Goal: Task Accomplishment & Management: Manage account settings

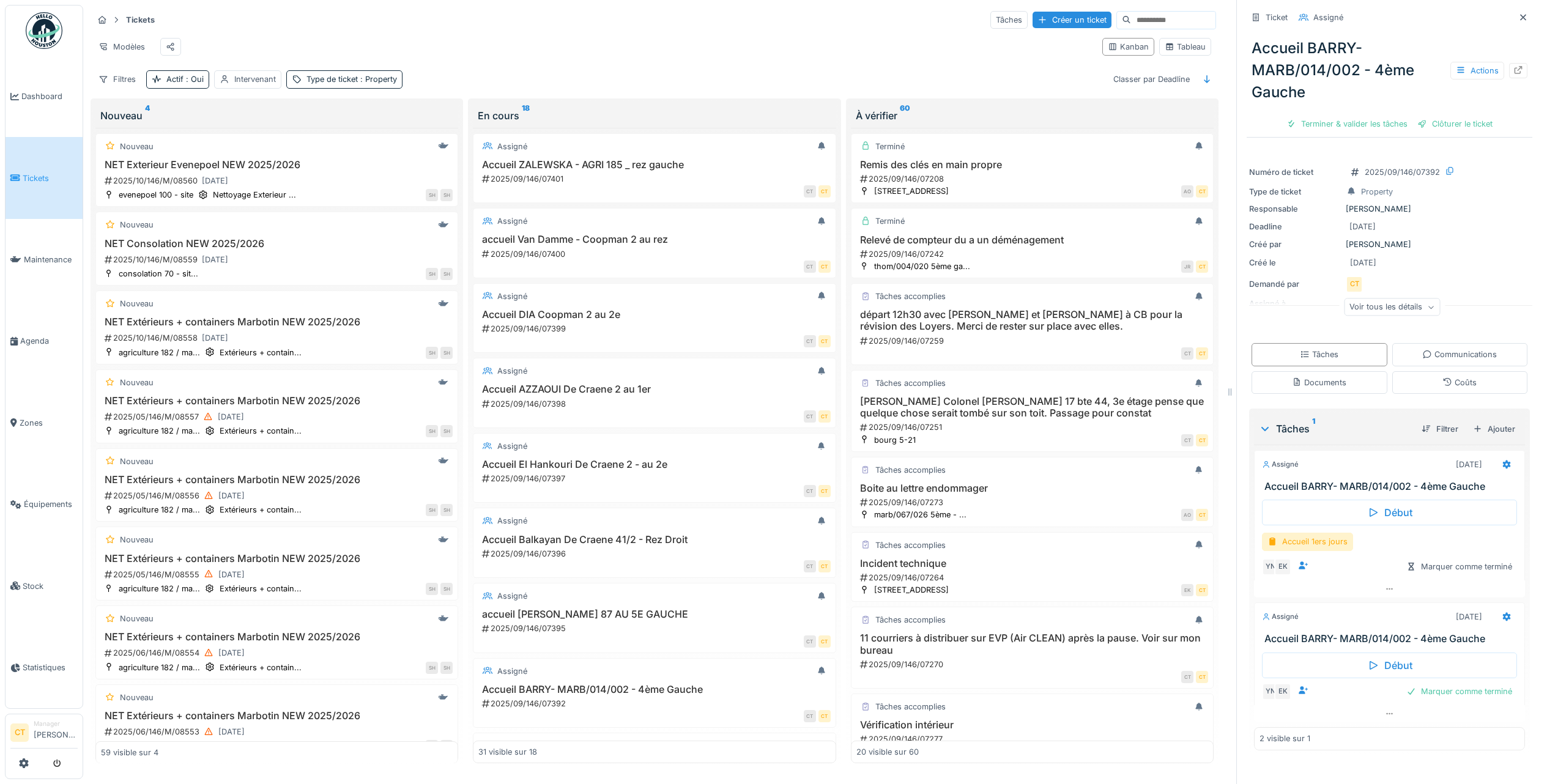
scroll to position [12, 0]
click at [1016, 182] on div "2025/09/146/07208" at bounding box center [1033, 178] width 349 height 11
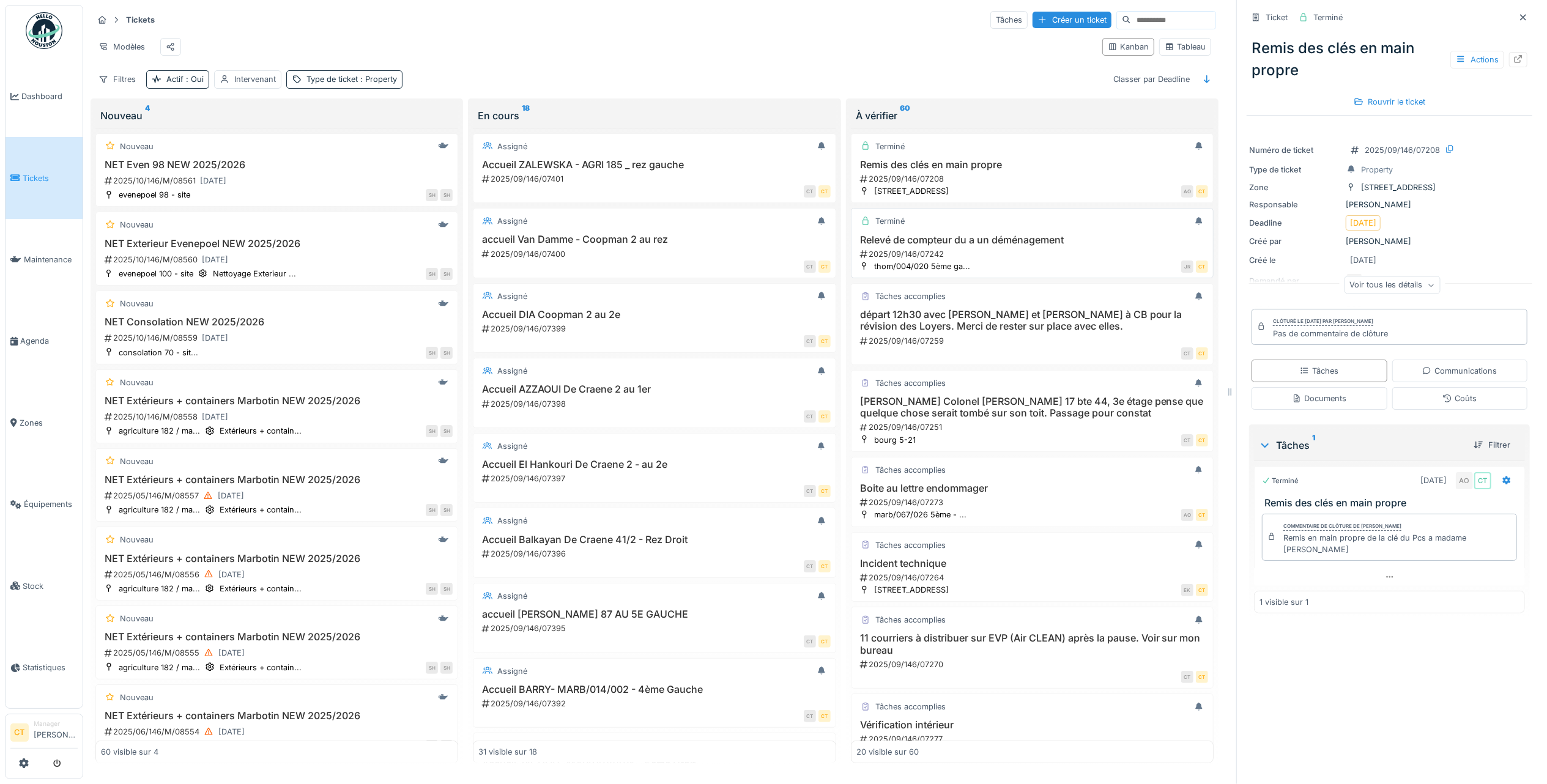
click at [1016, 258] on div "2025/09/146/07242" at bounding box center [1033, 254] width 349 height 11
click at [1028, 405] on h3 "Michèle Desmet Colonel Bourg 17 bte 44, 3e étage pense que quelque chose serait…" at bounding box center [1032, 407] width 351 height 23
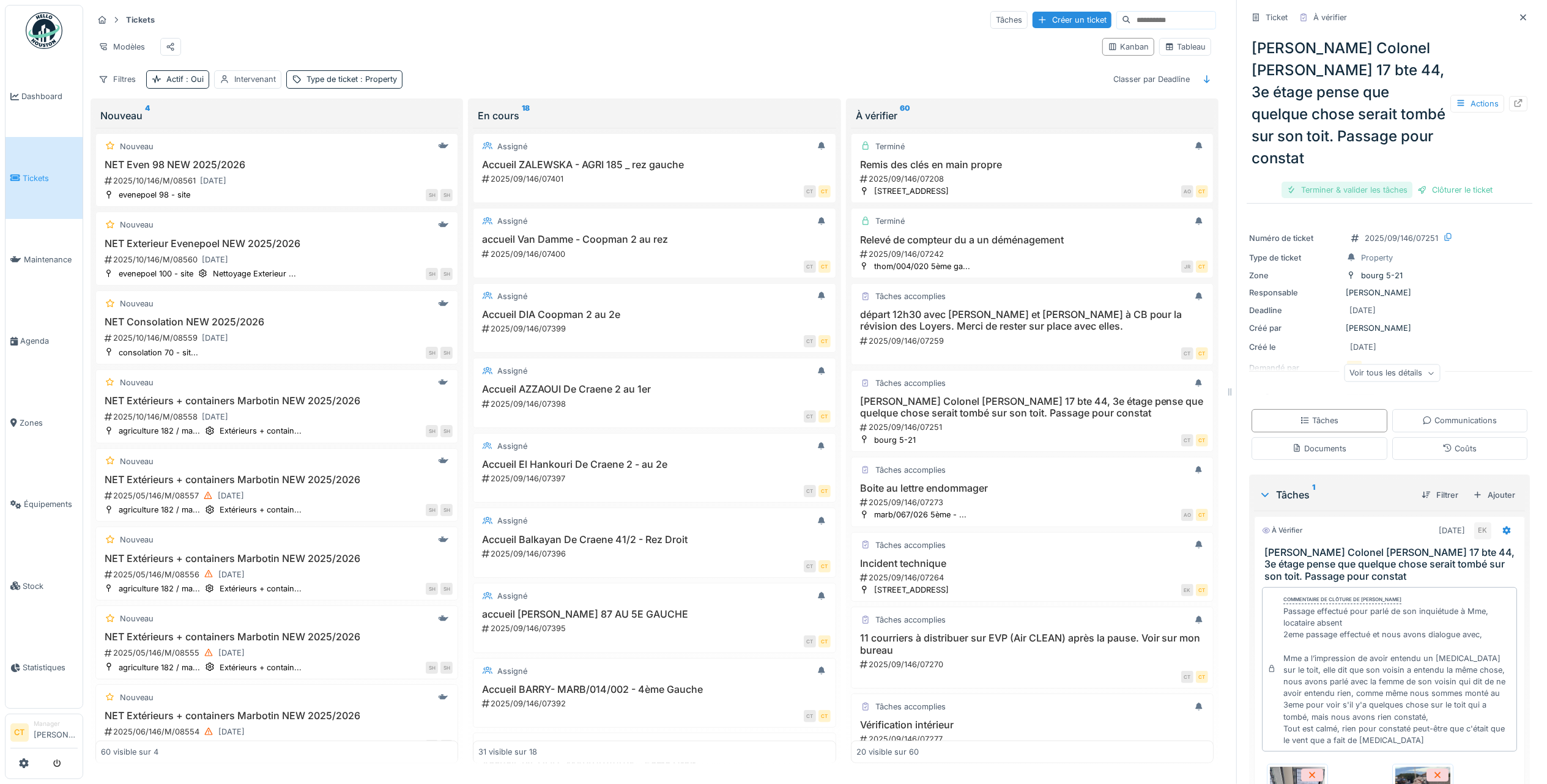
click at [1351, 182] on div "Terminer & valider les tâches" at bounding box center [1347, 190] width 131 height 16
click at [1373, 182] on div "Clôturer le ticket" at bounding box center [1389, 190] width 85 height 16
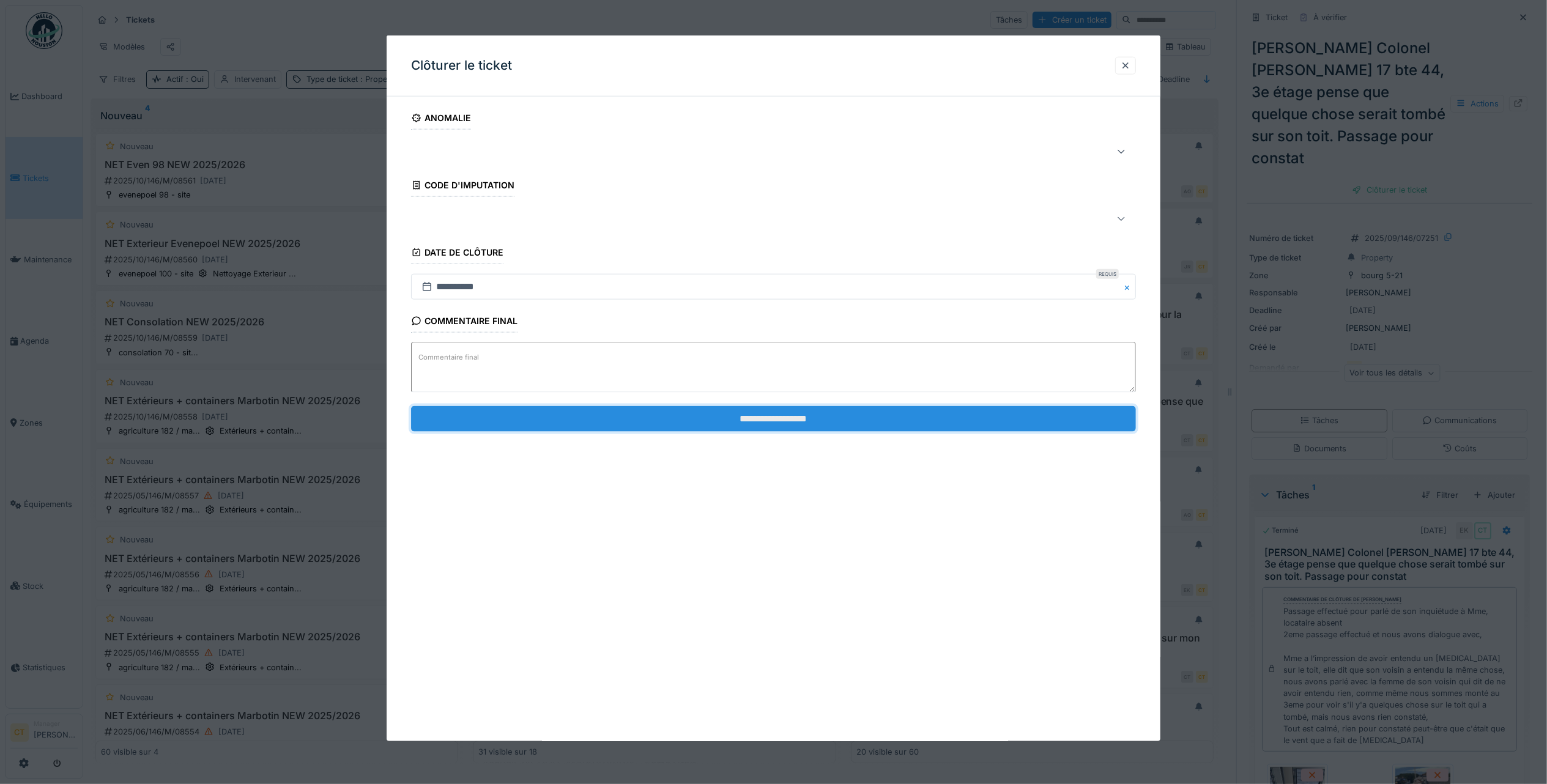
click at [1023, 419] on input "**********" at bounding box center [773, 418] width 725 height 26
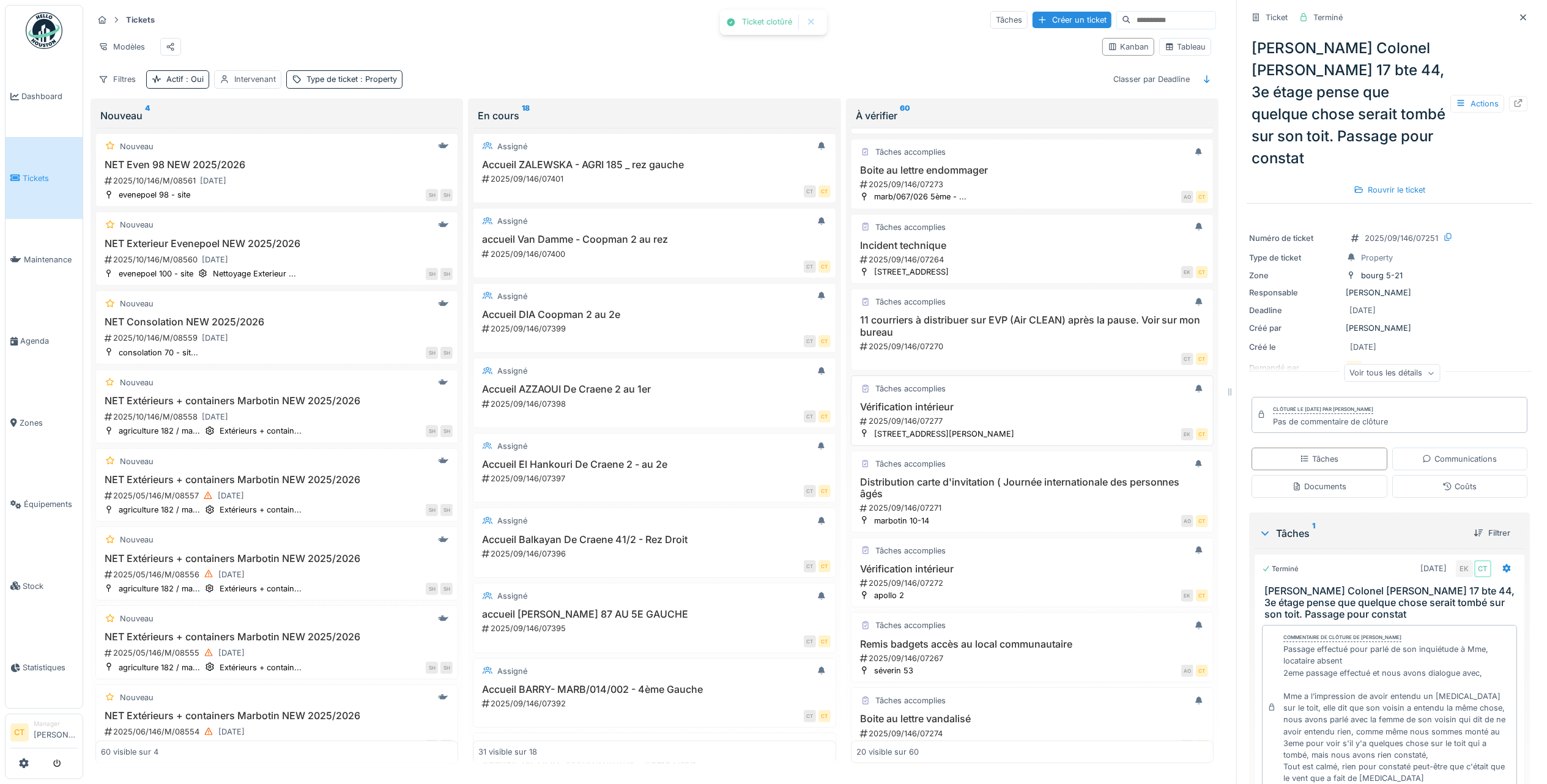
scroll to position [326, 0]
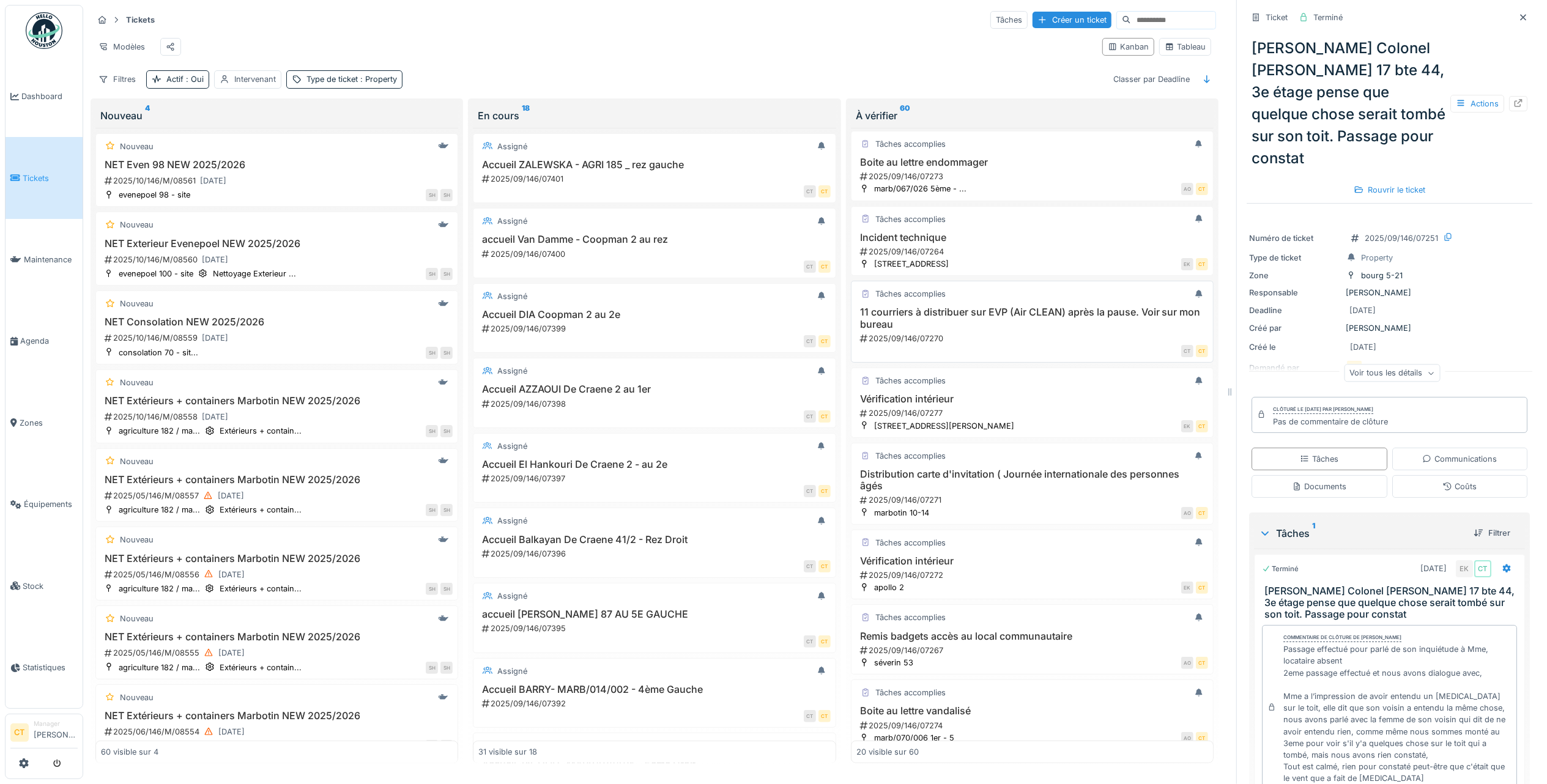
click at [1032, 339] on div "11 courriers à distribuer sur EVP (Air CLEAN) après la pause. Voir sur mon bure…" at bounding box center [1032, 325] width 351 height 38
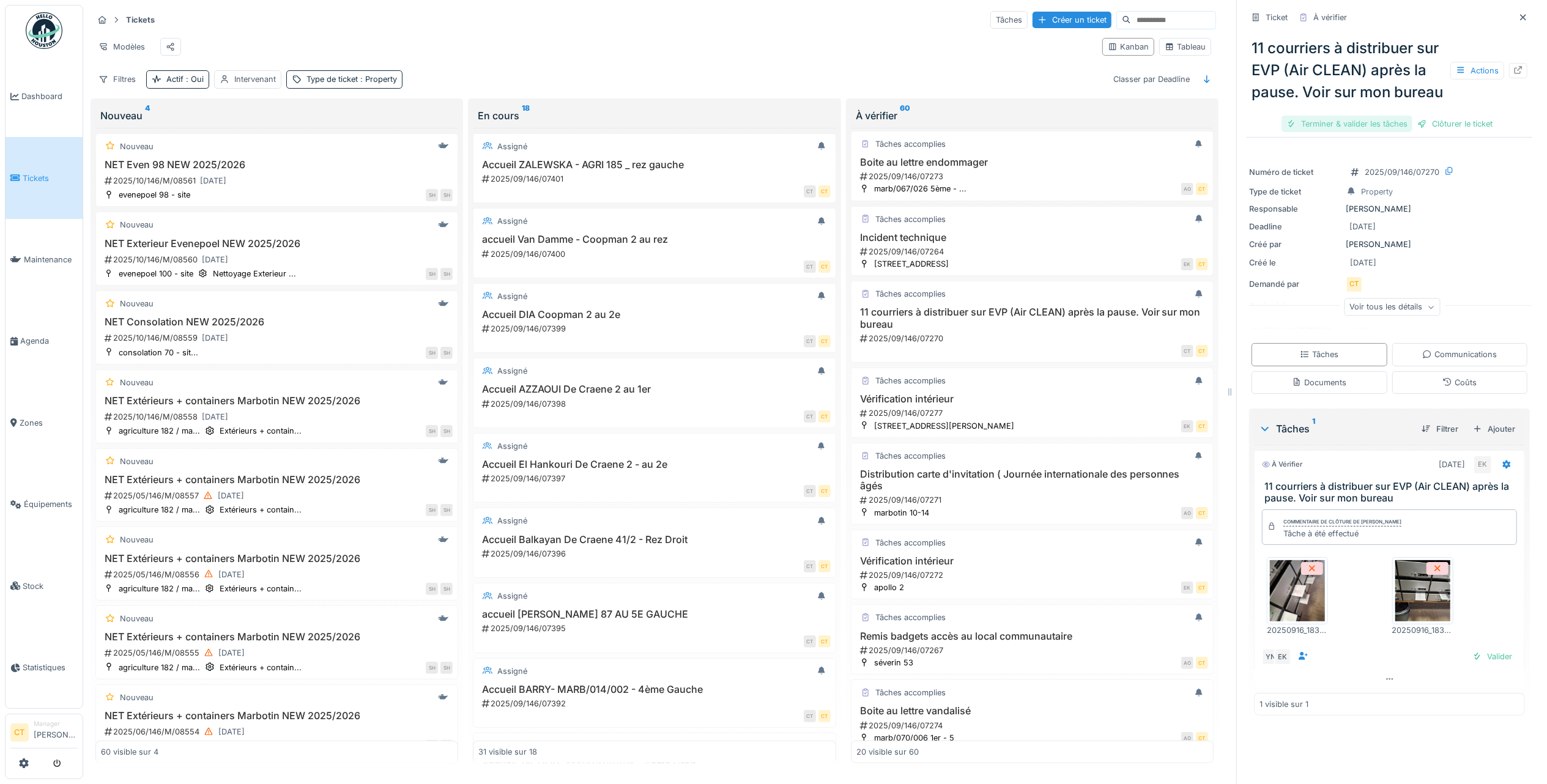
click at [1339, 132] on div "Terminer & valider les tâches" at bounding box center [1347, 124] width 131 height 16
click at [1385, 132] on div "Clôturer le ticket" at bounding box center [1389, 124] width 85 height 16
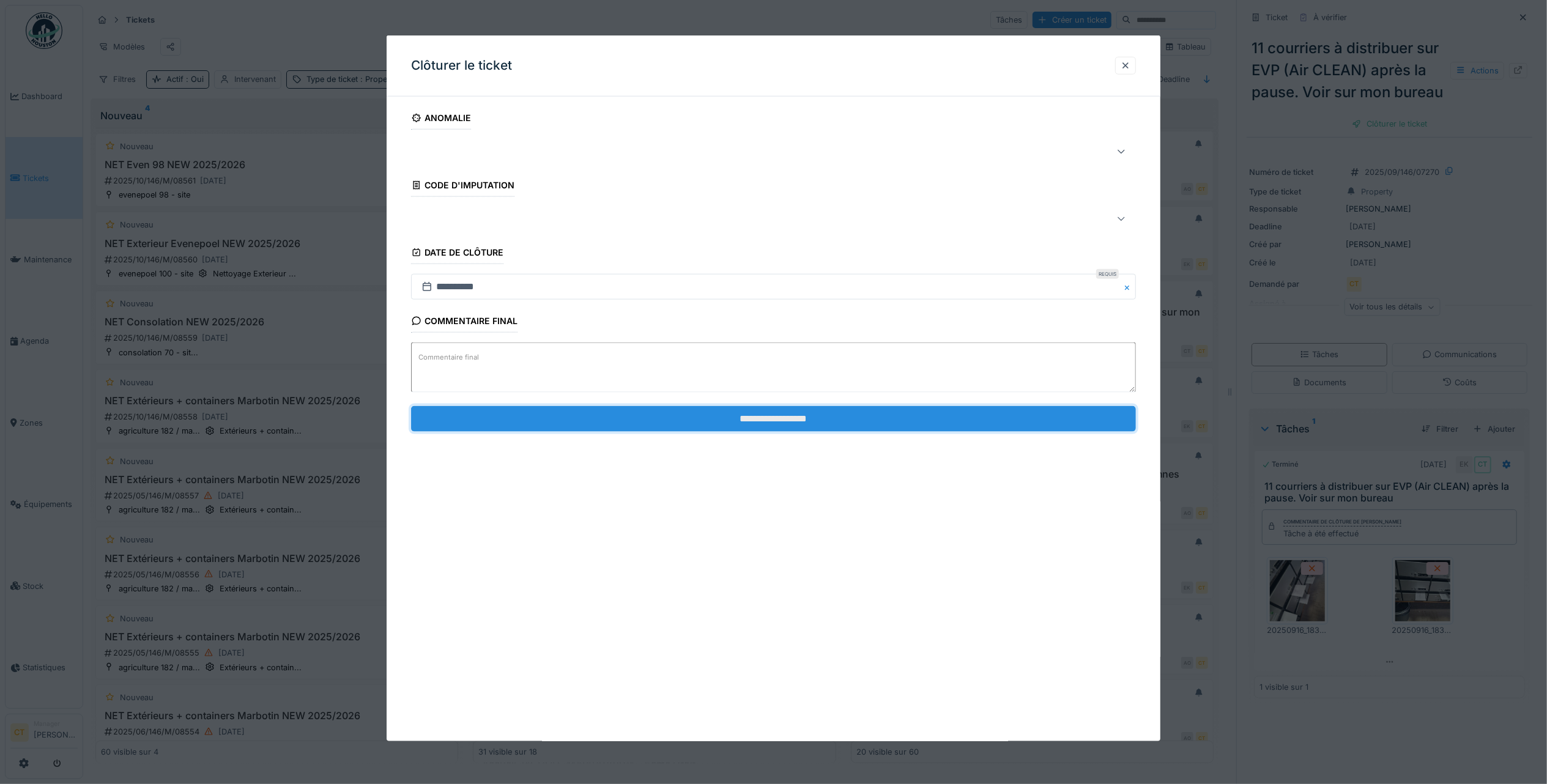
click at [876, 426] on input "**********" at bounding box center [773, 418] width 725 height 26
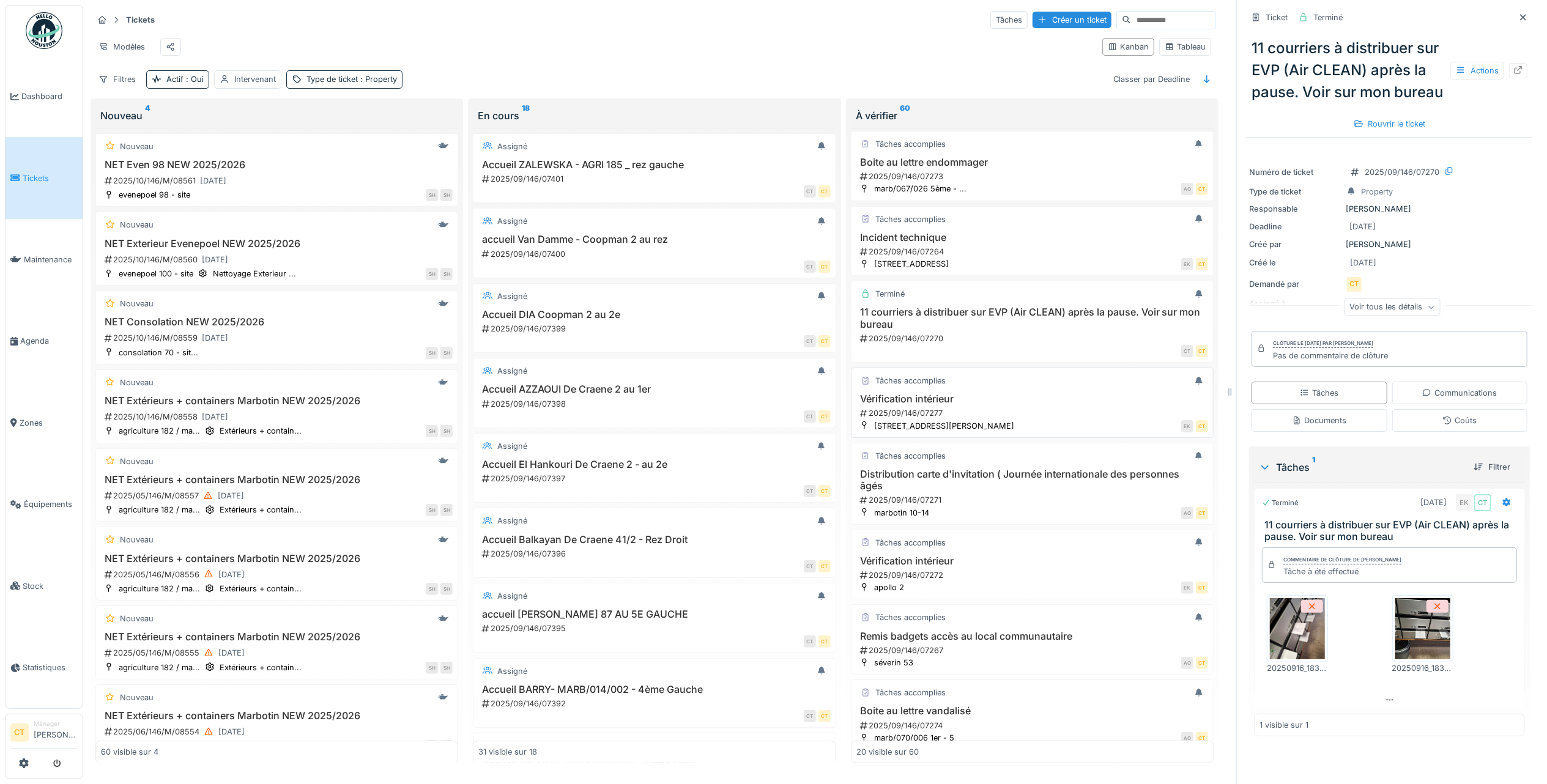
click at [970, 419] on div "2025/09/146/07277" at bounding box center [1033, 413] width 349 height 11
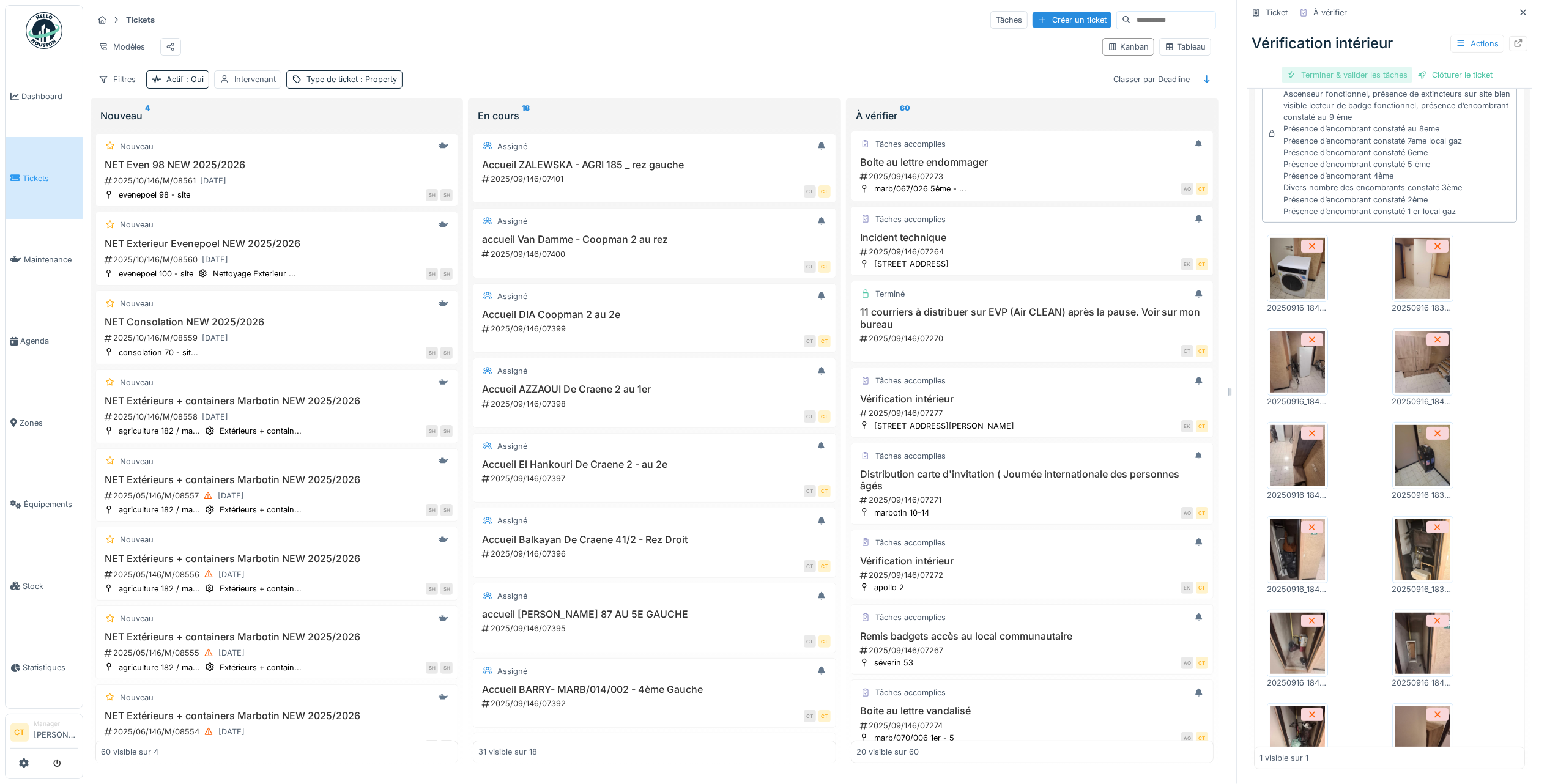
click at [1327, 67] on div "Terminer & valider les tâches" at bounding box center [1347, 75] width 131 height 16
click at [1389, 67] on div "Clôturer le ticket" at bounding box center [1389, 75] width 85 height 16
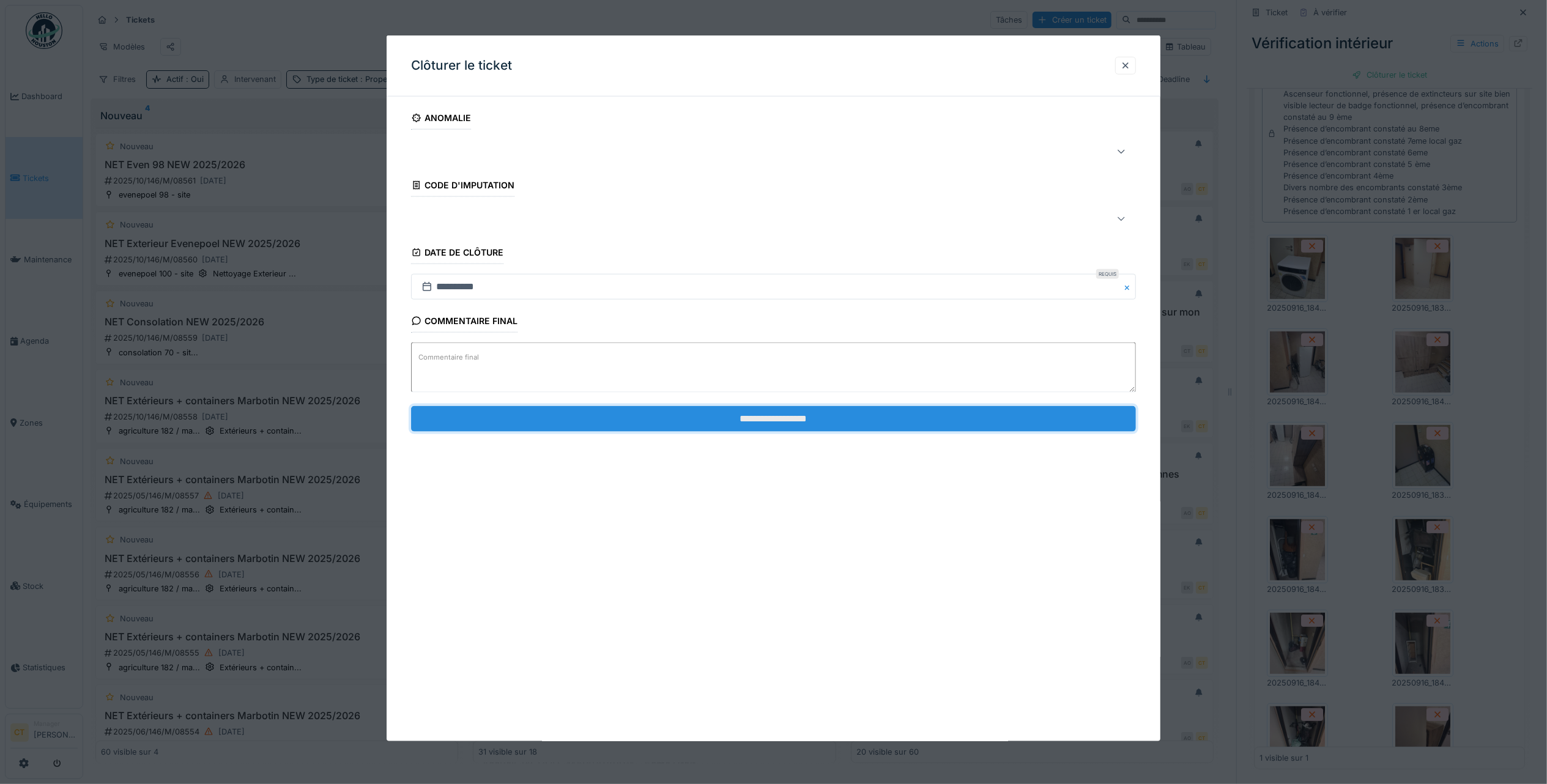
click at [1001, 426] on input "**********" at bounding box center [773, 418] width 725 height 26
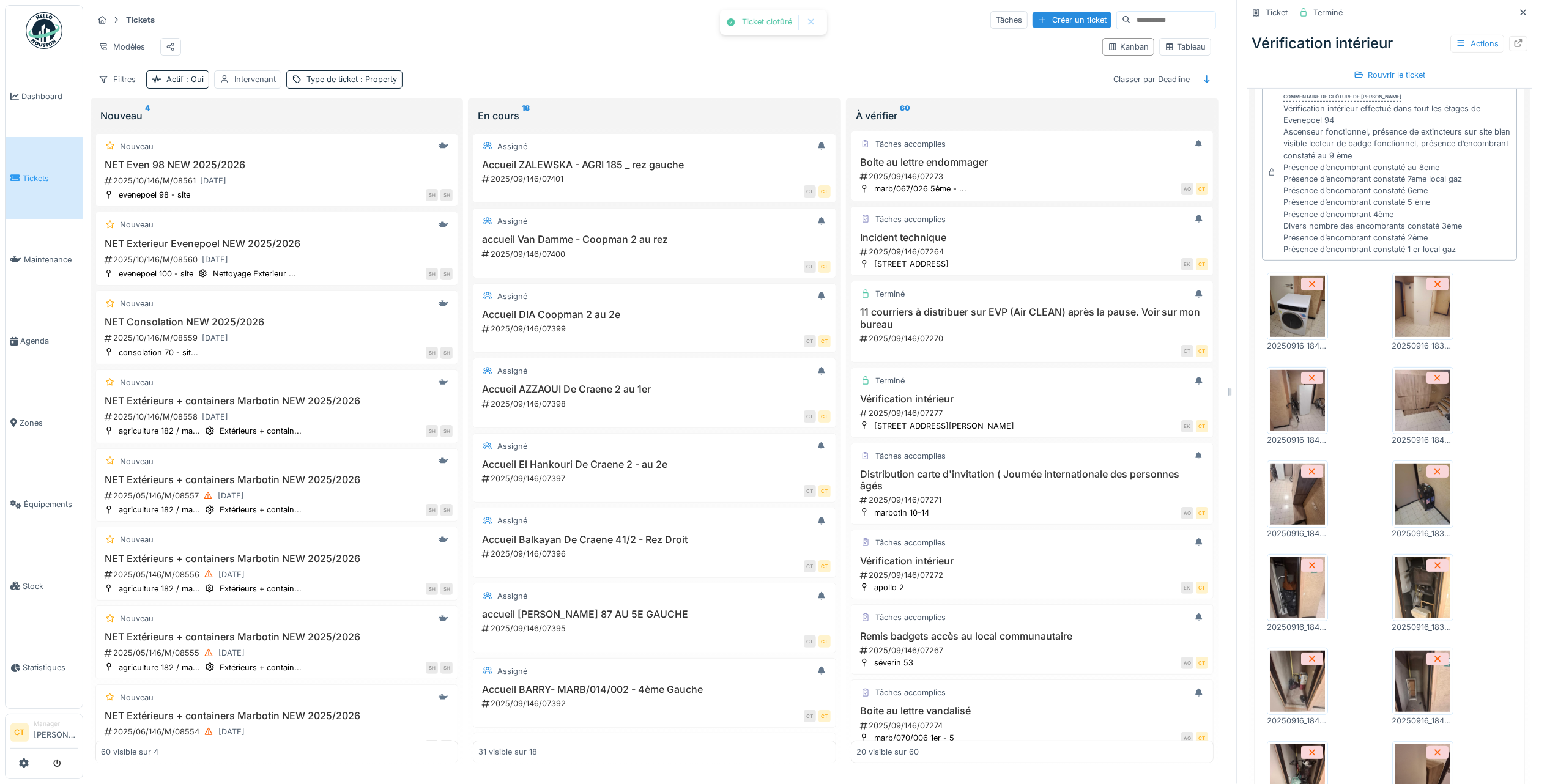
scroll to position [446, 0]
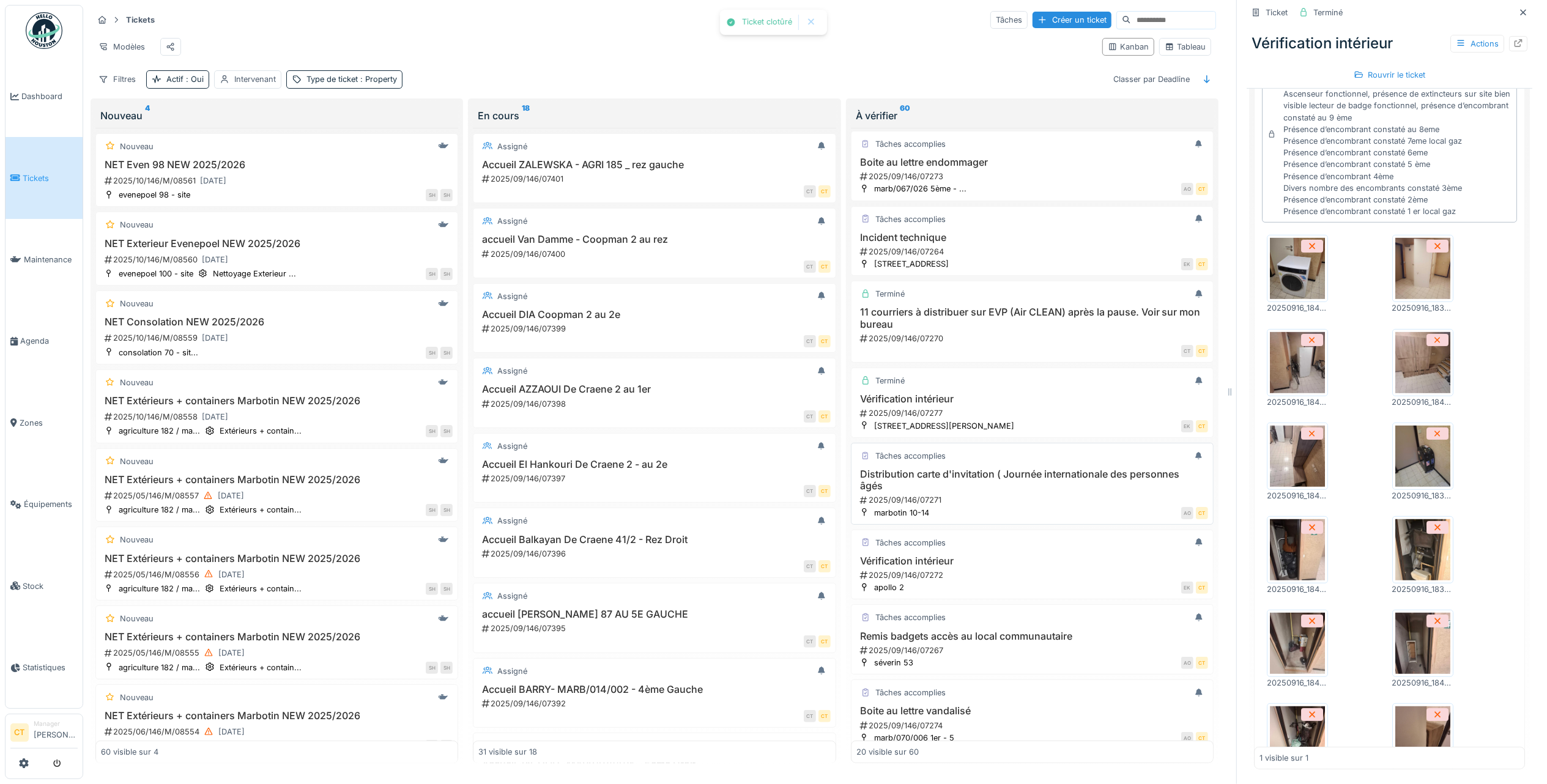
click at [997, 483] on h3 "Distribution carte d'invitation ( Journée internationale des personnes âgés" at bounding box center [1032, 480] width 351 height 23
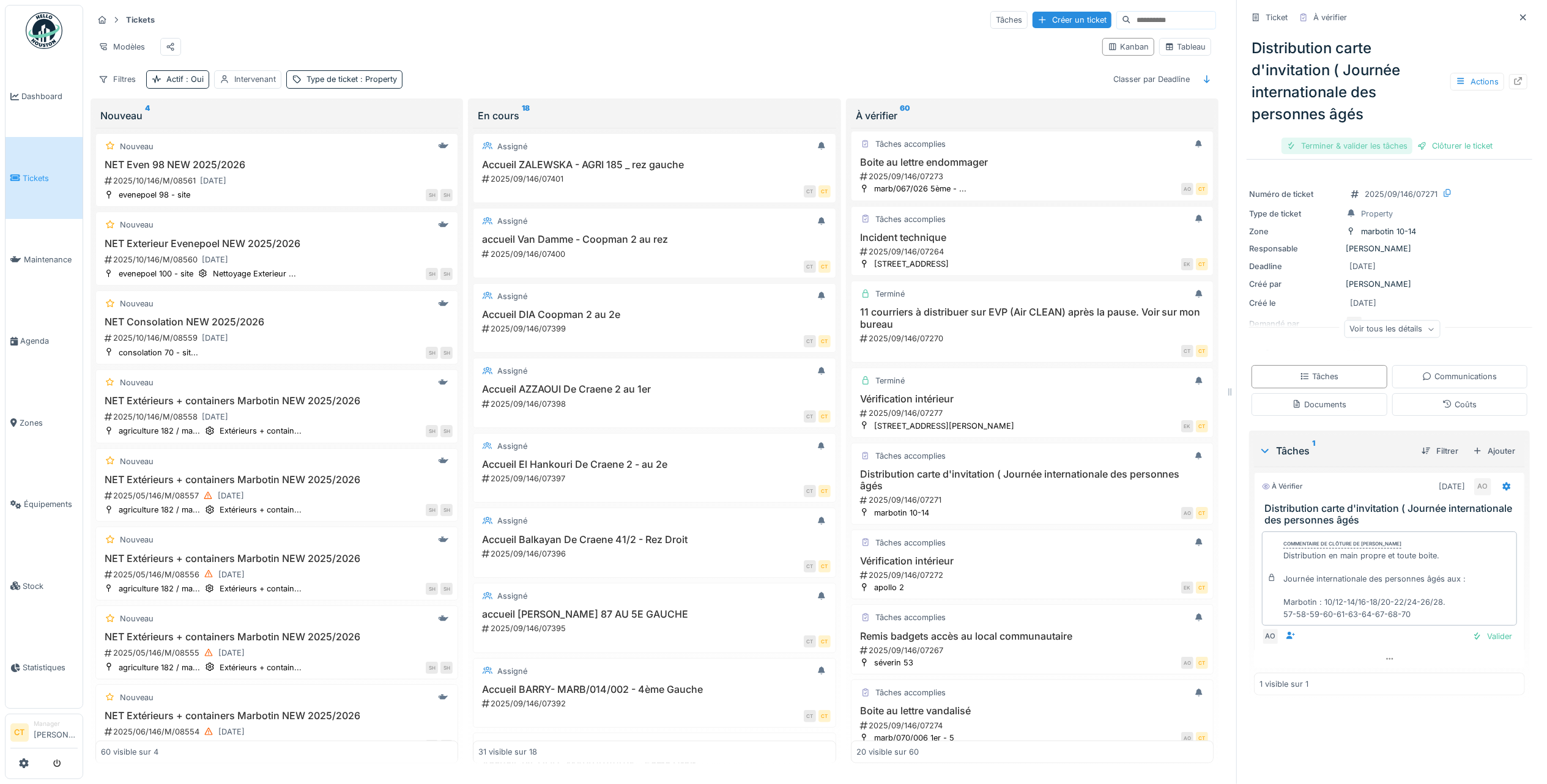
click at [1331, 137] on div "Terminer & valider les tâches" at bounding box center [1347, 145] width 131 height 16
click at [1364, 137] on div "Clôturer le ticket" at bounding box center [1389, 145] width 85 height 16
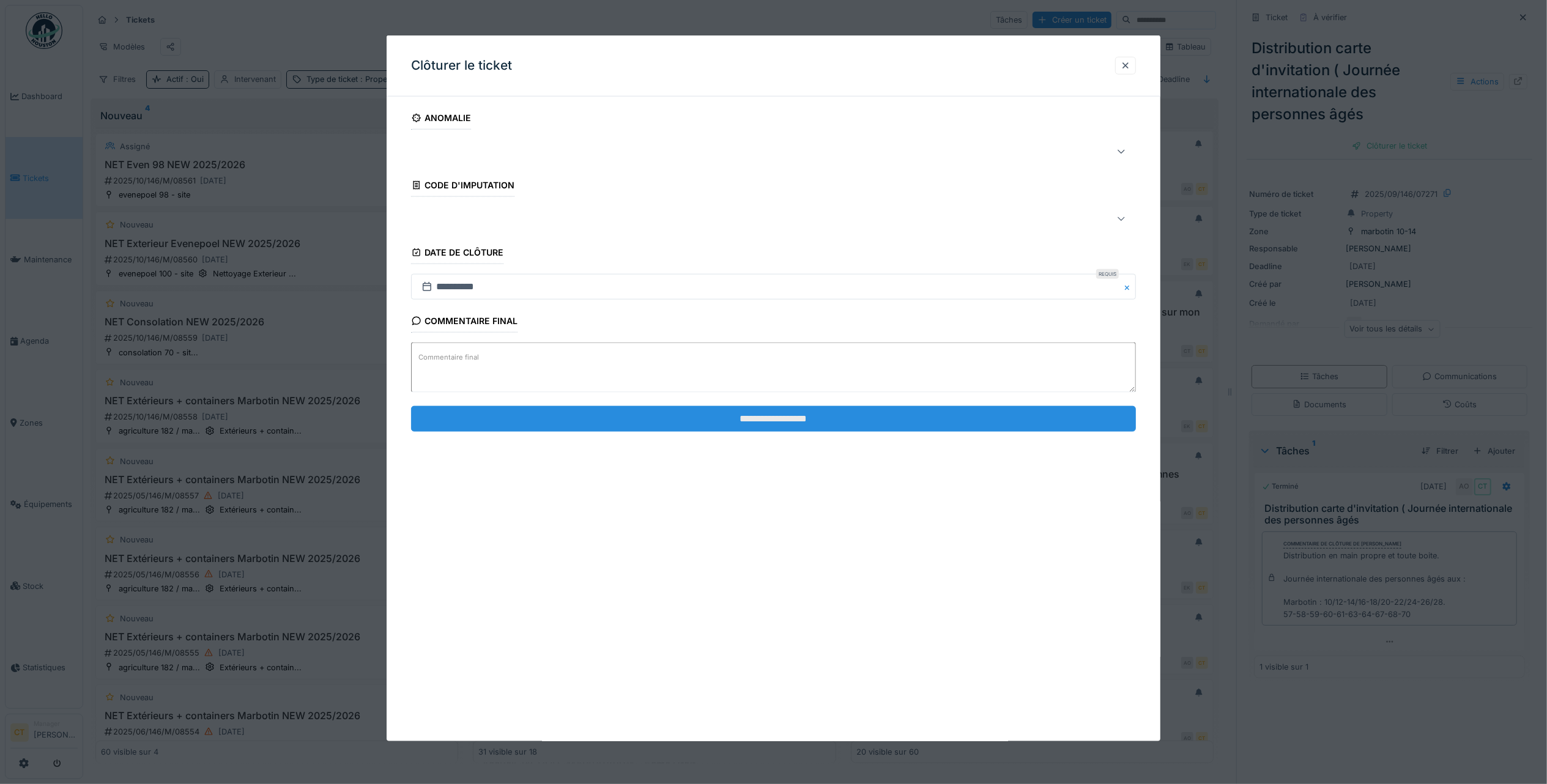
click at [833, 424] on input "**********" at bounding box center [773, 418] width 725 height 26
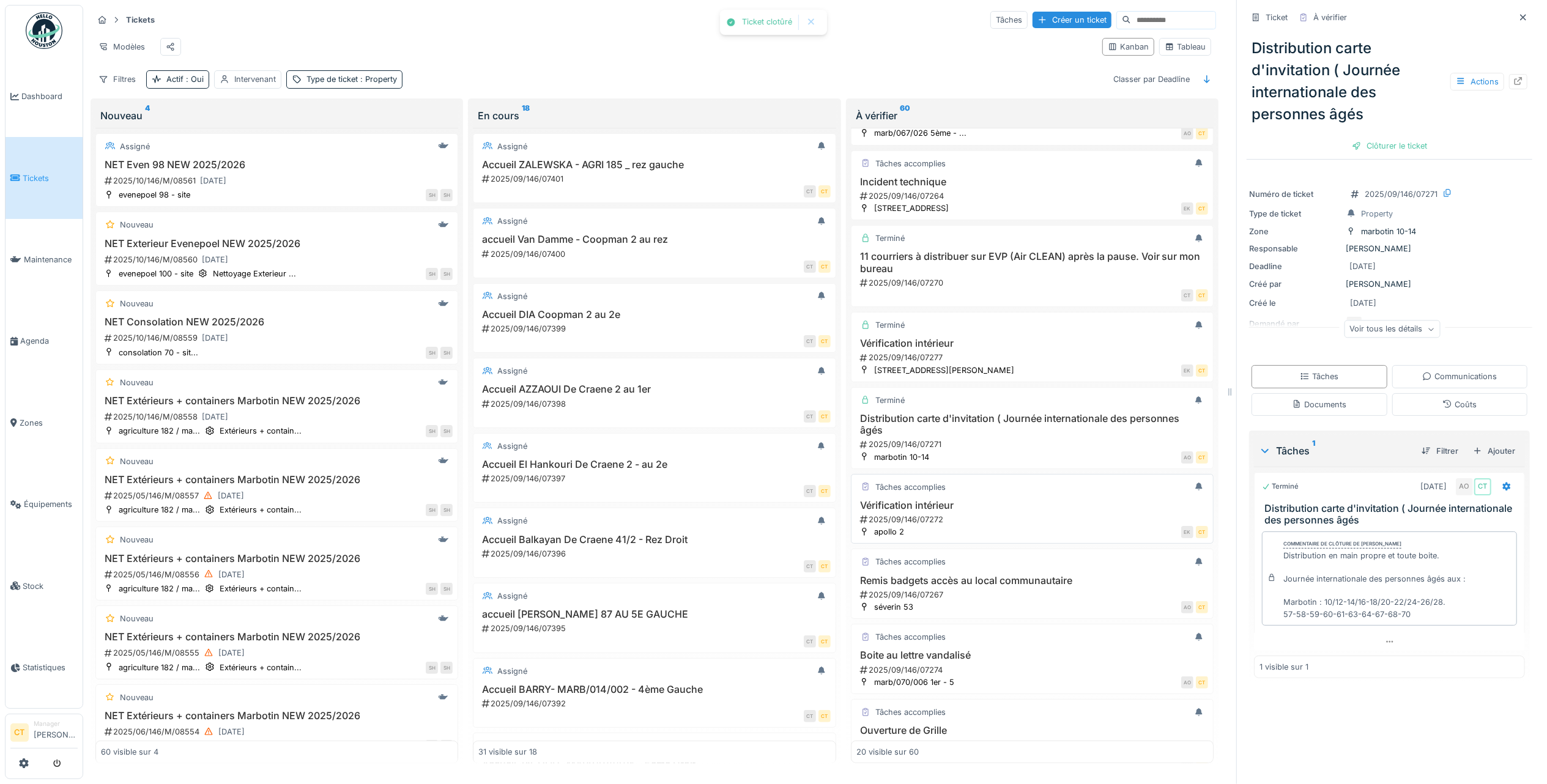
scroll to position [407, 0]
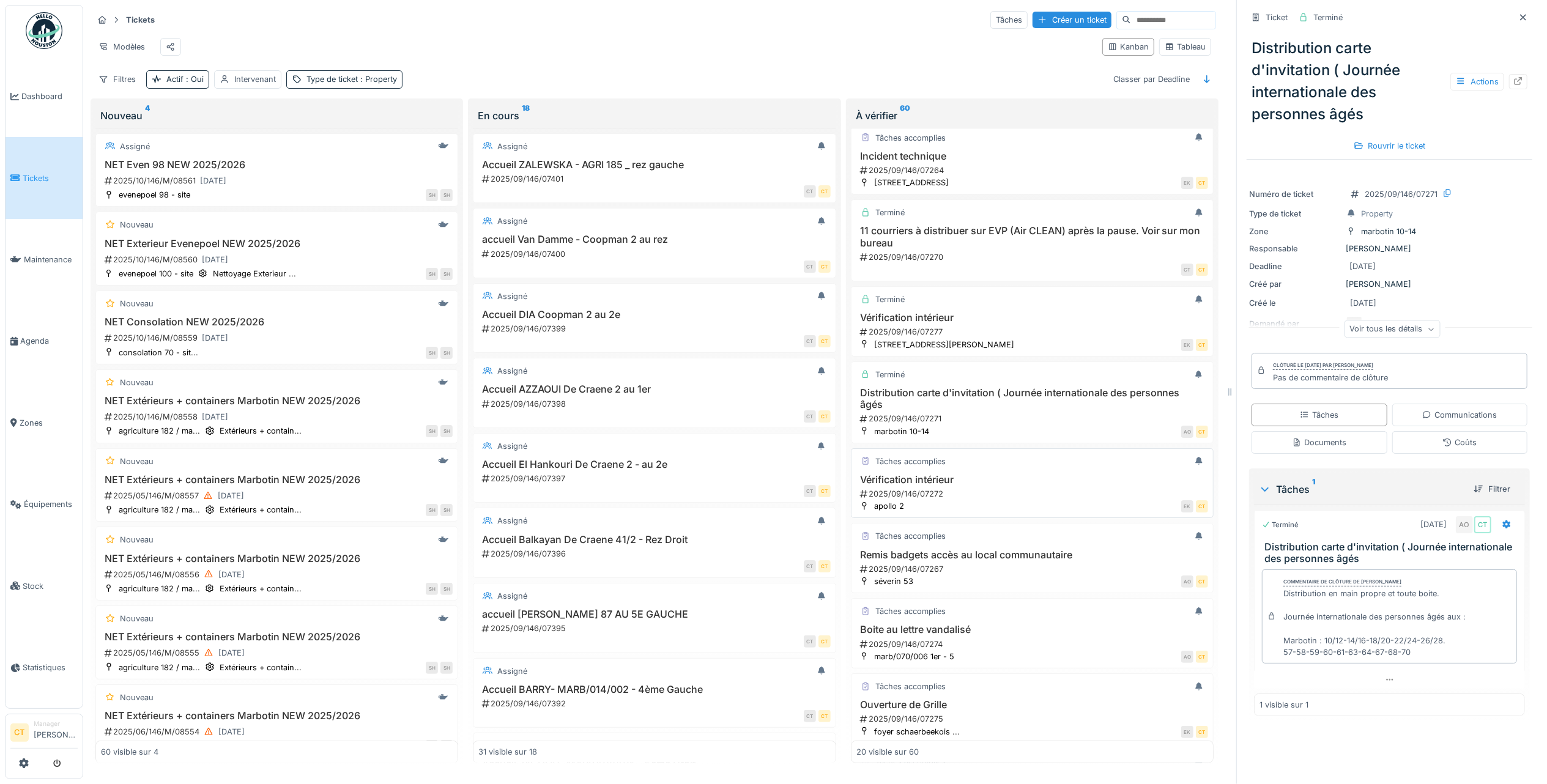
click at [1028, 497] on div "Vérification intérieur 2025/09/146/07272" at bounding box center [1032, 487] width 351 height 26
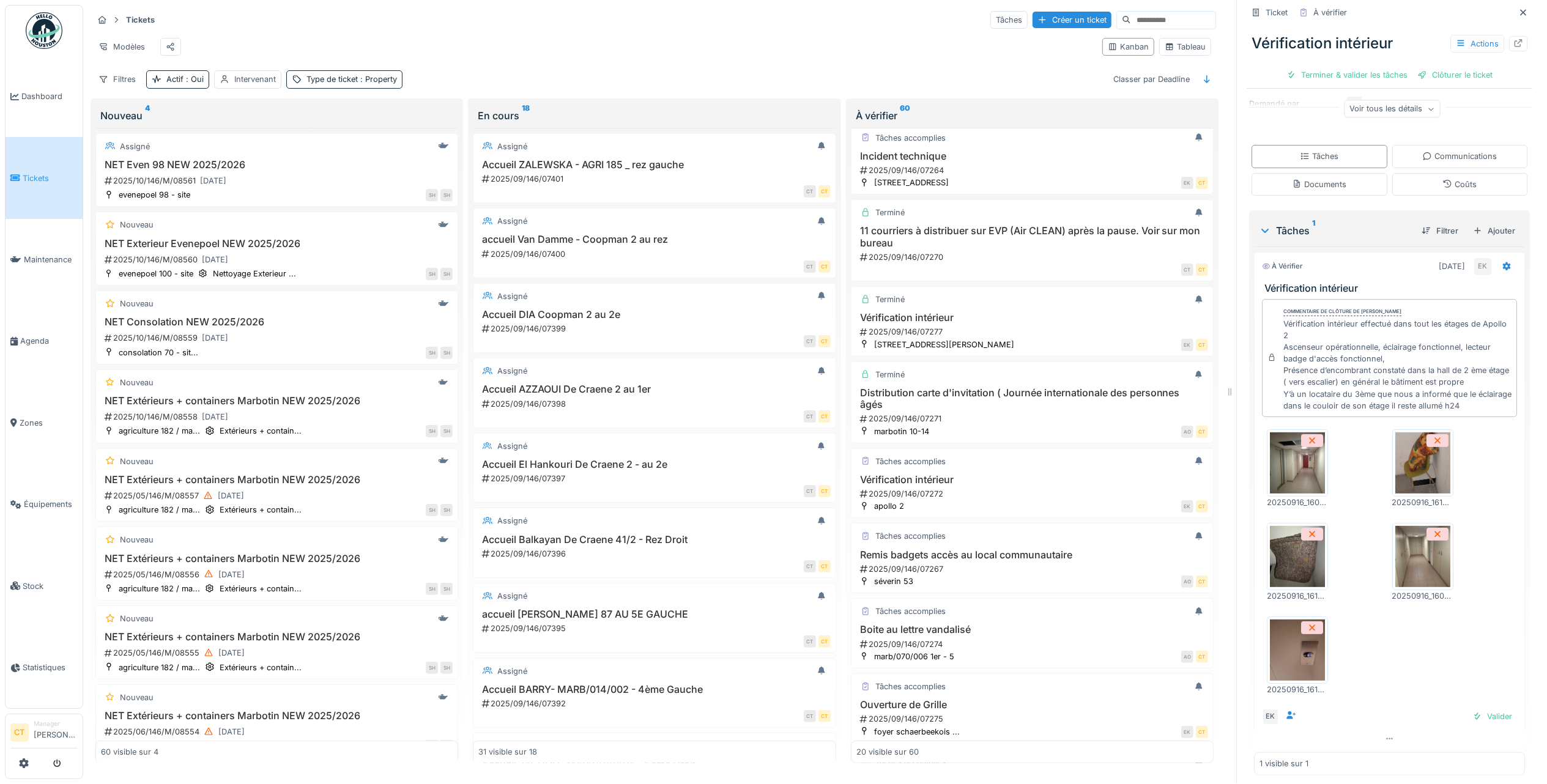
scroll to position [166, 0]
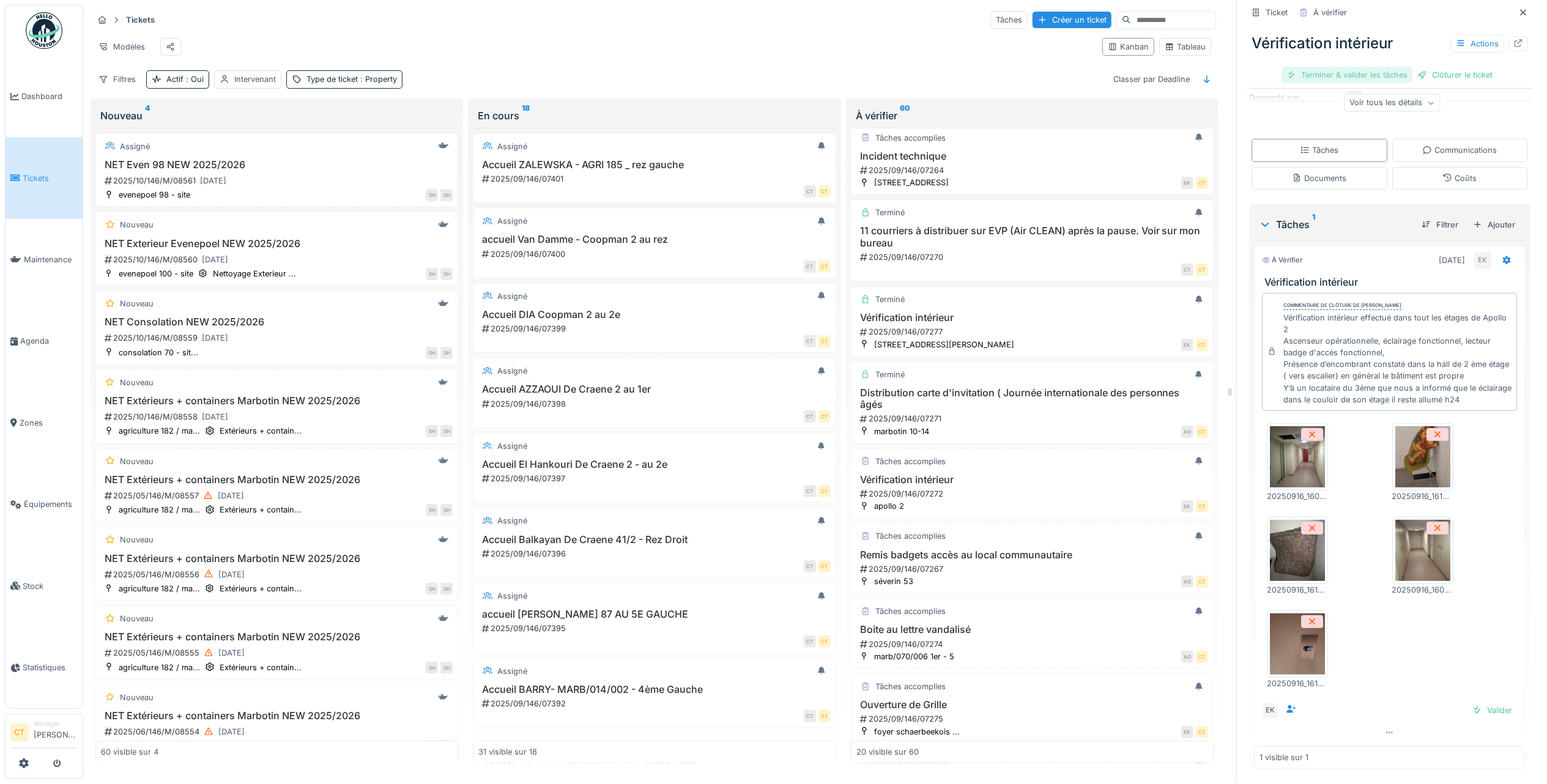
click at [1360, 67] on div "Terminer & valider les tâches" at bounding box center [1347, 75] width 131 height 16
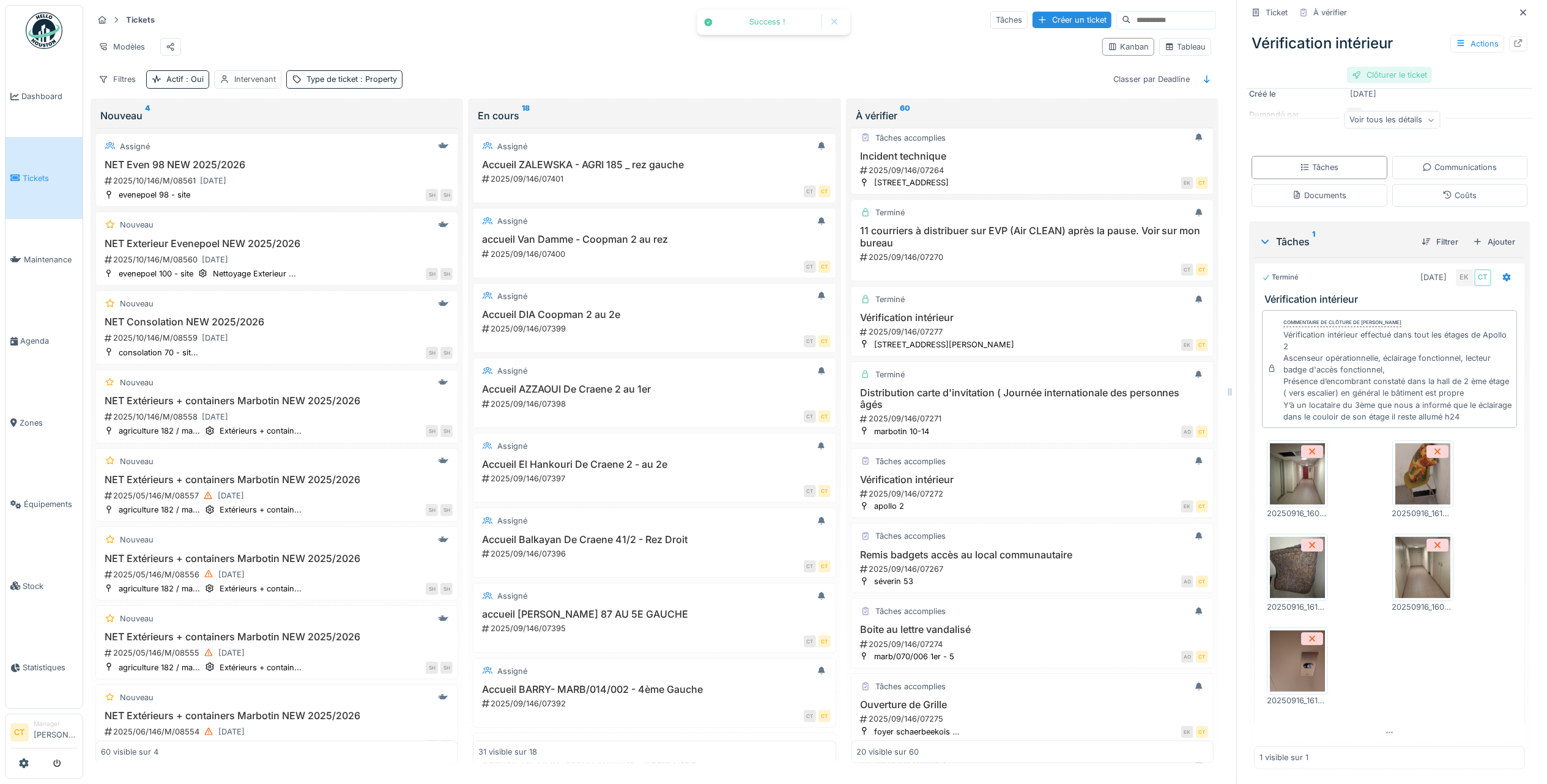
click at [1388, 67] on div "Clôturer le ticket" at bounding box center [1389, 75] width 85 height 16
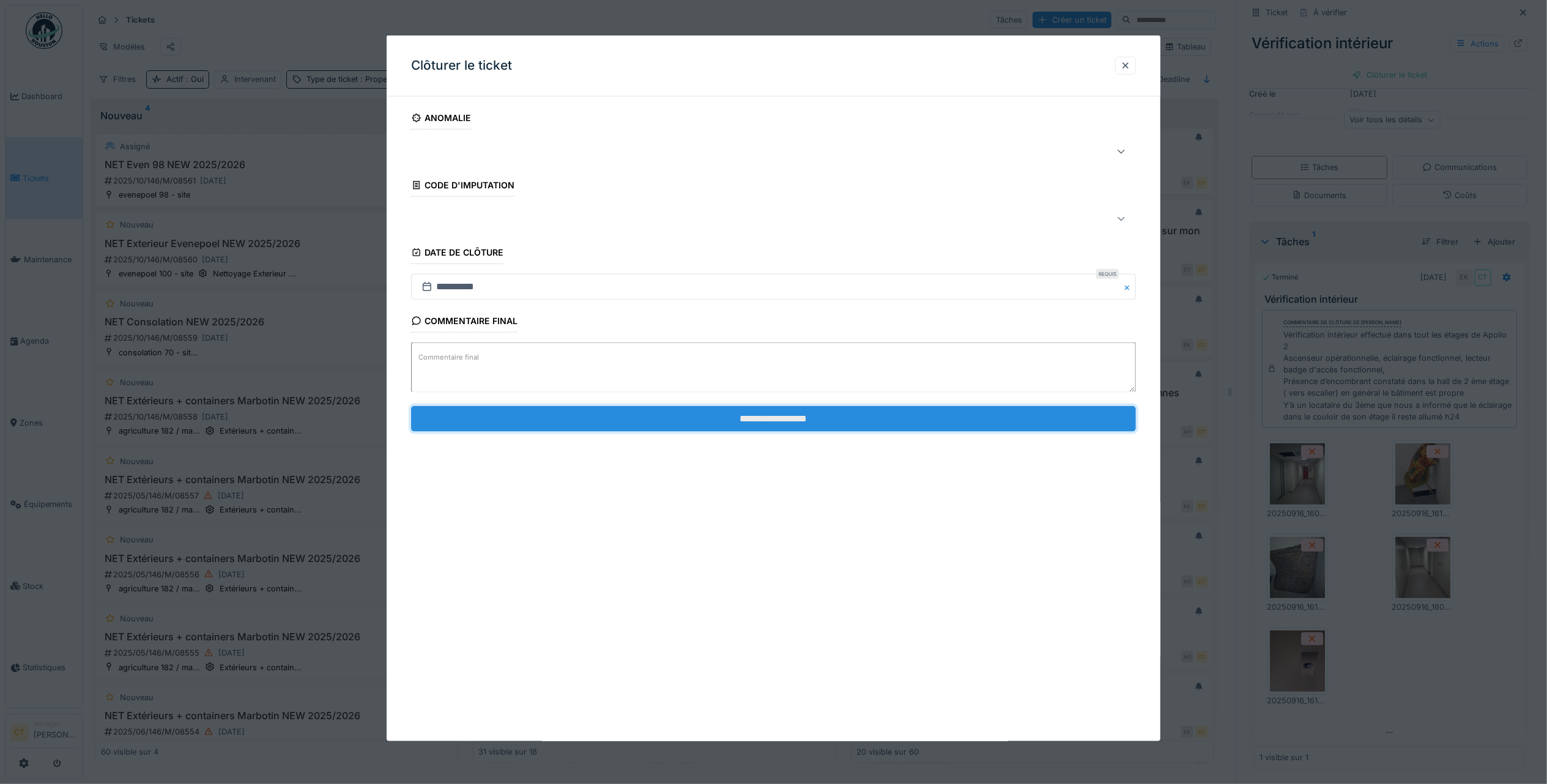
click at [989, 427] on input "**********" at bounding box center [773, 418] width 725 height 26
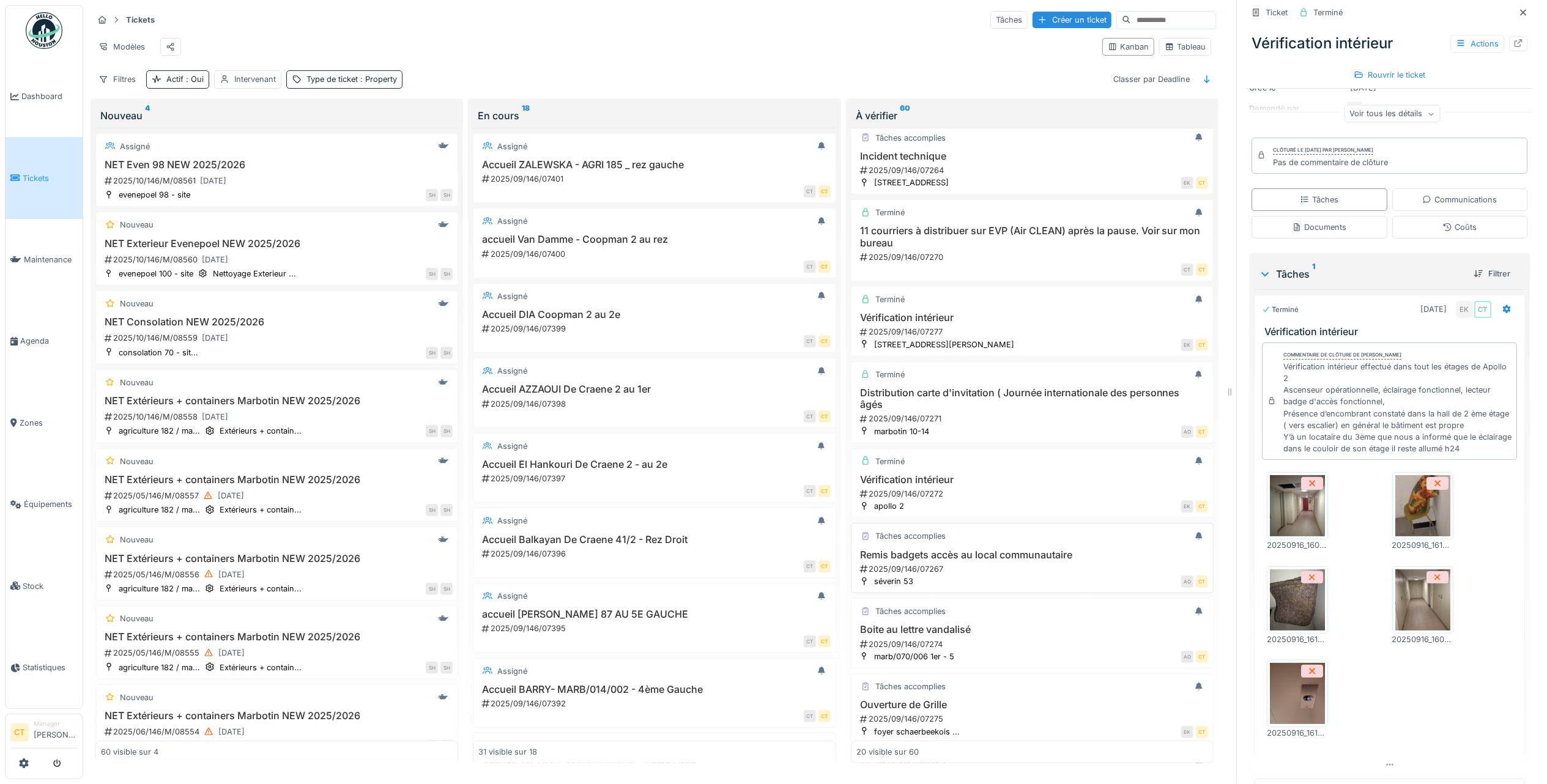
click at [996, 575] on div "2025/09/146/07267" at bounding box center [1033, 568] width 349 height 11
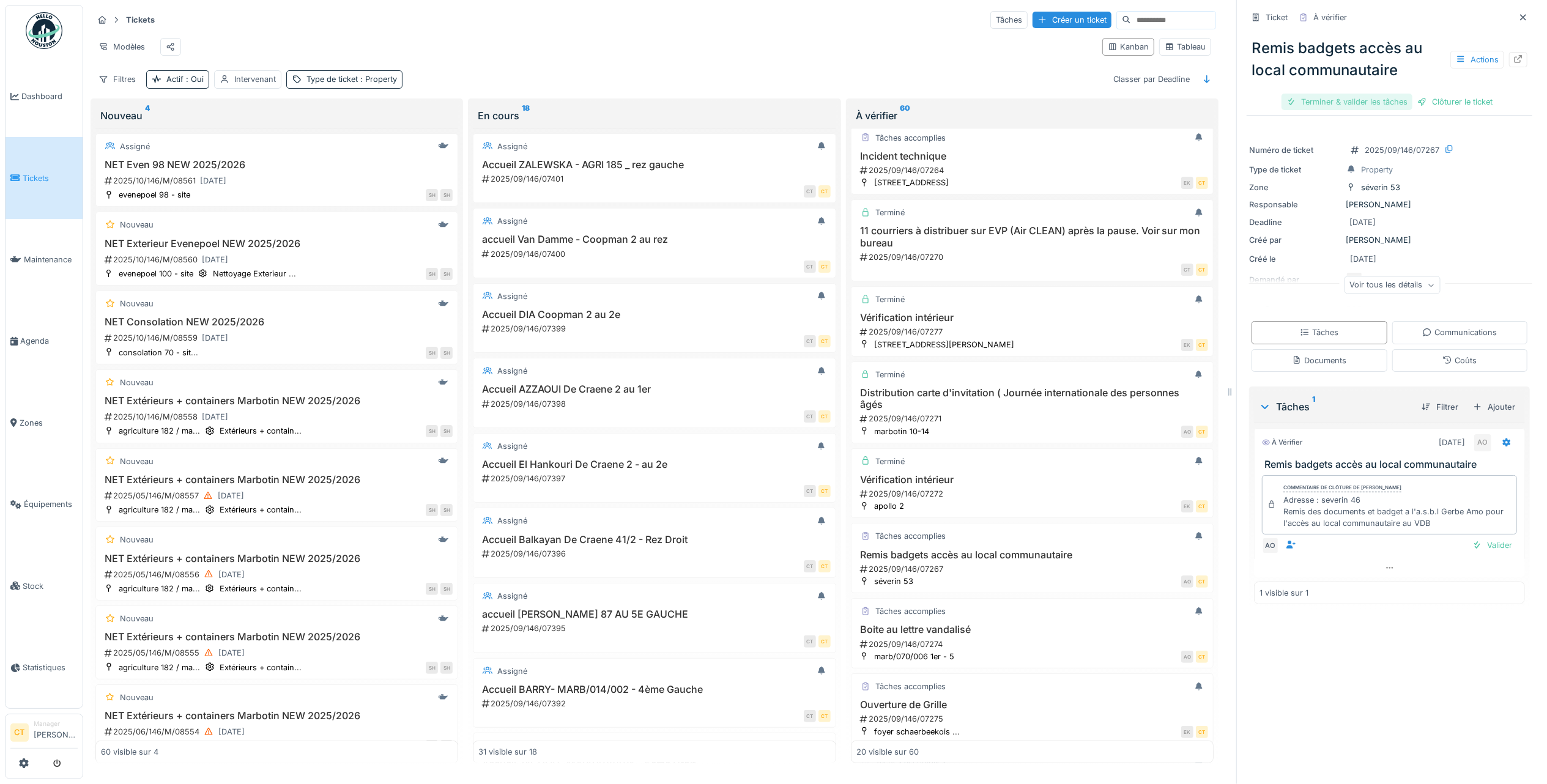
click at [1344, 94] on div "Terminer & valider les tâches" at bounding box center [1347, 102] width 131 height 16
click at [1381, 94] on div "Clôturer le ticket" at bounding box center [1389, 102] width 85 height 16
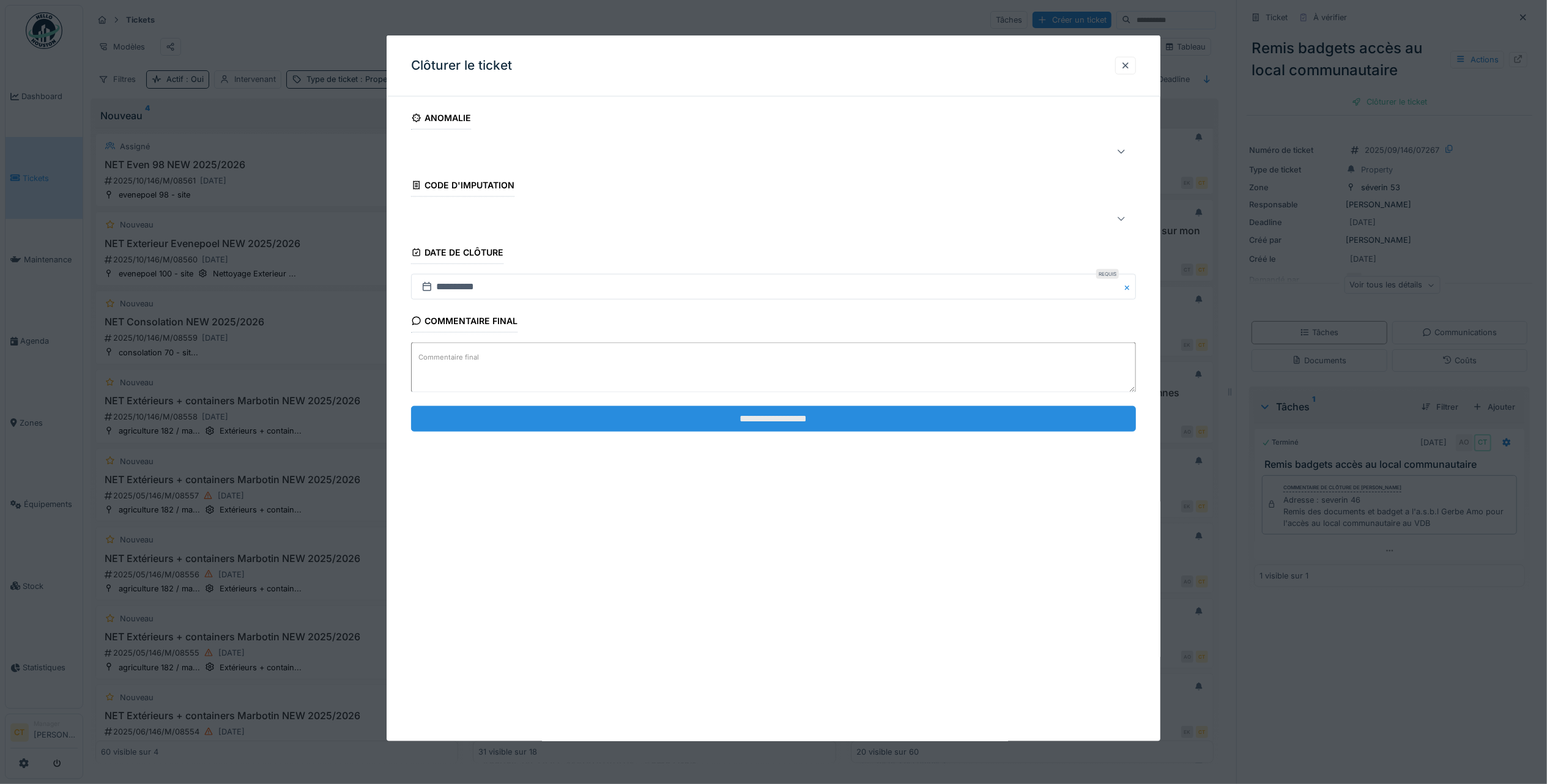
click at [1009, 425] on input "**********" at bounding box center [773, 418] width 725 height 26
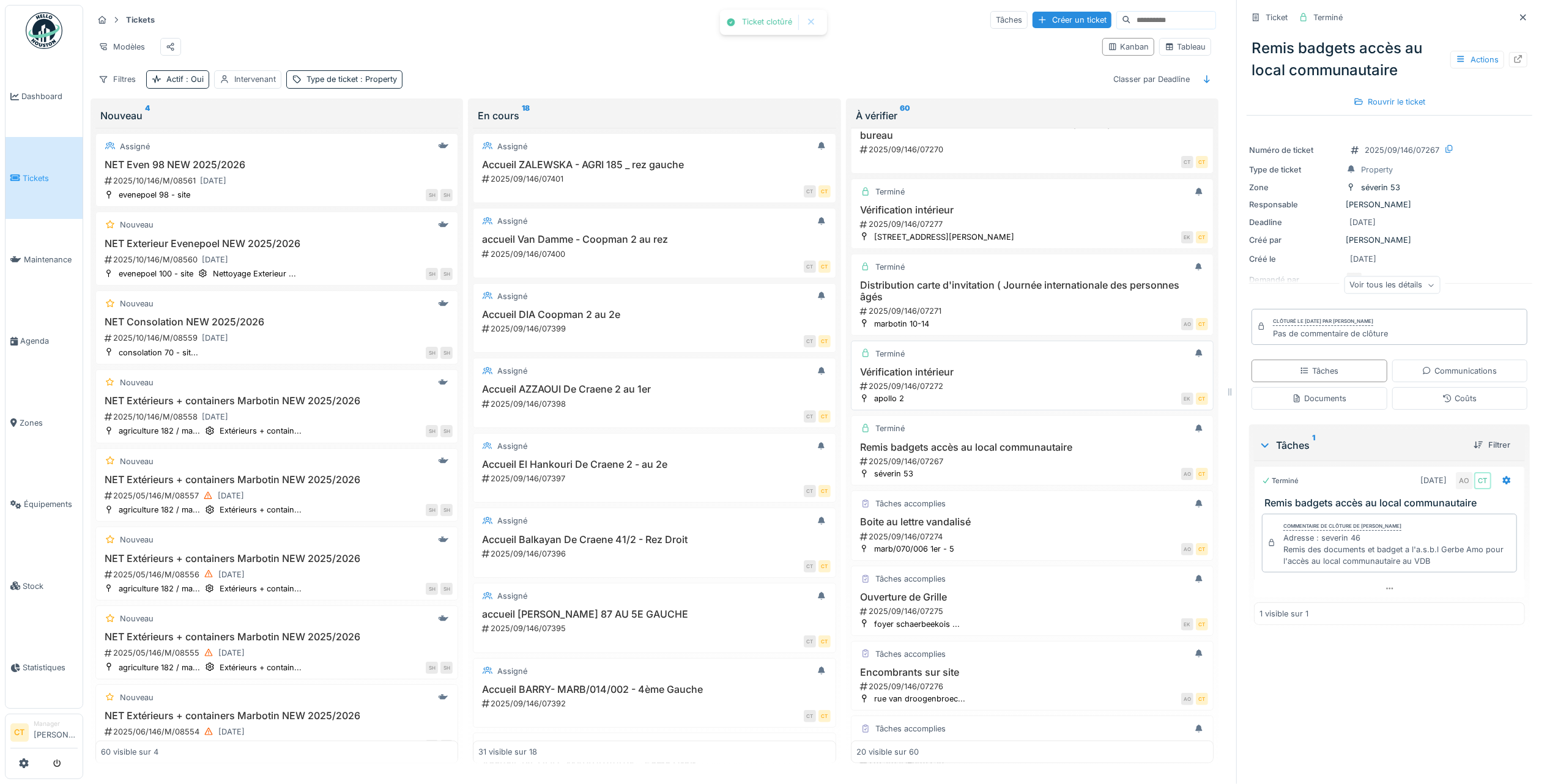
scroll to position [570, 0]
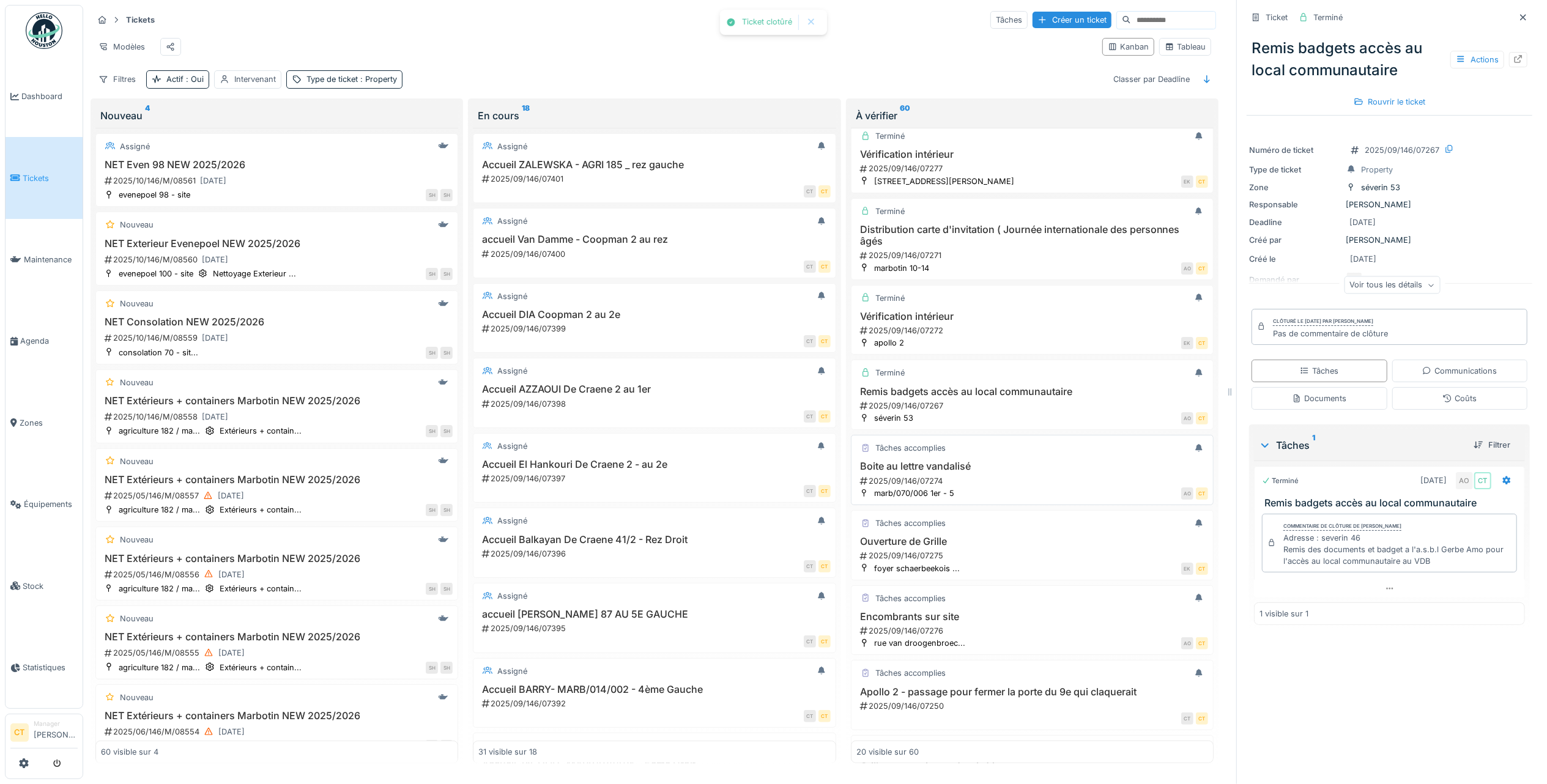
click at [1011, 487] on div "2025/09/146/07274" at bounding box center [1033, 480] width 349 height 11
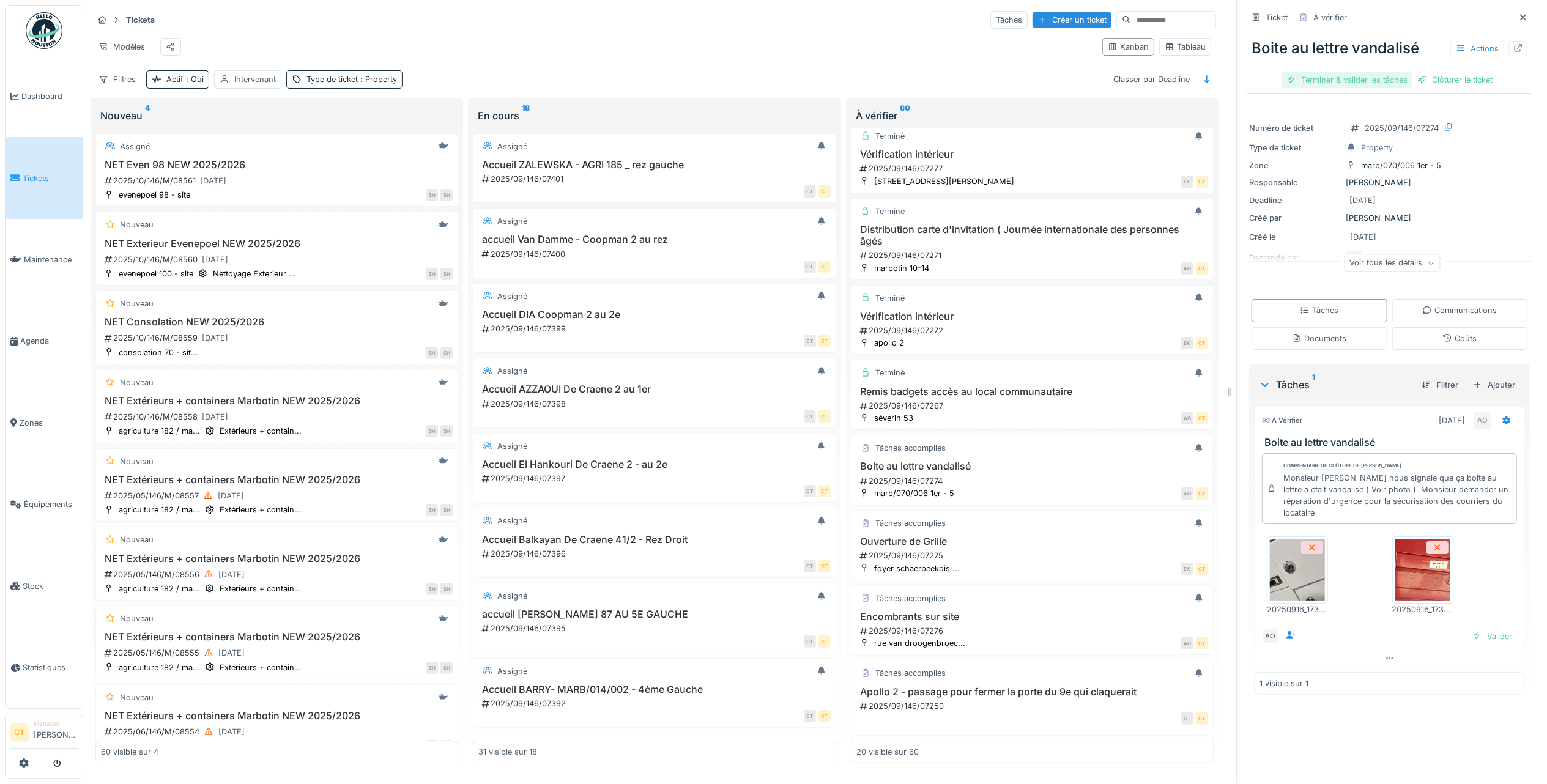
click at [1305, 72] on div "Terminer & valider les tâches" at bounding box center [1347, 80] width 131 height 16
click at [1394, 72] on div "Clôturer le ticket" at bounding box center [1389, 80] width 85 height 16
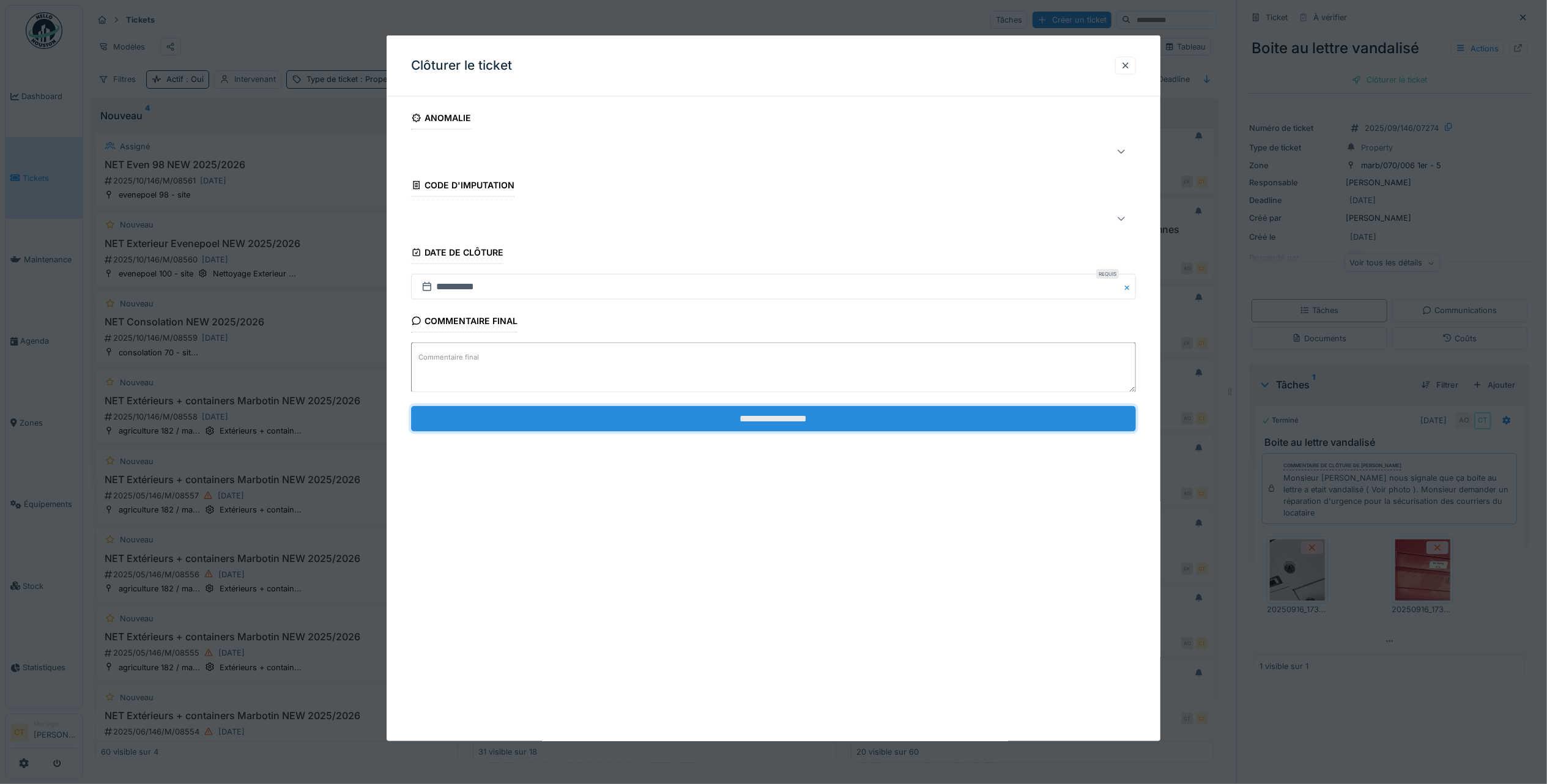
click at [999, 423] on input "**********" at bounding box center [773, 418] width 725 height 26
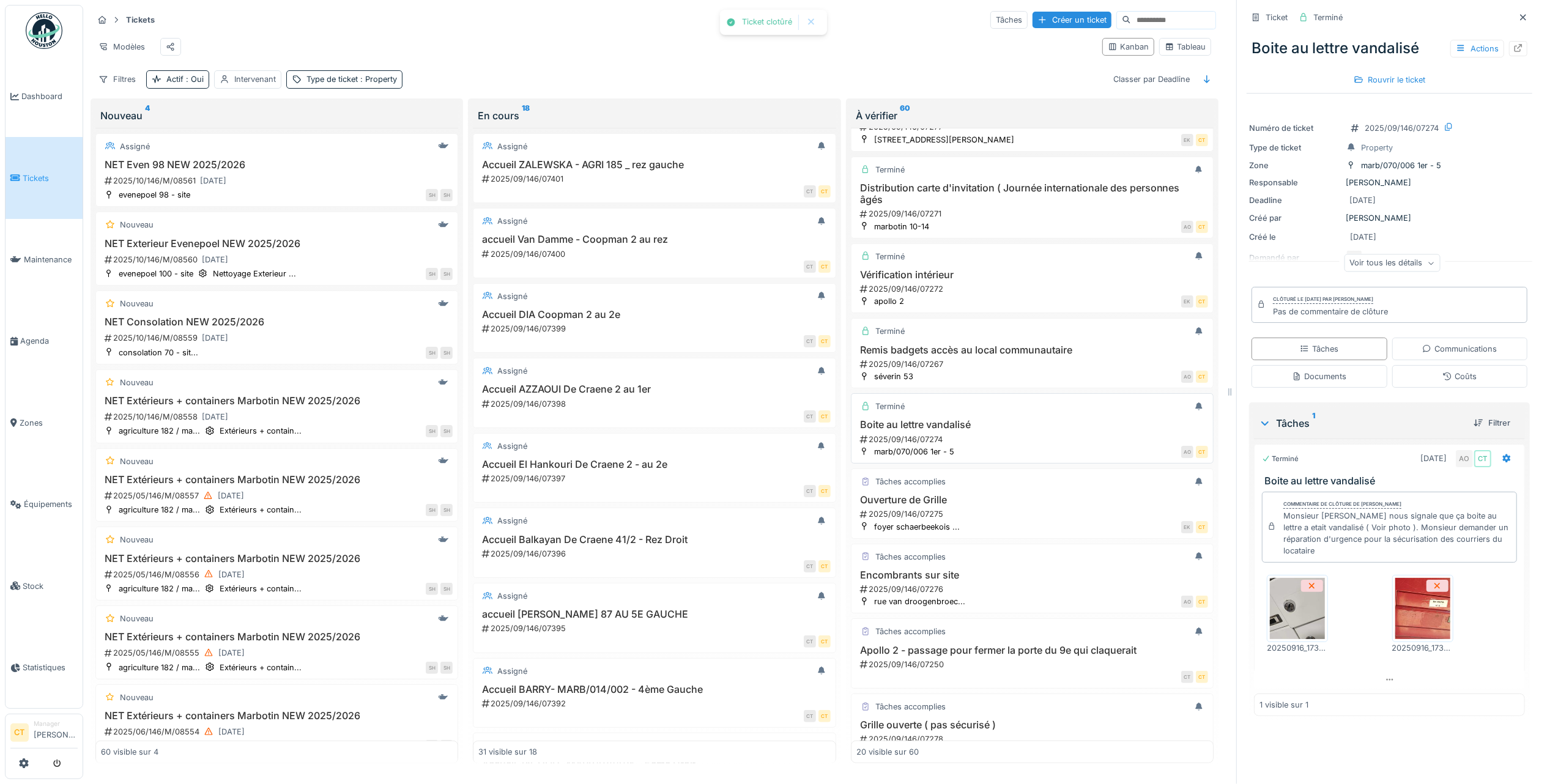
scroll to position [652, 0]
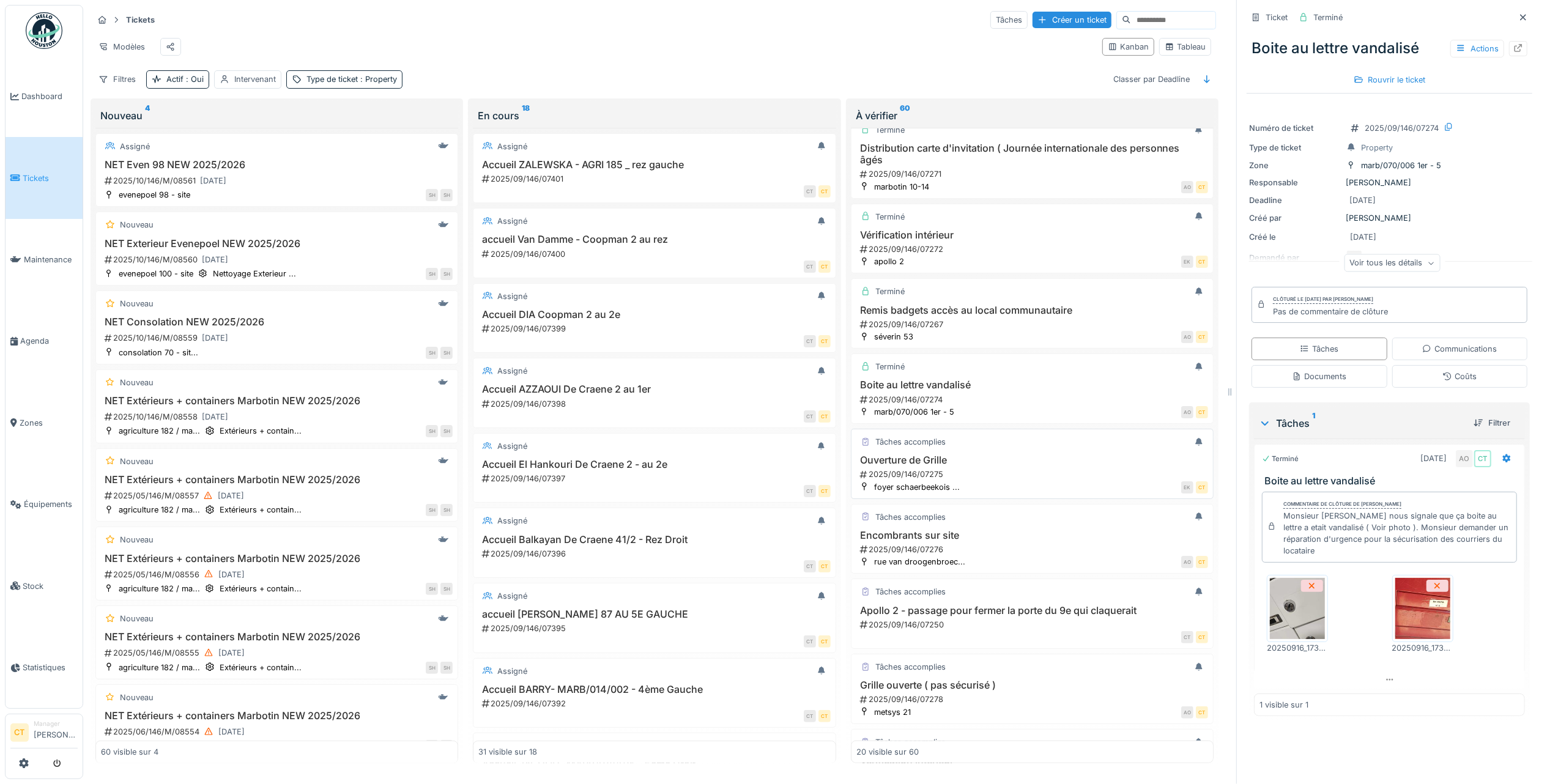
click at [1009, 480] on div "2025/09/146/07275" at bounding box center [1033, 474] width 349 height 11
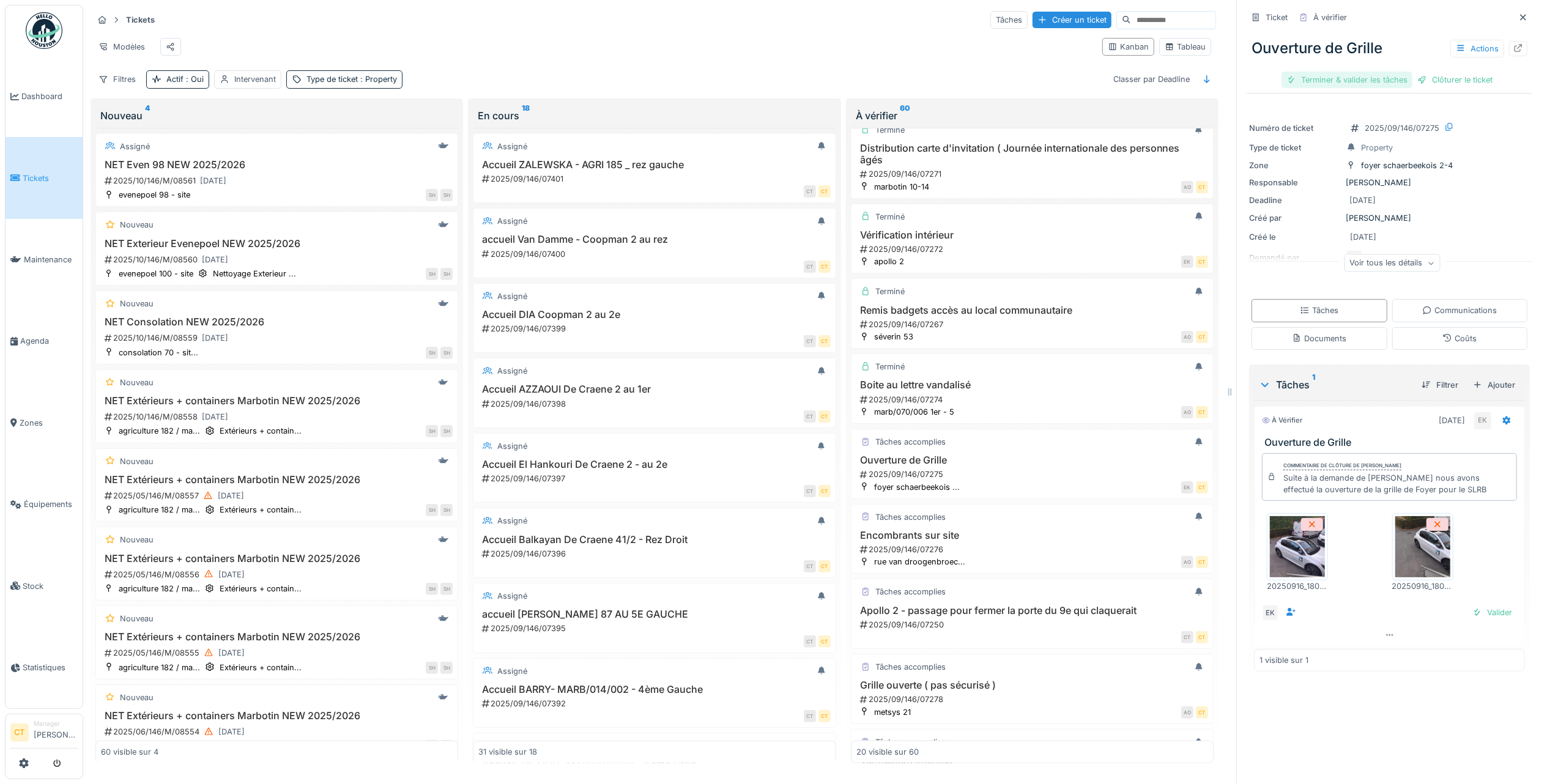
click at [1297, 72] on div "Terminer & valider les tâches" at bounding box center [1347, 80] width 131 height 16
click at [1373, 72] on div "Clôturer le ticket" at bounding box center [1389, 80] width 85 height 16
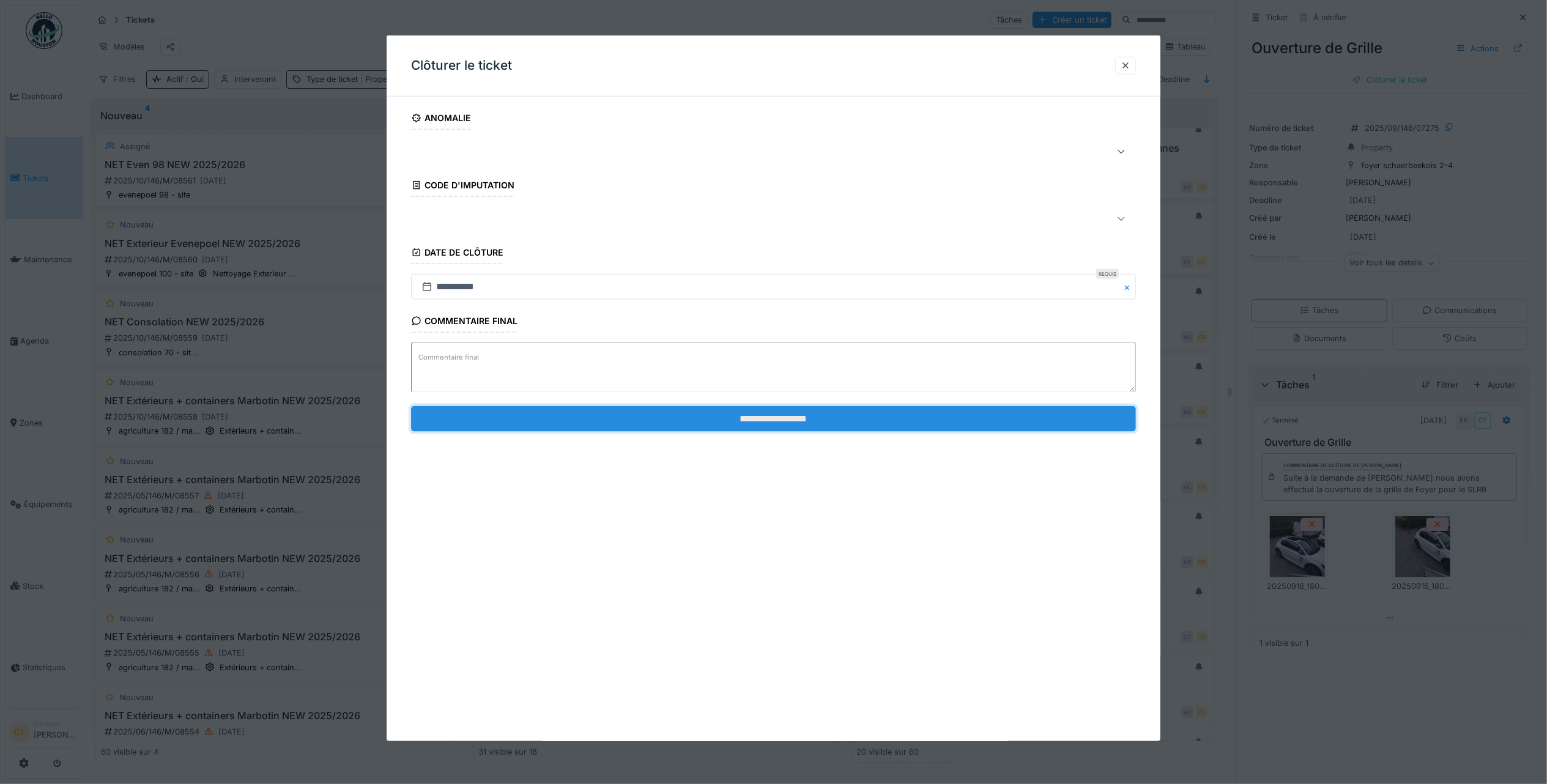
click at [931, 428] on input "**********" at bounding box center [773, 418] width 725 height 26
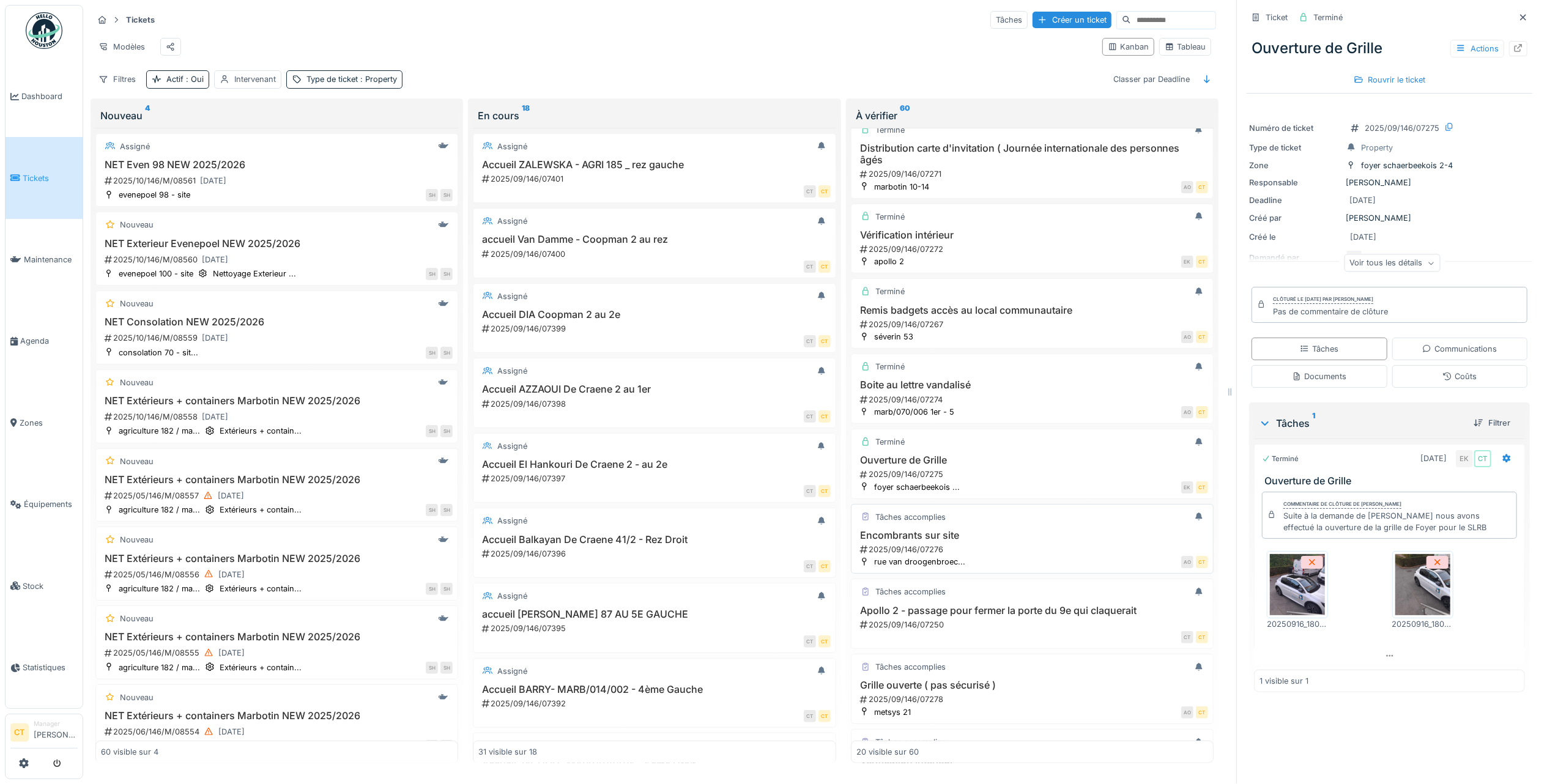
click at [967, 556] on div "2025/09/146/07276" at bounding box center [1033, 549] width 349 height 11
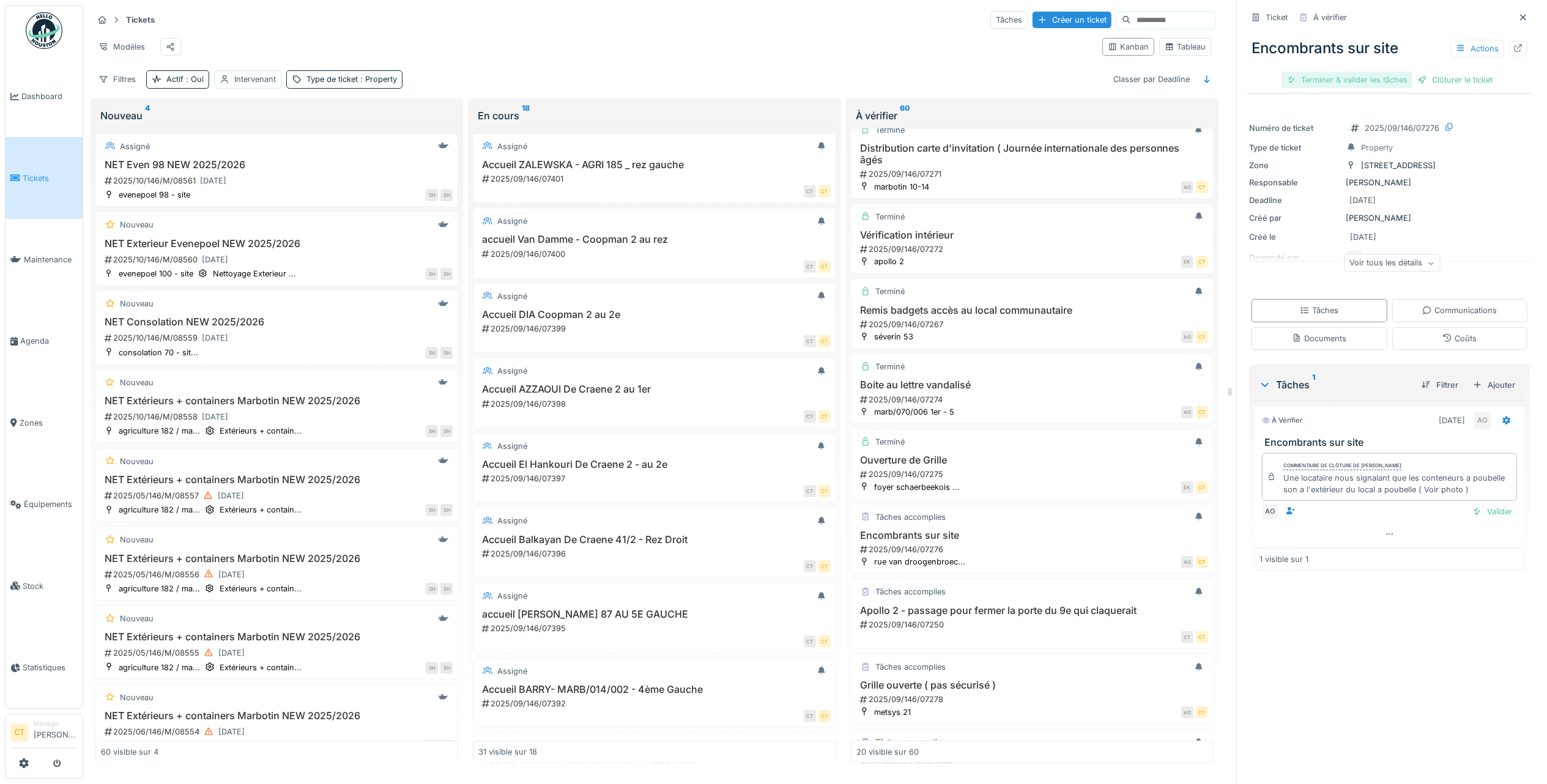
click at [1317, 72] on div "Terminer & valider les tâches" at bounding box center [1347, 80] width 131 height 16
drag, startPoint x: 1401, startPoint y: 66, endPoint x: 1284, endPoint y: 185, distance: 166.9
click at [1400, 72] on div "Clôturer le ticket" at bounding box center [1389, 80] width 85 height 16
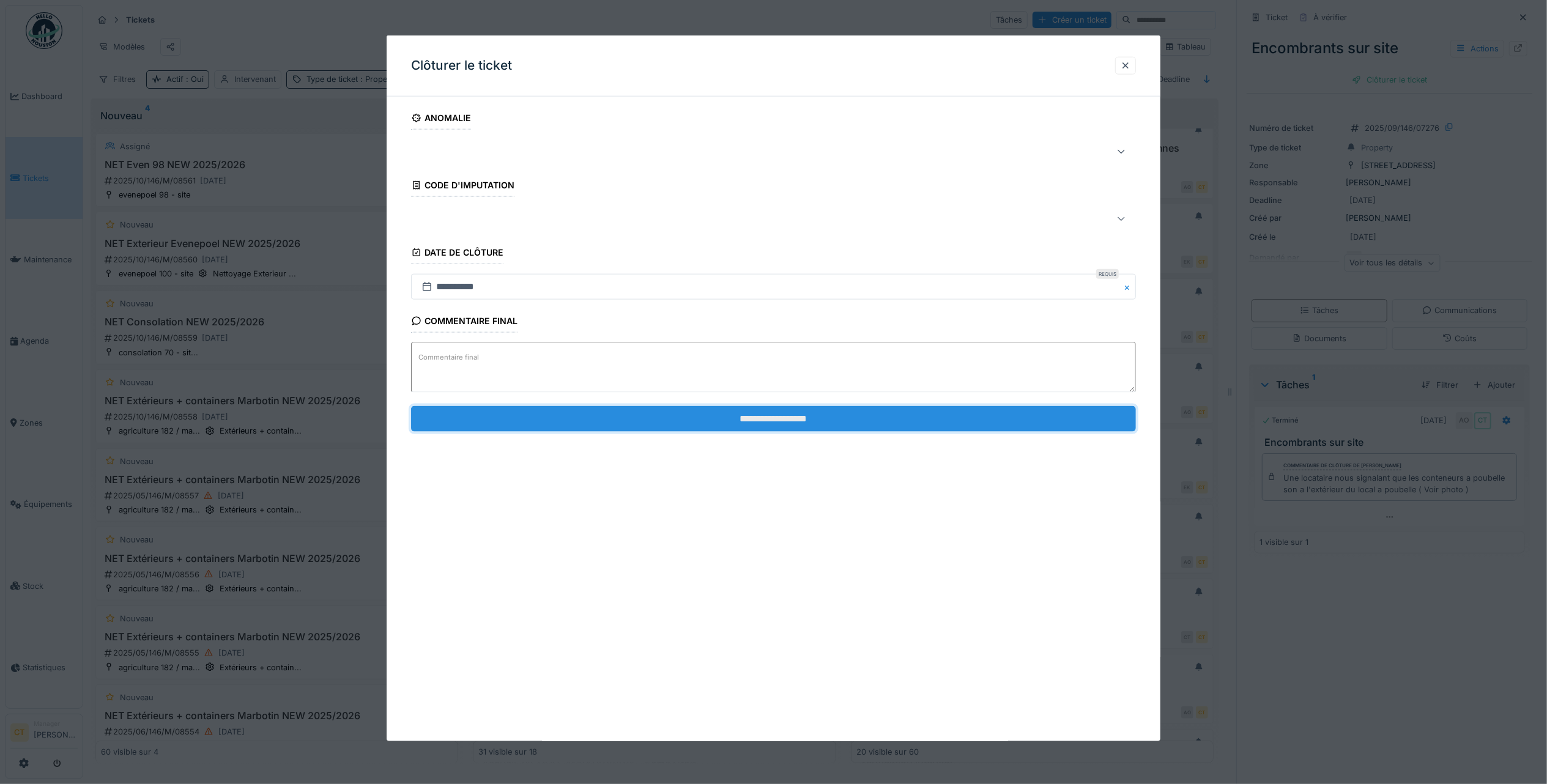
click at [1045, 421] on input "**********" at bounding box center [773, 418] width 725 height 26
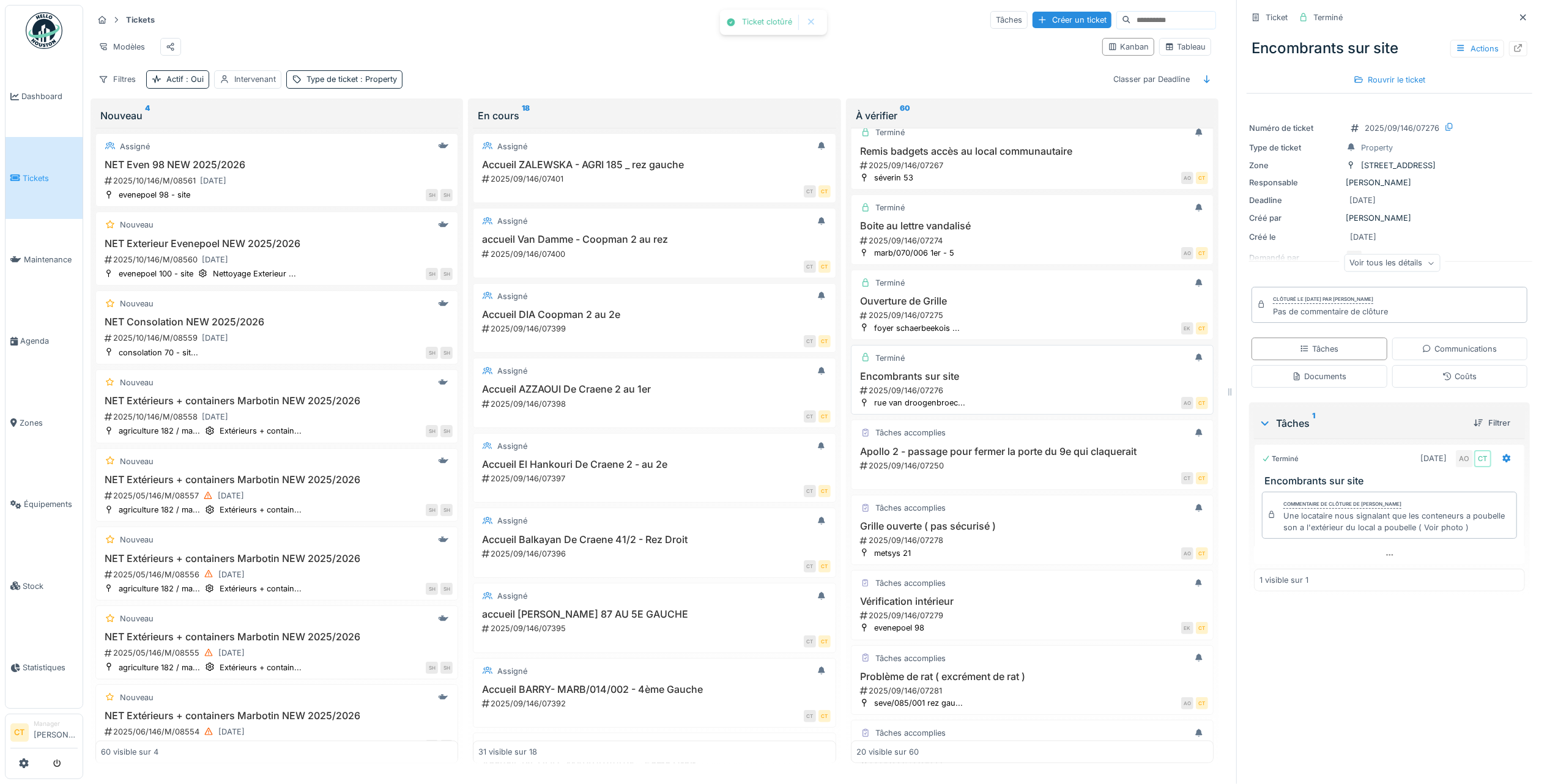
scroll to position [815, 0]
click at [963, 453] on h3 "Apollo 2 - passage pour fermer la porte du 9e qui claquerait" at bounding box center [1032, 447] width 351 height 11
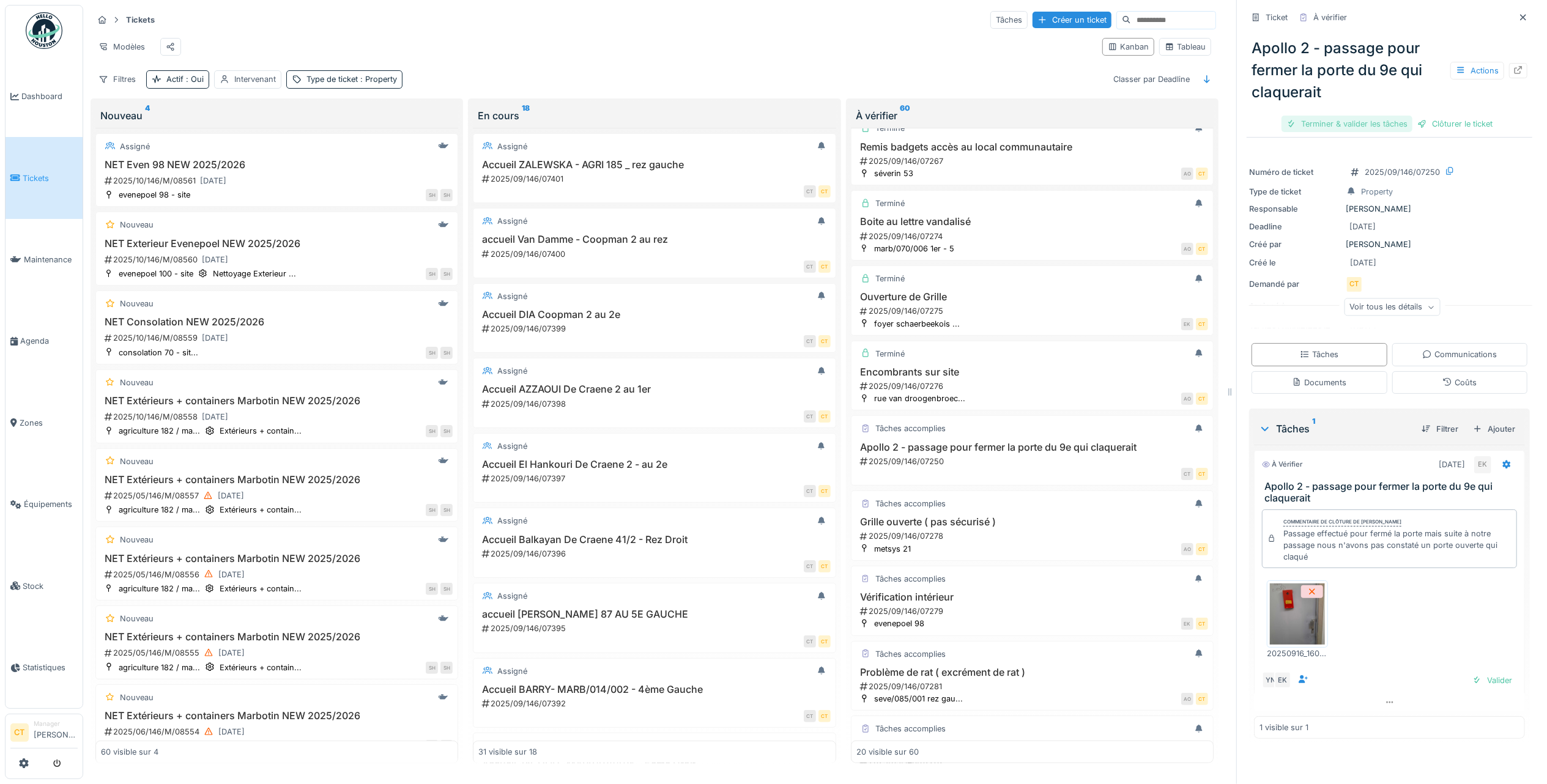
click at [1326, 115] on div "Terminer & valider les tâches" at bounding box center [1347, 124] width 131 height 16
click at [1389, 115] on div "Clôturer le ticket" at bounding box center [1389, 124] width 85 height 16
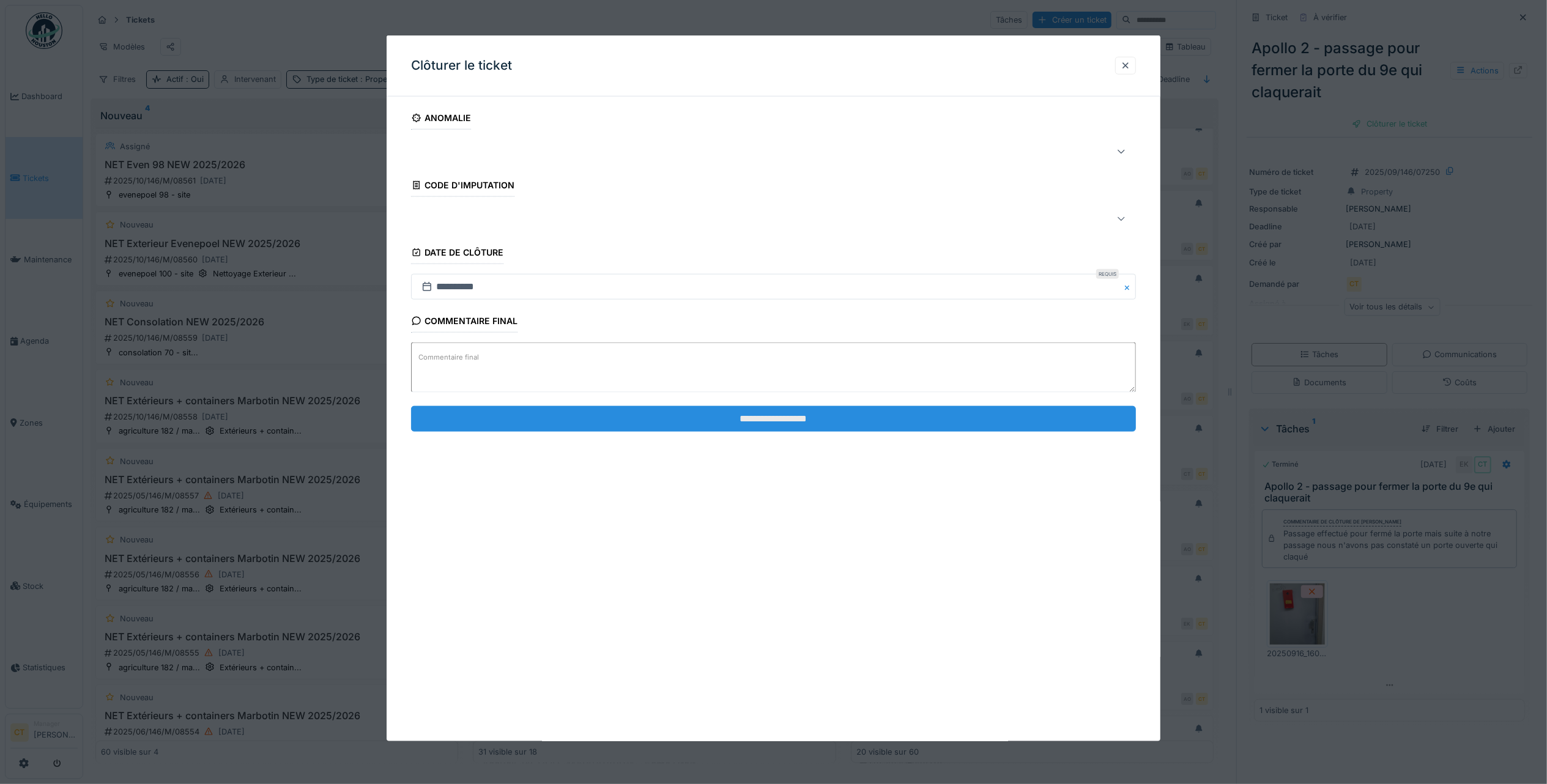
click at [1042, 419] on input "**********" at bounding box center [773, 418] width 725 height 26
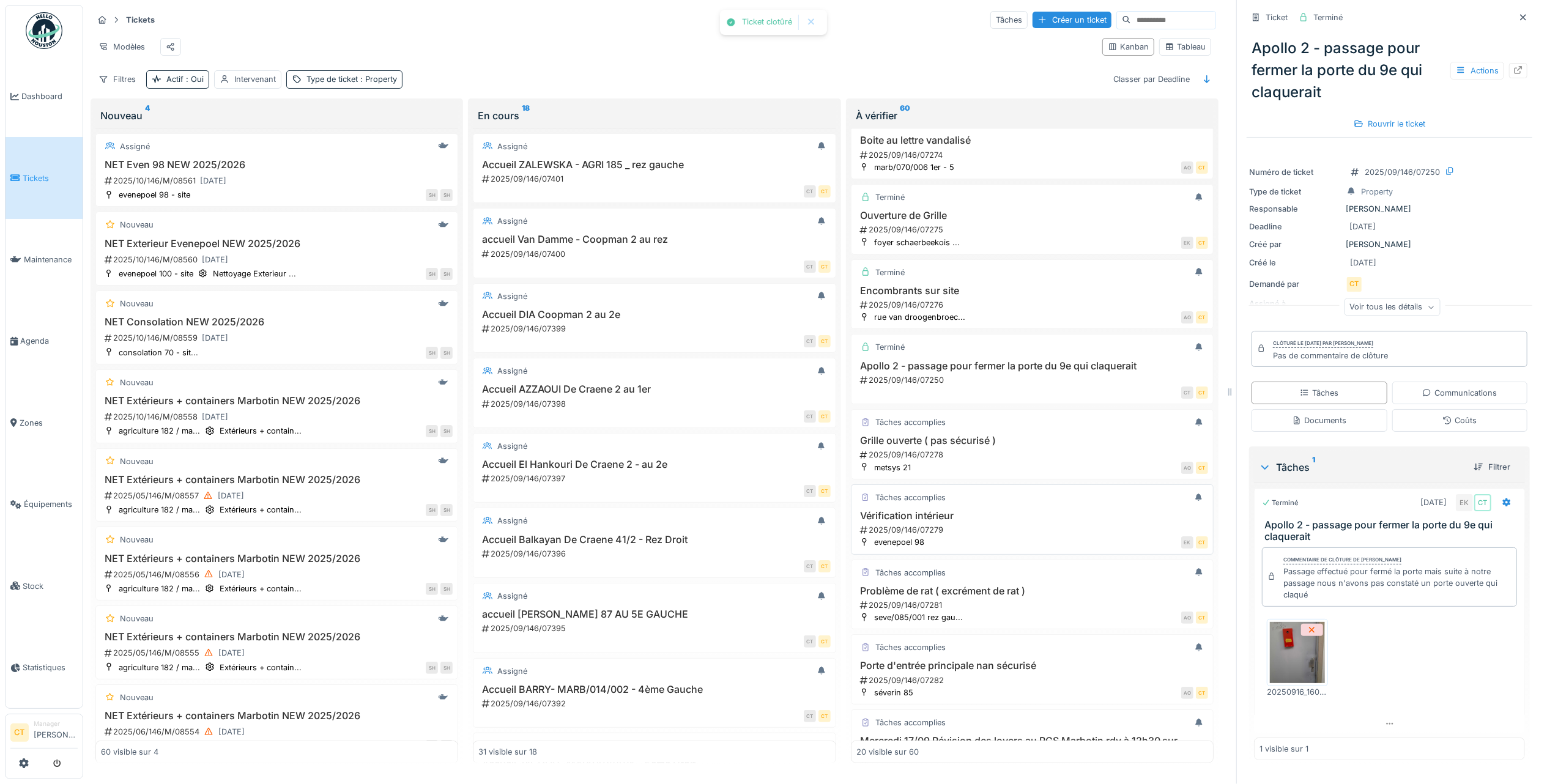
scroll to position [979, 0]
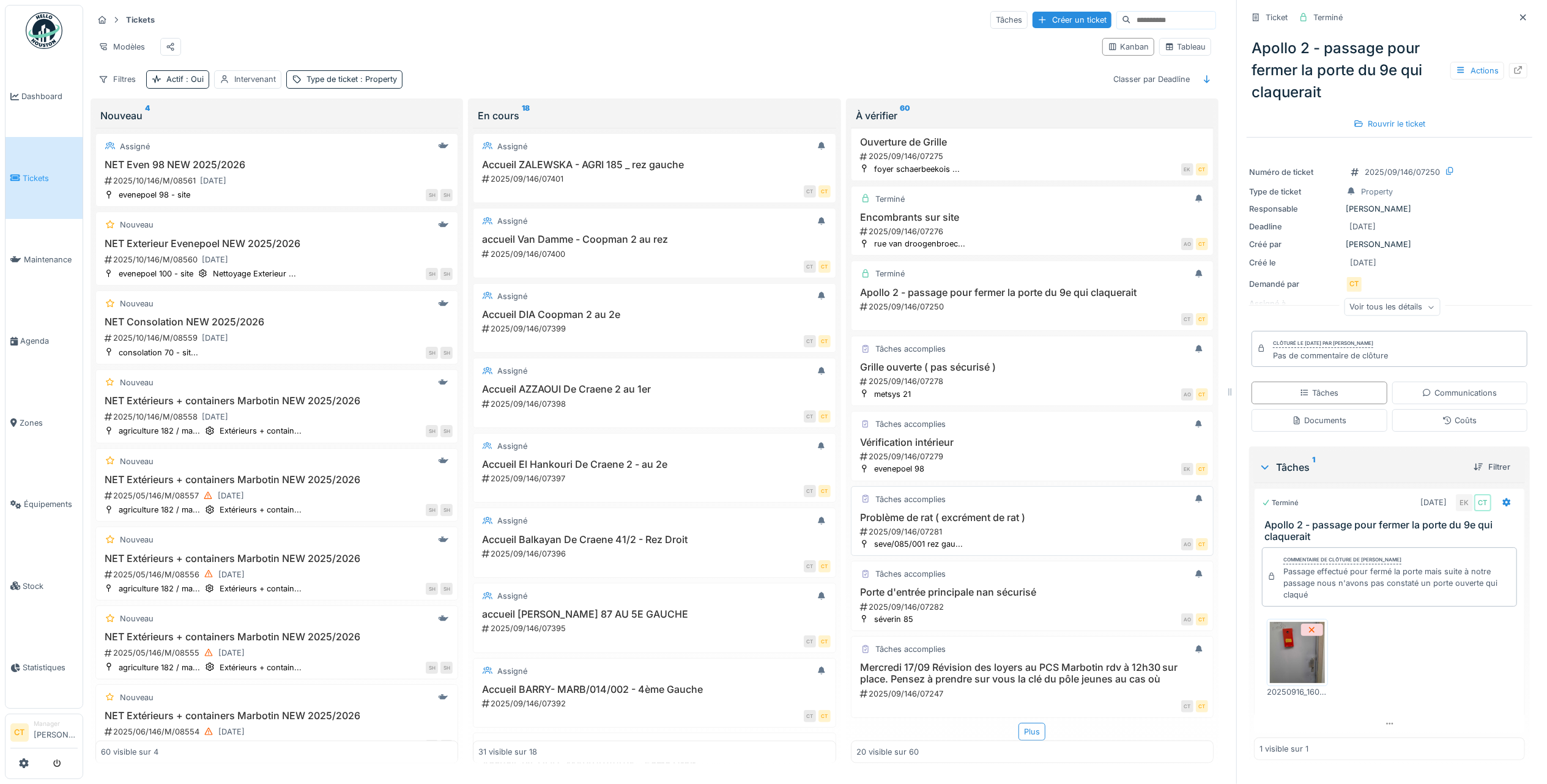
click at [1032, 538] on div "2025/09/146/07281" at bounding box center [1033, 531] width 349 height 11
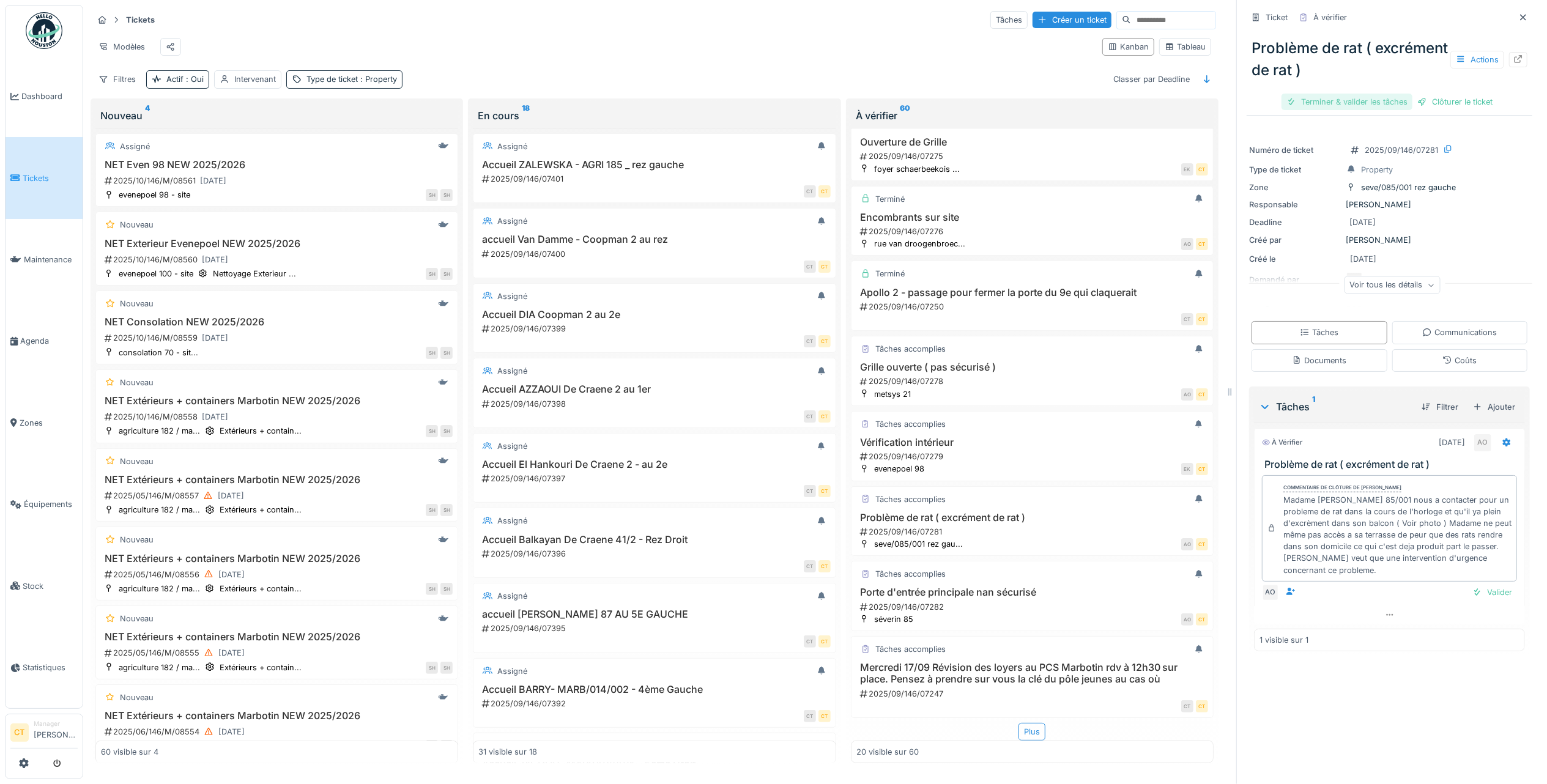
click at [1332, 94] on div "Terminer & valider les tâches" at bounding box center [1347, 102] width 131 height 16
click at [1388, 94] on div "Clôturer le ticket" at bounding box center [1389, 102] width 85 height 16
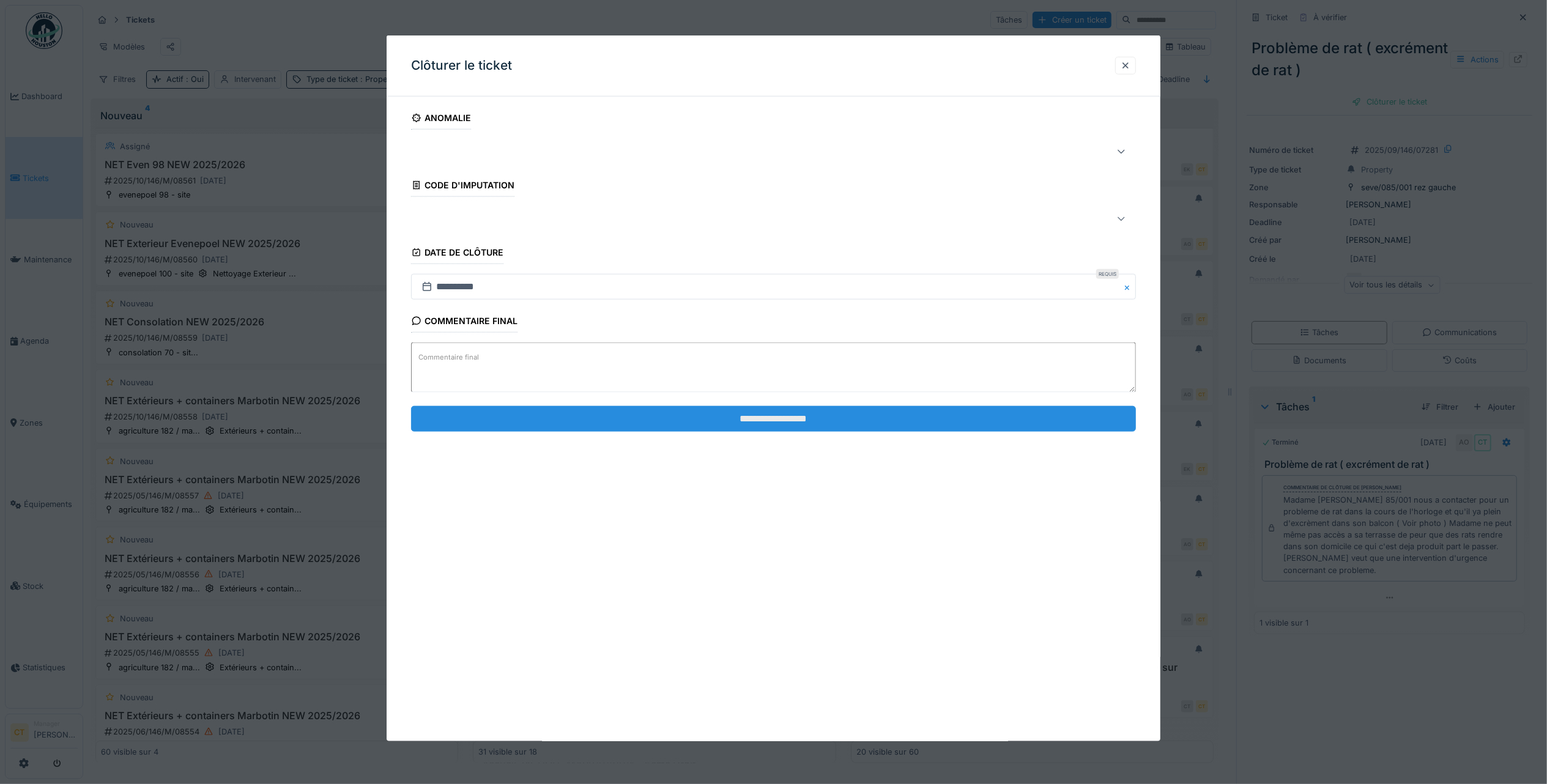
click at [788, 417] on input "**********" at bounding box center [773, 418] width 725 height 26
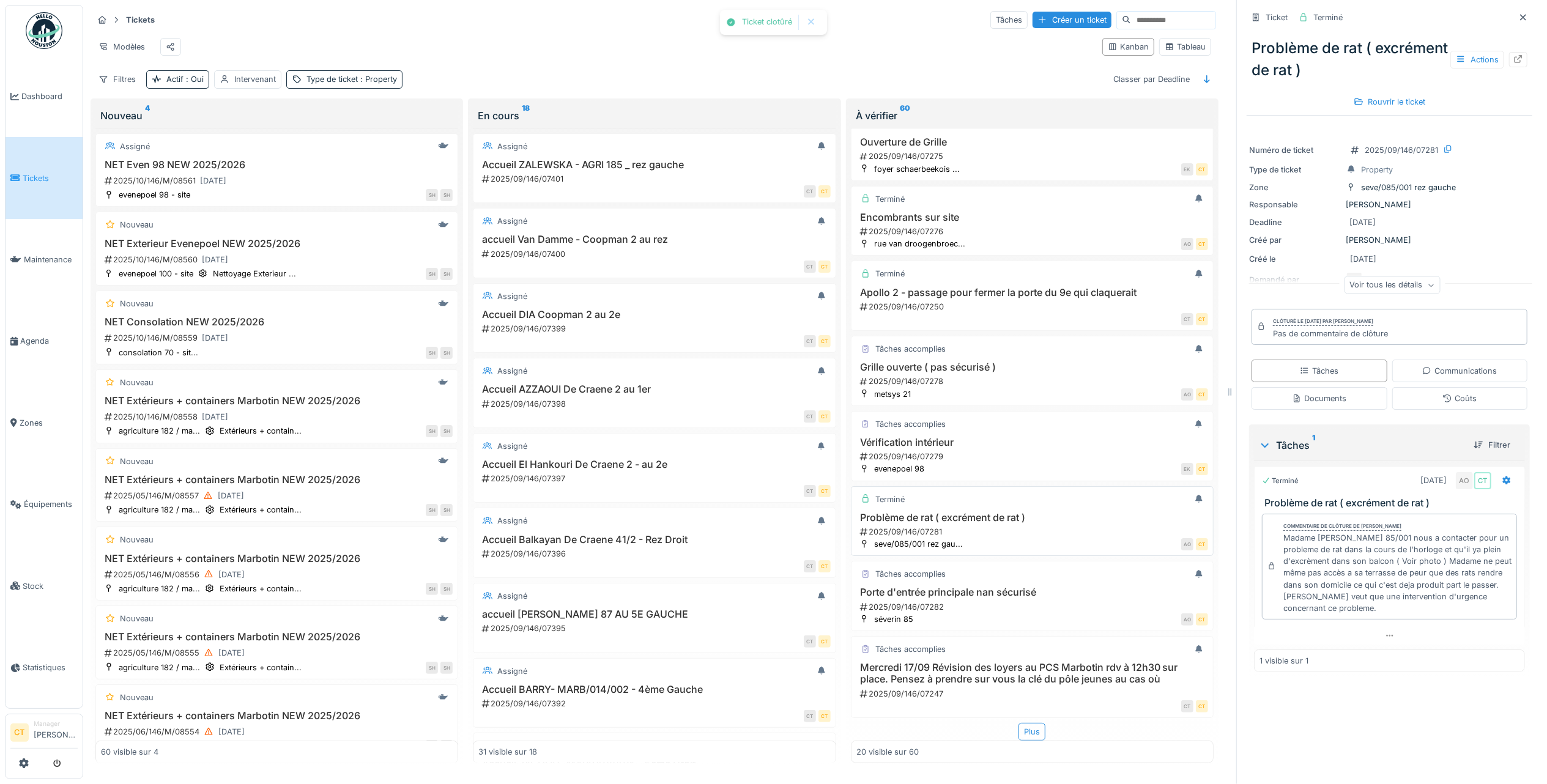
scroll to position [1004, 0]
drag, startPoint x: 1024, startPoint y: 589, endPoint x: 1018, endPoint y: 585, distance: 7.2
click at [1023, 601] on div "2025/09/146/07282" at bounding box center [1033, 606] width 349 height 11
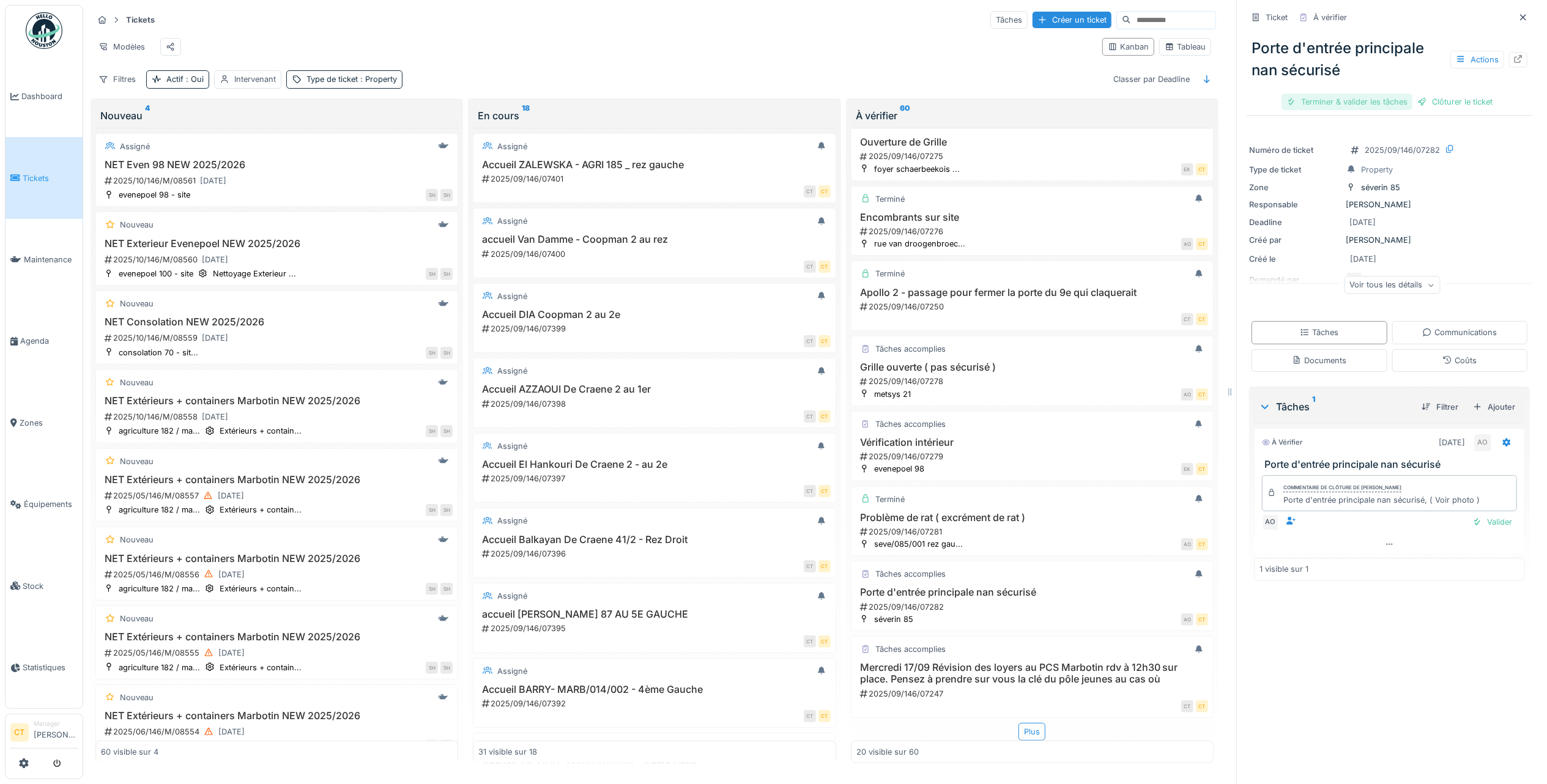
click at [1327, 94] on div "Terminer & valider les tâches" at bounding box center [1347, 102] width 131 height 16
click at [1378, 94] on div "Clôturer le ticket" at bounding box center [1389, 102] width 85 height 16
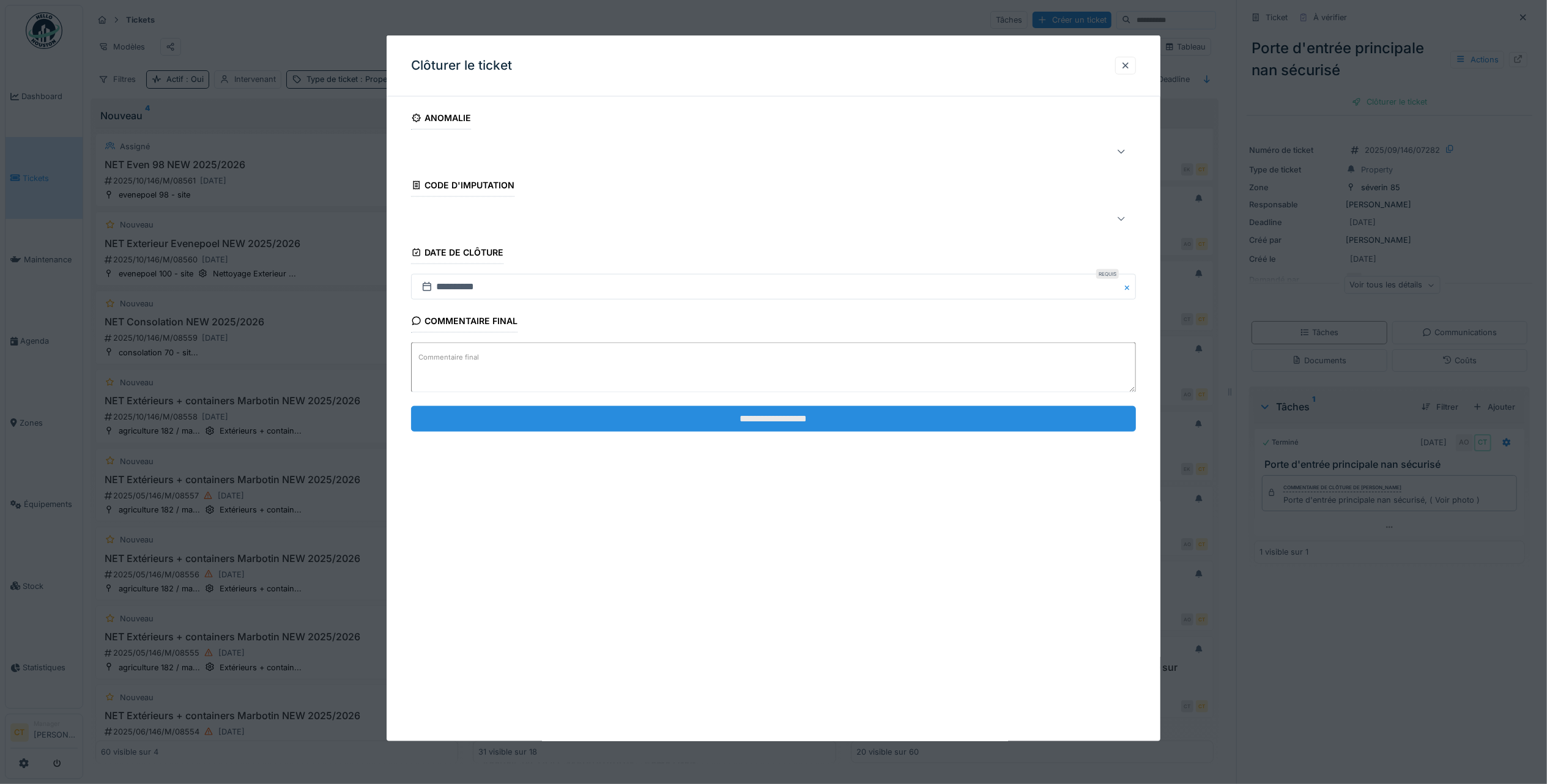
click at [742, 428] on input "**********" at bounding box center [773, 418] width 725 height 26
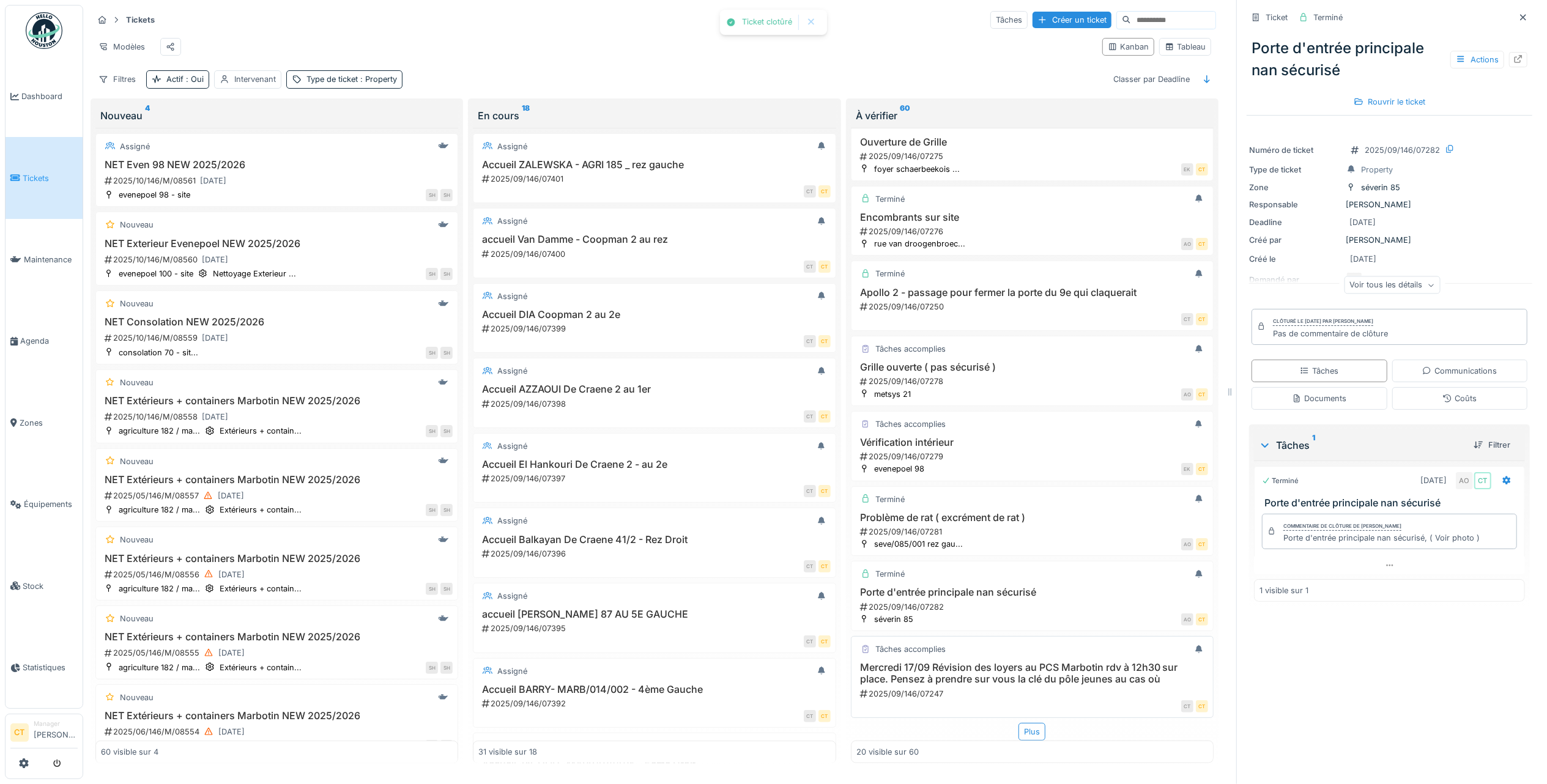
click at [999, 661] on h3 "Mercredi 17/09 Révision des loyers au PCS Marbotin rdv à 12h30 sur place. Pense…" at bounding box center [1032, 673] width 351 height 23
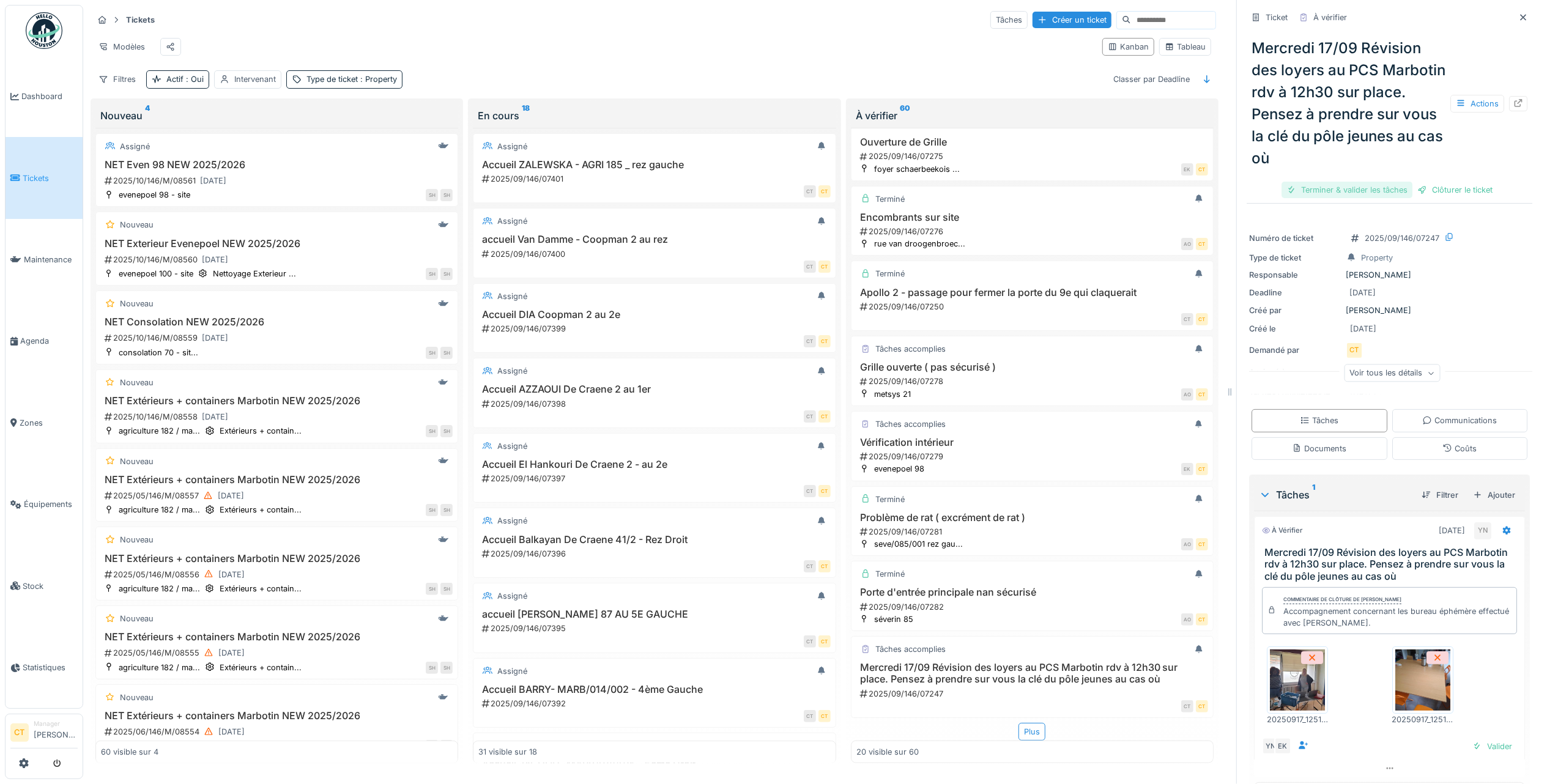
click at [1336, 182] on div "Terminer & valider les tâches" at bounding box center [1347, 190] width 131 height 16
drag, startPoint x: 1376, startPoint y: 180, endPoint x: 1368, endPoint y: 180, distance: 8.0
click at [1375, 182] on div "Clôturer le ticket" at bounding box center [1389, 190] width 85 height 16
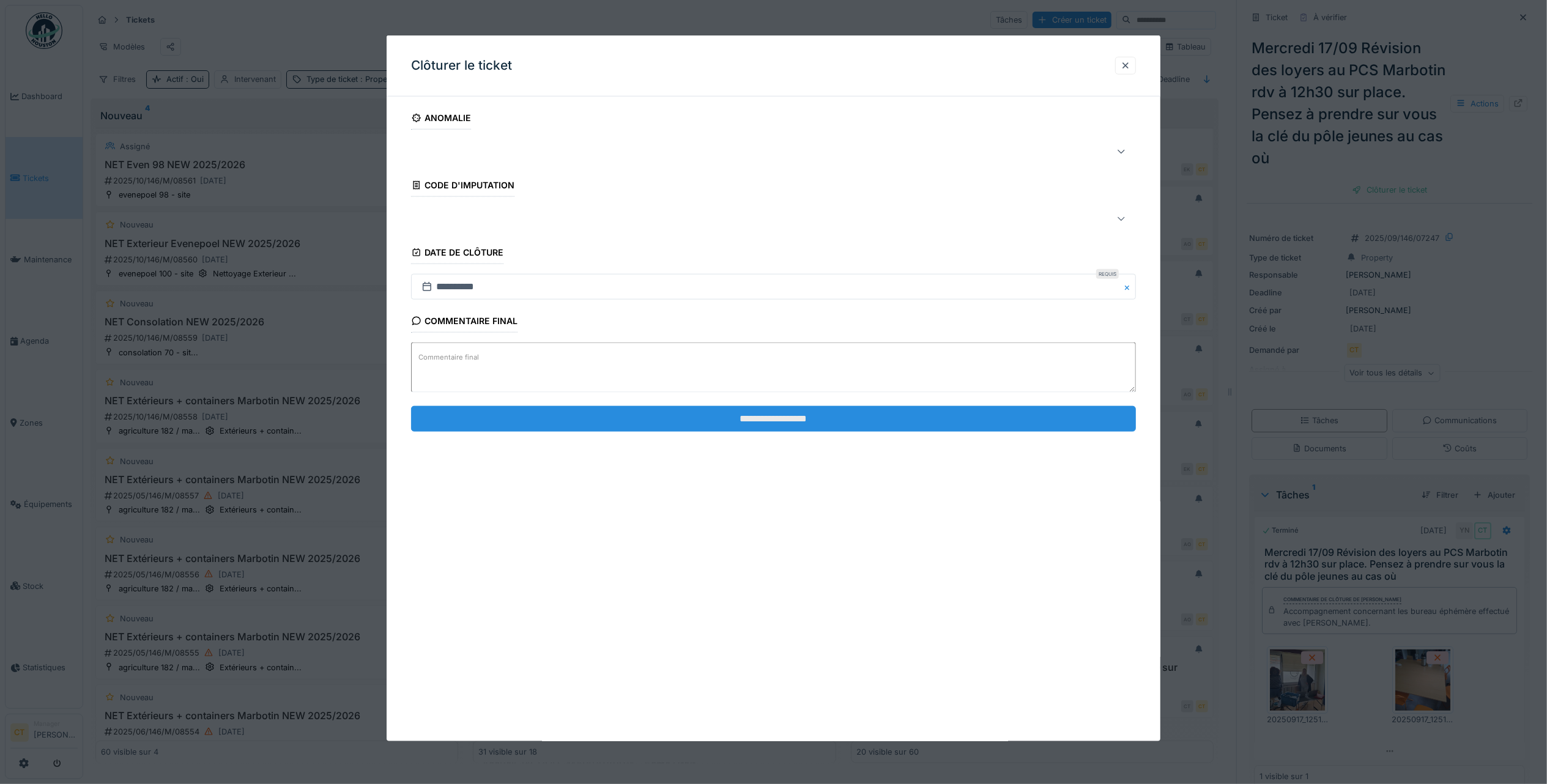
click at [806, 423] on input "**********" at bounding box center [773, 418] width 725 height 26
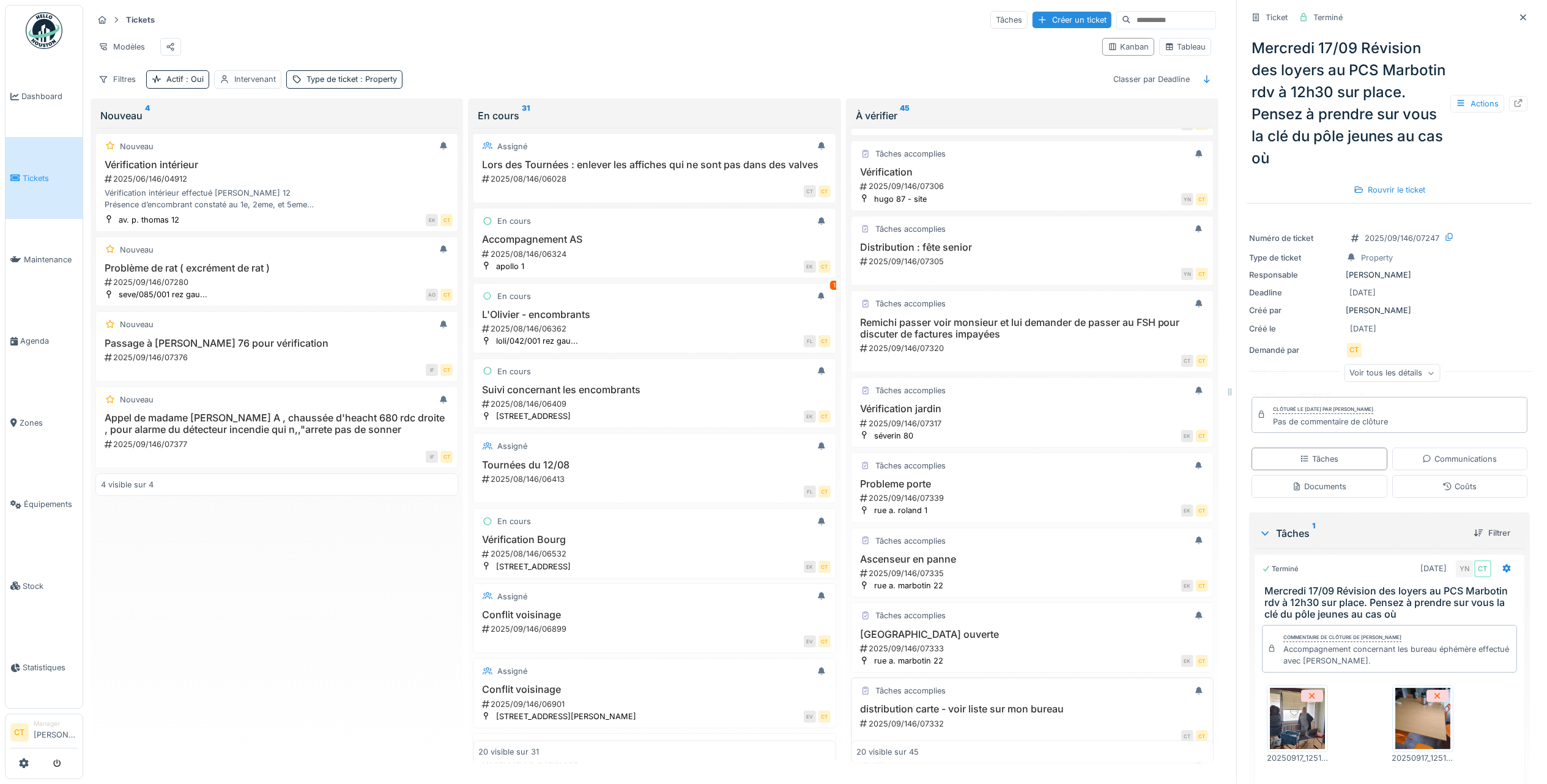
scroll to position [968, 0]
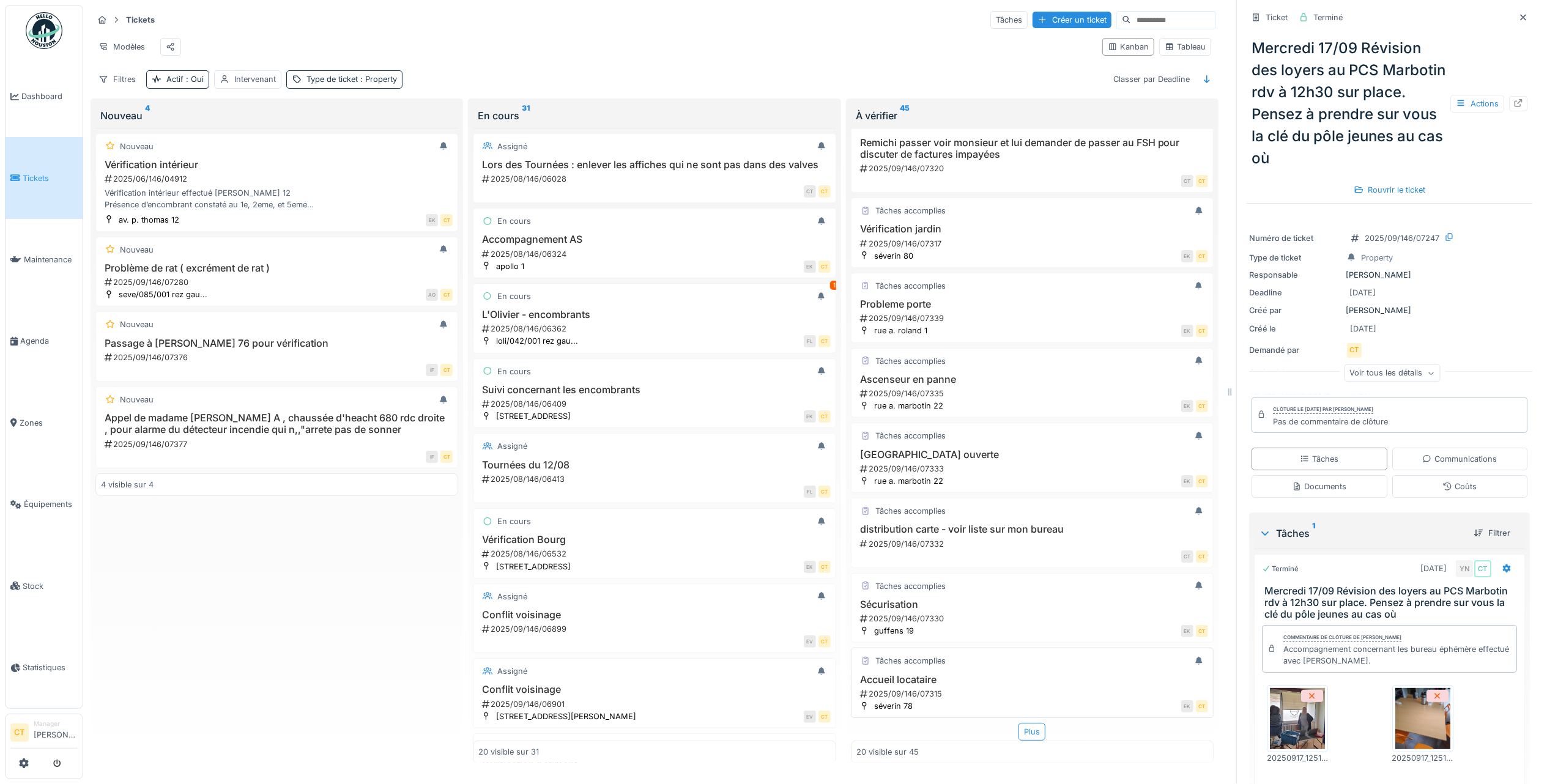
click at [951, 673] on div "Accueil locataire 2025/09/146/07315" at bounding box center [1032, 686] width 351 height 26
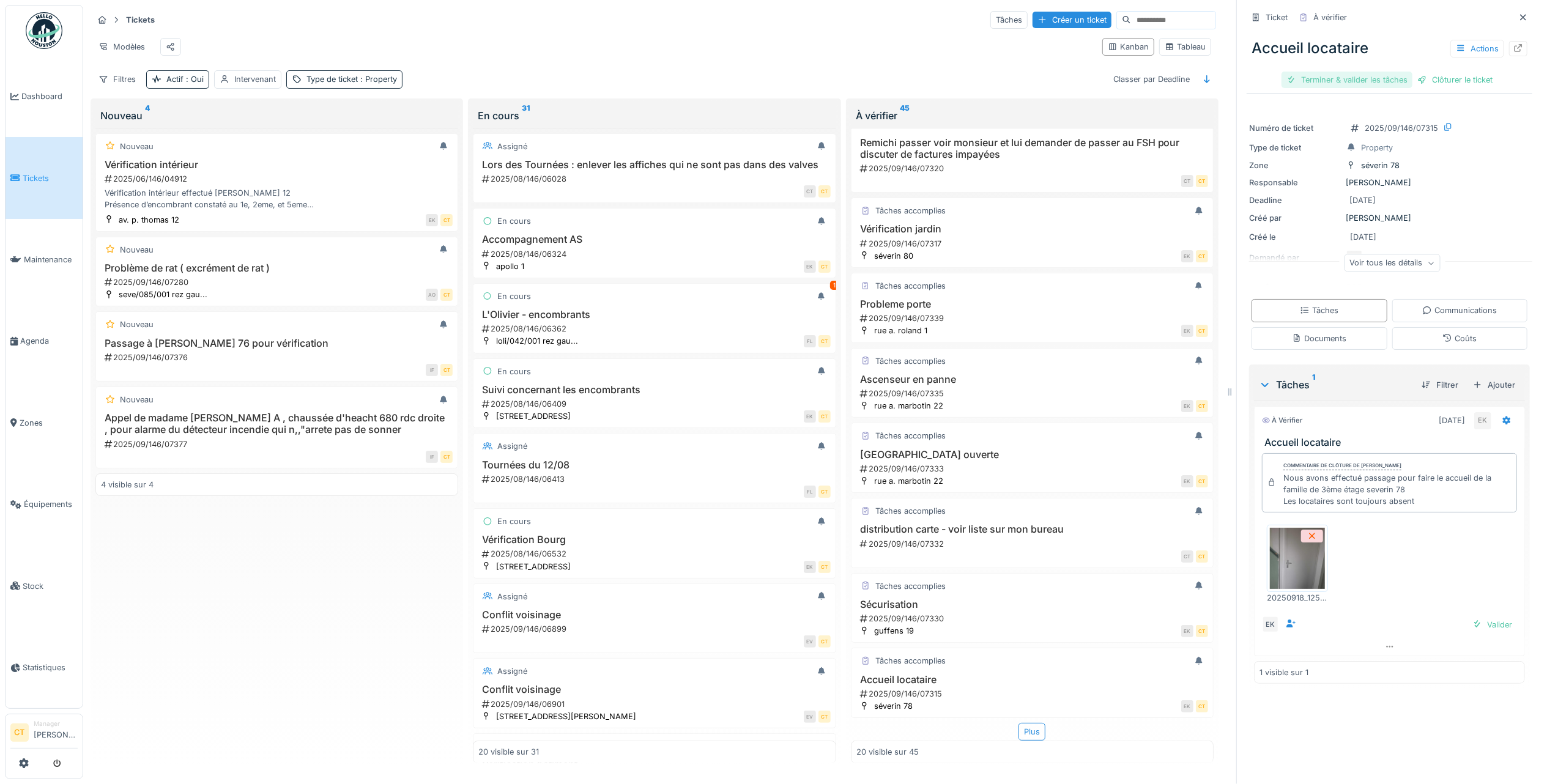
click at [1359, 72] on div "Terminer & valider les tâches" at bounding box center [1347, 80] width 131 height 16
click at [1359, 72] on div "Clôturer le ticket" at bounding box center [1389, 80] width 85 height 16
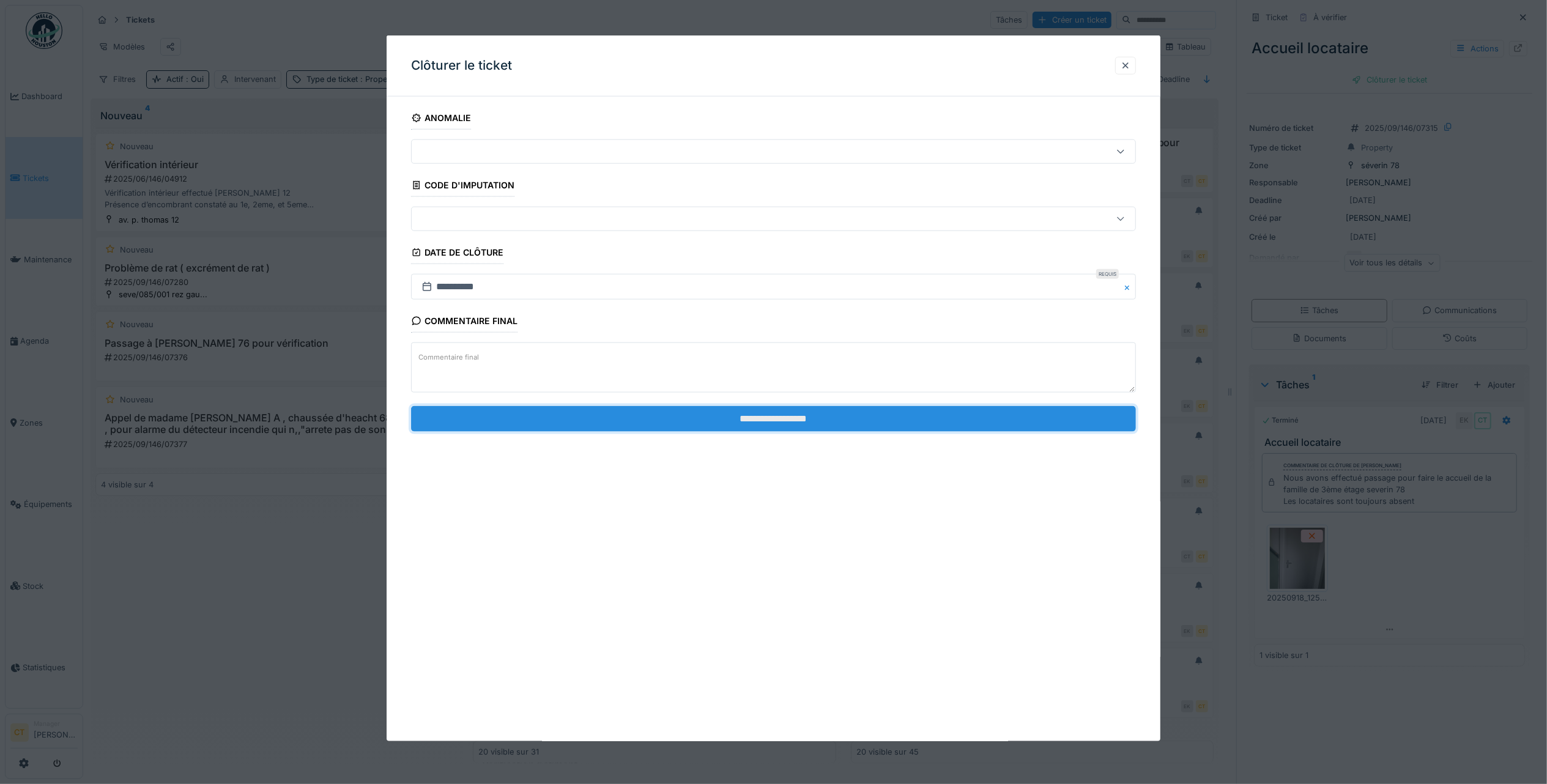
click at [616, 414] on input "**********" at bounding box center [773, 418] width 725 height 26
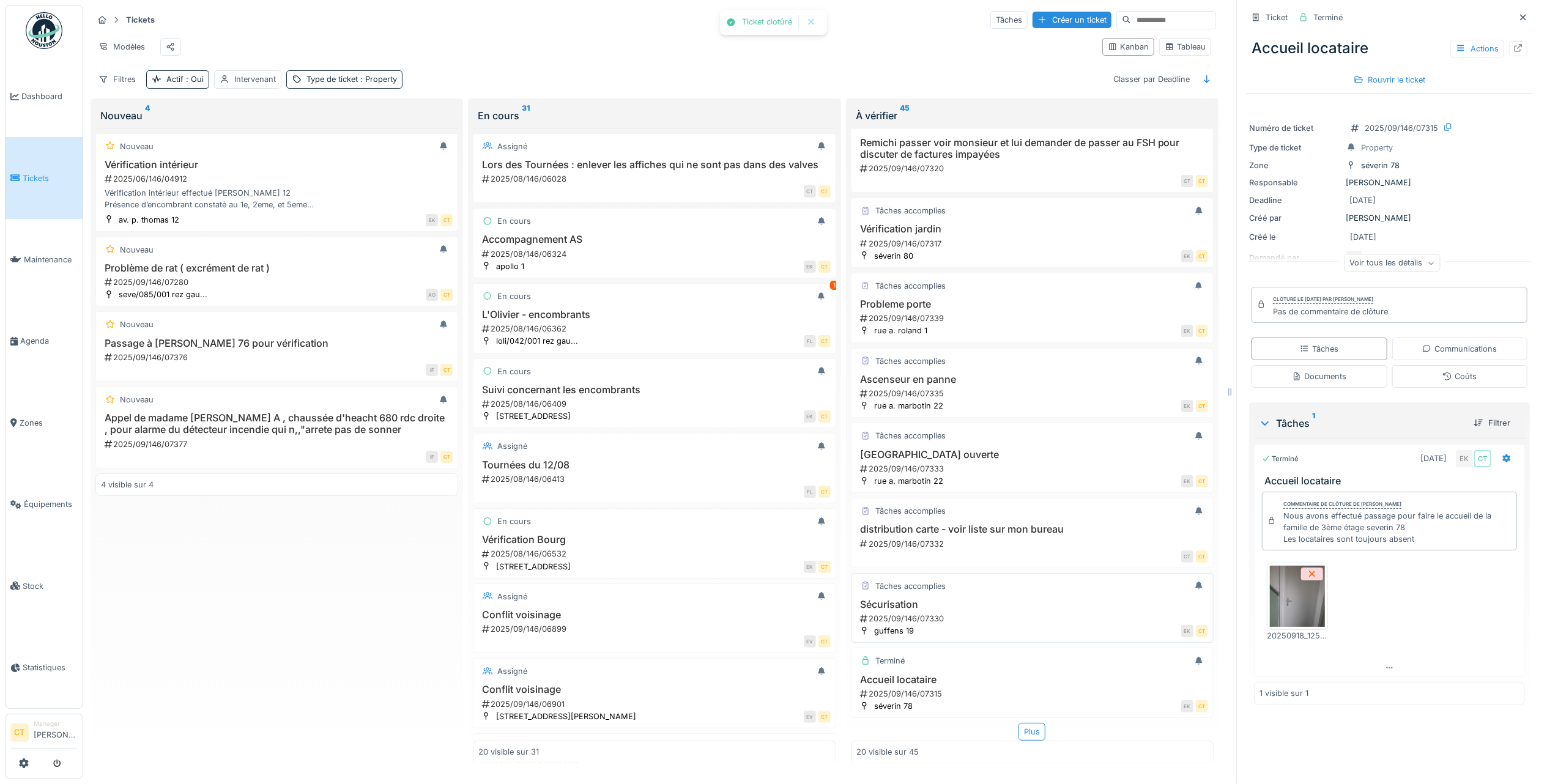
click at [1011, 613] on div "2025/09/146/07330" at bounding box center [1033, 618] width 349 height 11
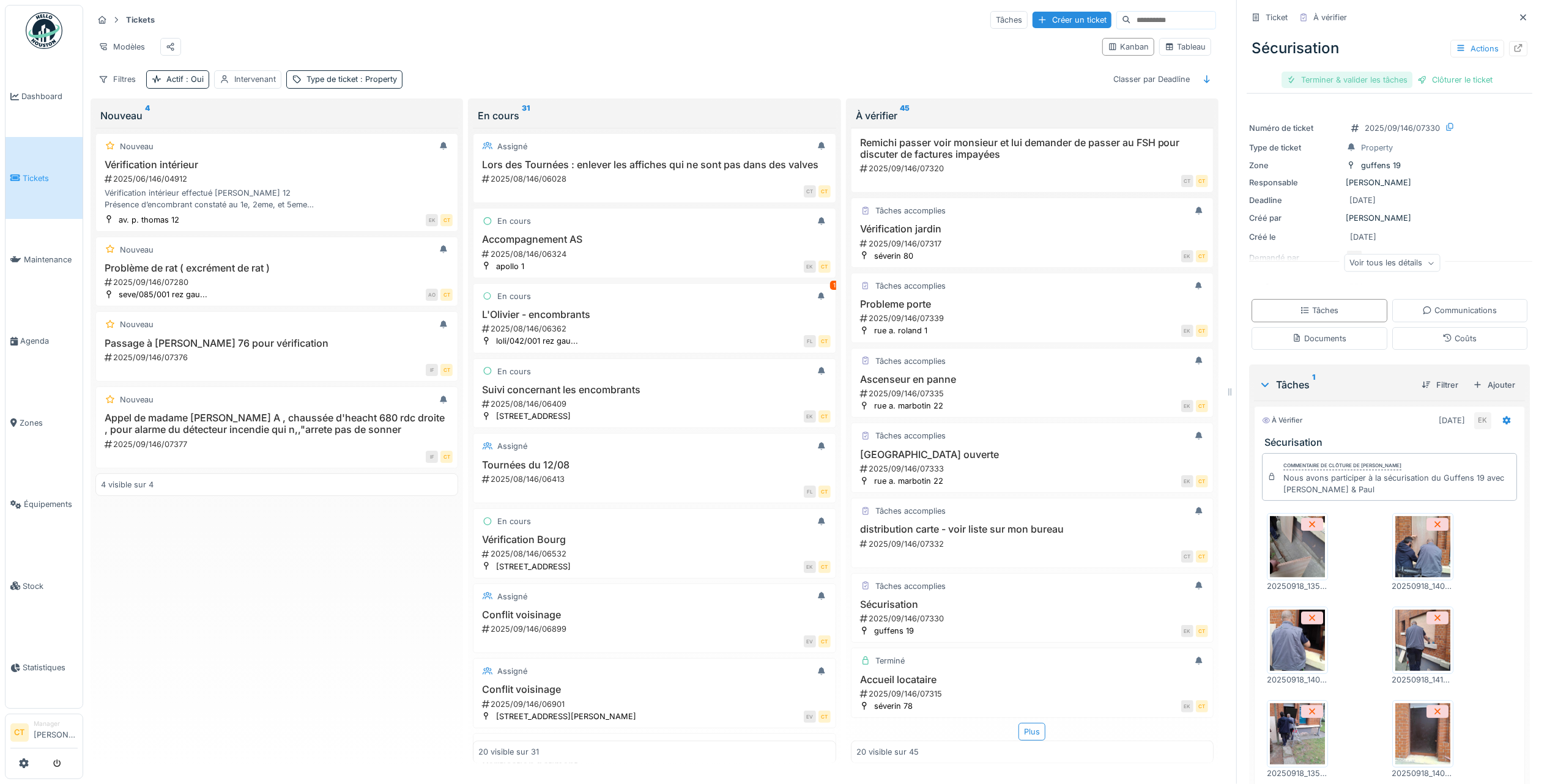
click at [1336, 72] on div "Terminer & valider les tâches" at bounding box center [1347, 80] width 131 height 16
click at [1370, 72] on div "Clôturer le ticket" at bounding box center [1389, 80] width 85 height 16
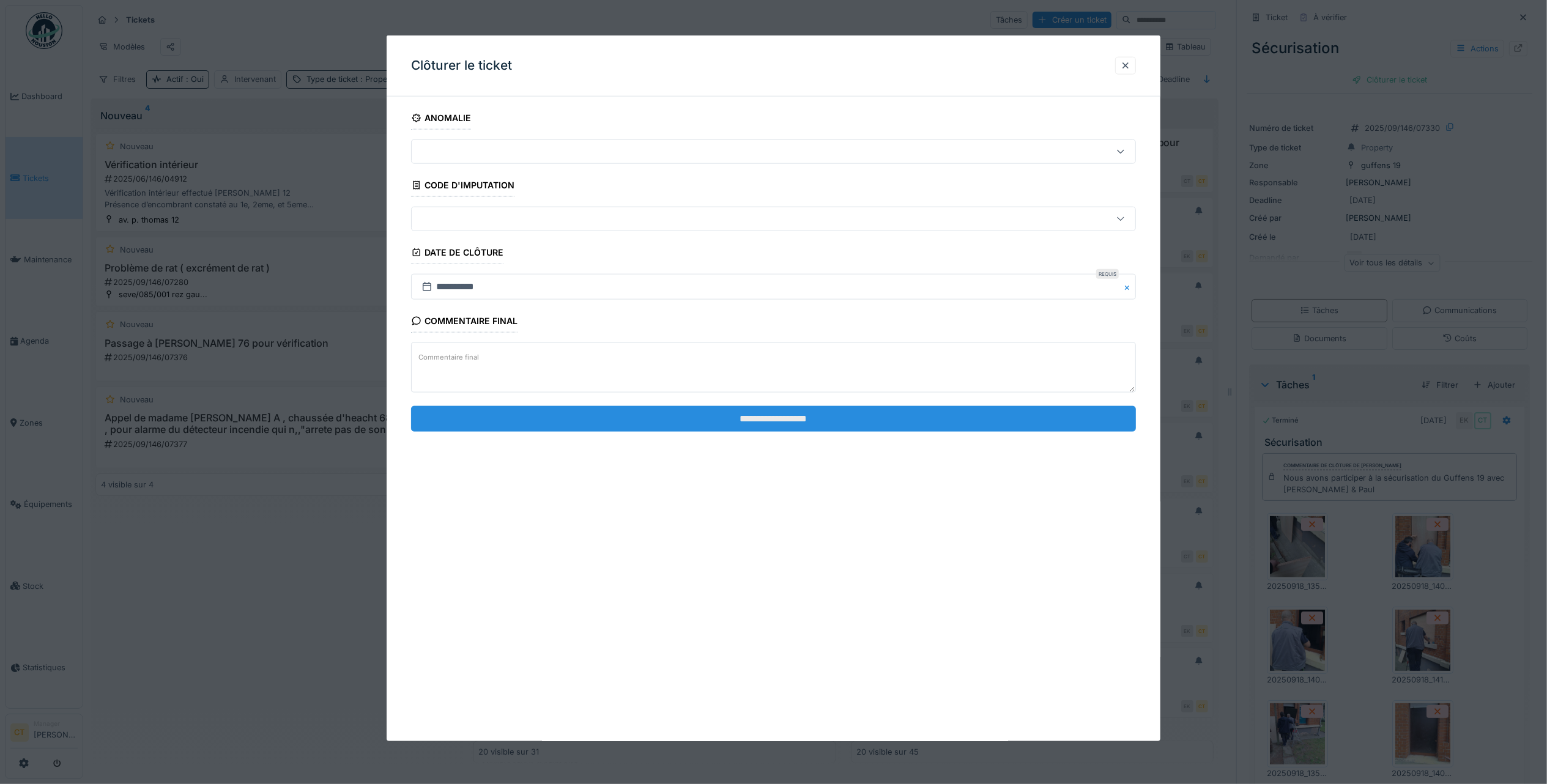
click at [561, 424] on input "**********" at bounding box center [773, 418] width 725 height 26
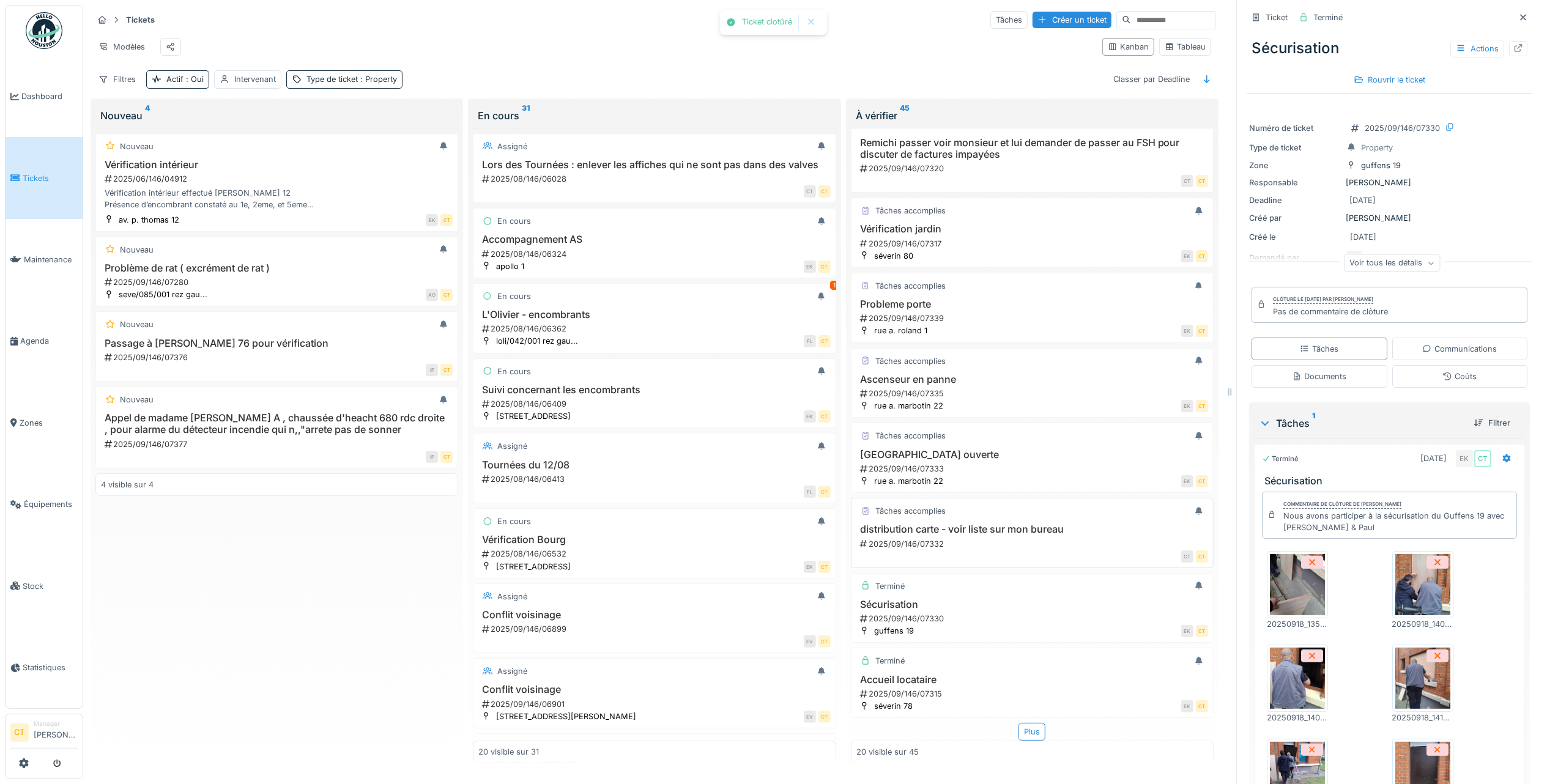
click at [1016, 538] on div "2025/09/146/07332" at bounding box center [1033, 543] width 349 height 11
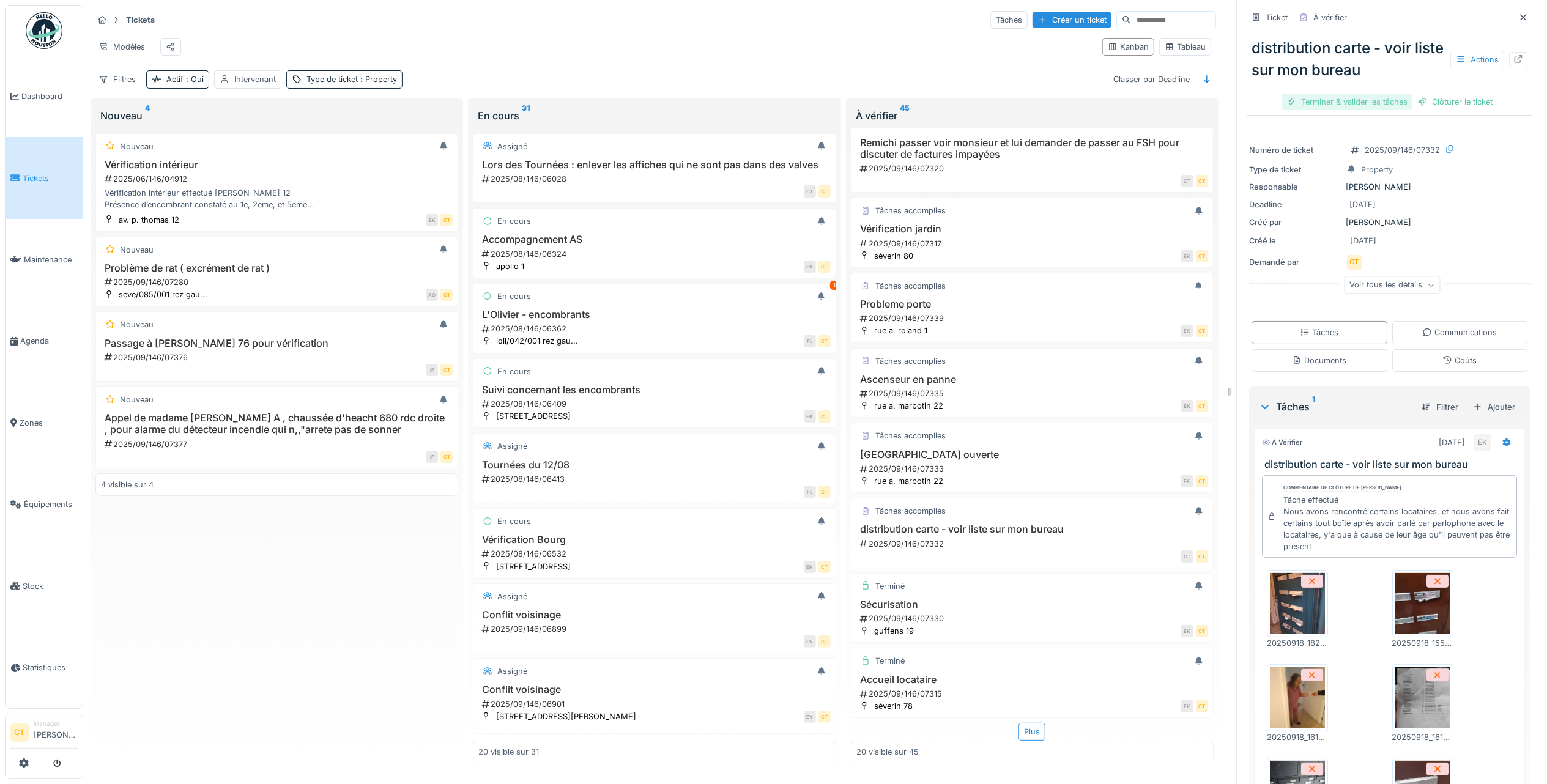
click at [1318, 94] on div "Terminer & valider les tâches" at bounding box center [1347, 102] width 131 height 16
click at [1377, 94] on div "Clôturer le ticket" at bounding box center [1389, 102] width 85 height 16
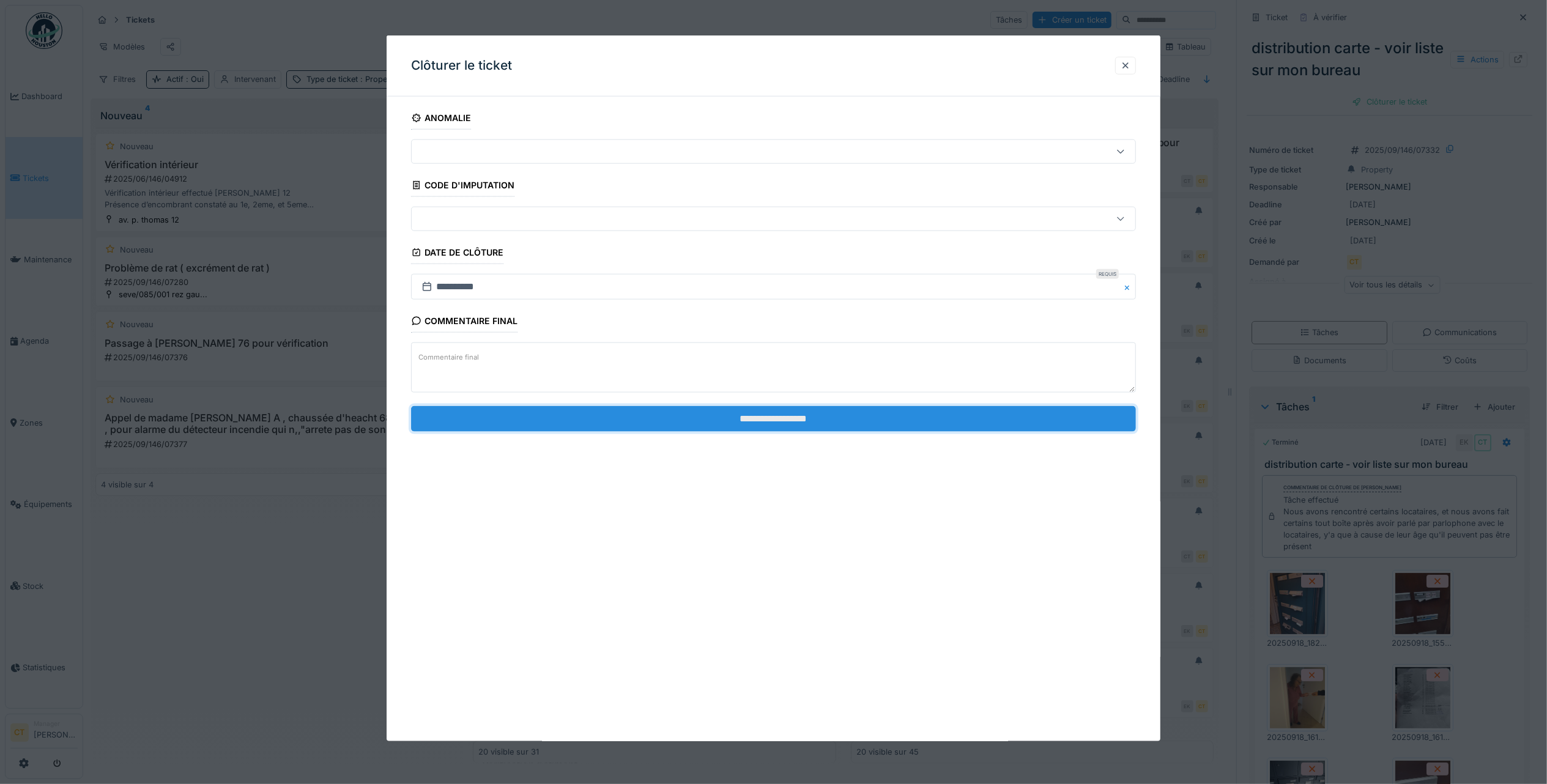
click at [640, 427] on input "**********" at bounding box center [773, 418] width 725 height 26
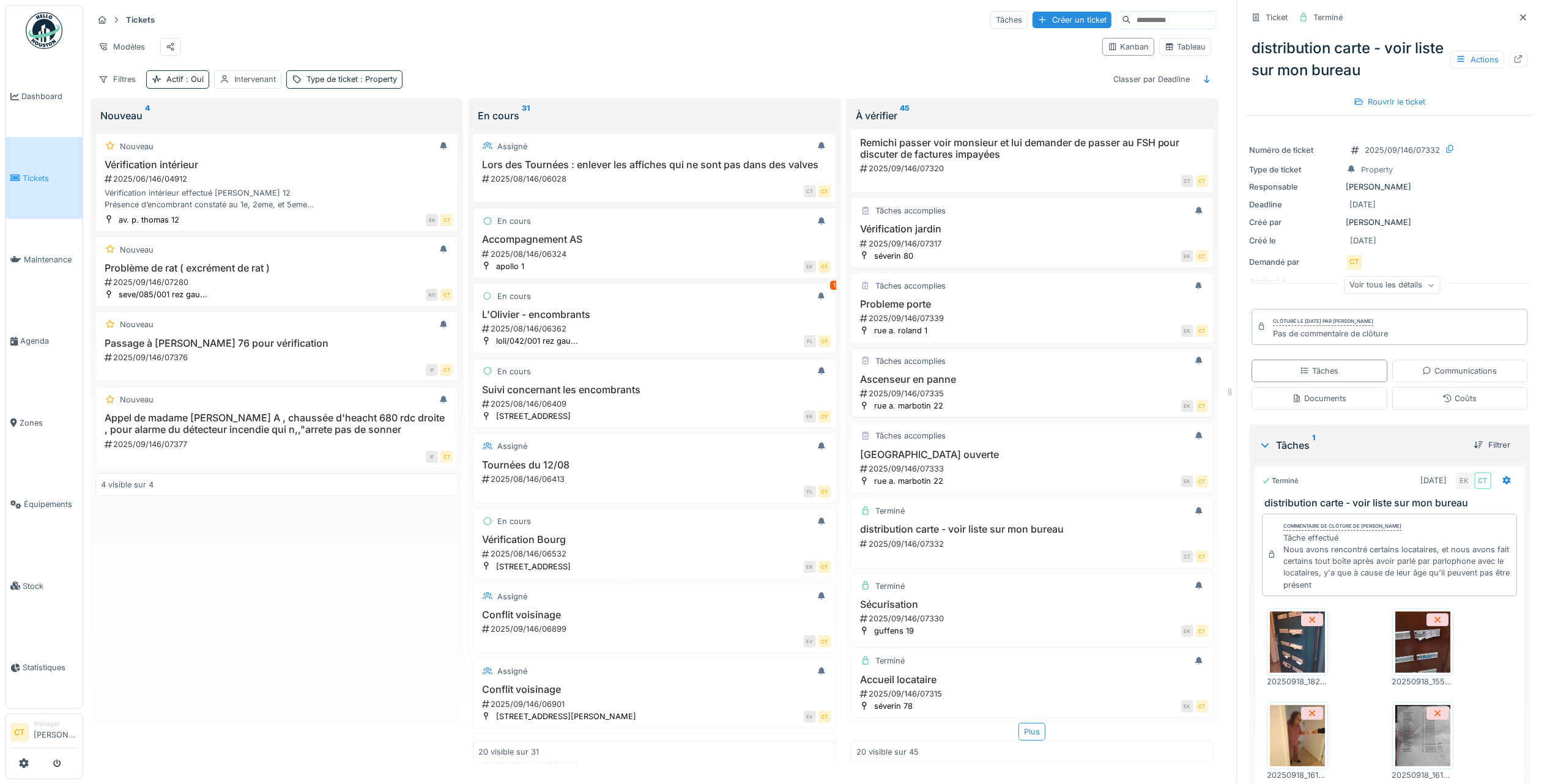
click at [980, 388] on div "2025/09/146/07335" at bounding box center [1033, 393] width 349 height 11
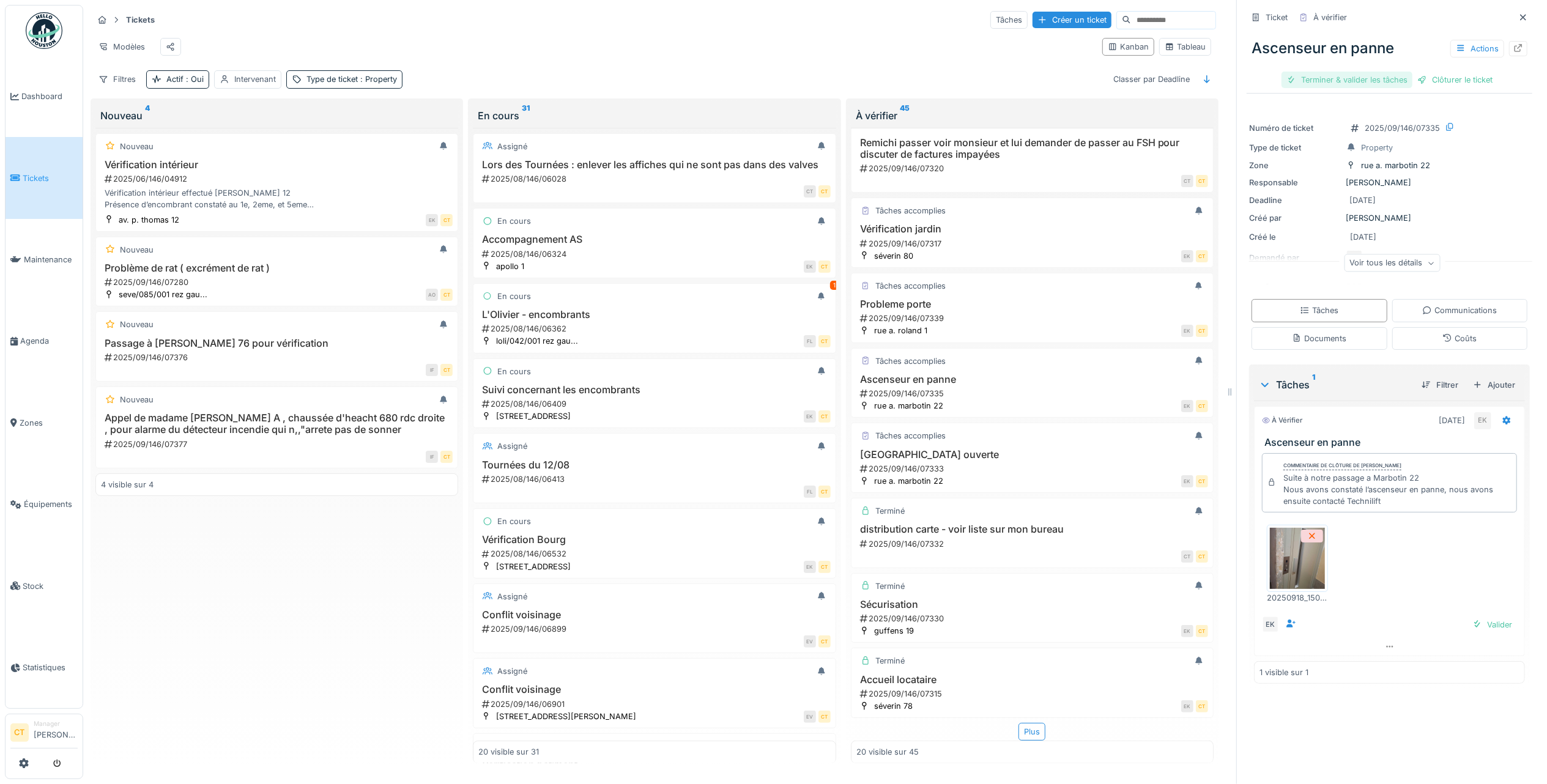
click at [1366, 72] on div "Terminer & valider les tâches" at bounding box center [1347, 80] width 131 height 16
click at [1377, 72] on div "Clôturer le ticket" at bounding box center [1389, 80] width 85 height 16
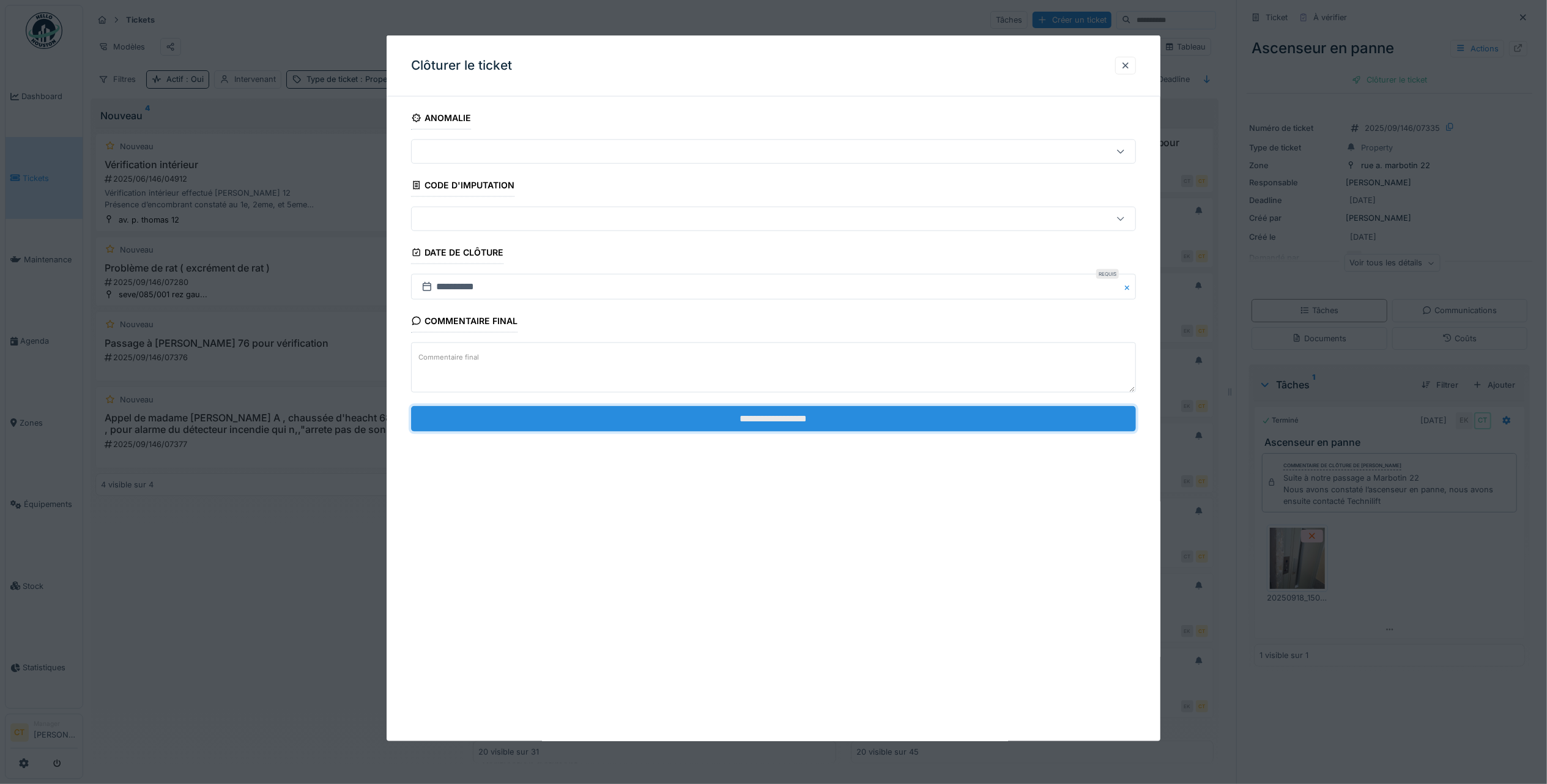
click at [856, 423] on input "**********" at bounding box center [773, 418] width 725 height 26
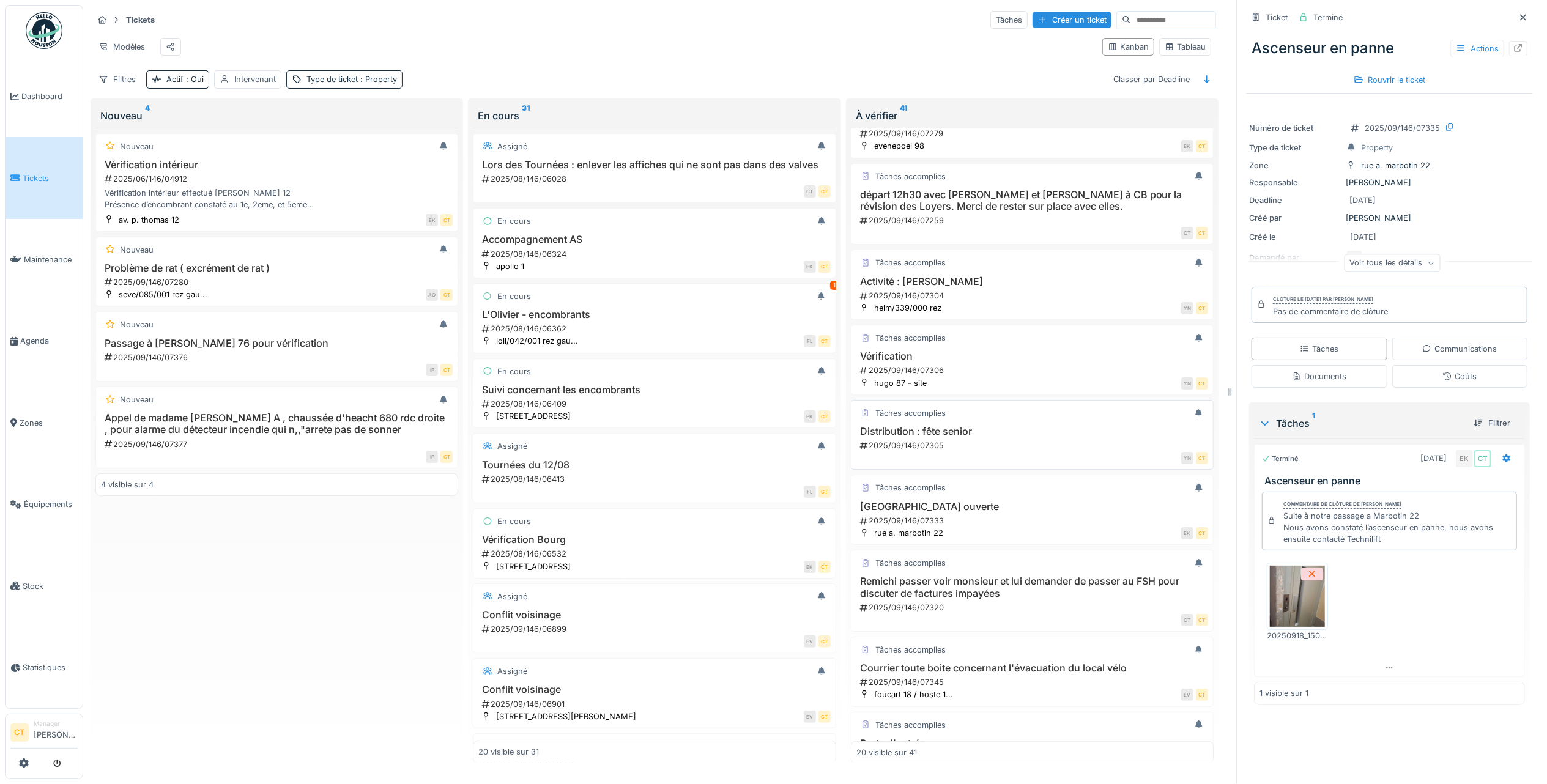
scroll to position [970, 0]
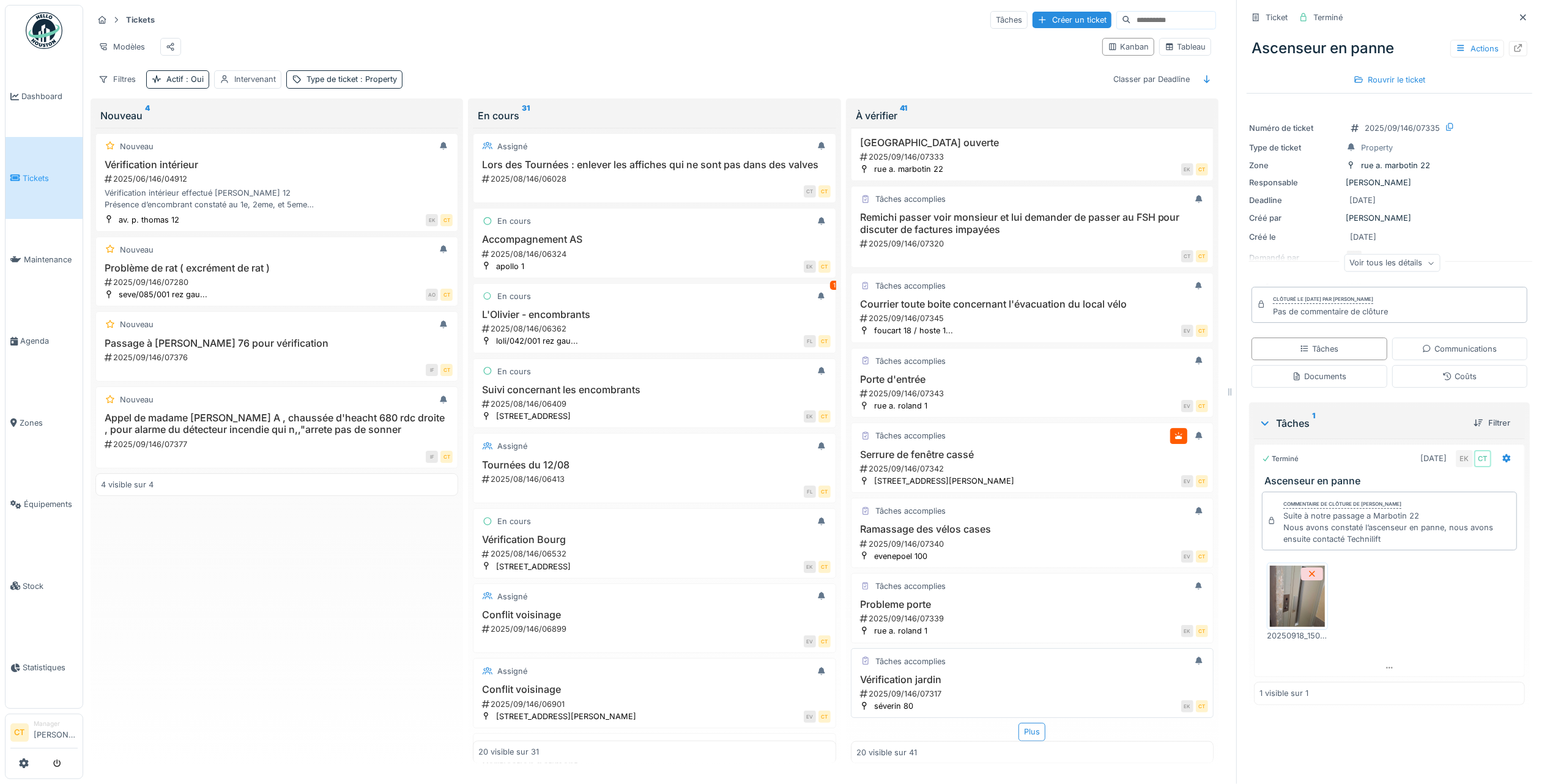
click at [928, 676] on h3 "Vérification jardin" at bounding box center [1032, 679] width 351 height 11
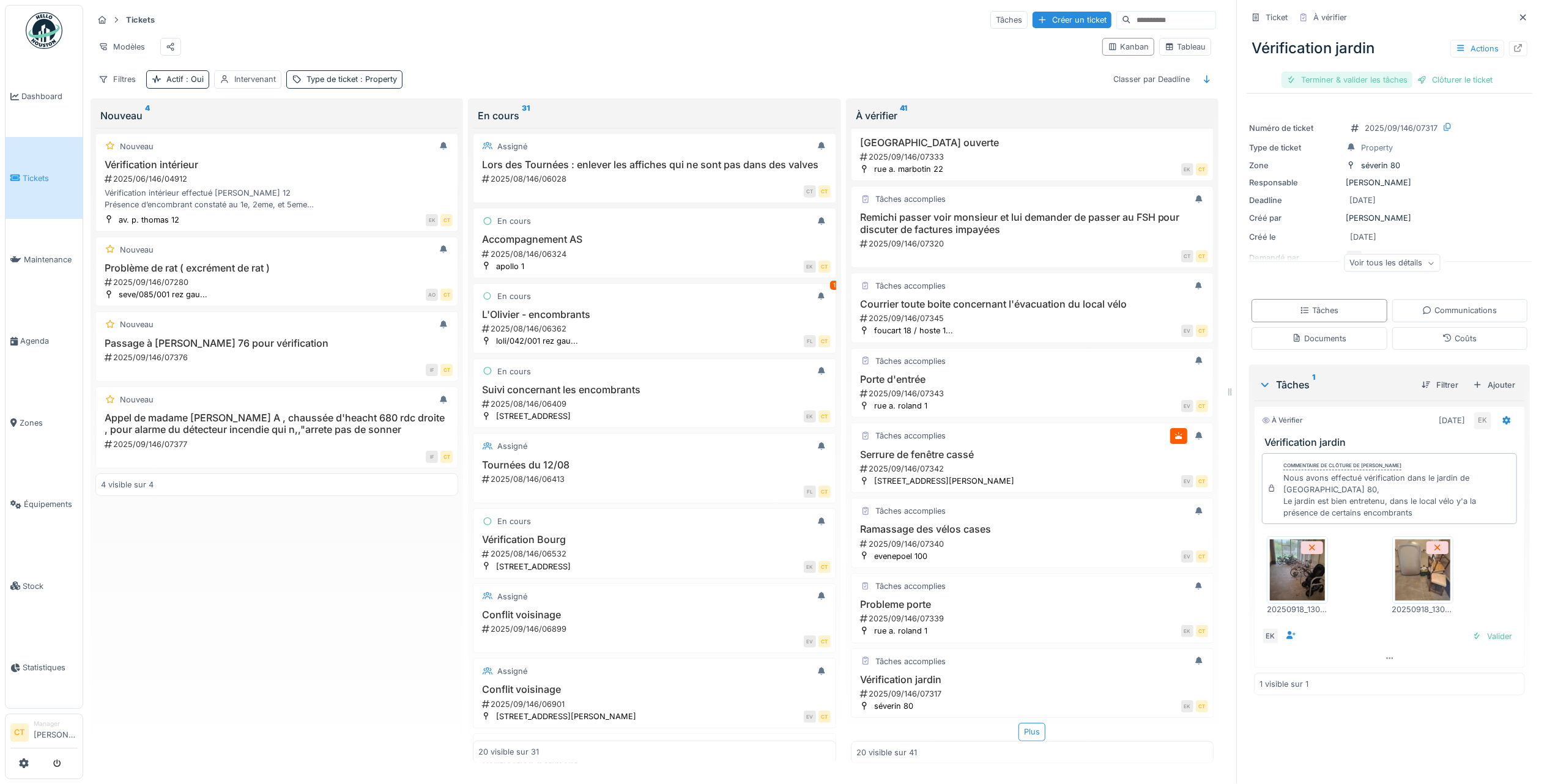
click at [1337, 73] on div "Terminer & valider les tâches" at bounding box center [1347, 80] width 131 height 16
click at [1381, 74] on div "Clôturer le ticket" at bounding box center [1389, 80] width 85 height 16
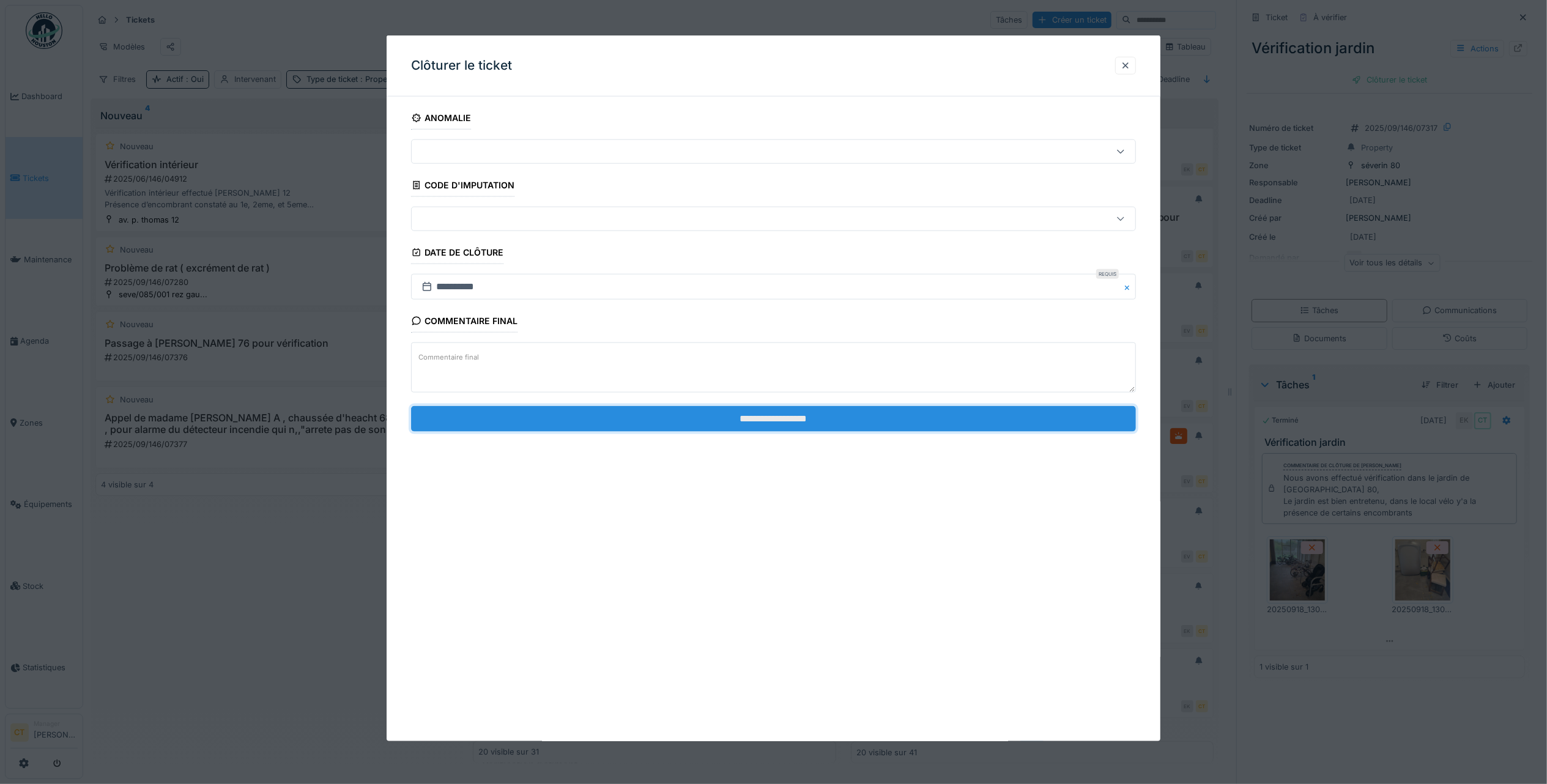
click at [1024, 427] on input "**********" at bounding box center [773, 418] width 725 height 26
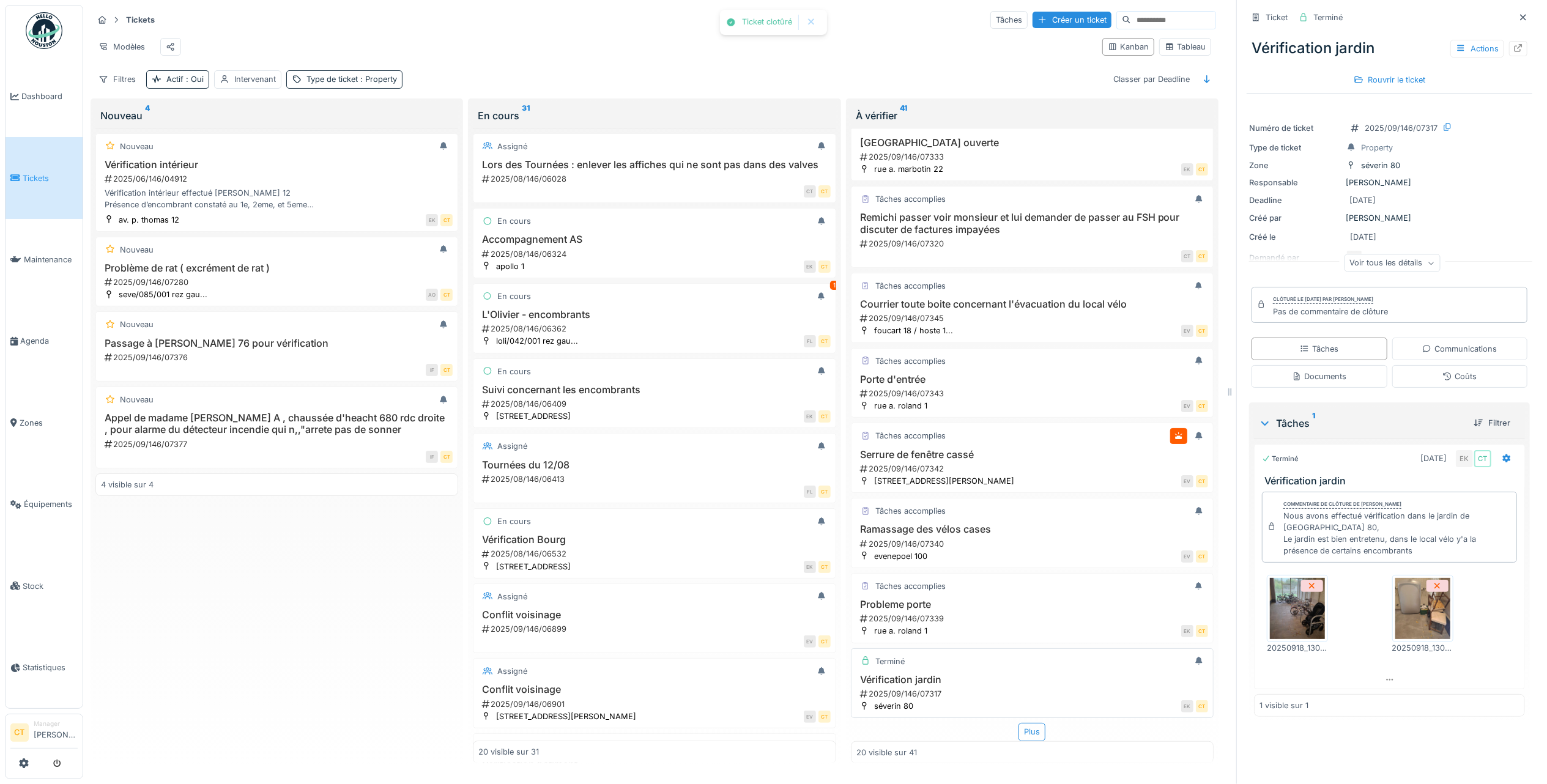
scroll to position [12, 0]
click at [935, 598] on h3 "Probleme porte" at bounding box center [1032, 604] width 351 height 11
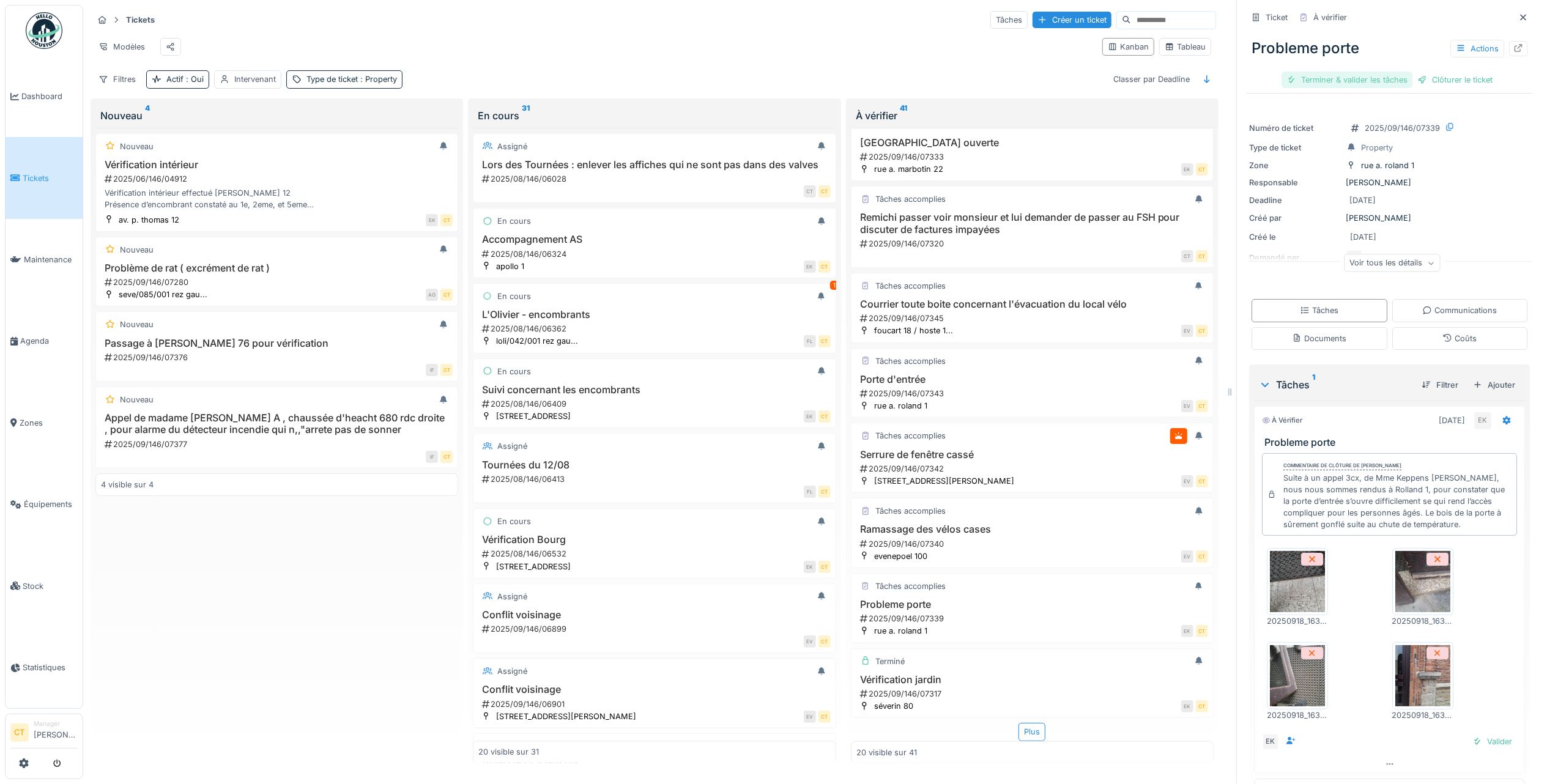
click at [1320, 72] on div "Terminer & valider les tâches" at bounding box center [1347, 80] width 131 height 16
click at [1394, 72] on div "Clôturer le ticket" at bounding box center [1389, 80] width 85 height 16
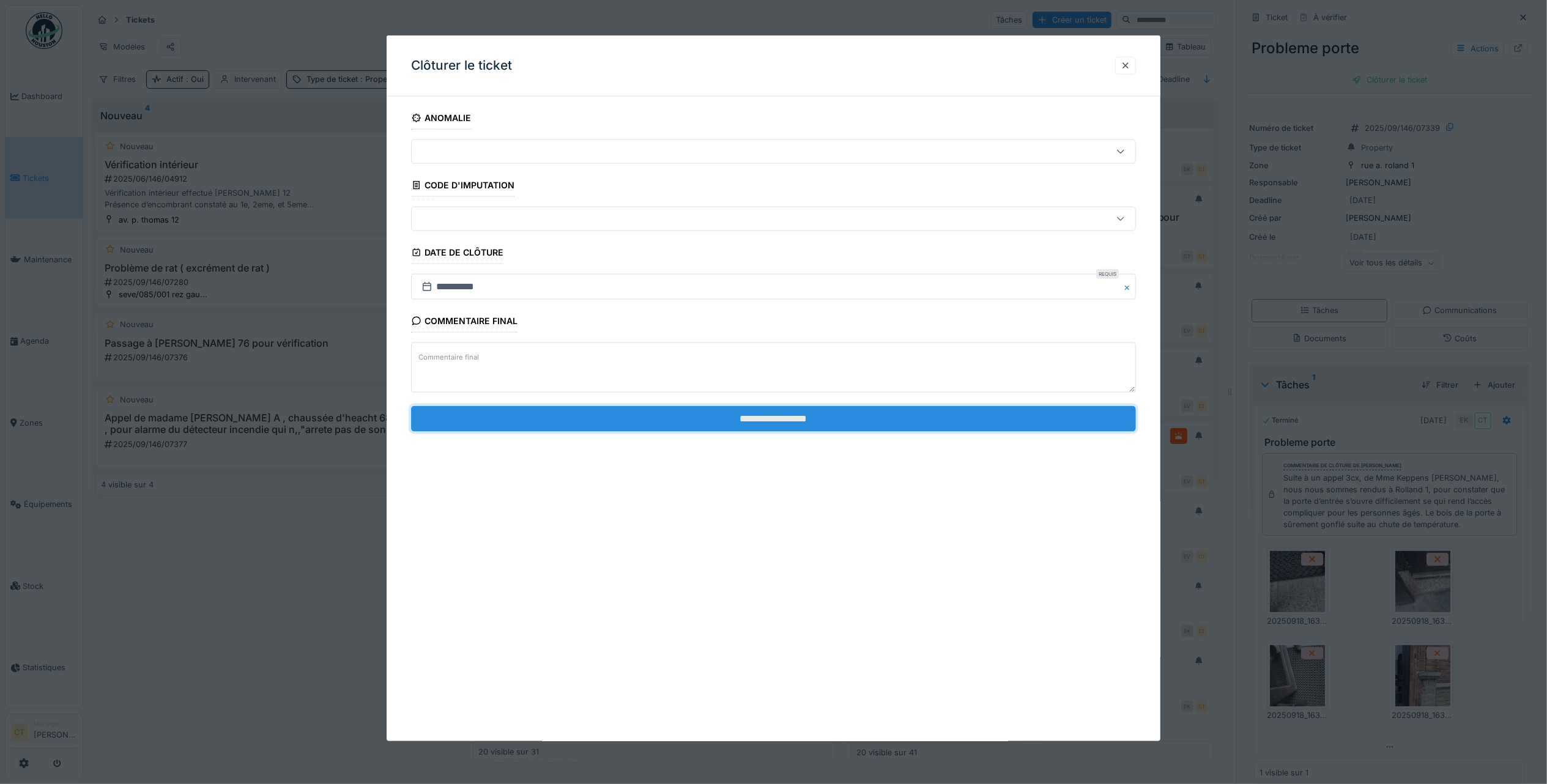
click at [512, 417] on input "**********" at bounding box center [773, 418] width 725 height 26
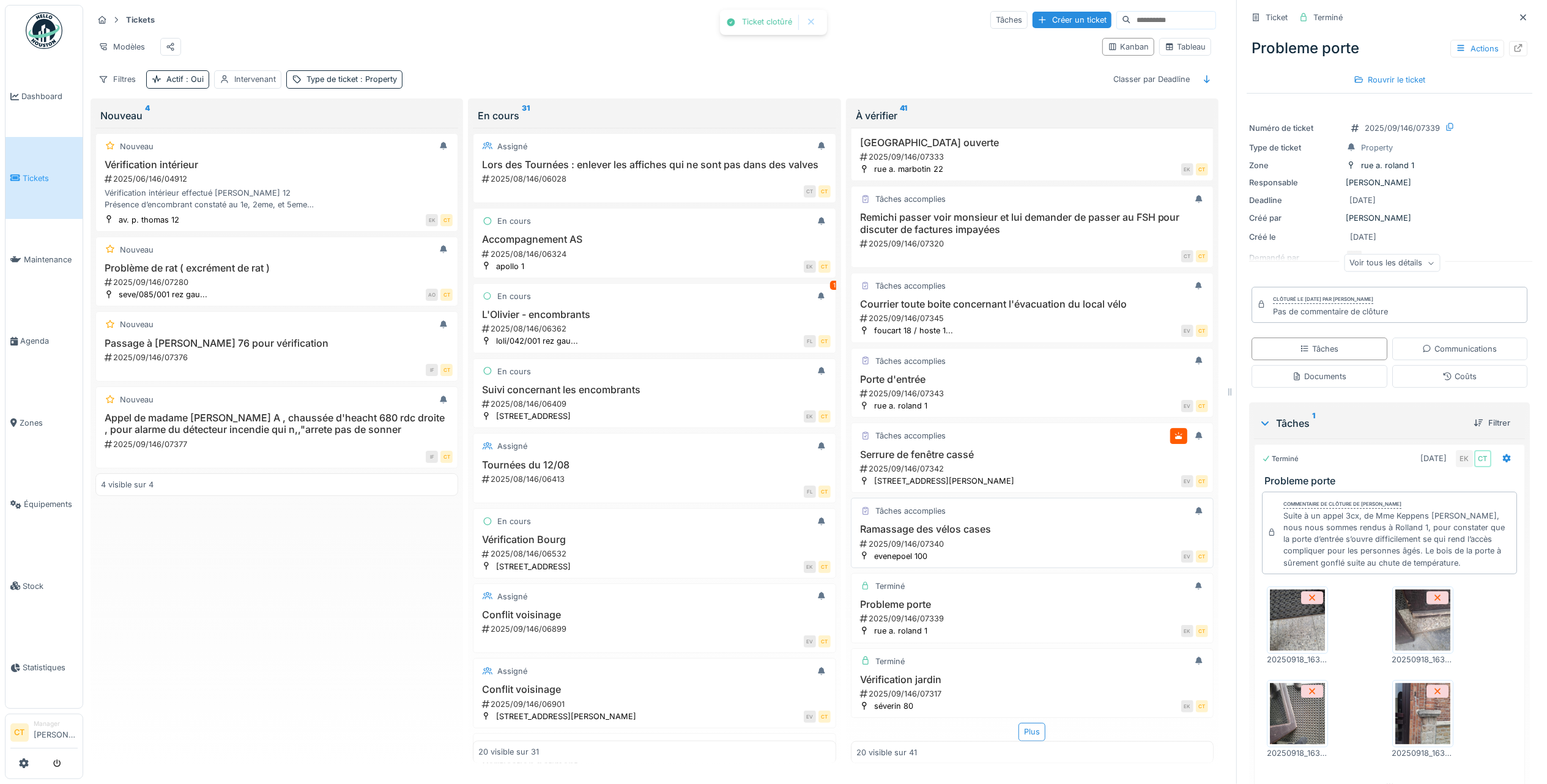
click at [944, 523] on div "Ramassage des vélos cases 2025/09/146/07340" at bounding box center [1032, 536] width 351 height 26
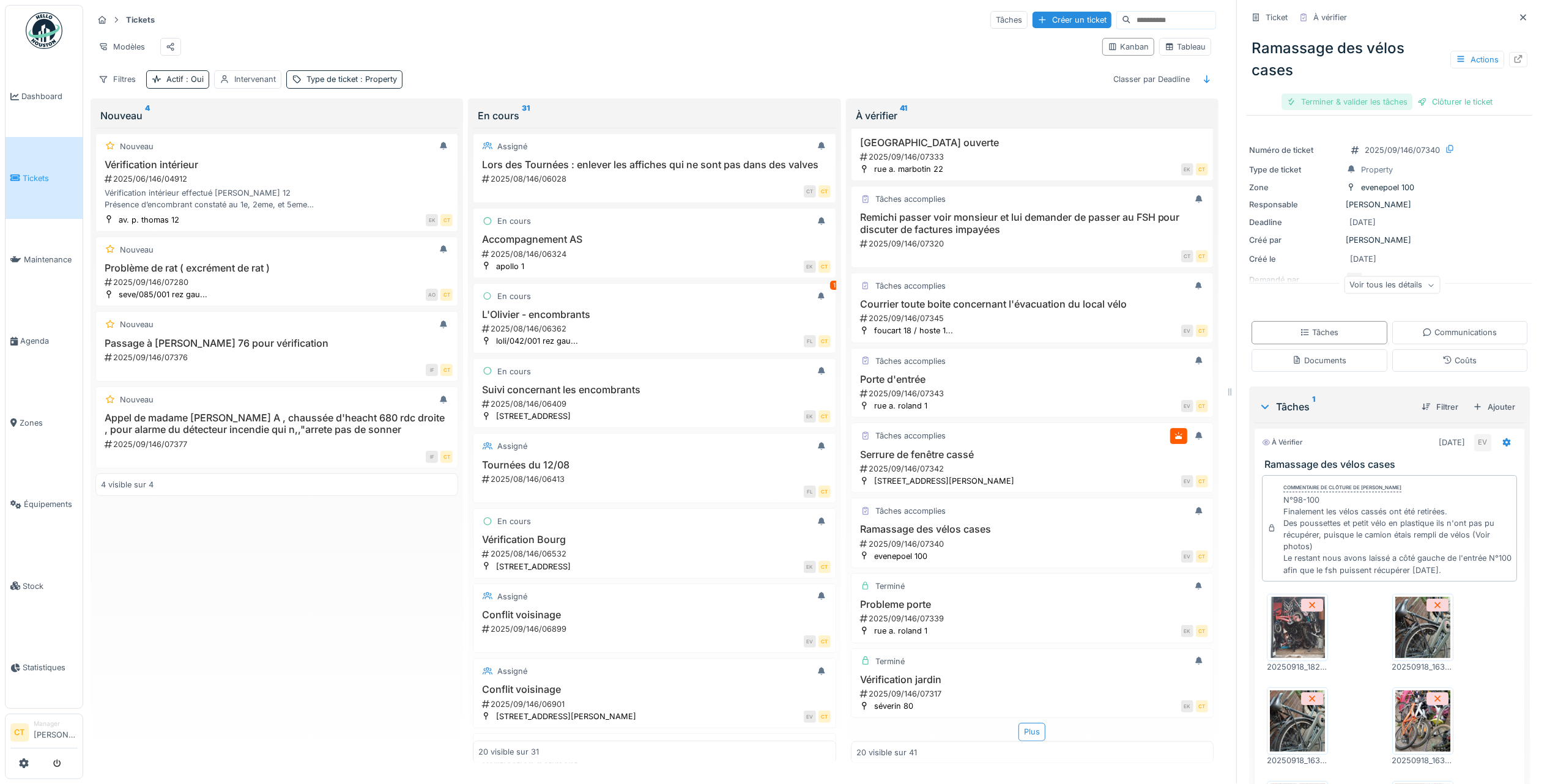
click at [1344, 94] on div "Terminer & valider les tâches" at bounding box center [1347, 102] width 131 height 16
click at [1370, 94] on div "Clôturer le ticket" at bounding box center [1389, 102] width 85 height 16
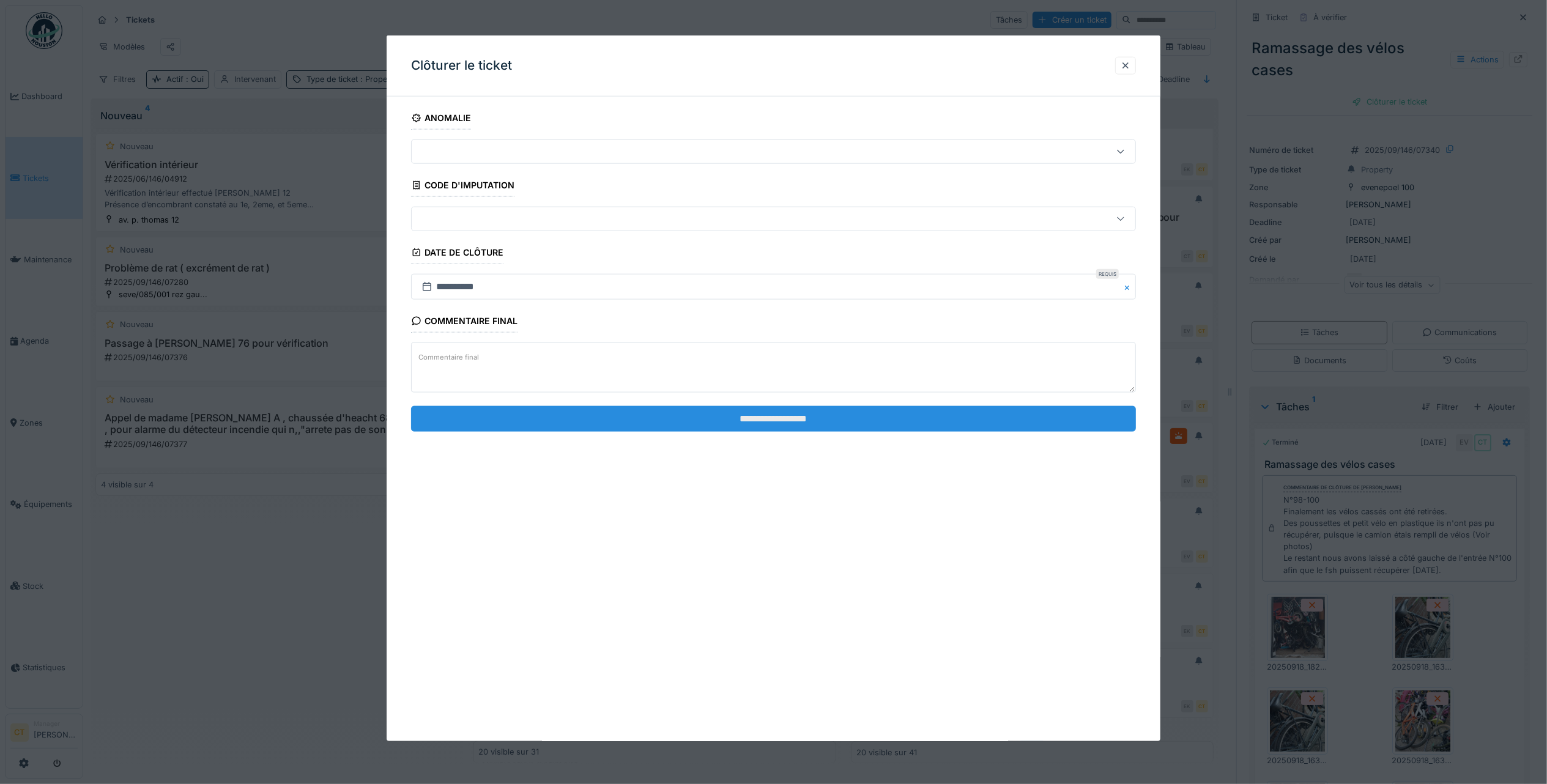
click at [728, 421] on input "**********" at bounding box center [773, 418] width 725 height 26
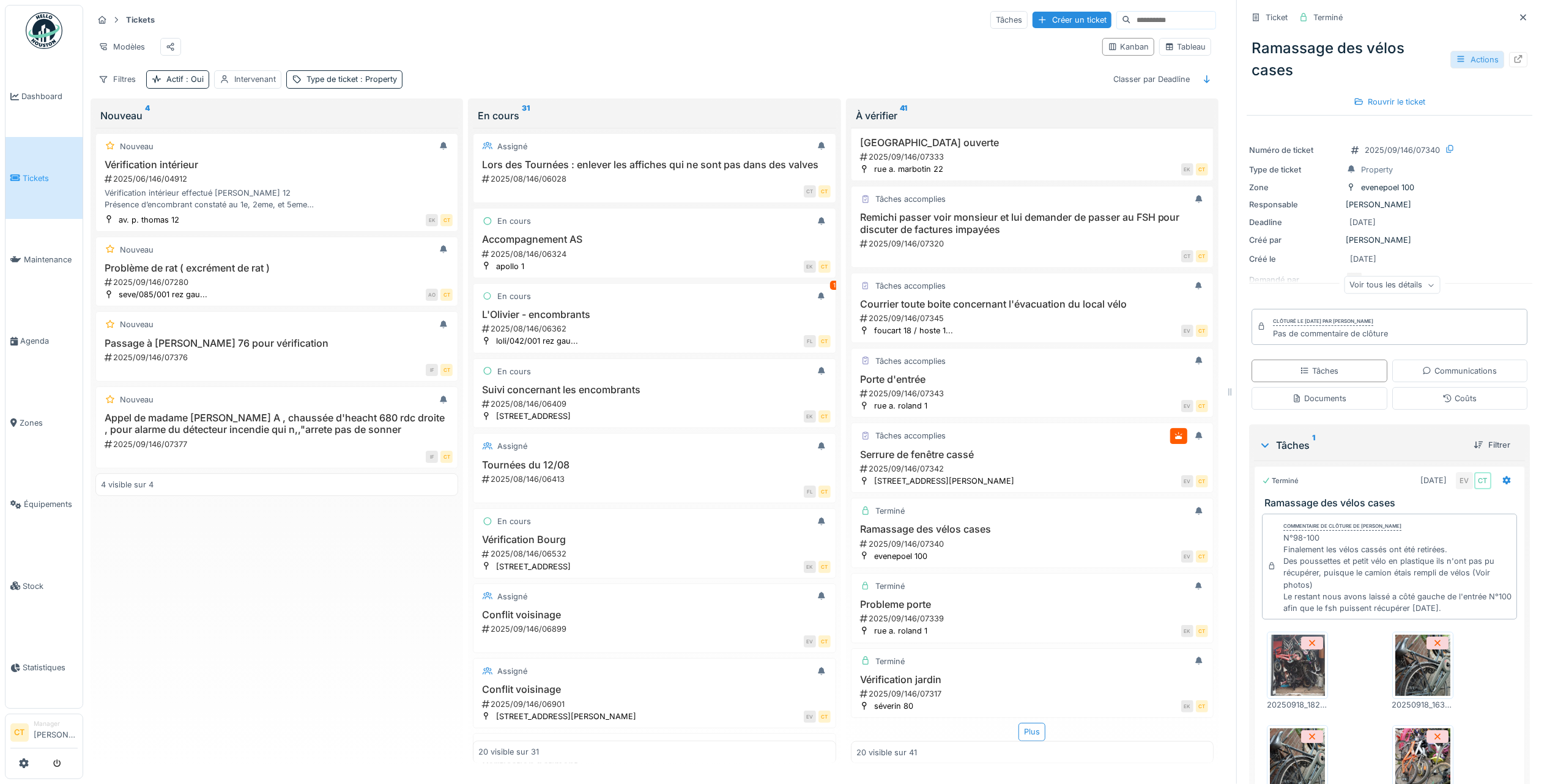
click at [1462, 51] on div "Actions" at bounding box center [1477, 60] width 54 height 18
click at [1406, 78] on div "Rapport d'intervention" at bounding box center [1389, 87] width 150 height 19
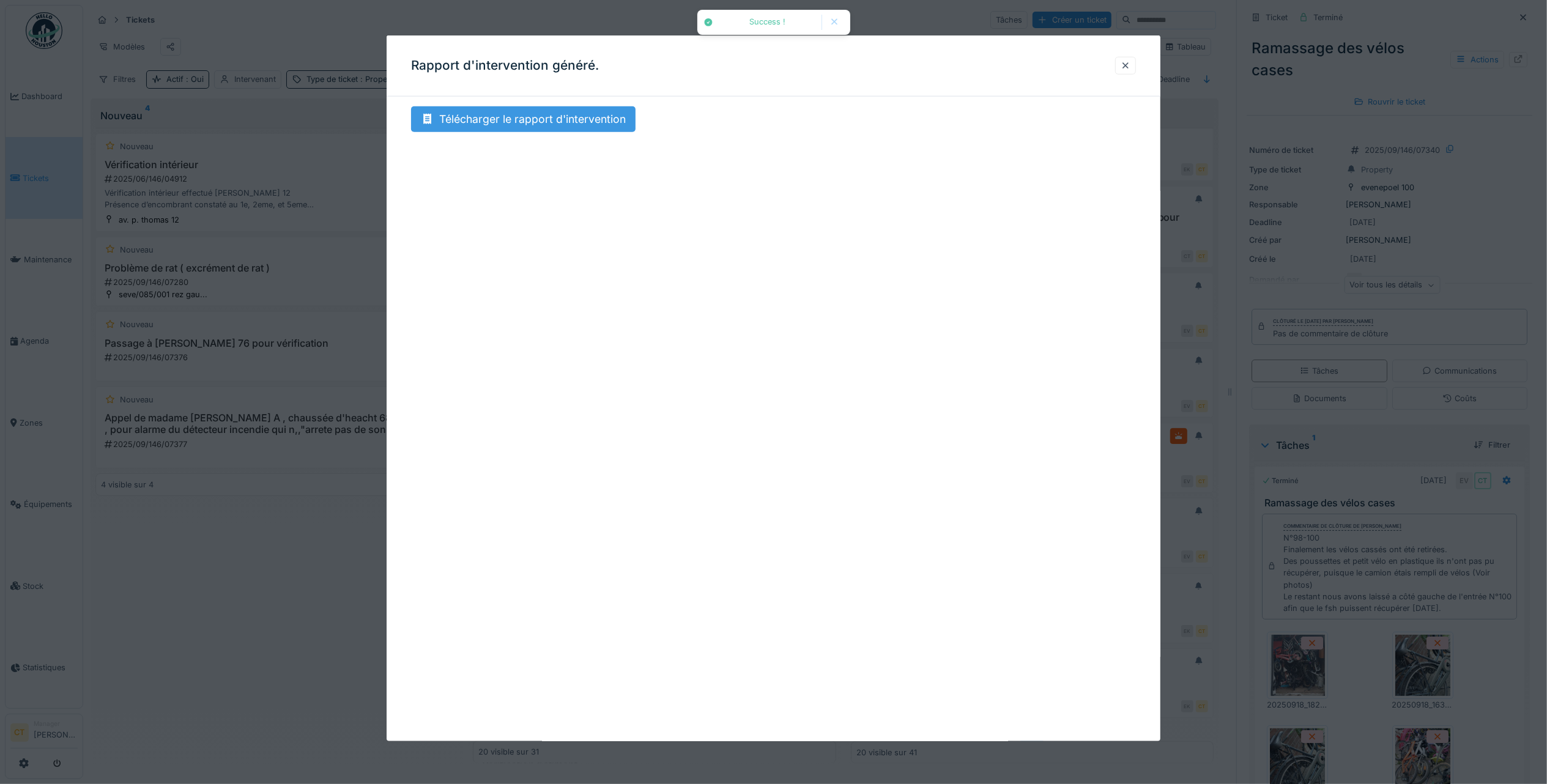
click at [541, 114] on div "Télécharger le rapport d'intervention" at bounding box center [523, 119] width 225 height 26
click at [1127, 64] on div at bounding box center [1125, 65] width 10 height 11
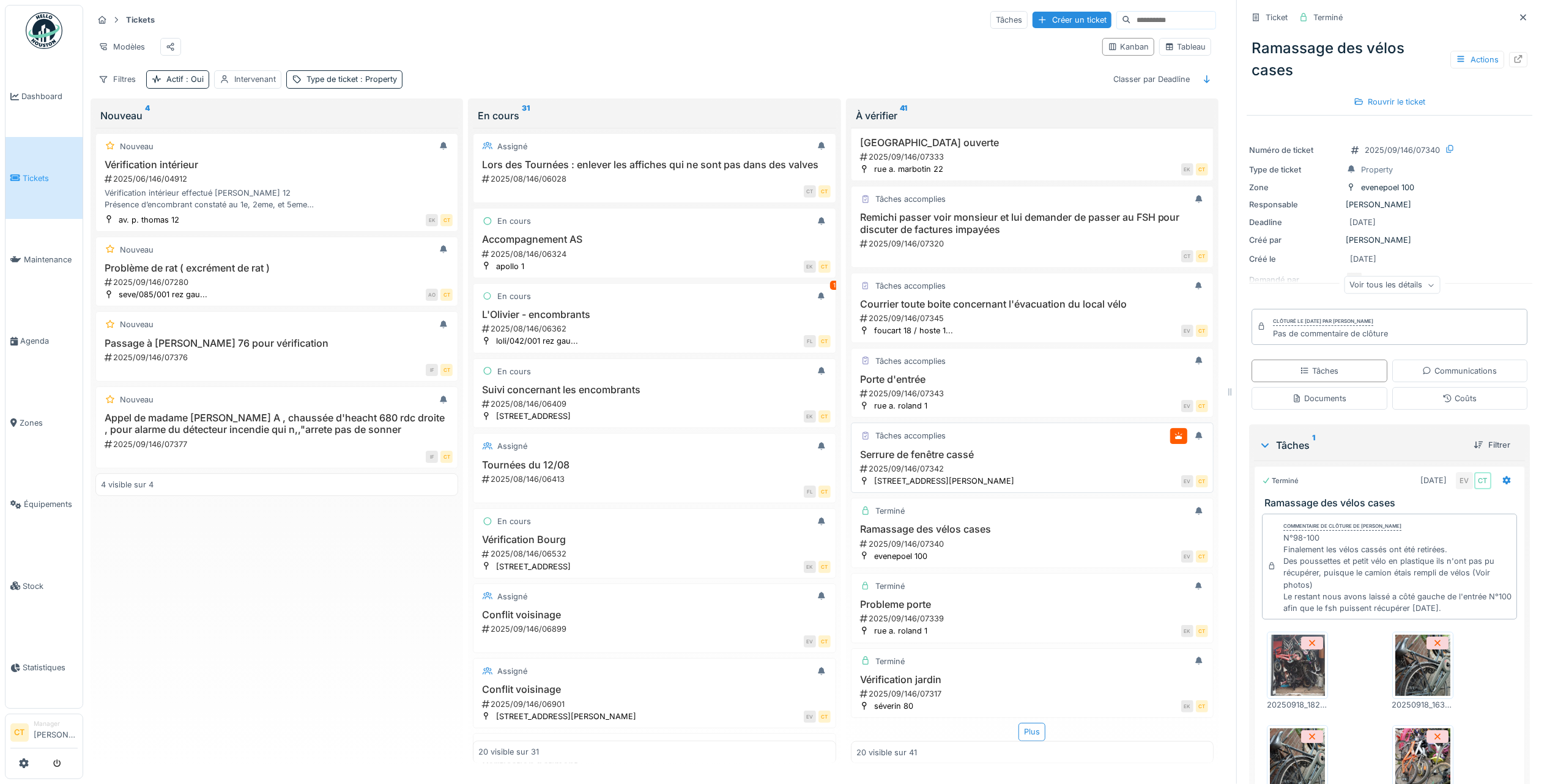
click at [977, 463] on div "2025/09/146/07342" at bounding box center [1033, 468] width 349 height 11
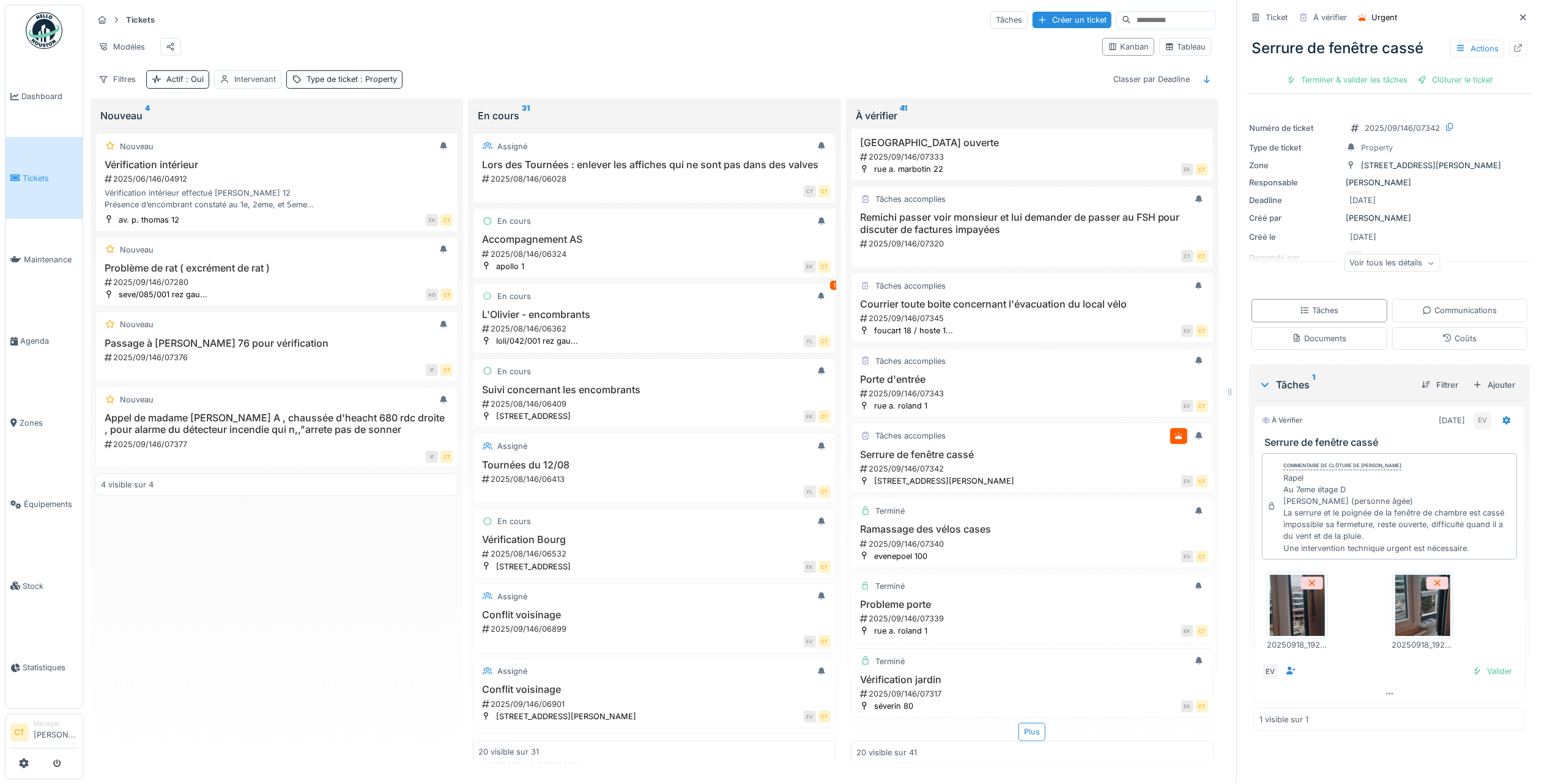
scroll to position [12, 0]
drag, startPoint x: 1470, startPoint y: 538, endPoint x: 1249, endPoint y: 430, distance: 246.0
click at [1254, 430] on div "À vérifier 18/09/2025 EV Serrure de fenêtre cassé Commentaire de clôture de Edg…" at bounding box center [1389, 555] width 271 height 297
copy div "Serrure de fenêtre cassé Commentaire de clôture de Edgar Vasquez Rapel Au 7eme …"
click at [1342, 72] on div "Terminer & valider les tâches" at bounding box center [1347, 80] width 131 height 16
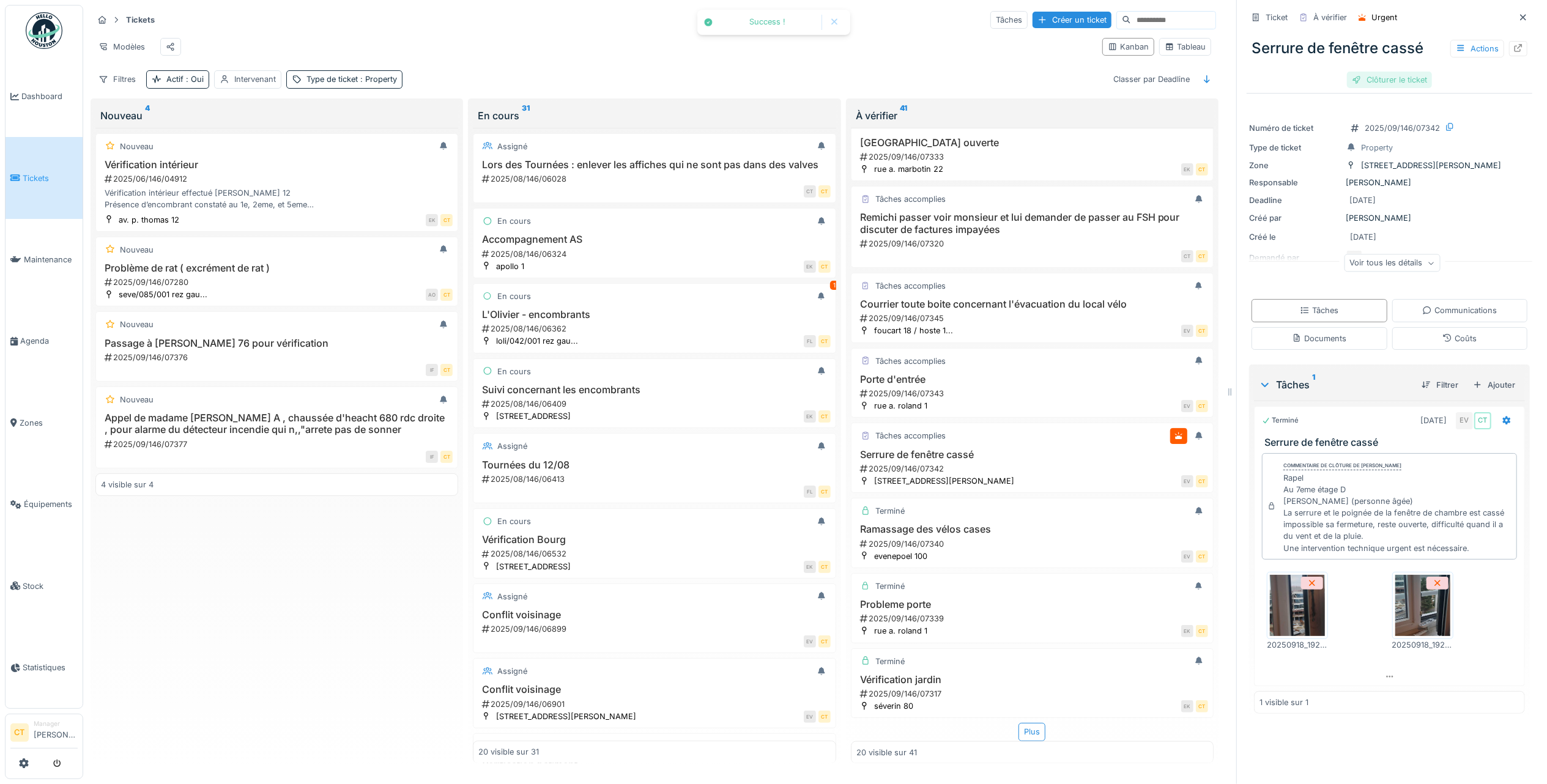
click at [1400, 72] on div "Clôturer le ticket" at bounding box center [1389, 80] width 85 height 16
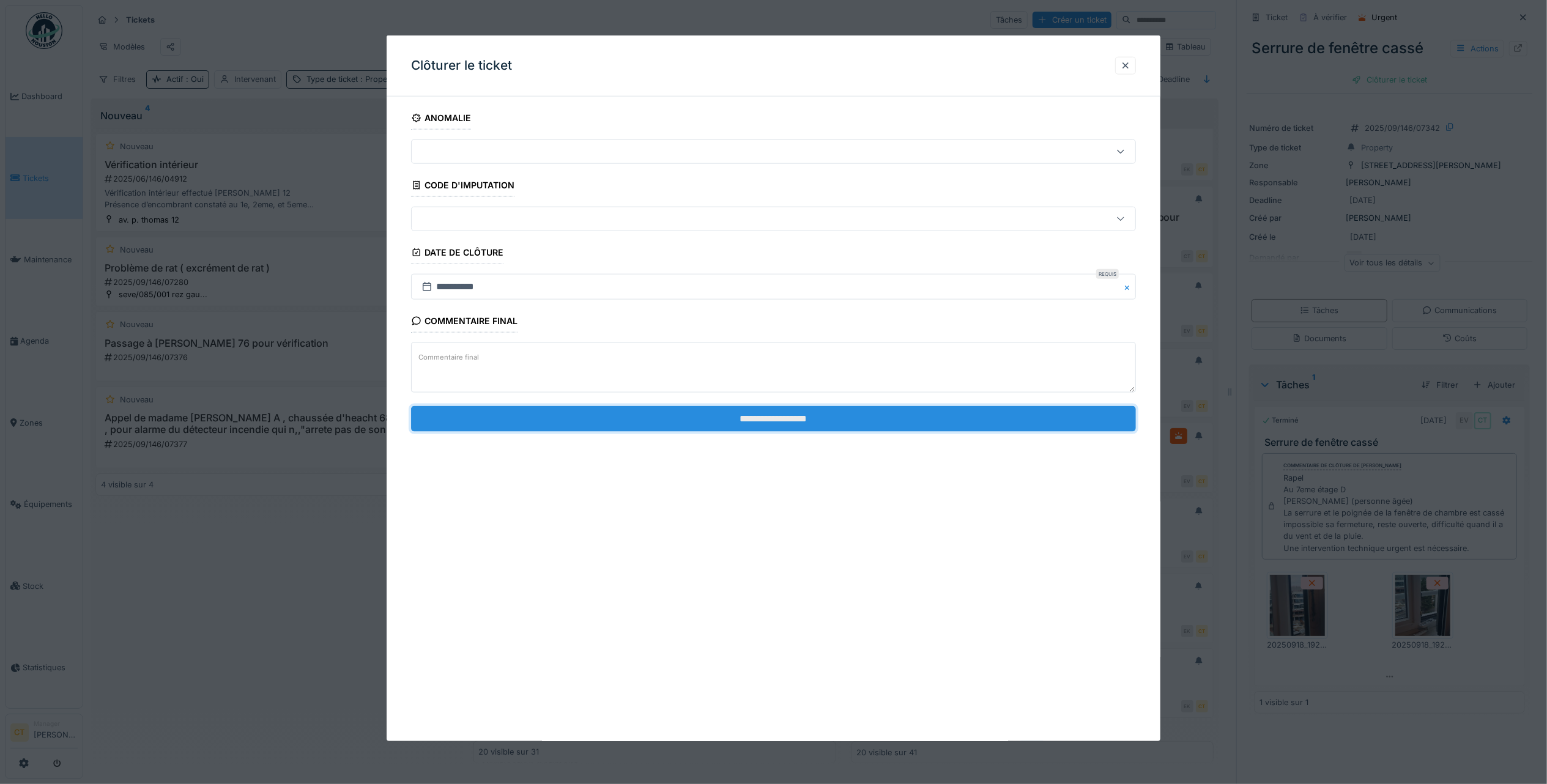
click at [1020, 421] on input "**********" at bounding box center [773, 418] width 725 height 26
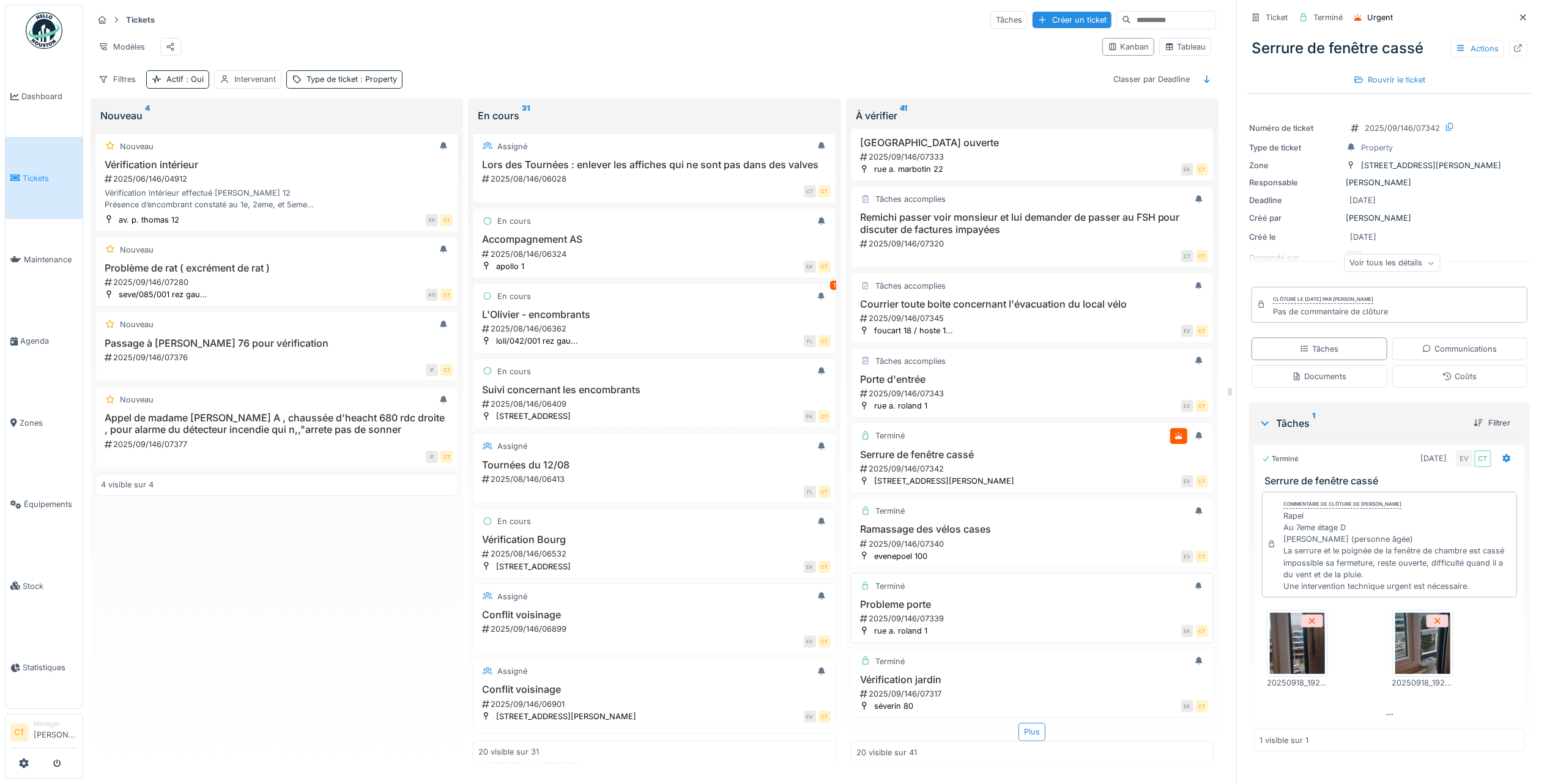
click at [1018, 613] on div "2025/09/146/07339" at bounding box center [1033, 618] width 349 height 11
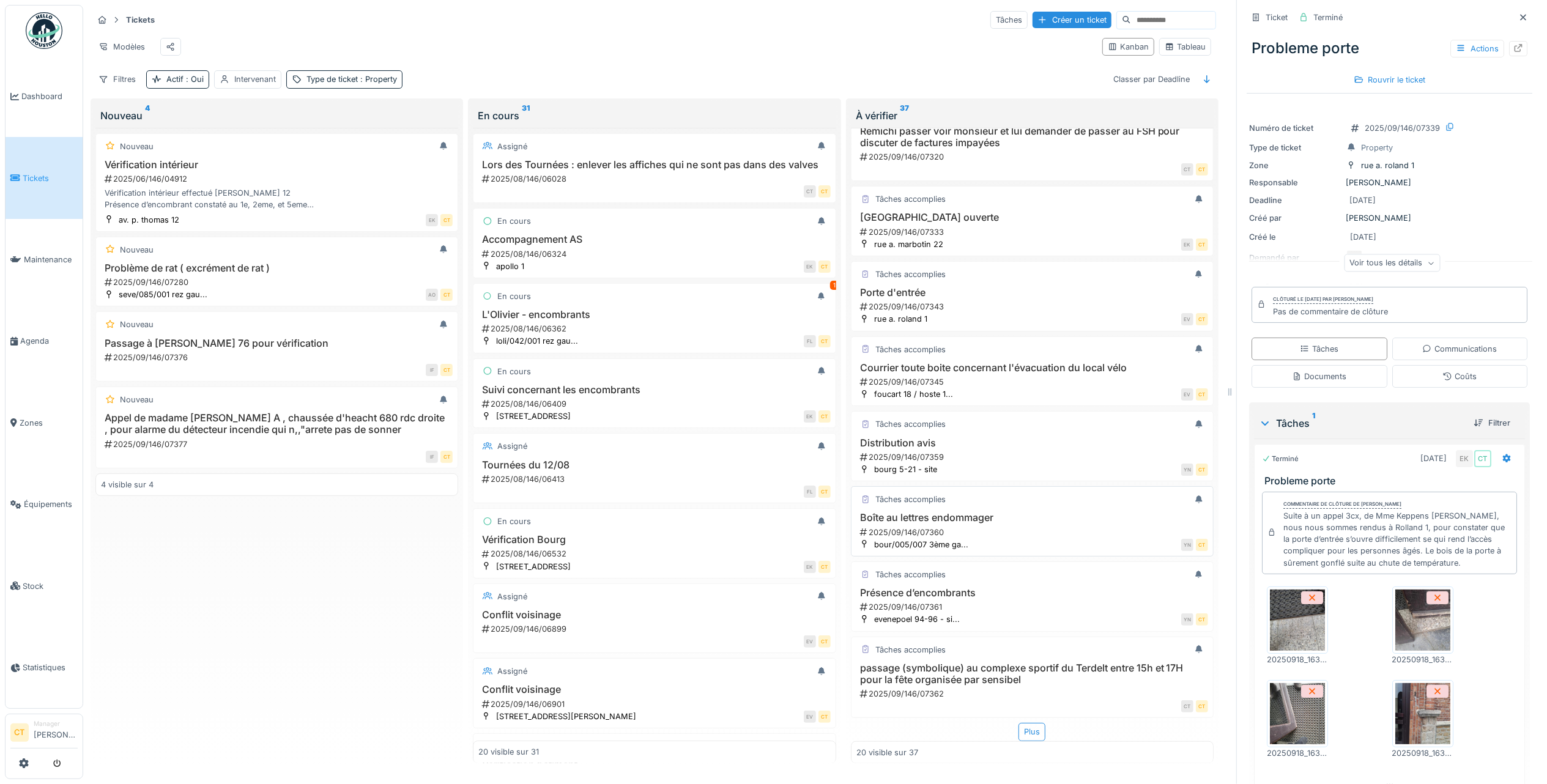
scroll to position [981, 0]
click at [1090, 662] on h3 "passage (symbolique) au complexe sportif du Terdelt entre 15h et 17H pour la fê…" at bounding box center [1032, 673] width 351 height 23
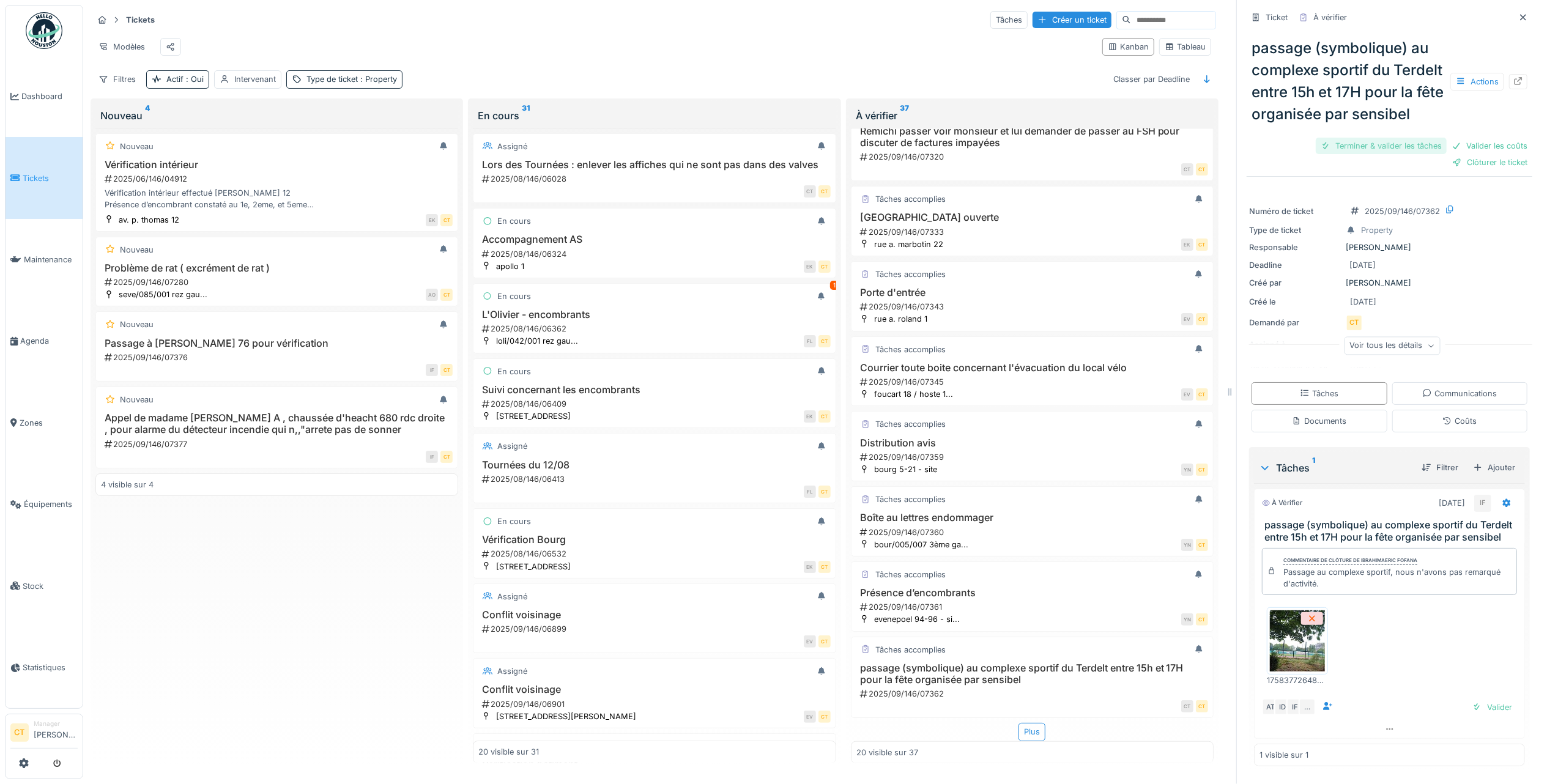
click at [1355, 154] on div "Terminer & valider les tâches" at bounding box center [1381, 145] width 131 height 16
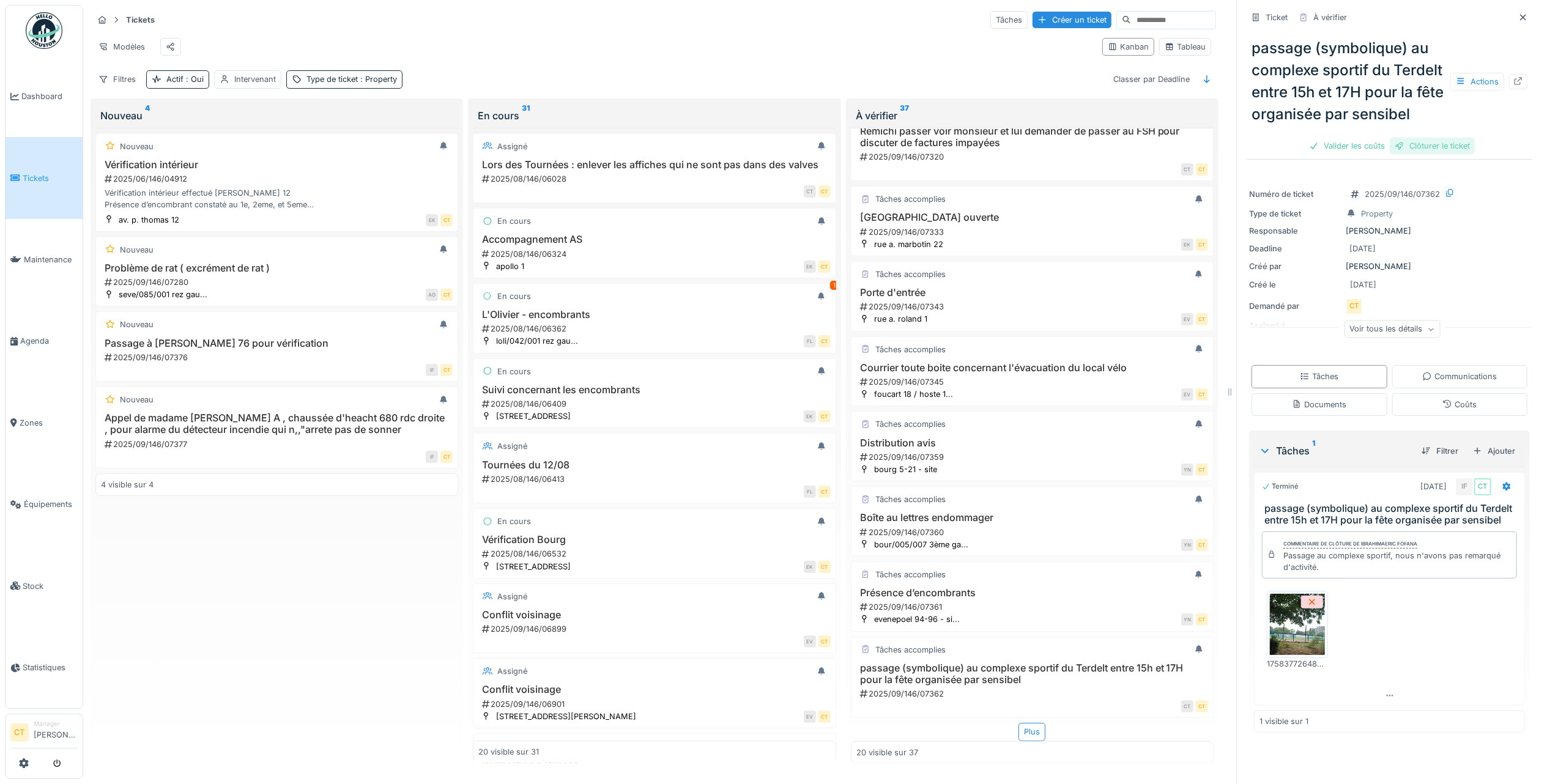
click at [1427, 154] on div "Clôturer le ticket" at bounding box center [1431, 145] width 85 height 16
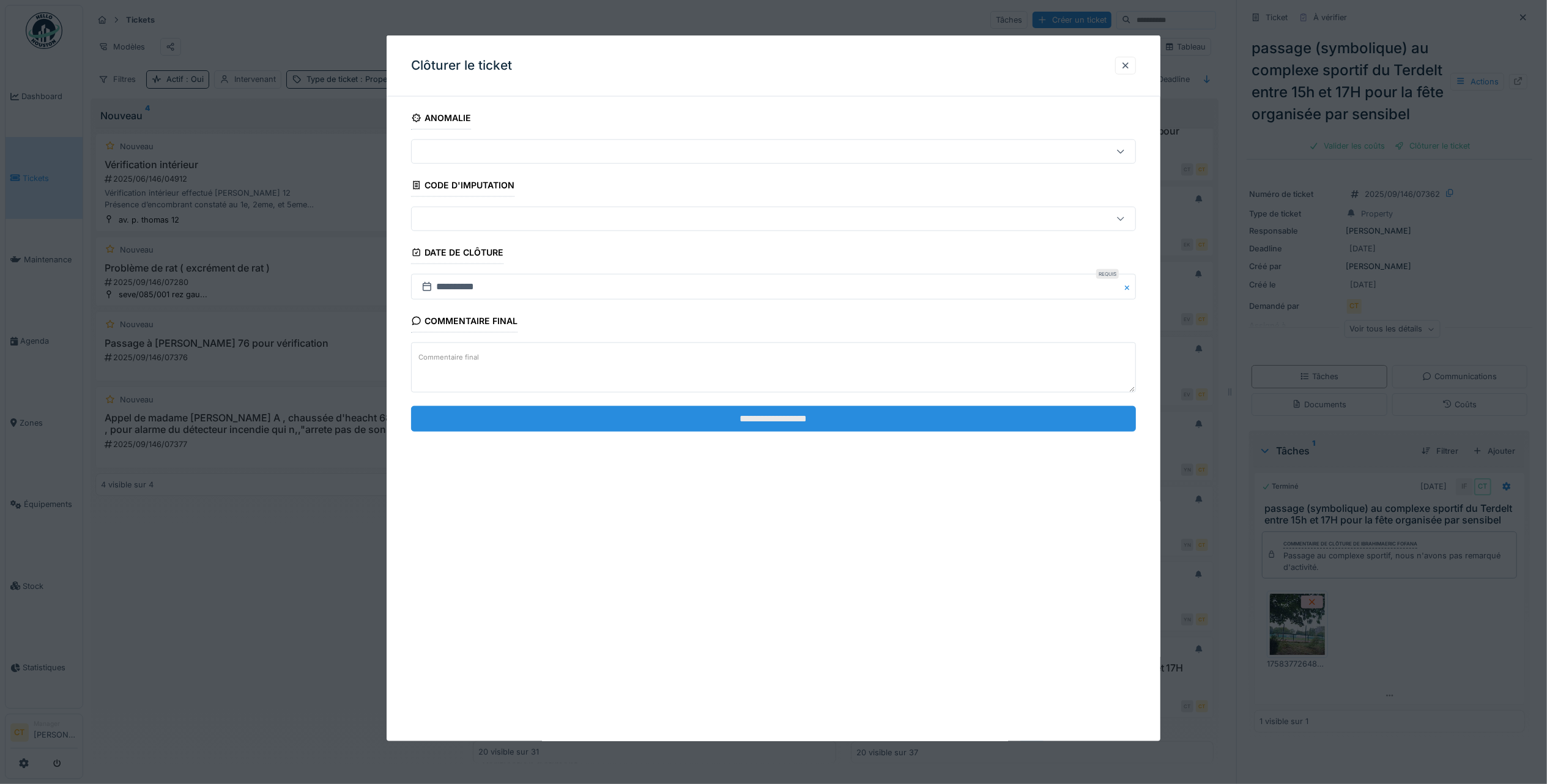
click at [977, 428] on input "**********" at bounding box center [773, 418] width 725 height 26
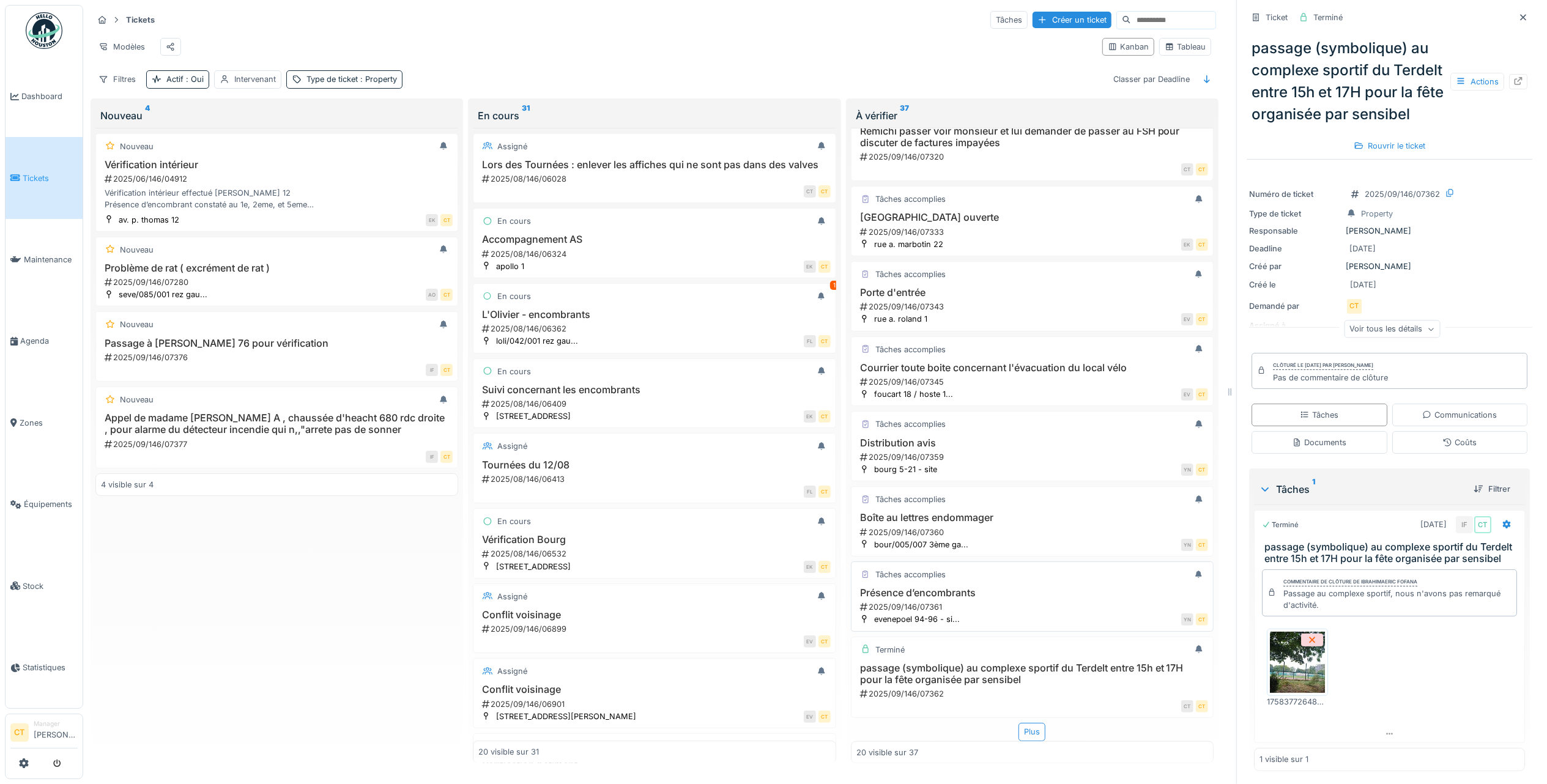
click at [1002, 587] on div "Présence d’encombrants 2025/09/146/07361" at bounding box center [1032, 600] width 351 height 26
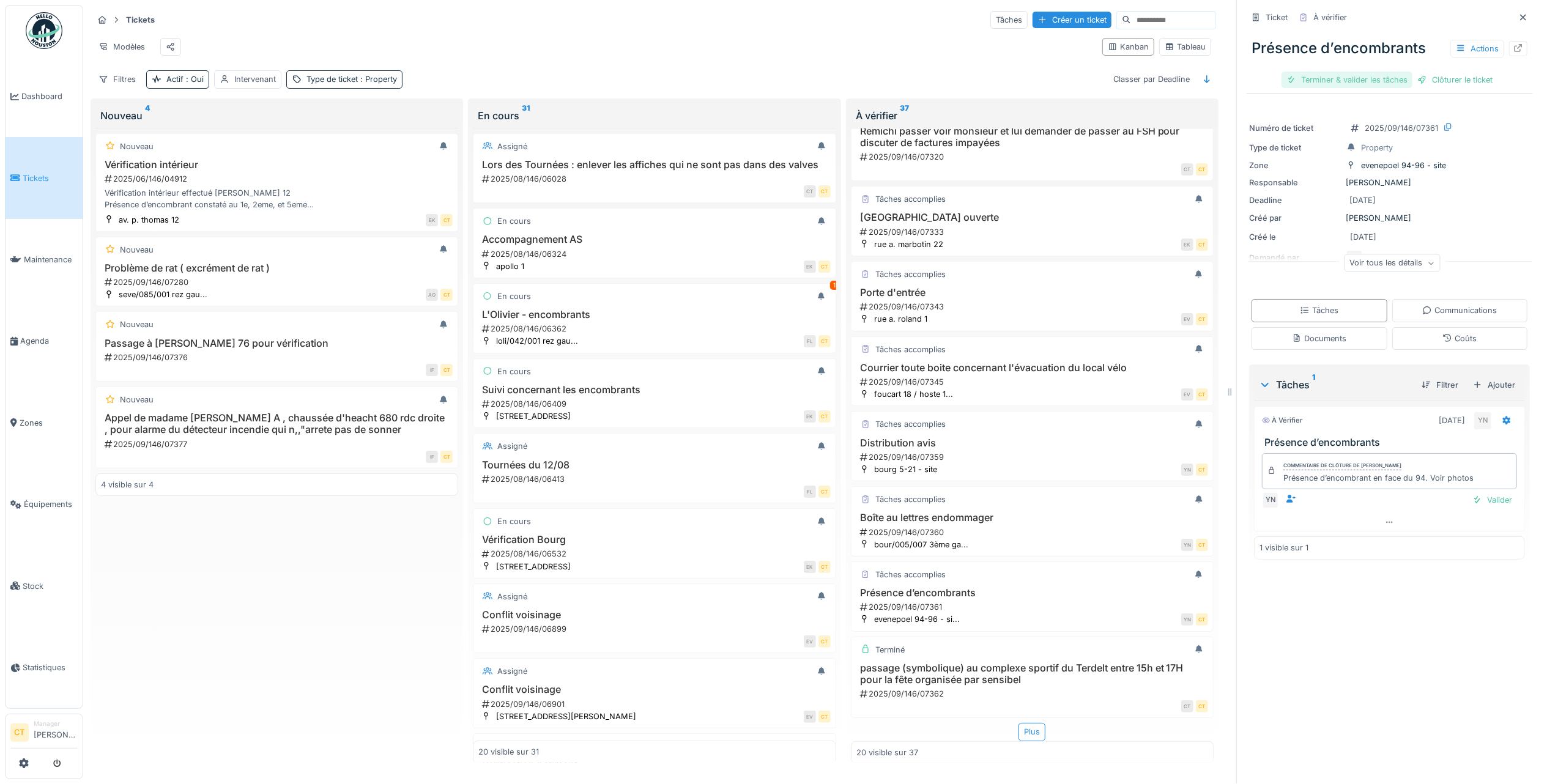
click at [1357, 72] on div "Terminer & valider les tâches" at bounding box center [1347, 80] width 131 height 16
click at [1398, 72] on div "Clôturer le ticket" at bounding box center [1389, 80] width 85 height 16
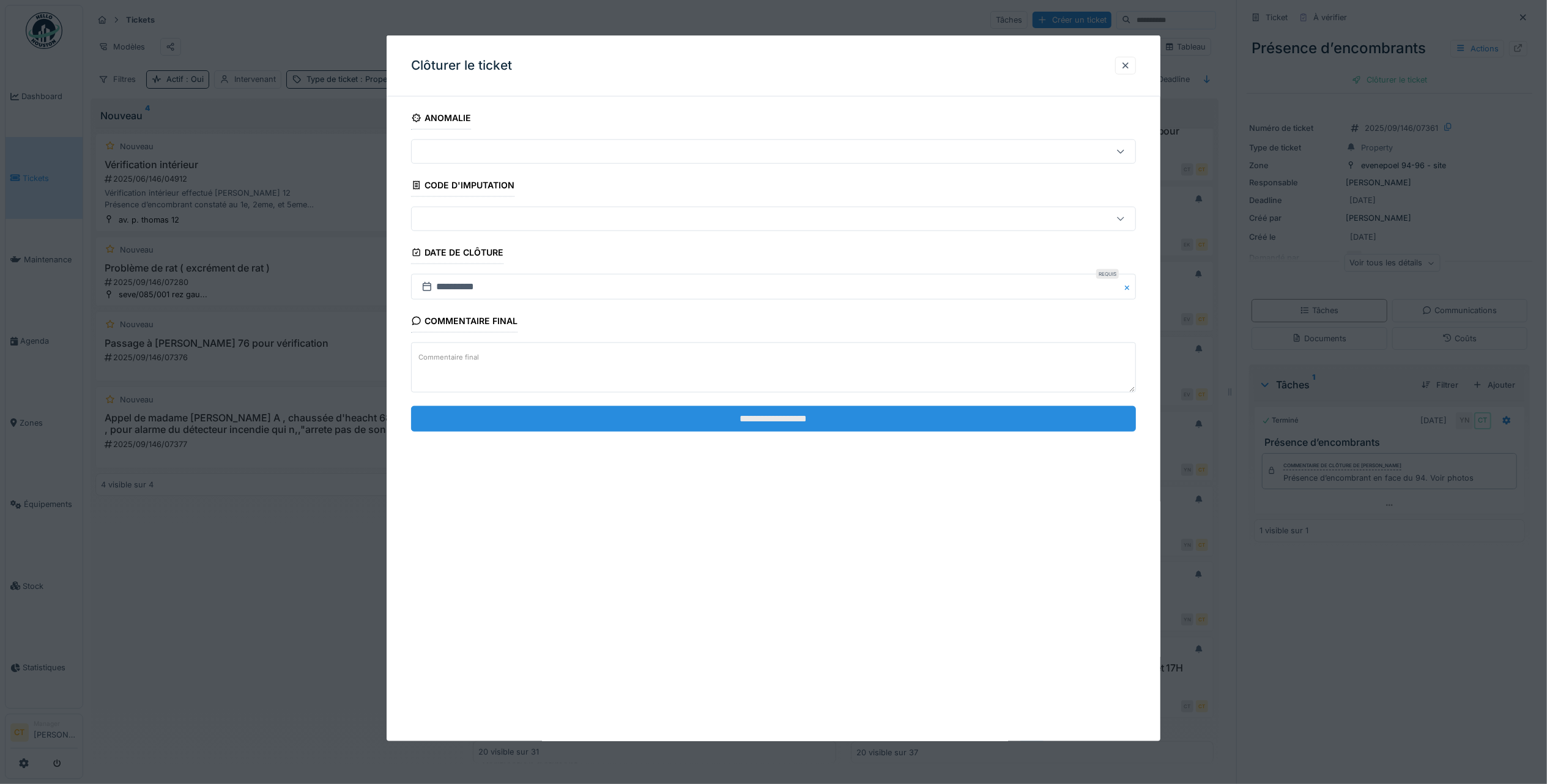
click at [825, 414] on input "**********" at bounding box center [773, 418] width 725 height 26
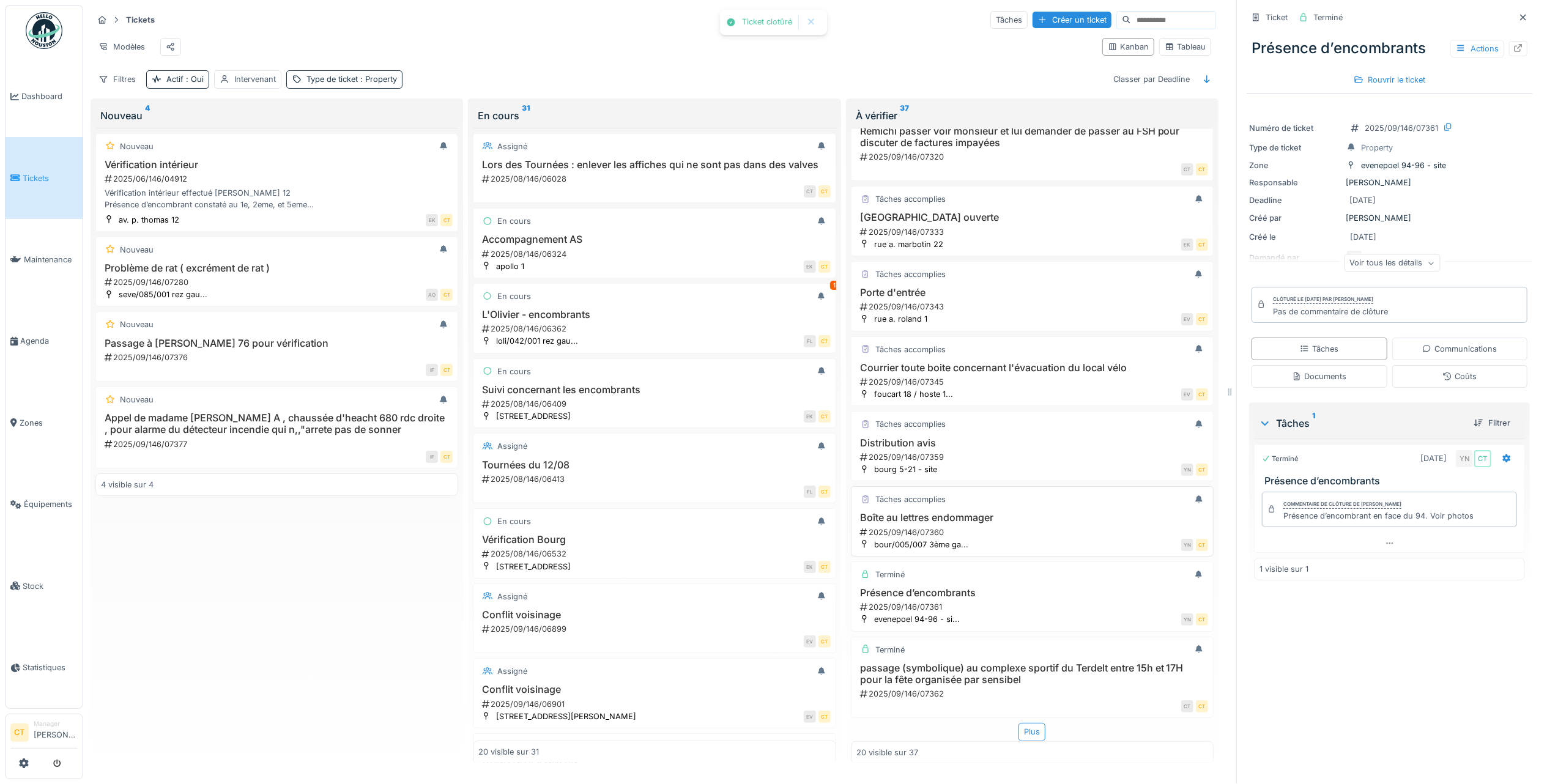
click at [1037, 538] on div "YN CT" at bounding box center [1091, 544] width 233 height 13
click at [1024, 451] on div "2025/09/146/07359" at bounding box center [1033, 457] width 349 height 11
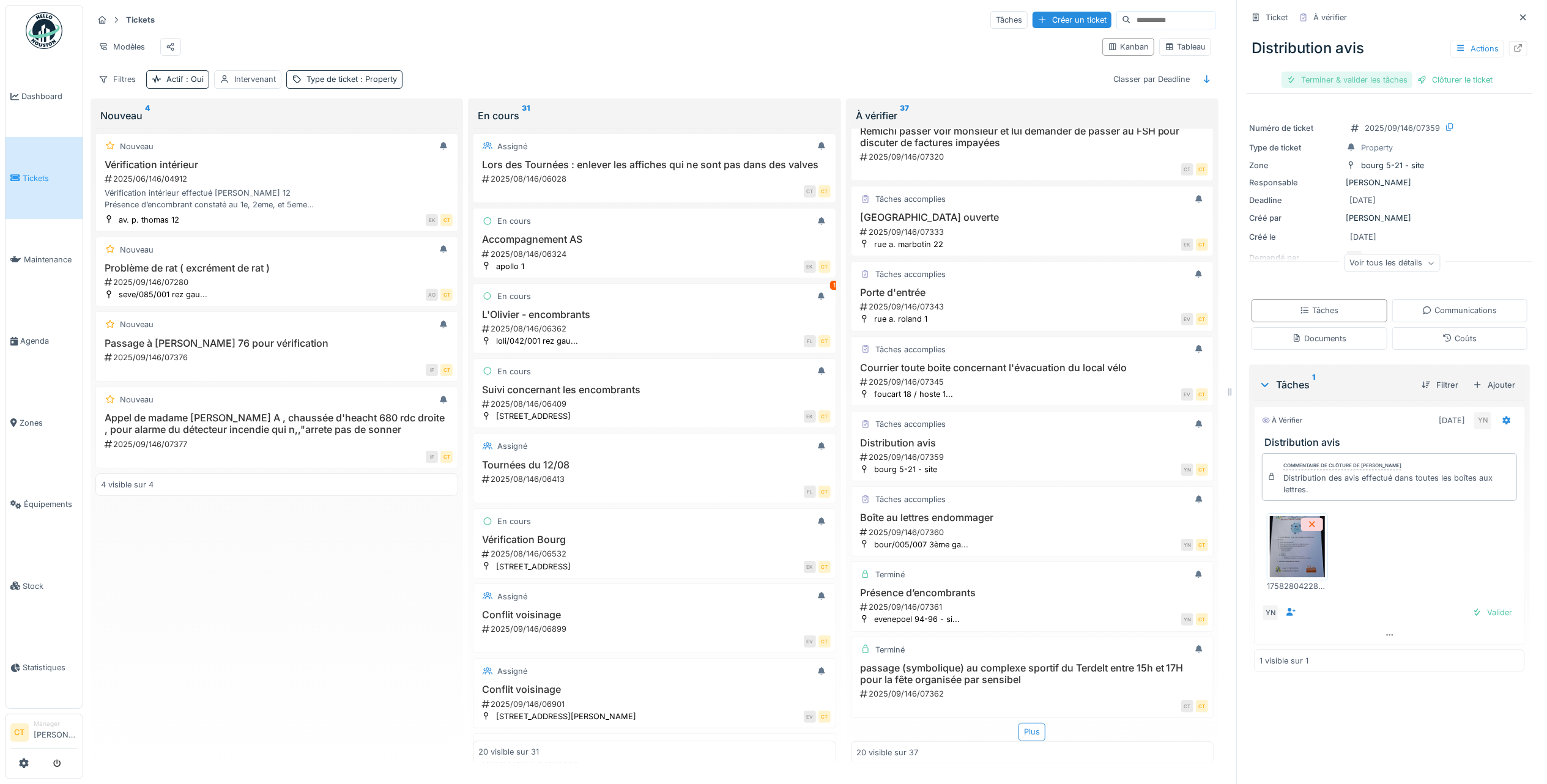
click at [1342, 72] on div "Terminer & valider les tâches" at bounding box center [1347, 80] width 131 height 16
click at [1442, 72] on div "Clôturer le ticket" at bounding box center [1454, 80] width 85 height 16
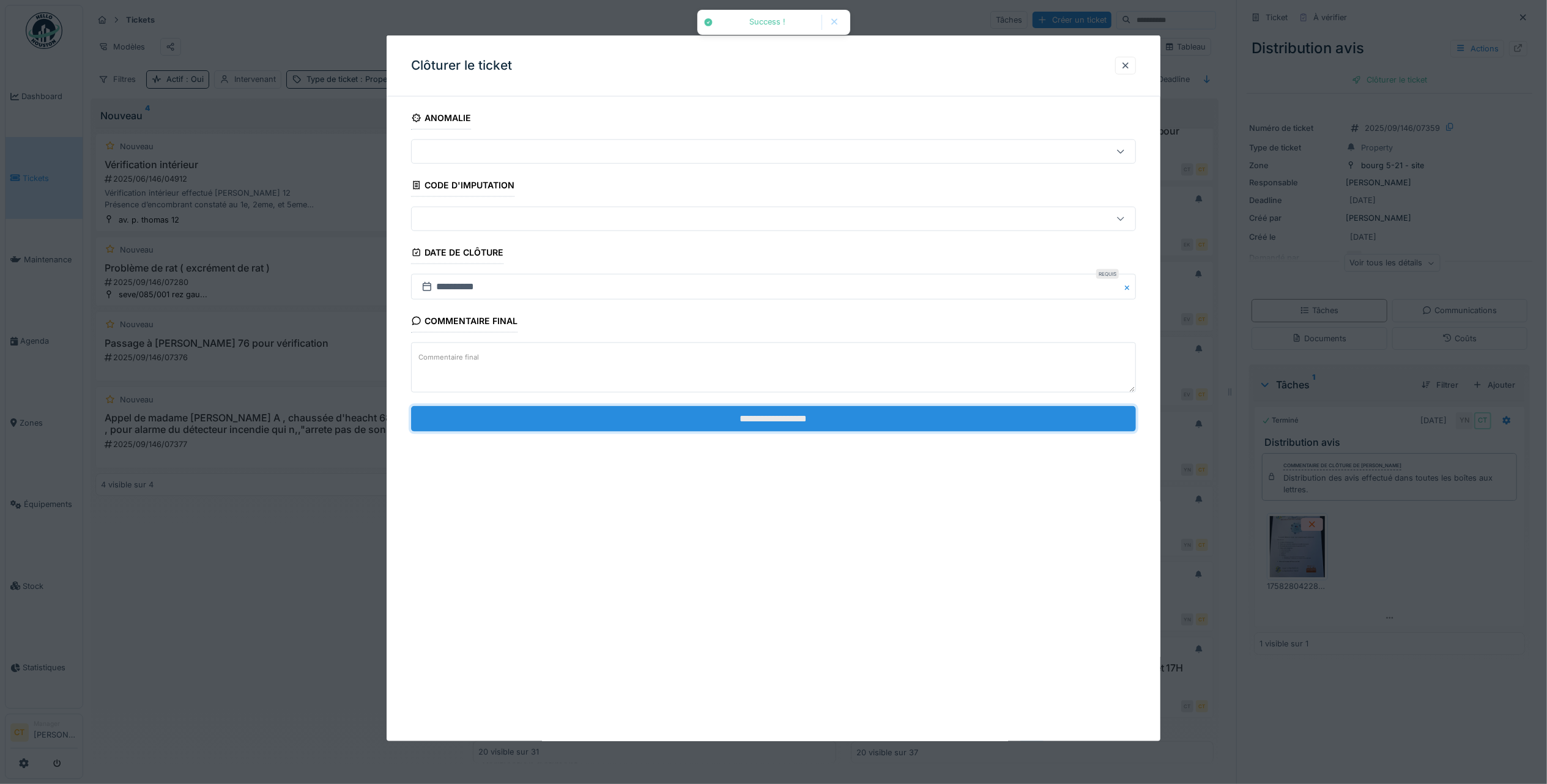
click at [979, 425] on input "**********" at bounding box center [773, 418] width 725 height 26
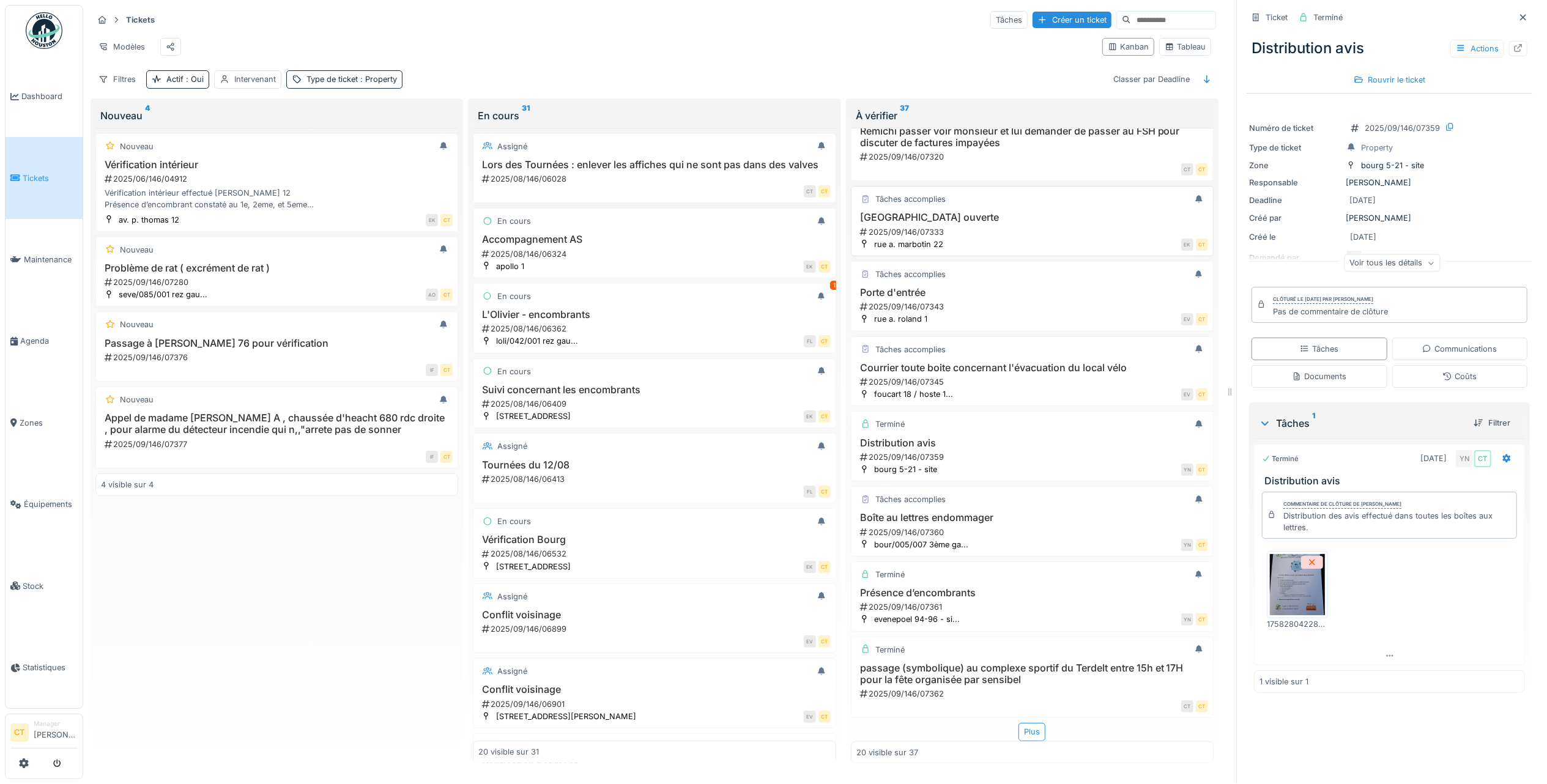
click at [982, 226] on div "2025/09/146/07333" at bounding box center [1033, 232] width 349 height 11
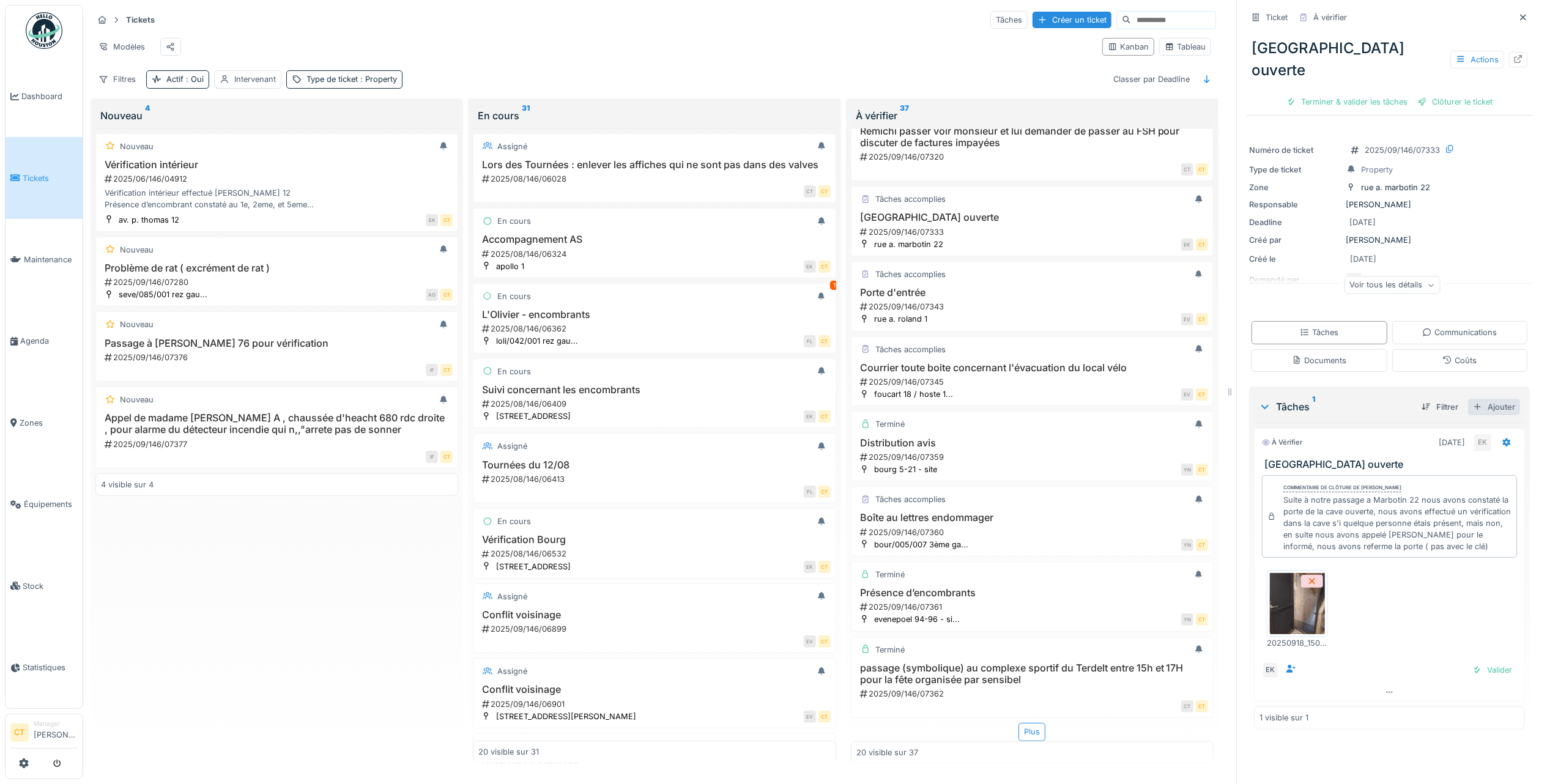
click at [1470, 399] on div "Ajouter" at bounding box center [1494, 407] width 52 height 16
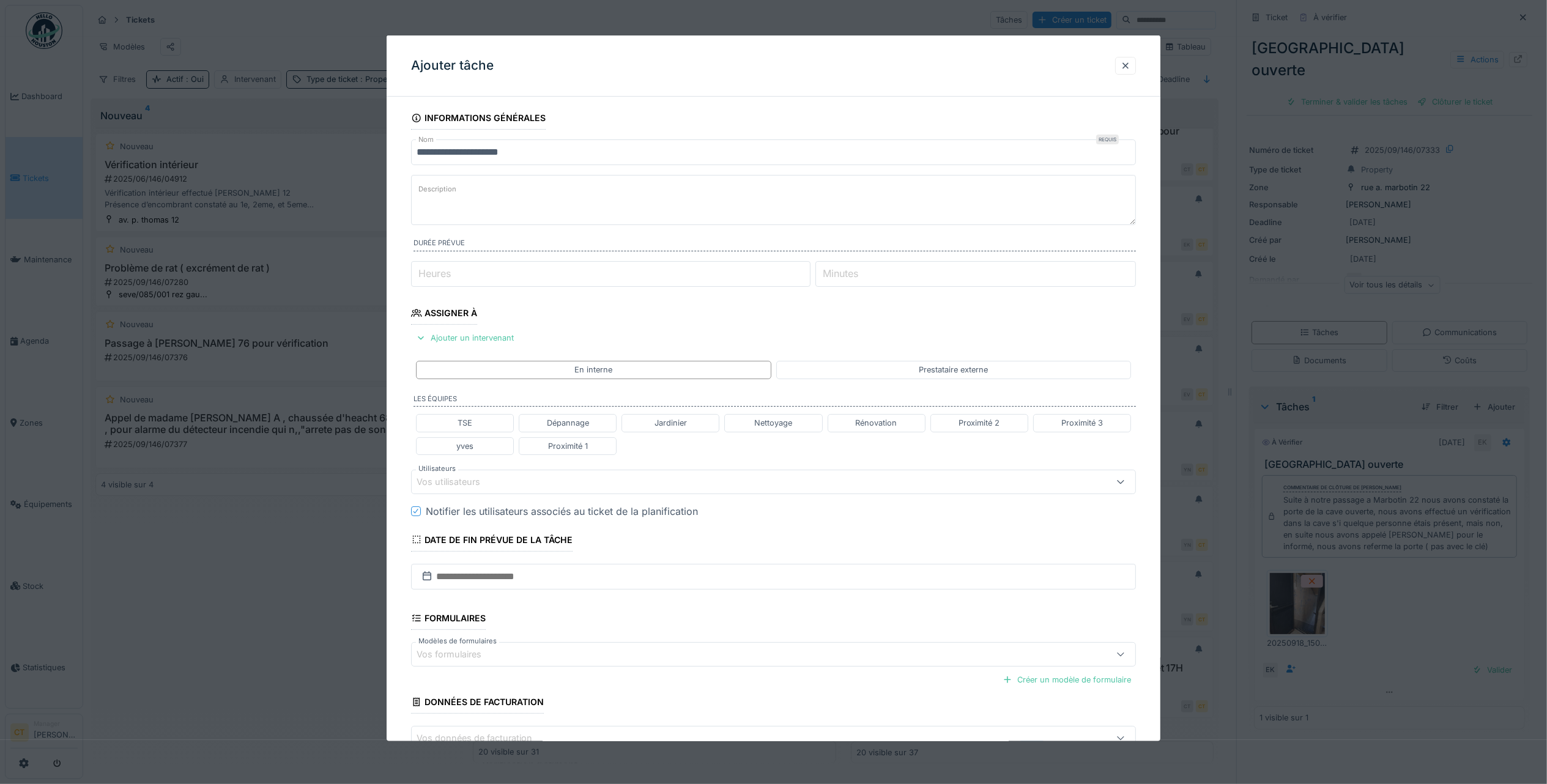
click at [582, 203] on textarea "Description" at bounding box center [773, 200] width 725 height 50
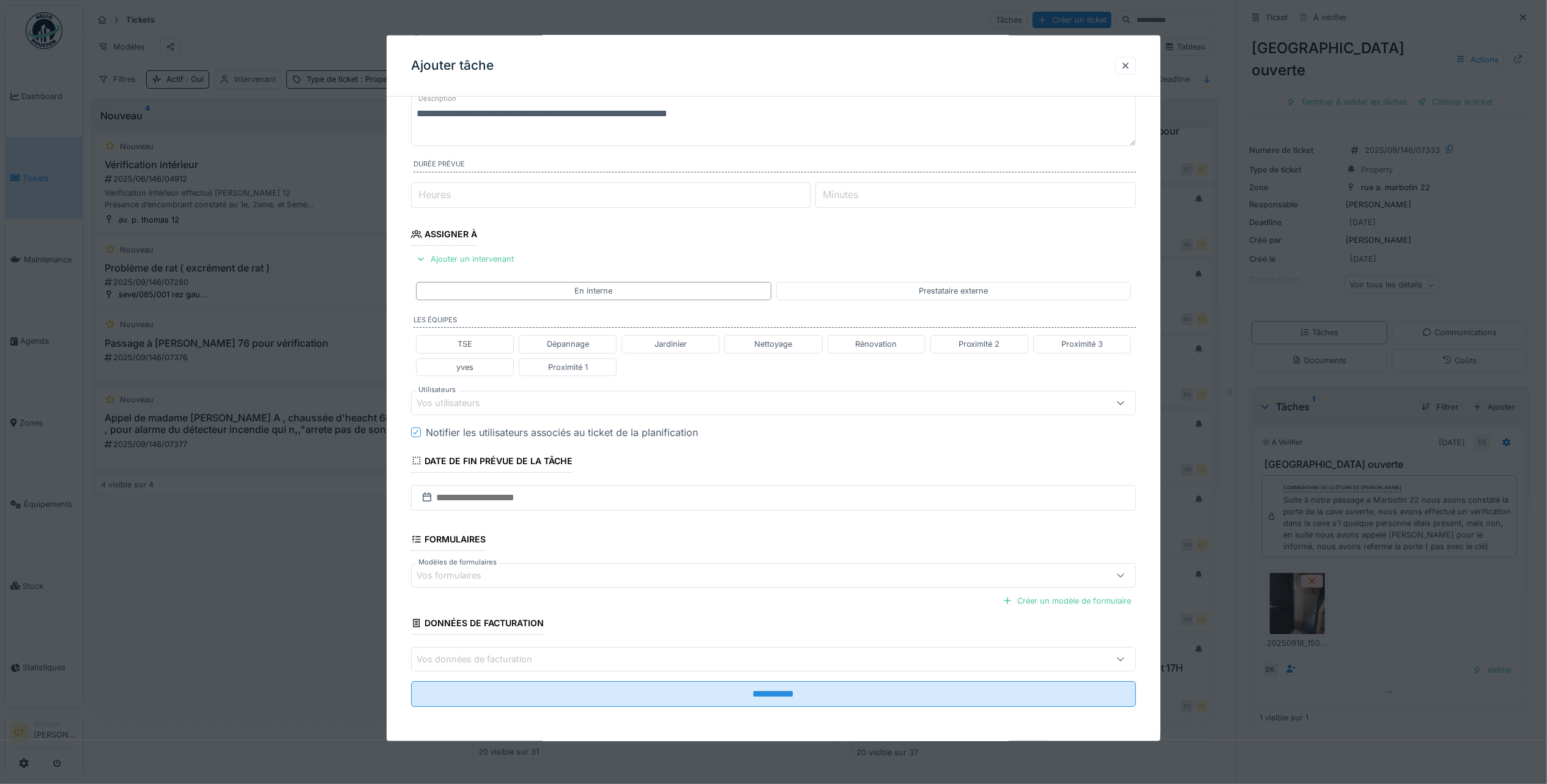
scroll to position [84, 0]
type textarea "**********"
click at [586, 361] on div "Proximité 1" at bounding box center [567, 367] width 40 height 11
type input "**********"
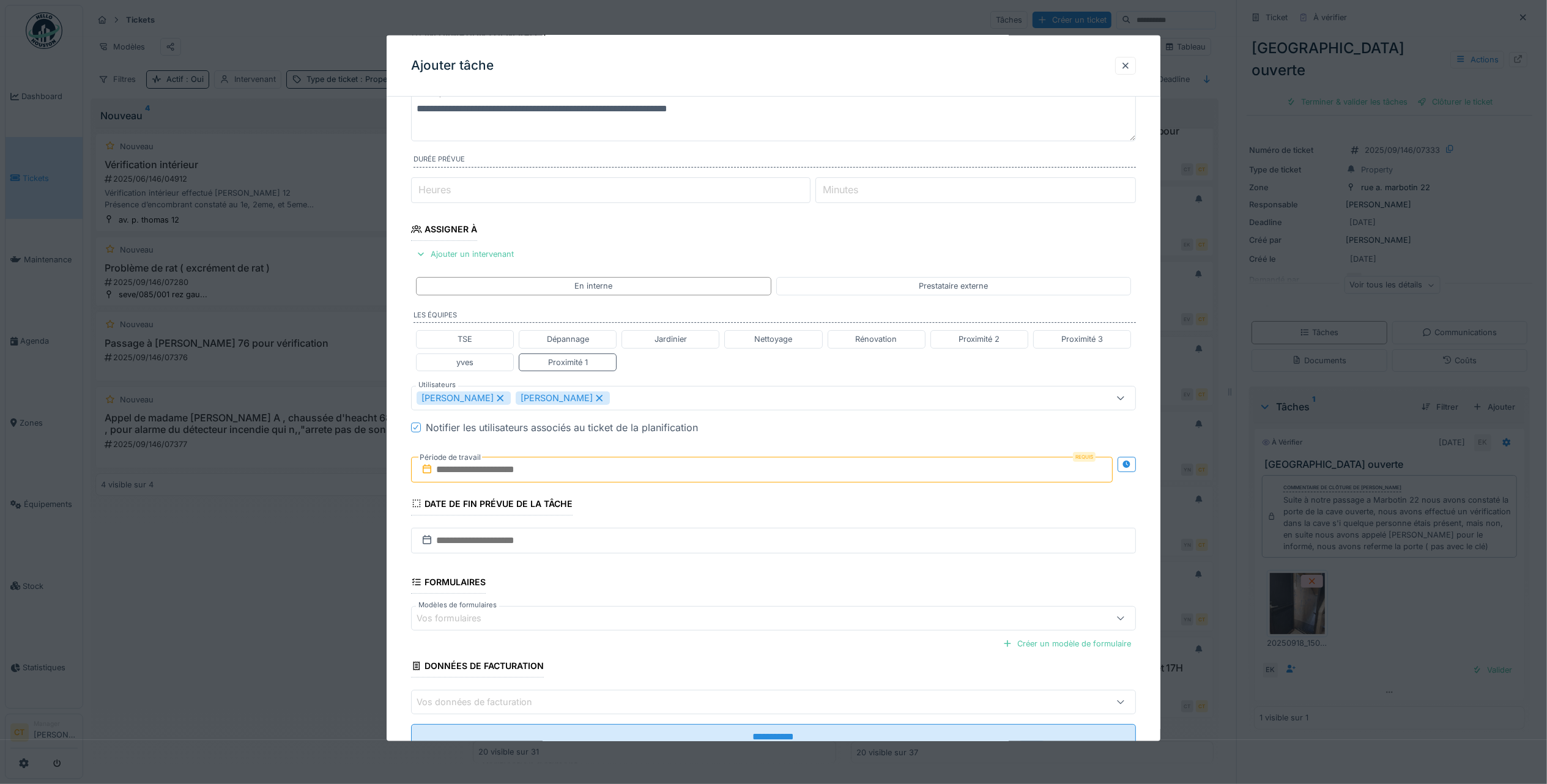
click at [601, 476] on input "text" at bounding box center [762, 469] width 702 height 26
click at [702, 611] on div "22" at bounding box center [704, 609] width 16 height 18
click at [703, 614] on div "22" at bounding box center [704, 609] width 16 height 18
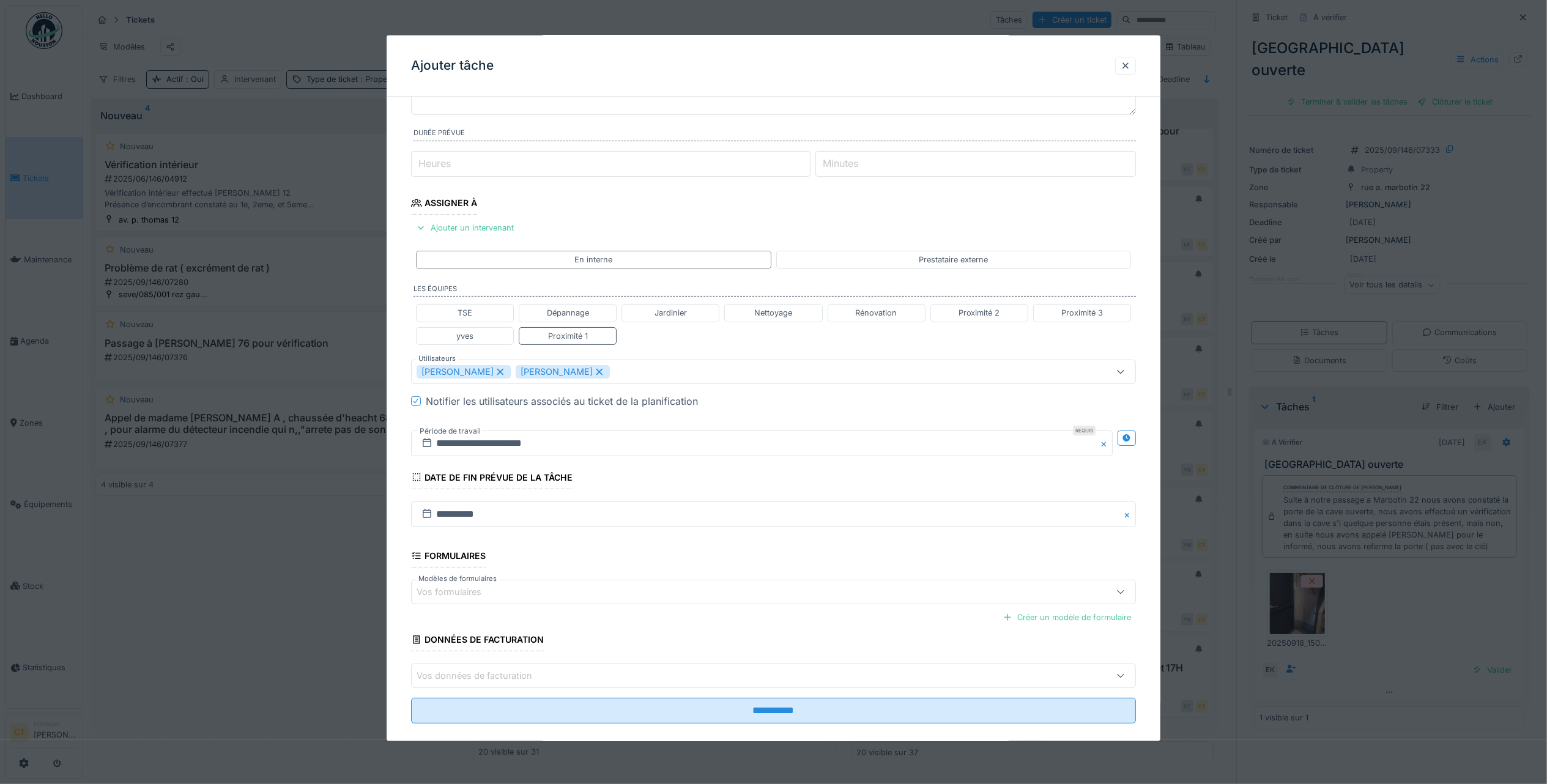
scroll to position [132, 0]
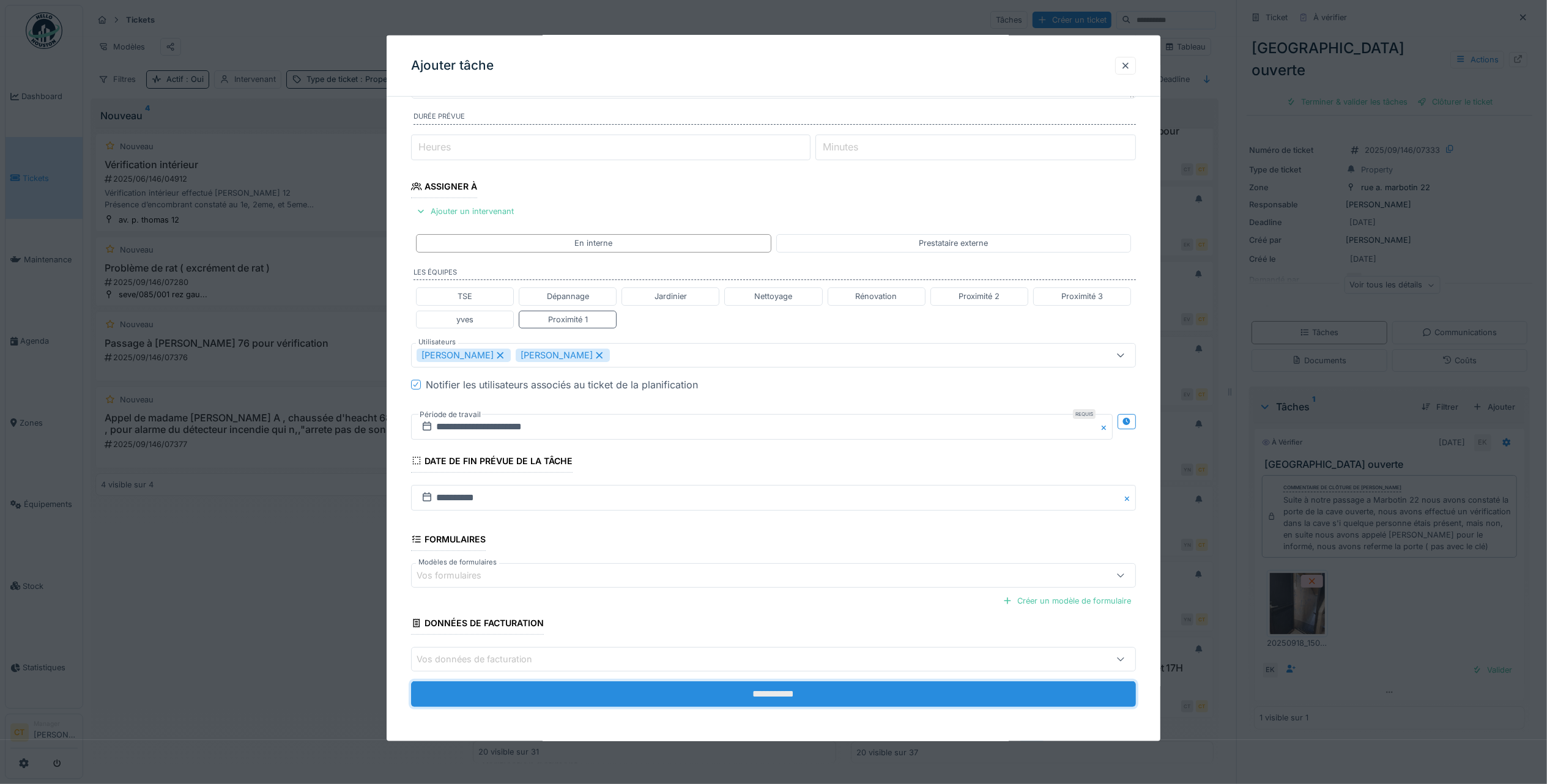
click at [818, 697] on input "**********" at bounding box center [773, 694] width 725 height 26
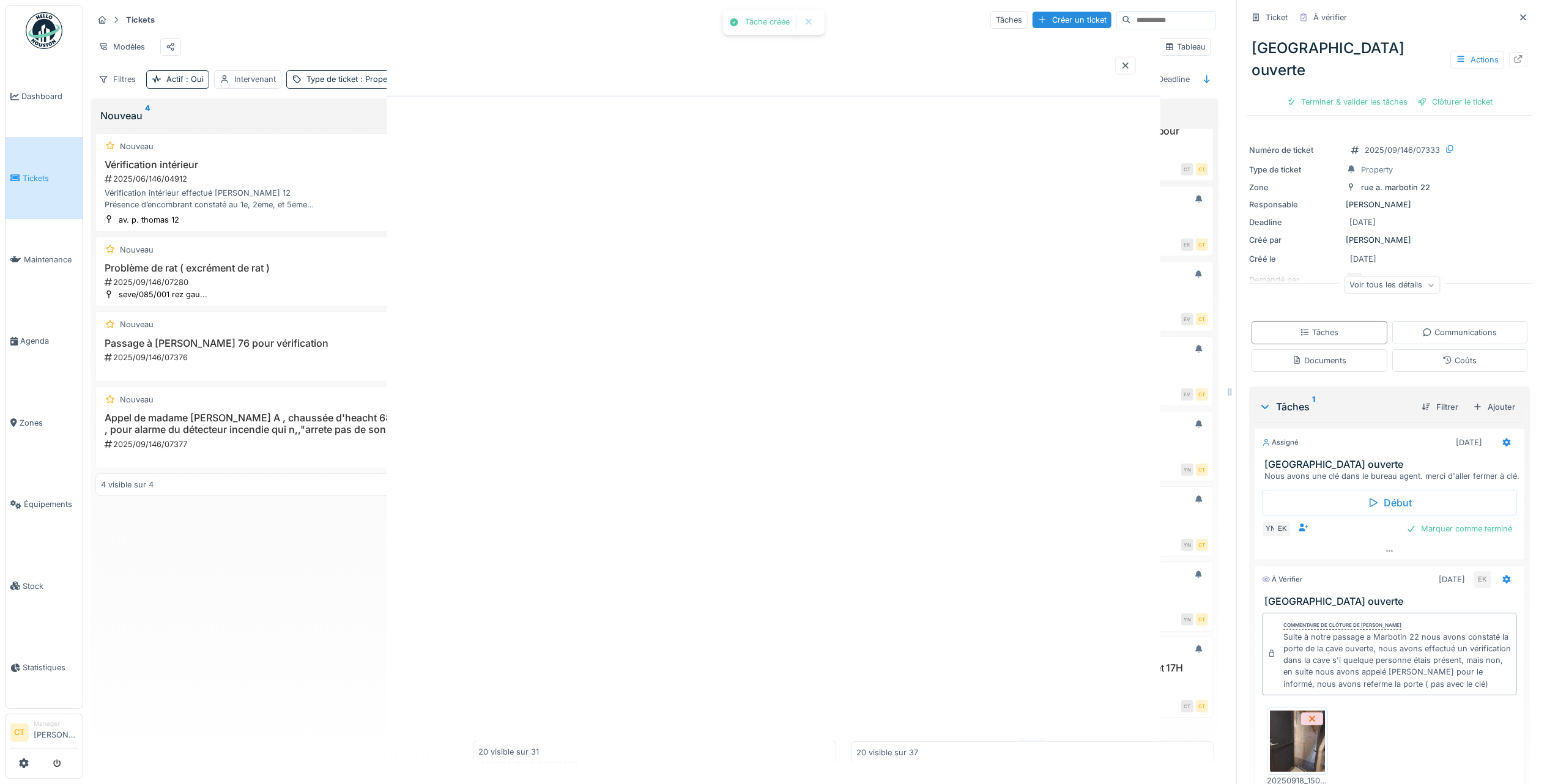
scroll to position [0, 0]
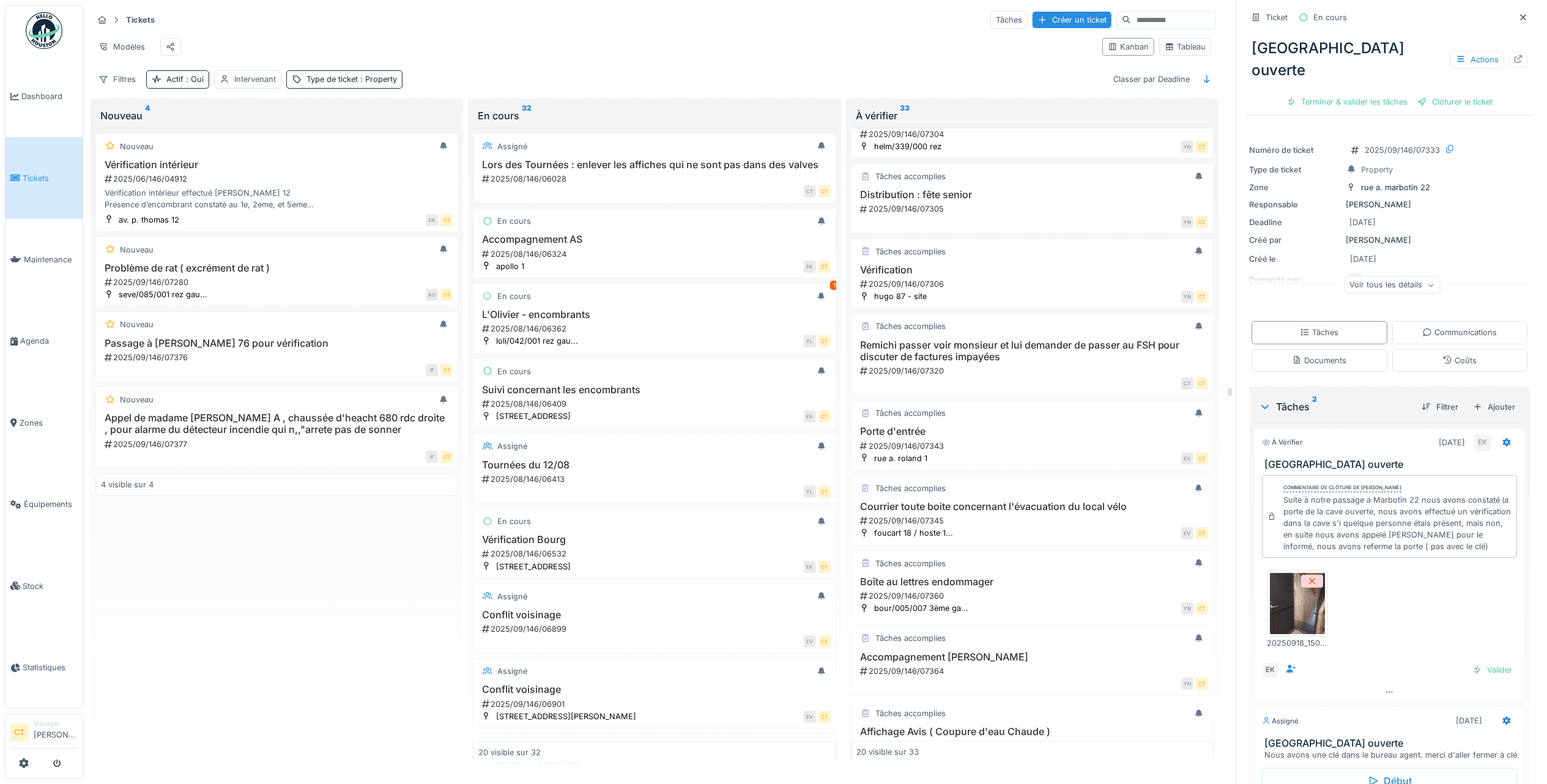
scroll to position [968, 0]
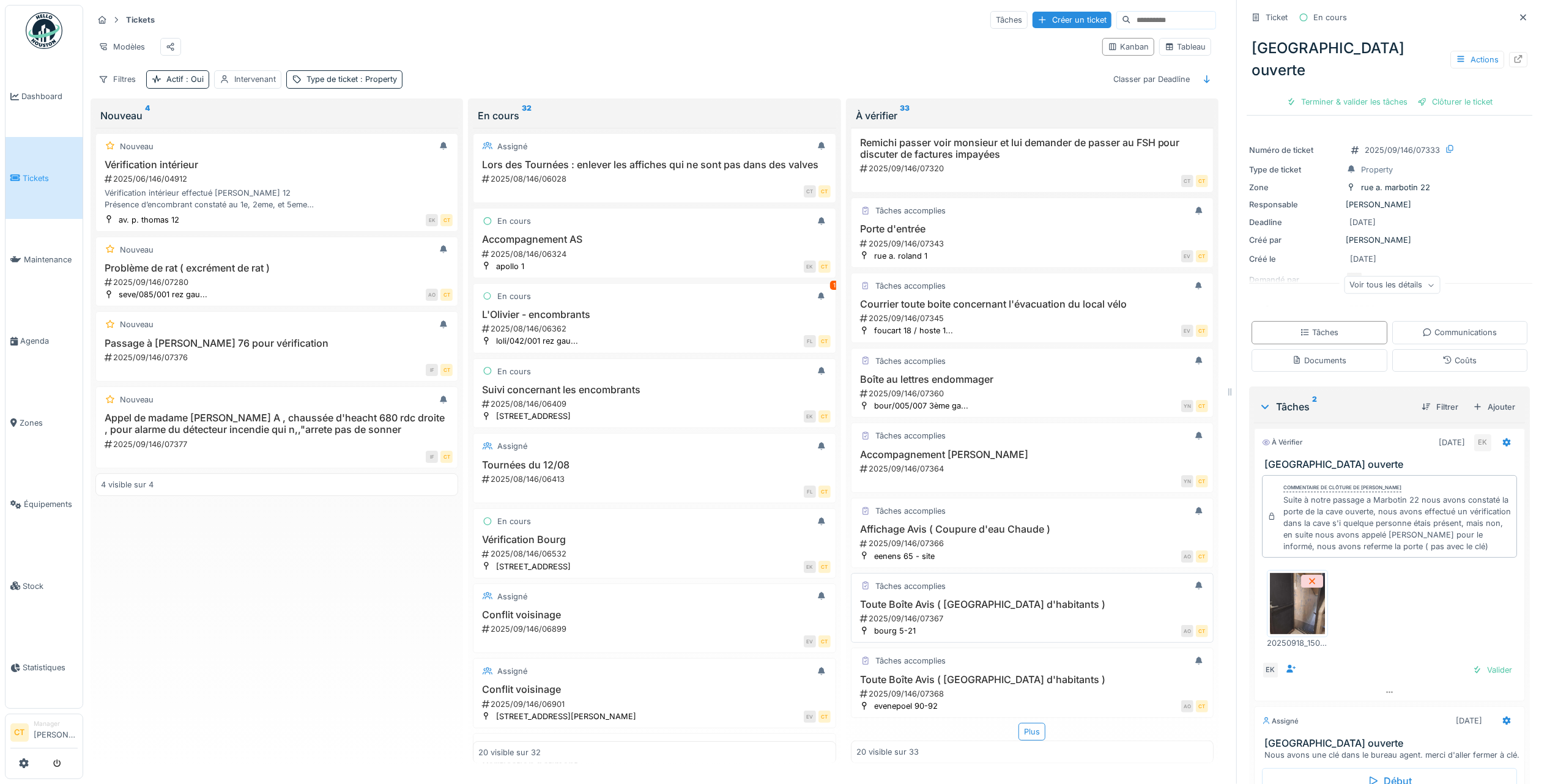
click at [1057, 598] on h3 "Toute Boîte Avis ( Réunion d'habitants )" at bounding box center [1032, 604] width 351 height 11
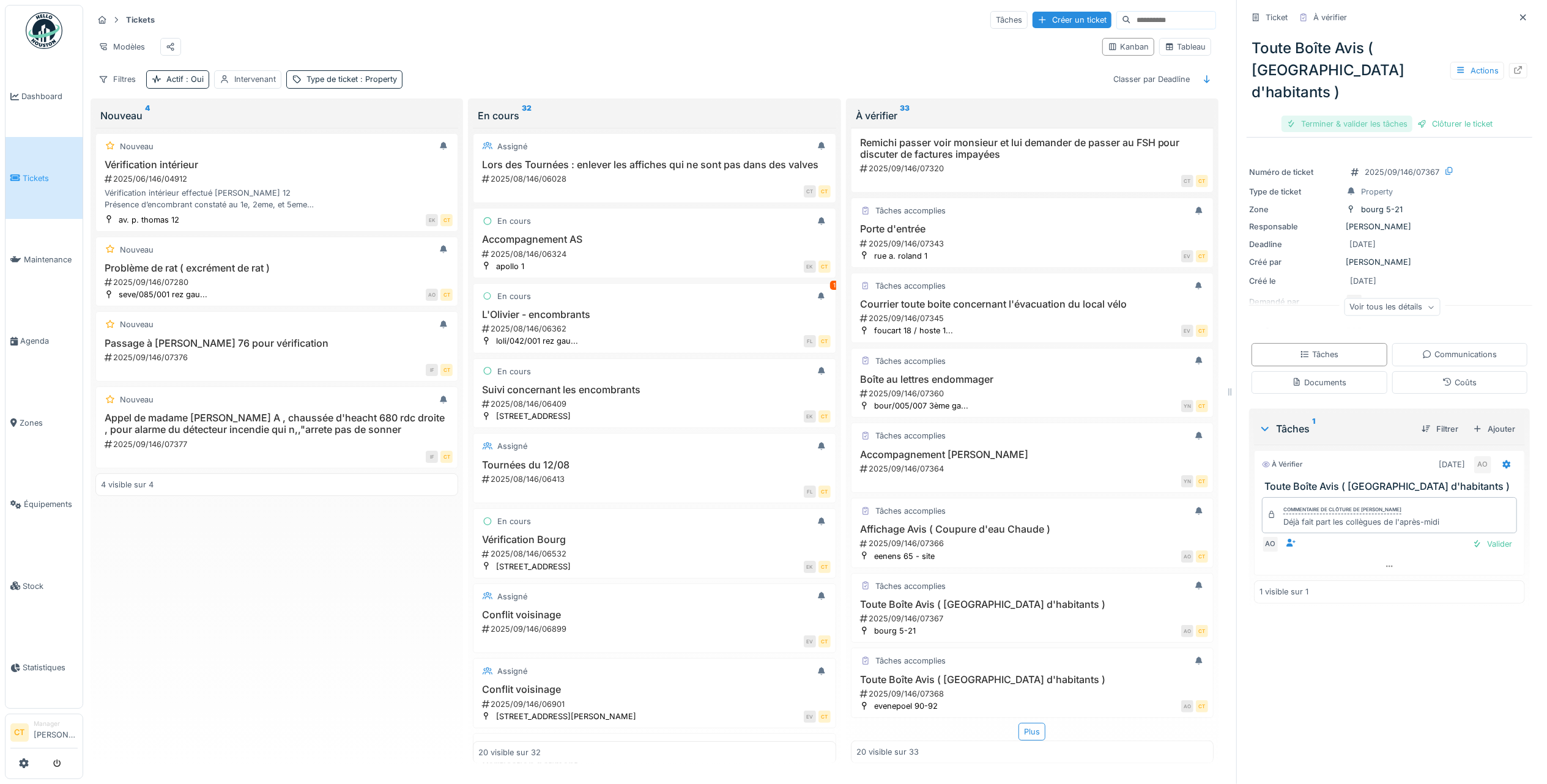
click at [1343, 115] on div "Terminer & valider les tâches" at bounding box center [1347, 124] width 131 height 16
click at [1394, 115] on div "Clôturer le ticket" at bounding box center [1389, 124] width 85 height 16
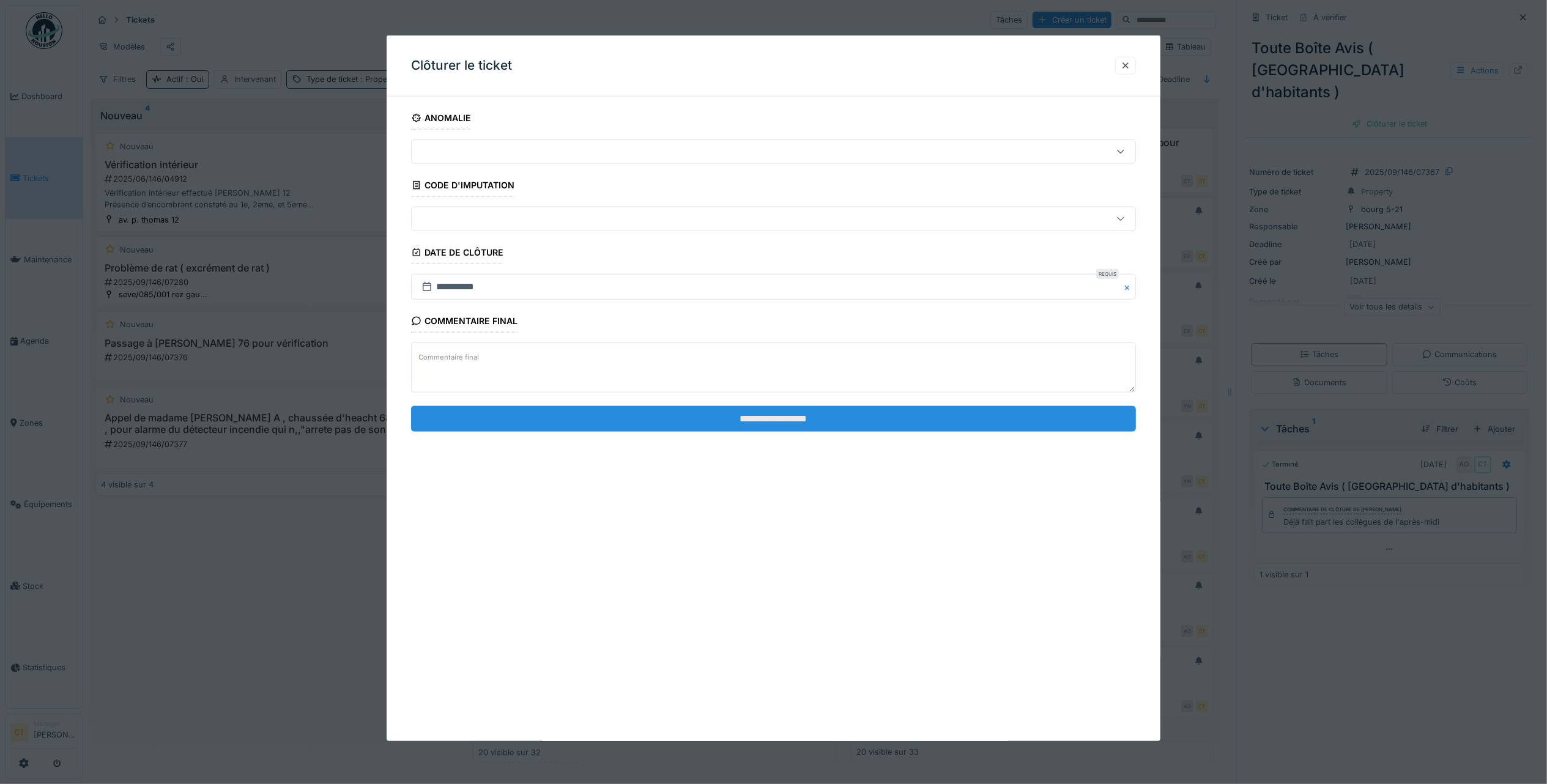
click at [961, 424] on input "**********" at bounding box center [773, 418] width 725 height 26
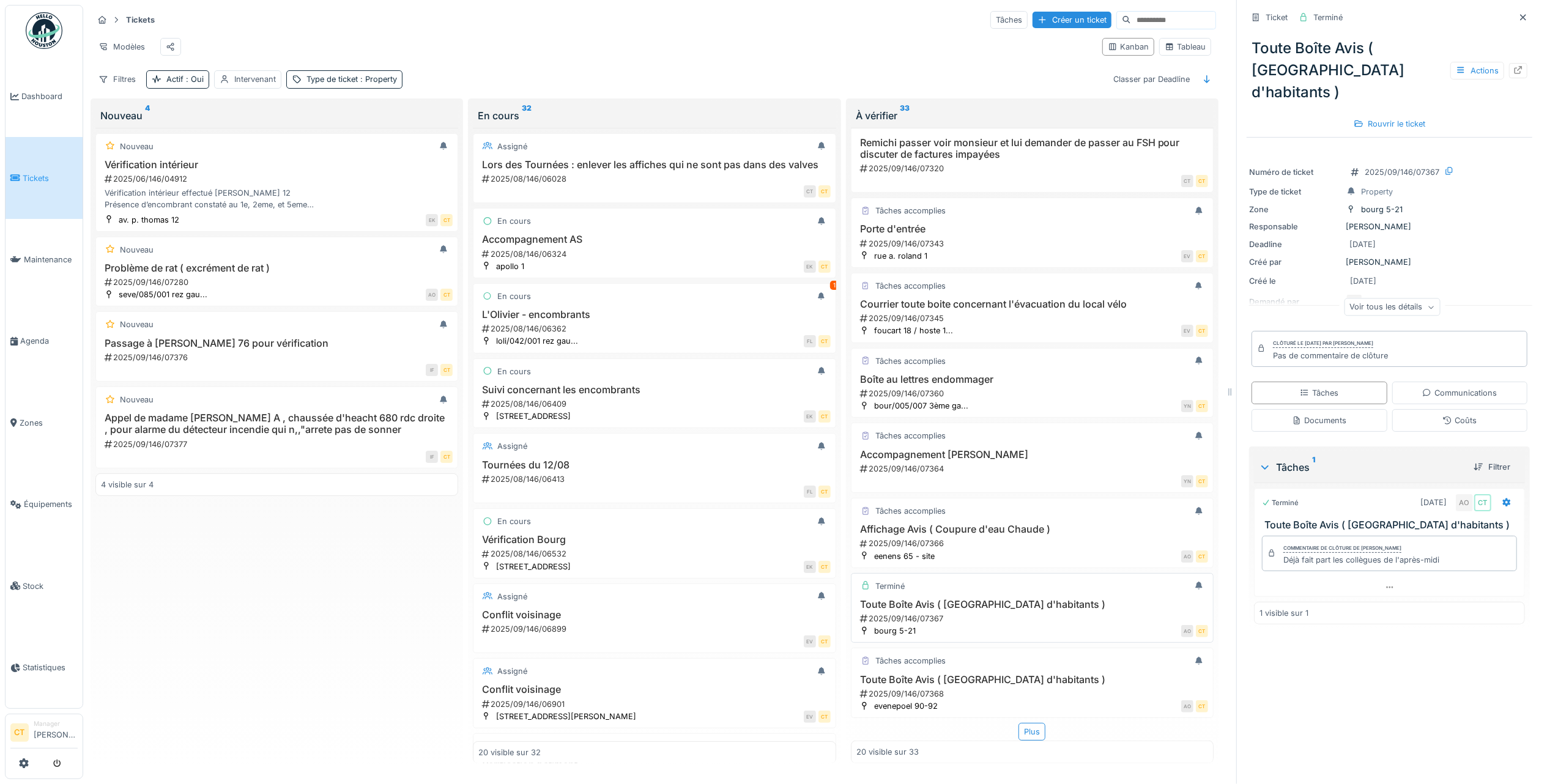
click at [1008, 599] on h3 "Toute Boîte Avis ( Réunion d'habitants )" at bounding box center [1032, 604] width 351 height 11
click at [943, 688] on div "2025/09/146/07368" at bounding box center [1033, 694] width 349 height 11
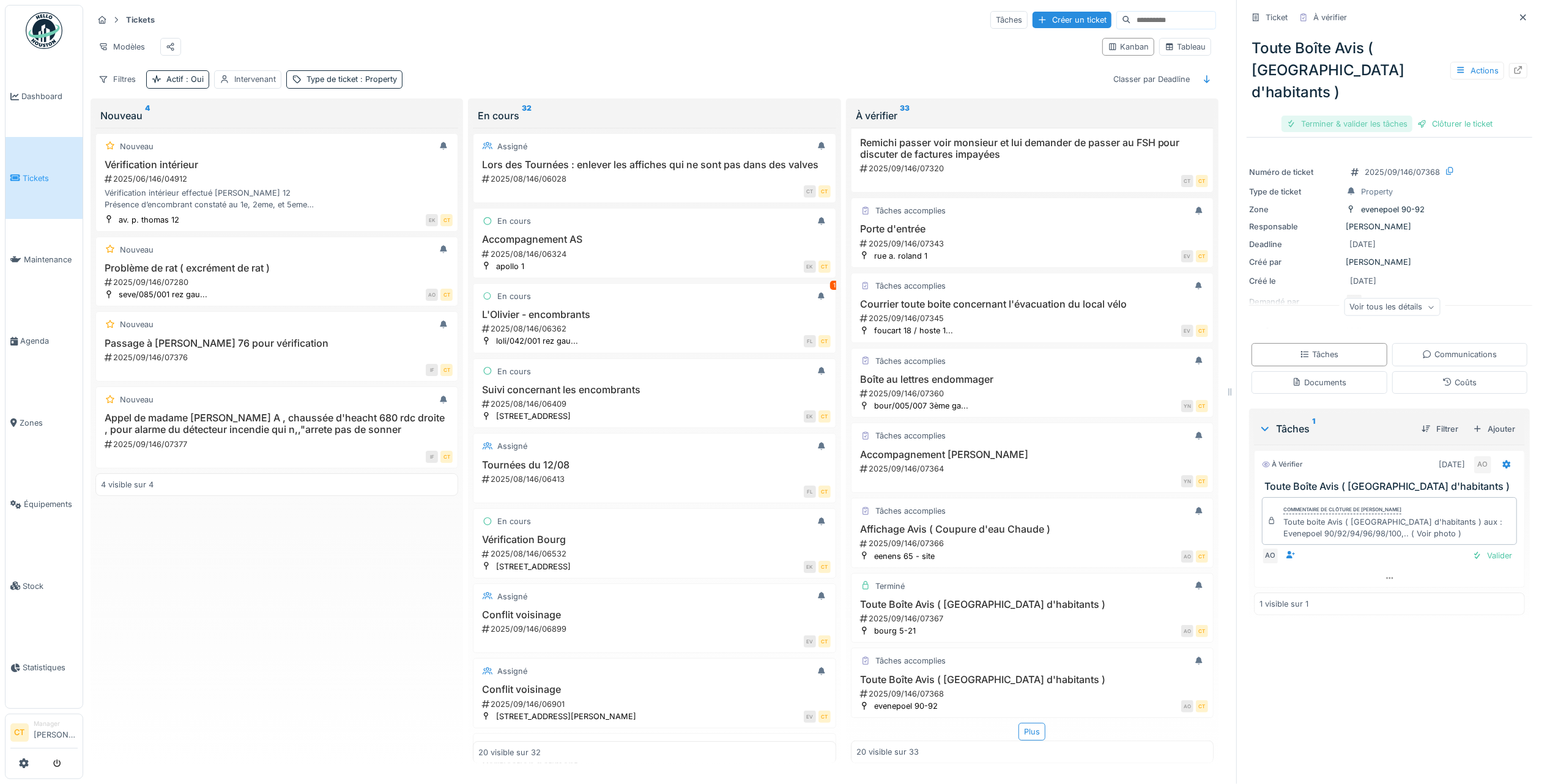
click at [1322, 115] on div "Terminer & valider les tâches" at bounding box center [1347, 124] width 131 height 16
click at [1390, 115] on div "Clôturer le ticket" at bounding box center [1389, 124] width 85 height 16
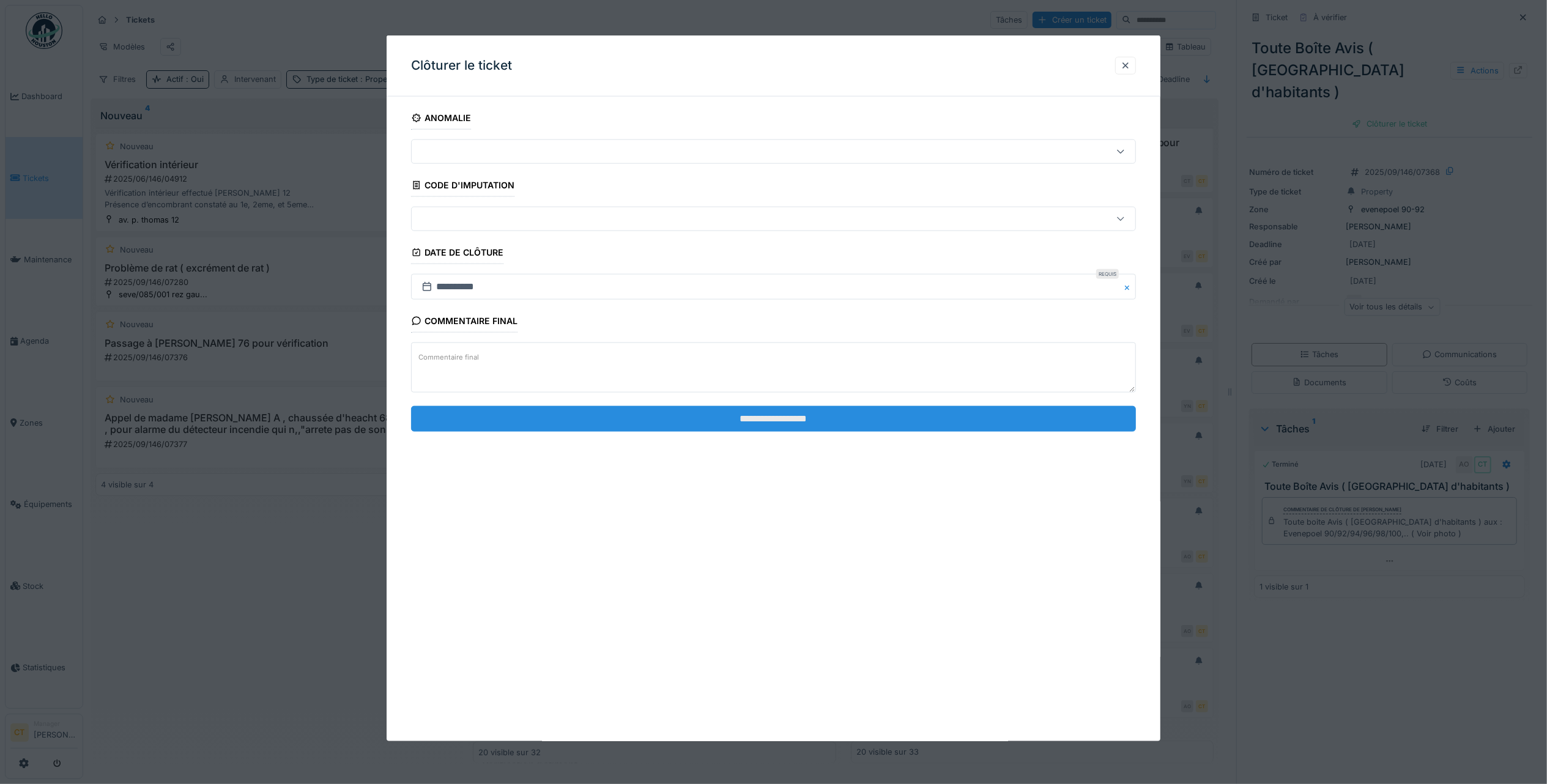
click at [1079, 419] on input "**********" at bounding box center [773, 418] width 725 height 26
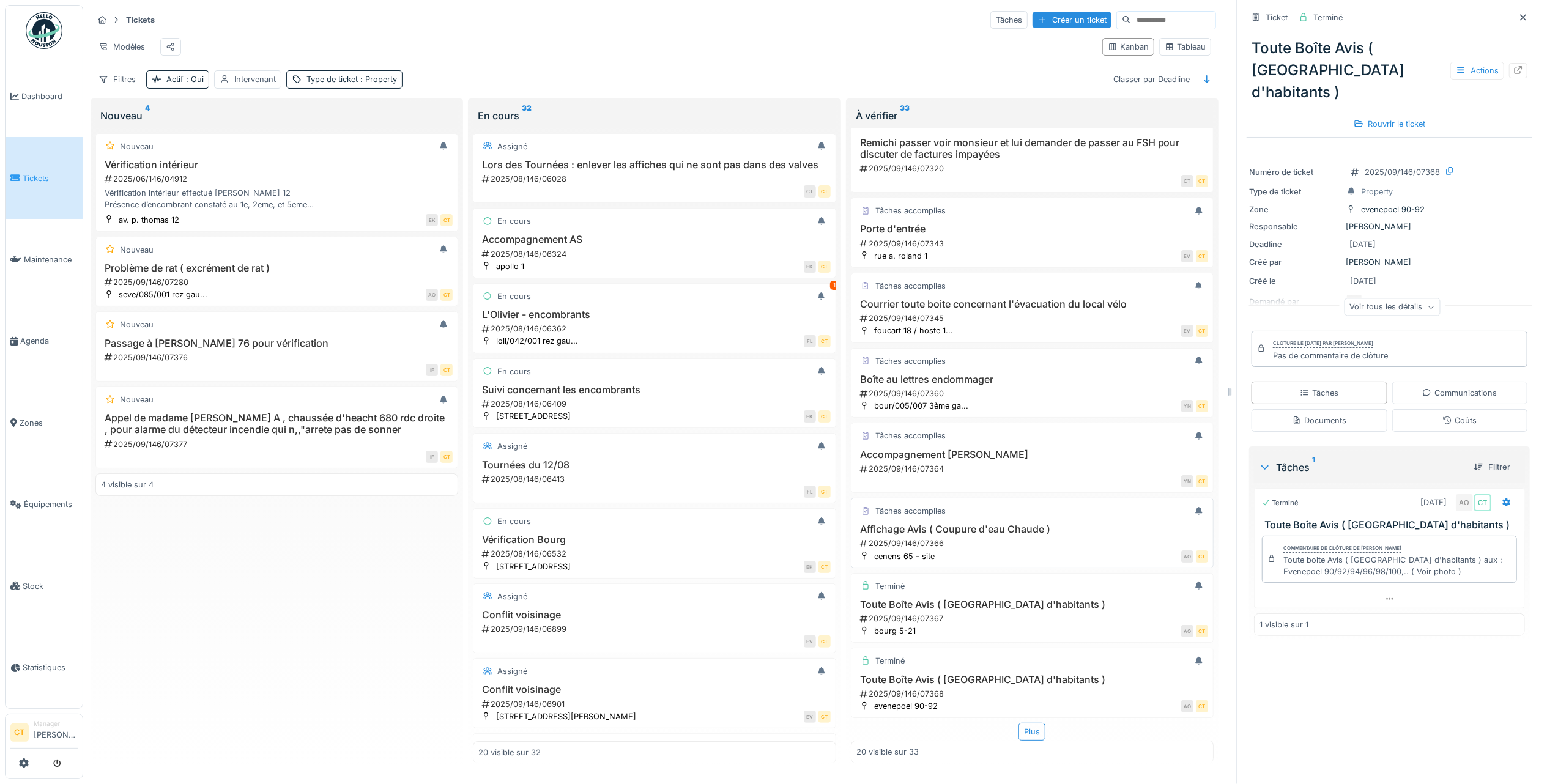
click at [1024, 538] on div "2025/09/146/07366" at bounding box center [1033, 543] width 349 height 11
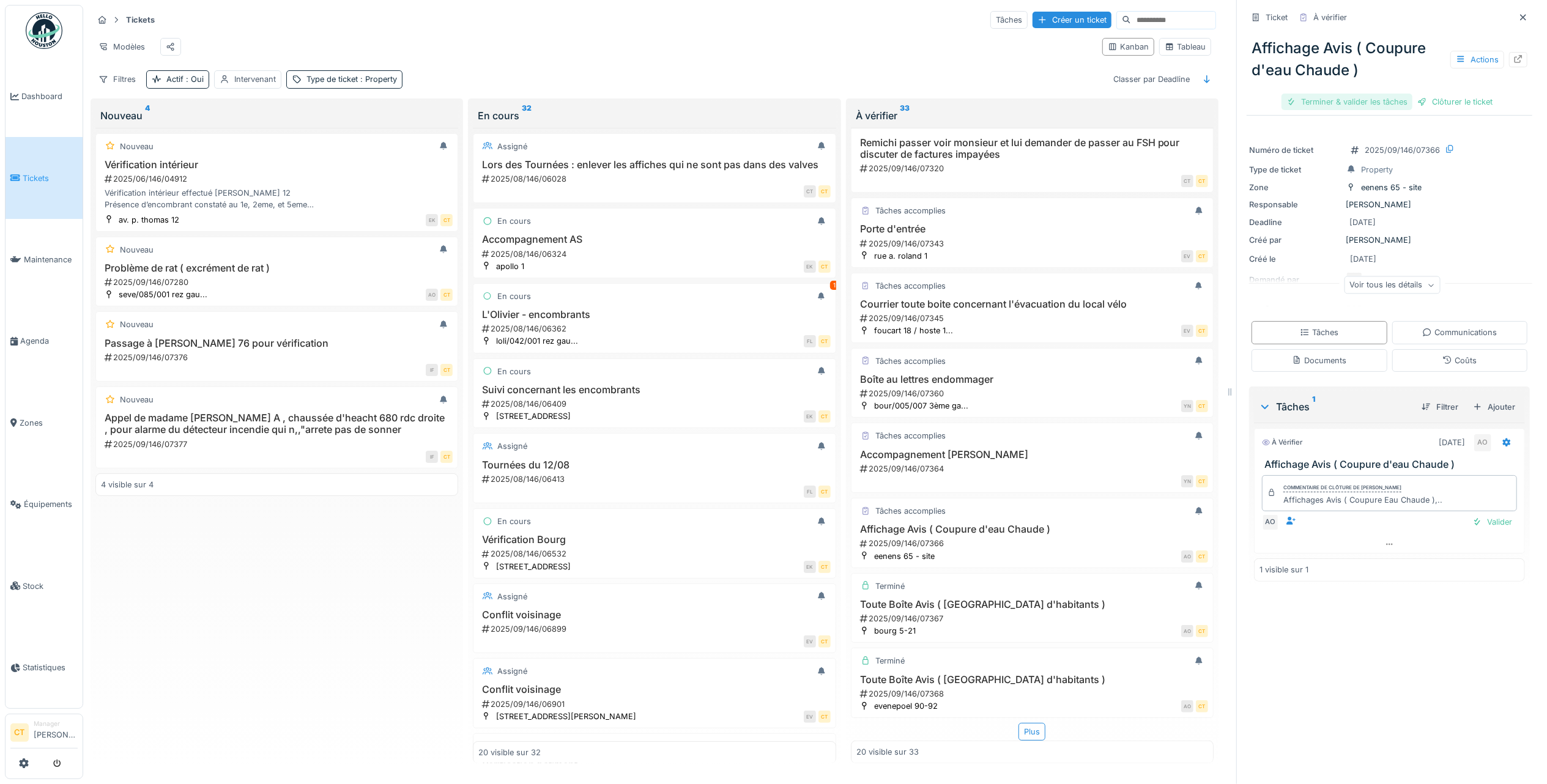
click at [1347, 99] on div "Terminer & valider les tâches" at bounding box center [1347, 102] width 131 height 16
click at [1379, 97] on div "Clôturer le ticket" at bounding box center [1389, 102] width 85 height 16
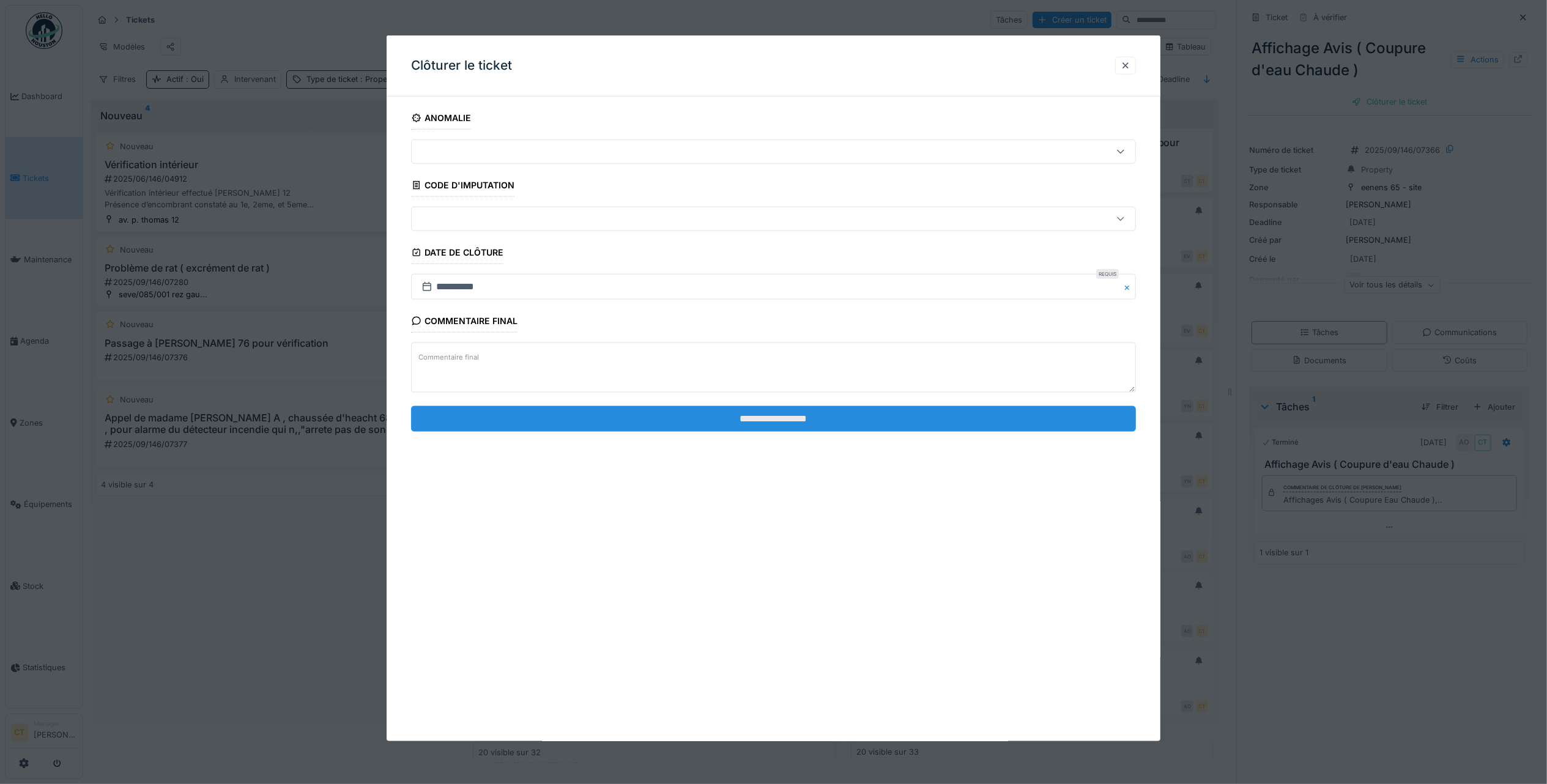
click at [1013, 417] on input "**********" at bounding box center [773, 418] width 725 height 26
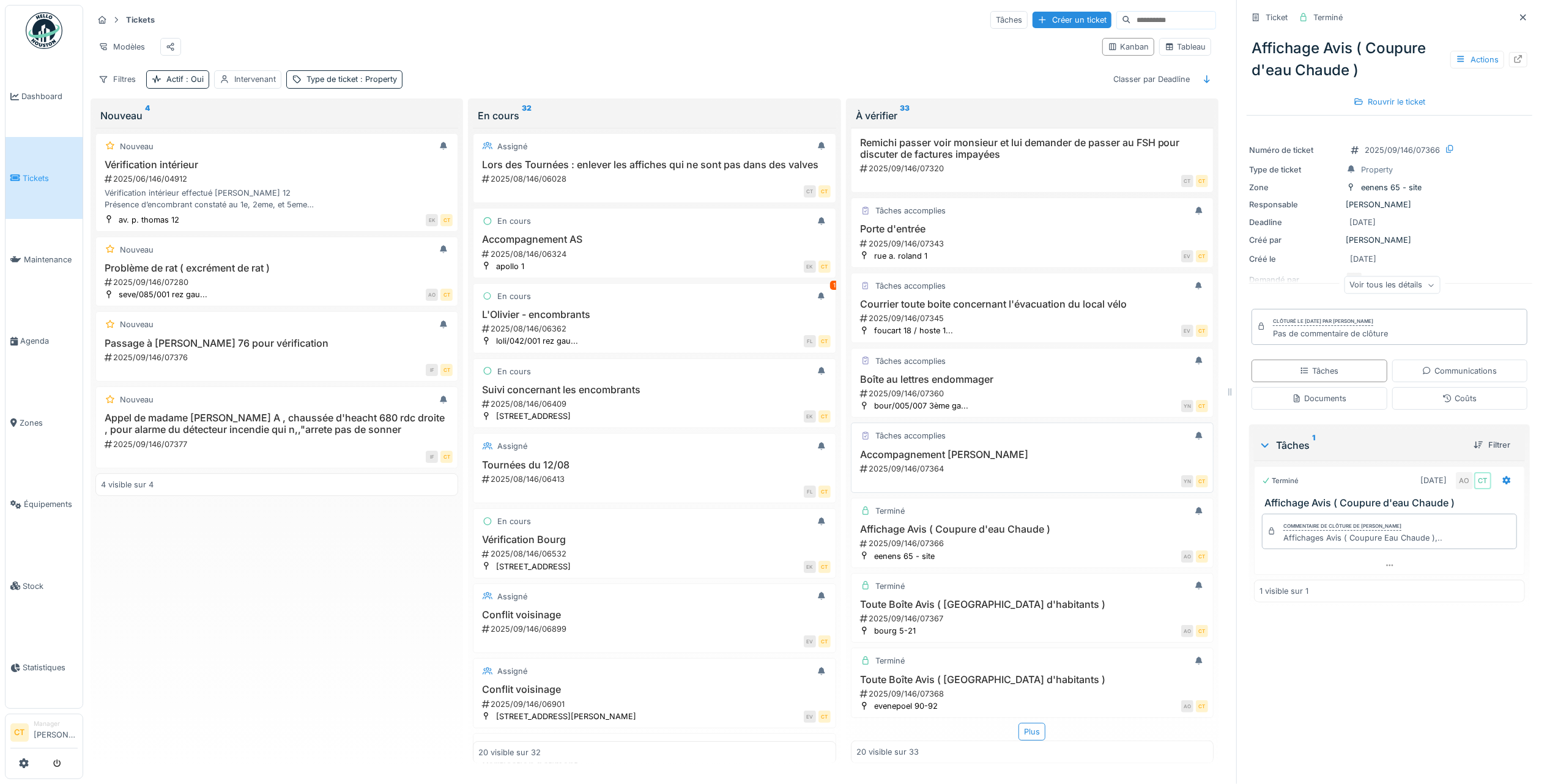
click at [977, 463] on div "2025/09/146/07364" at bounding box center [1033, 468] width 349 height 11
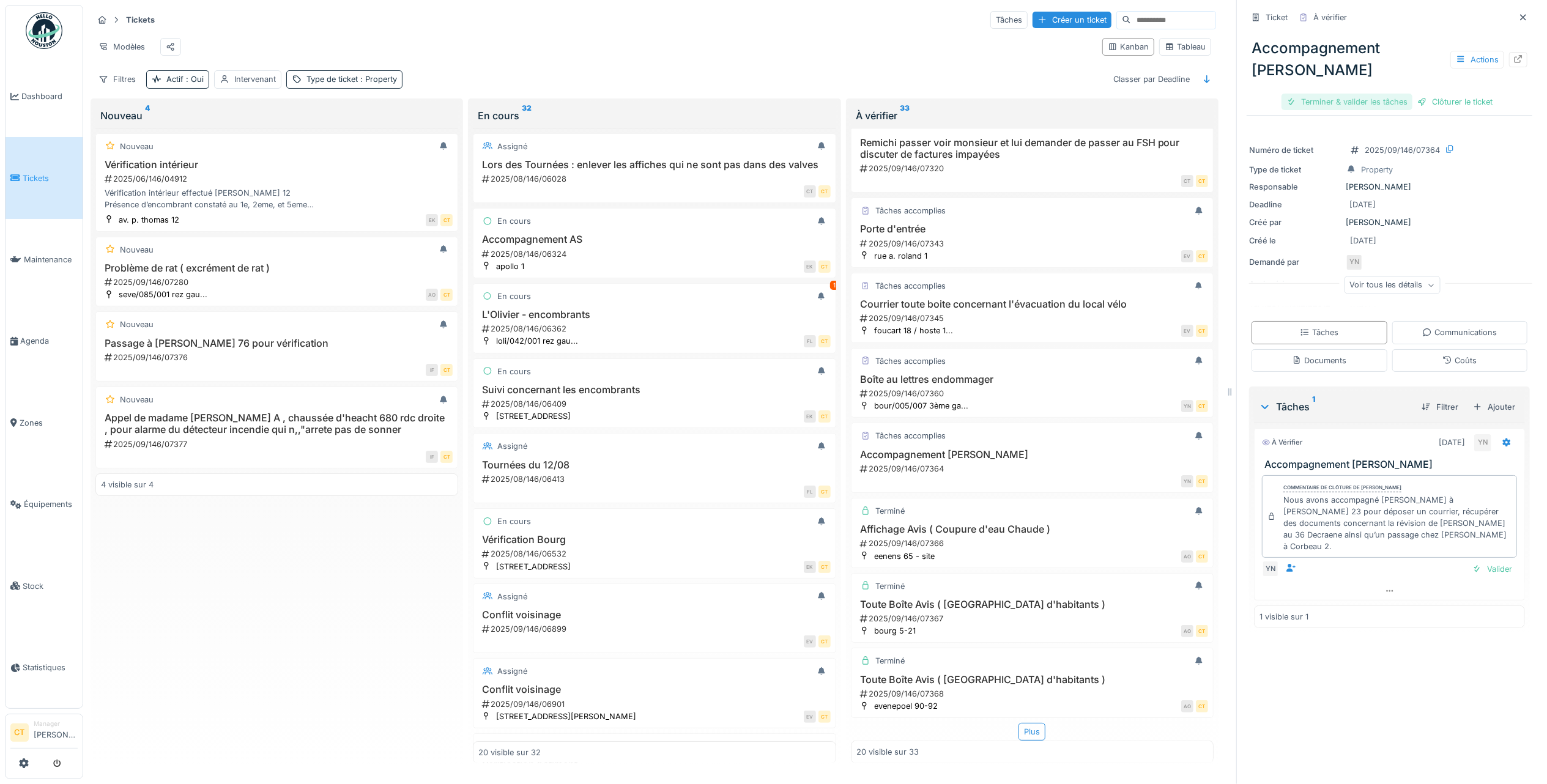
click at [1335, 99] on div "Terminer & valider les tâches" at bounding box center [1347, 102] width 131 height 16
click at [1391, 96] on div "Clôturer le ticket" at bounding box center [1389, 102] width 85 height 16
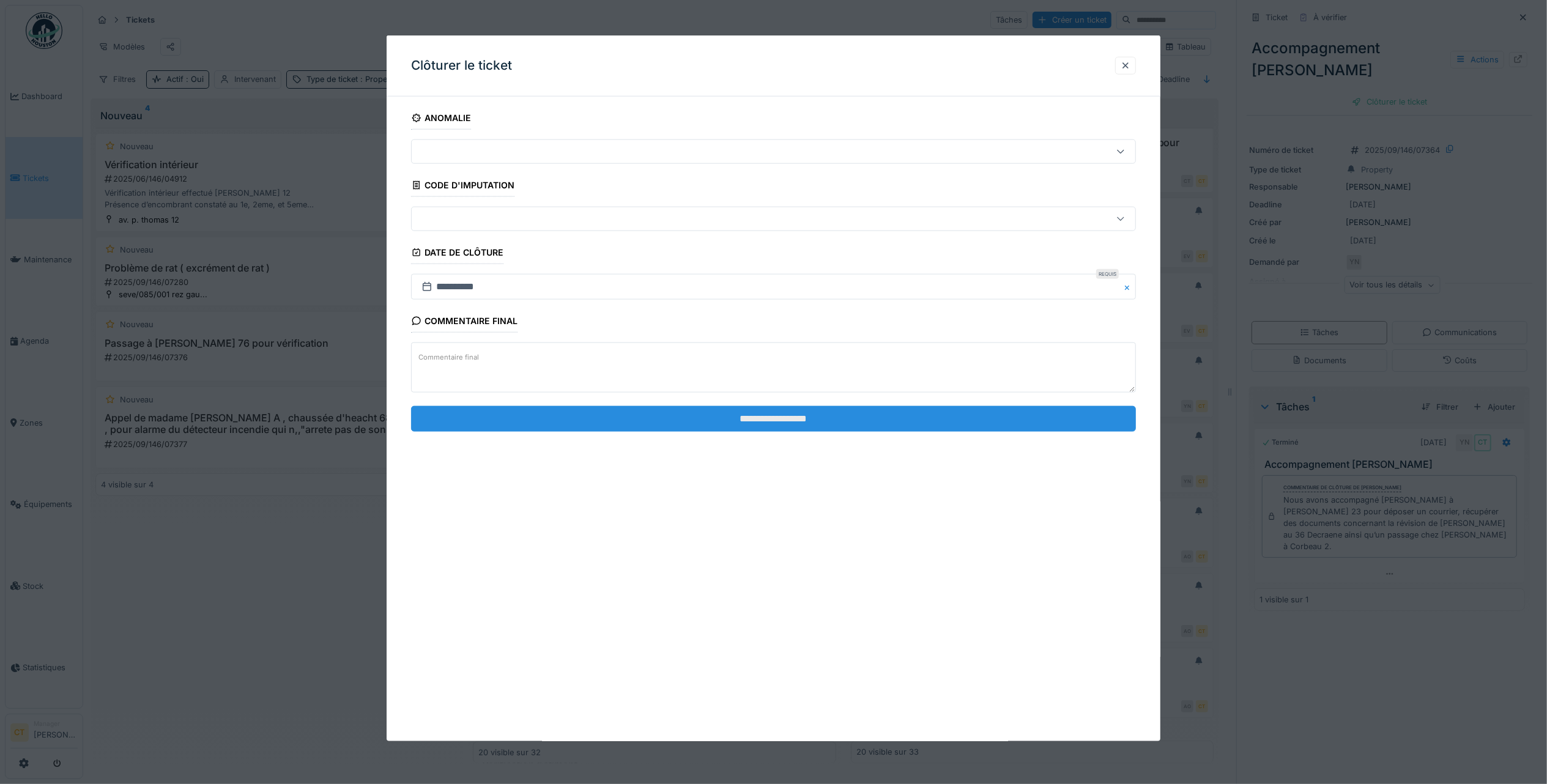
click at [964, 425] on input "**********" at bounding box center [773, 418] width 725 height 26
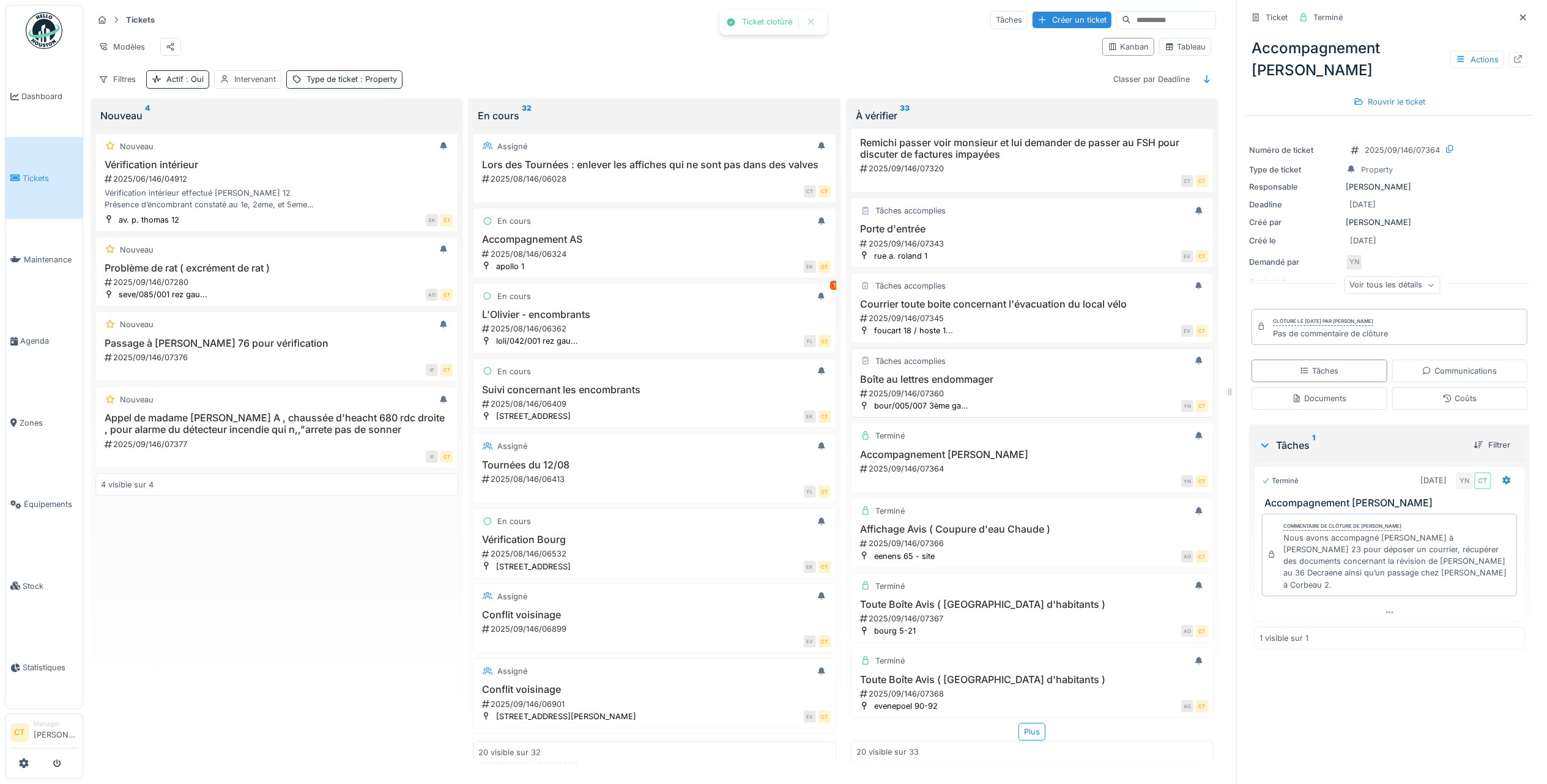
click at [975, 388] on div "2025/09/146/07360" at bounding box center [1033, 393] width 349 height 11
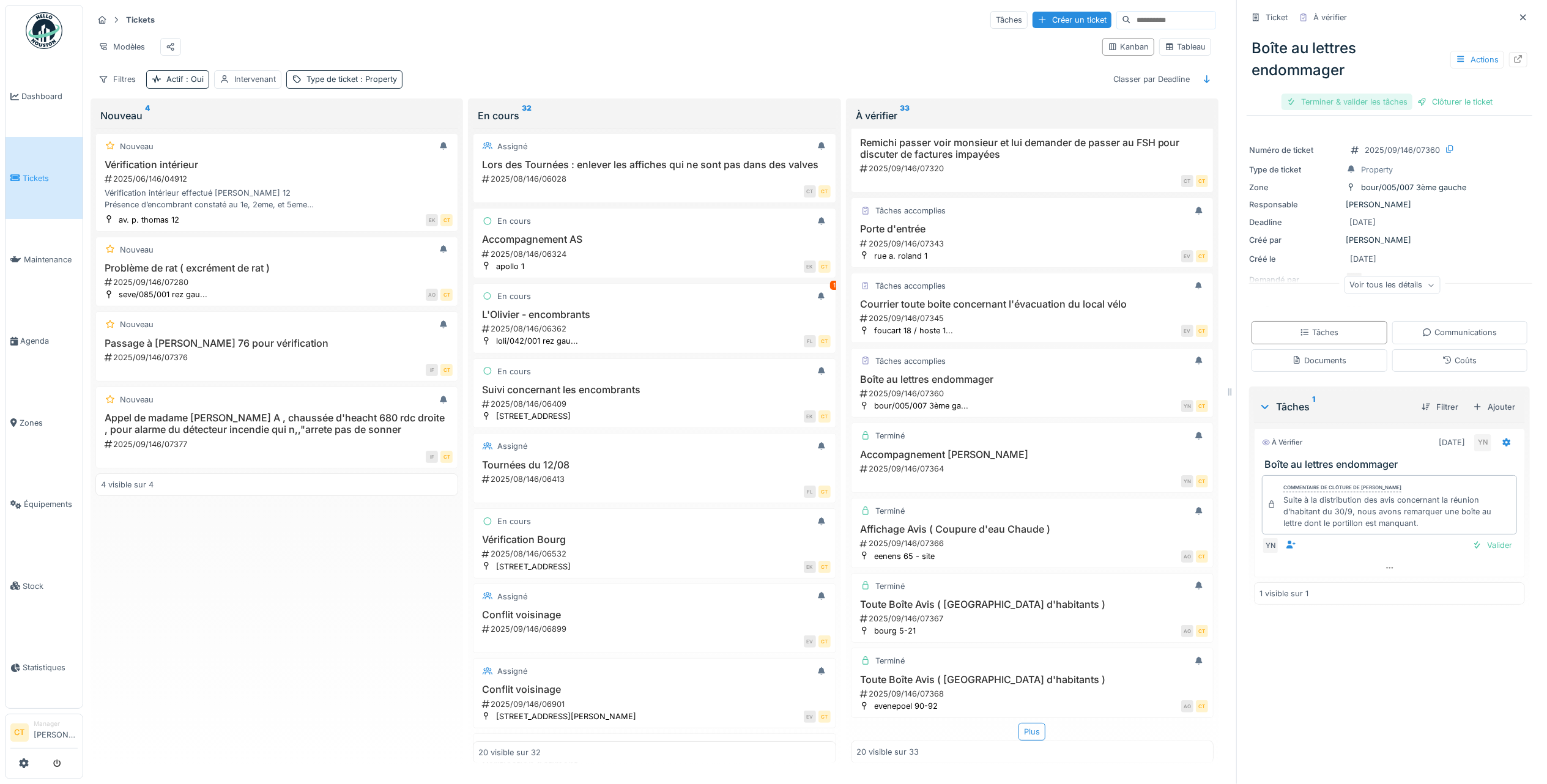
click at [1332, 96] on div "Terminer & valider les tâches" at bounding box center [1347, 102] width 131 height 16
click at [1380, 97] on div "Clôturer le ticket" at bounding box center [1389, 102] width 85 height 16
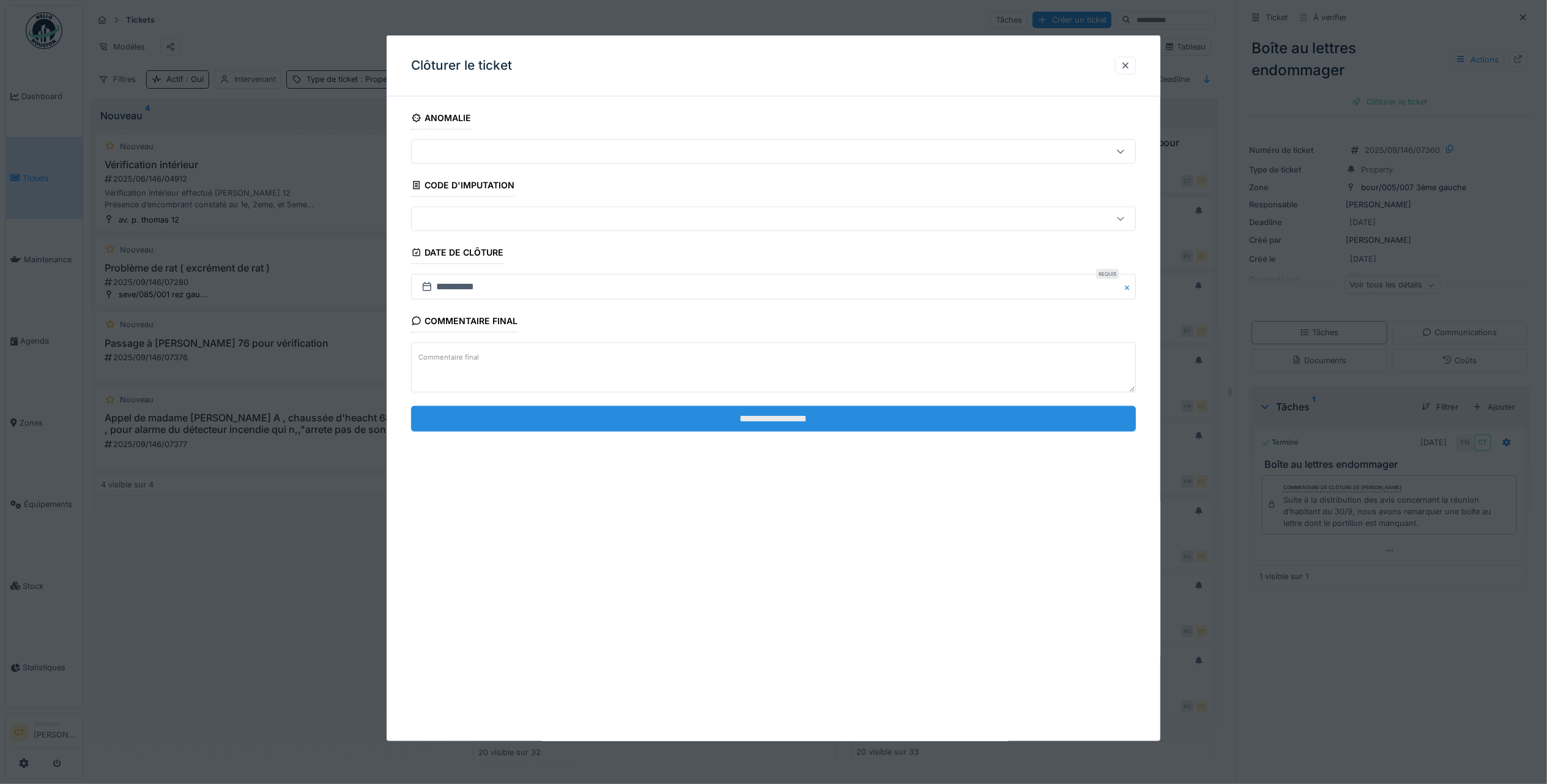
click at [828, 429] on input "**********" at bounding box center [773, 418] width 725 height 26
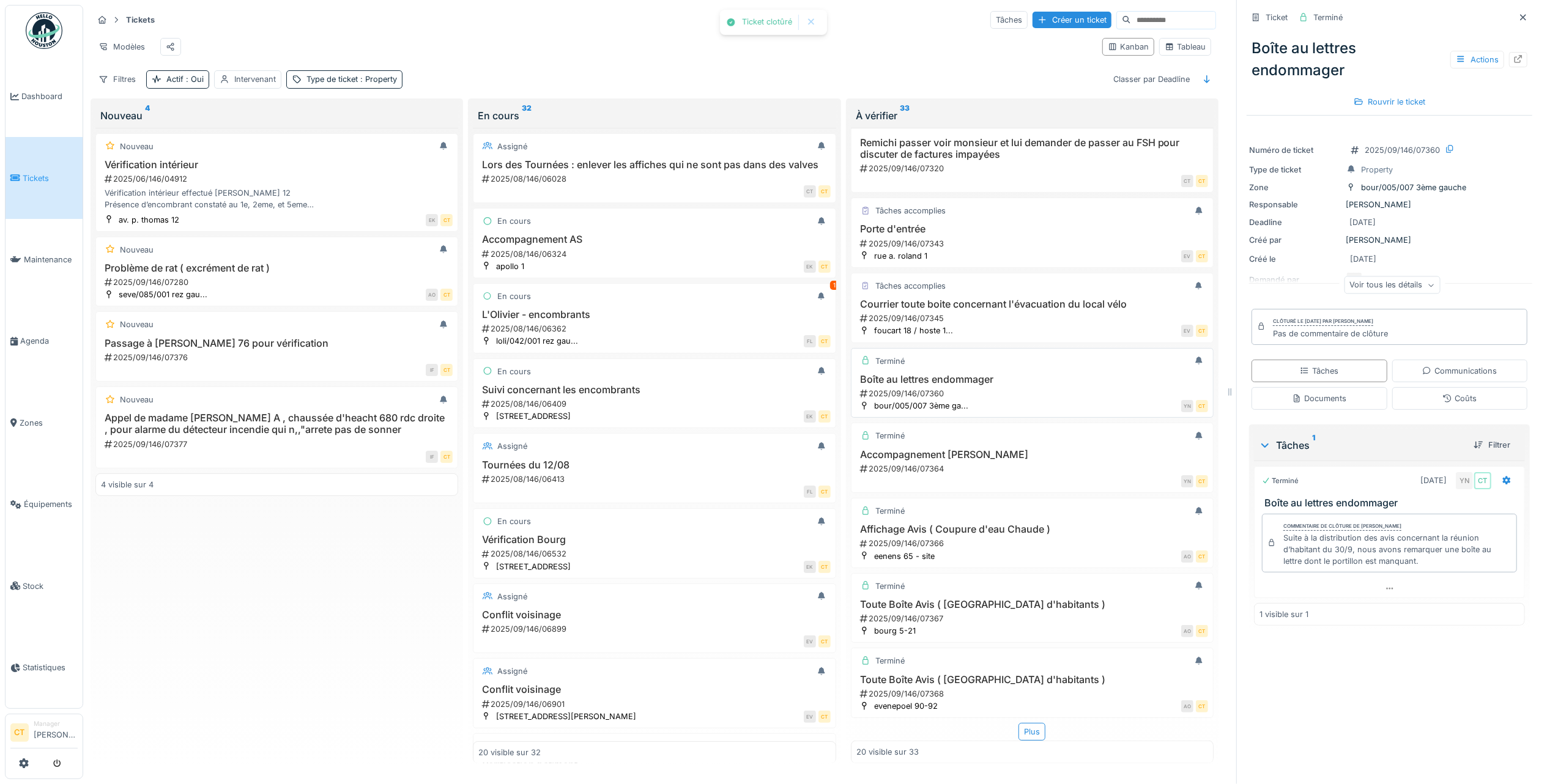
click at [979, 388] on div "2025/09/146/07360" at bounding box center [1033, 393] width 349 height 11
click at [977, 312] on div "2025/09/146/07345" at bounding box center [1033, 318] width 349 height 11
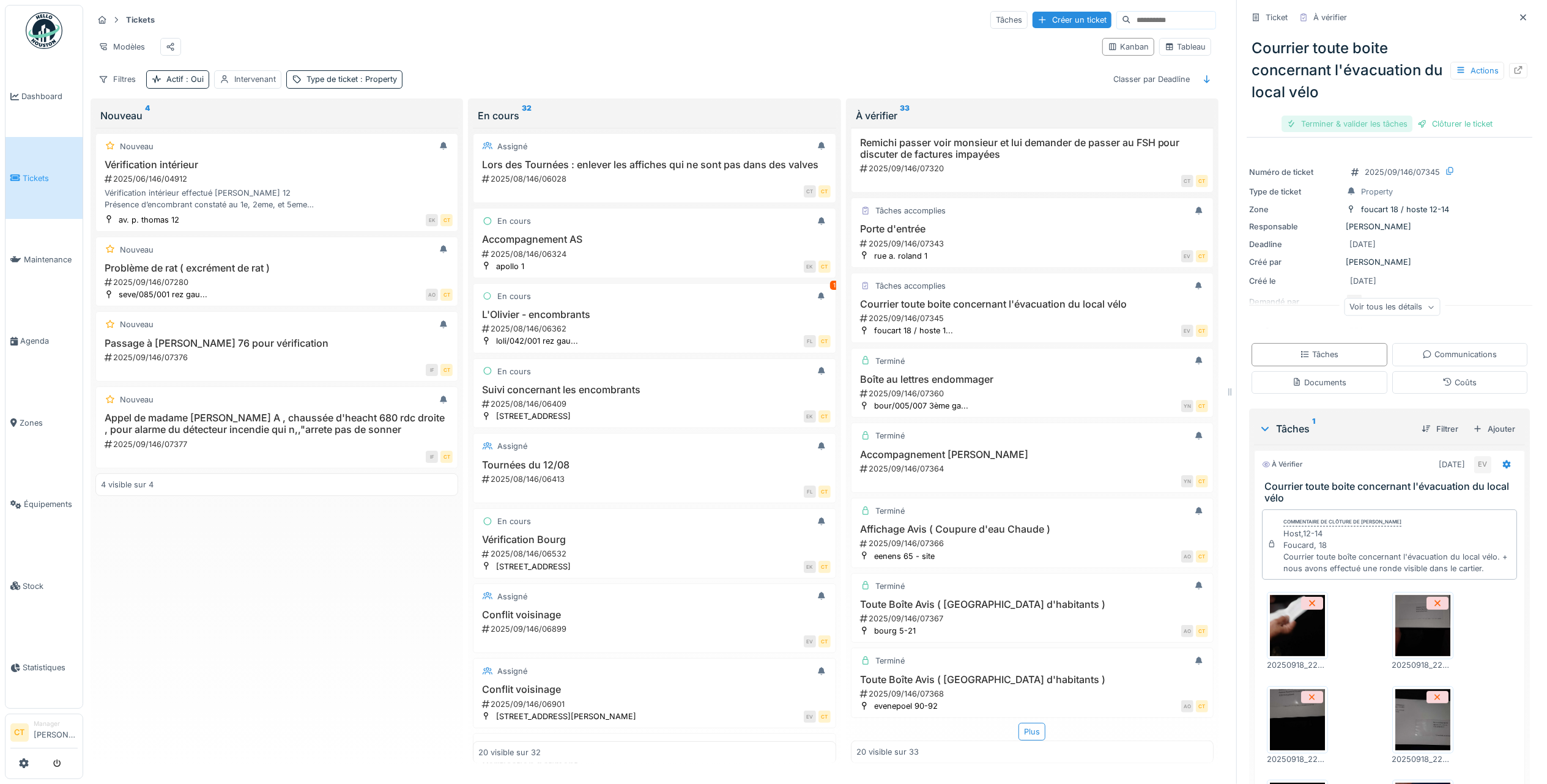
click at [1352, 117] on div "Terminer & valider les tâches" at bounding box center [1347, 124] width 131 height 16
click at [1383, 119] on div "Clôturer le ticket" at bounding box center [1389, 124] width 85 height 16
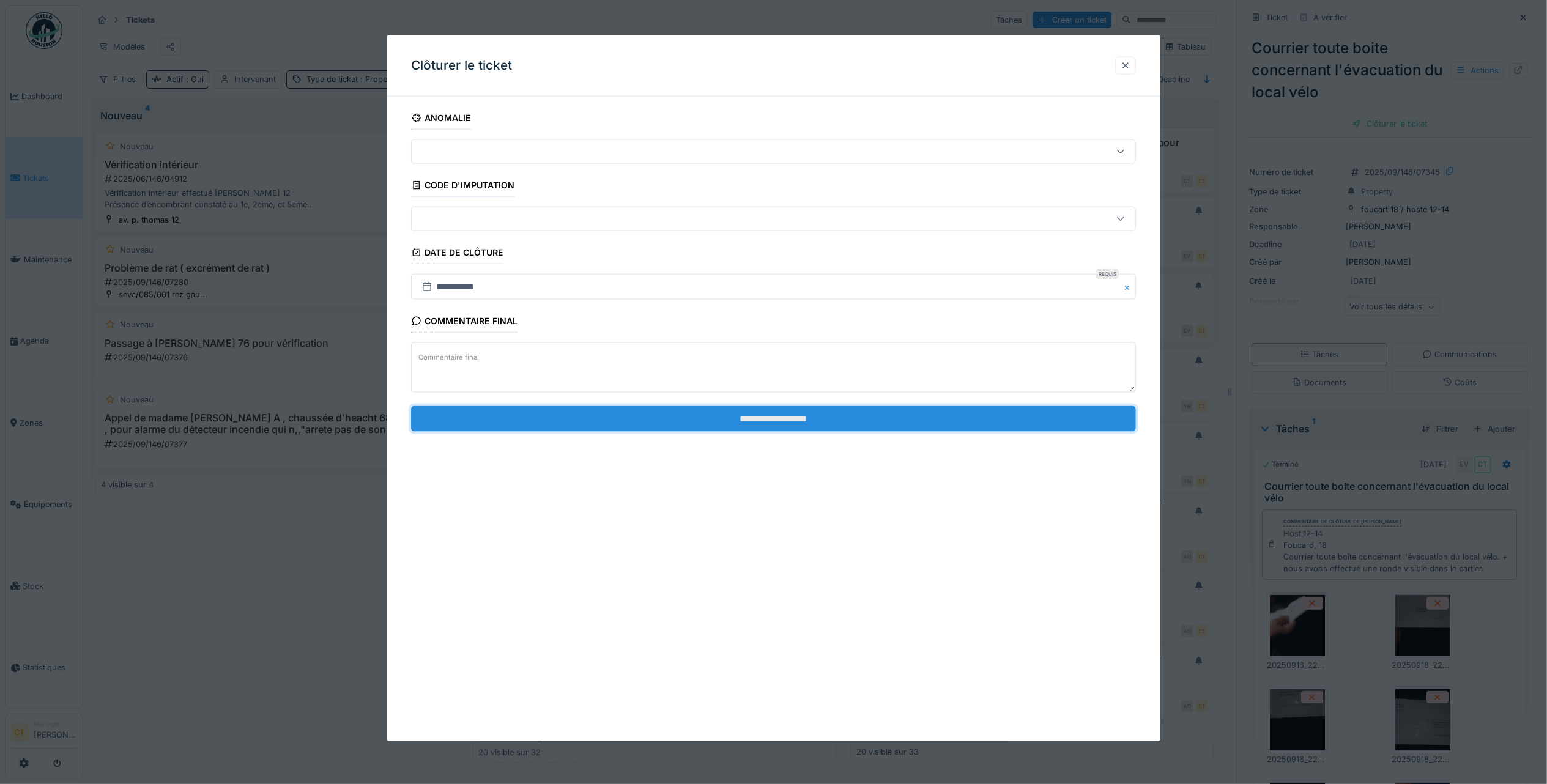
click at [865, 421] on input "**********" at bounding box center [773, 418] width 725 height 26
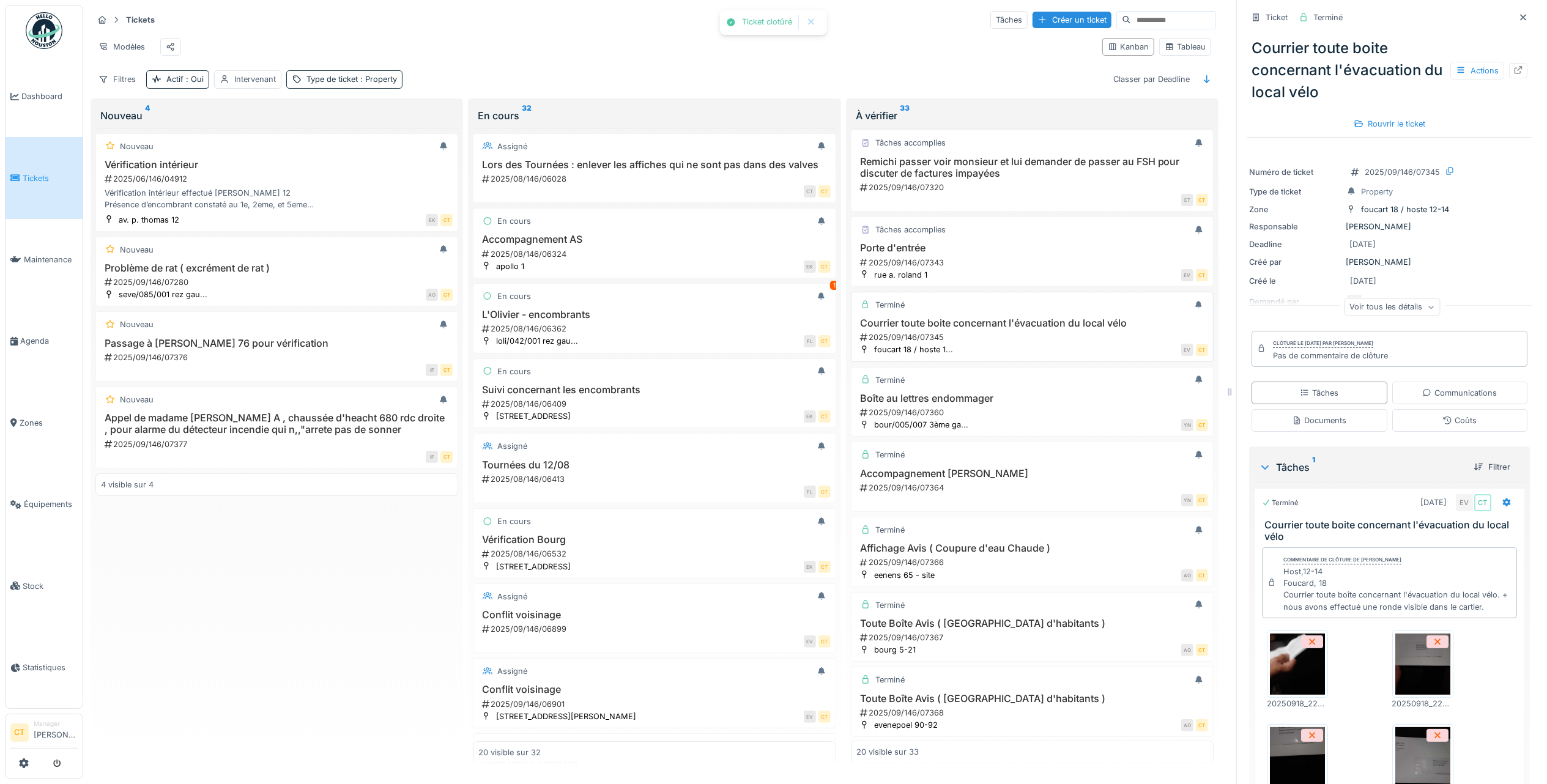
scroll to position [805, 0]
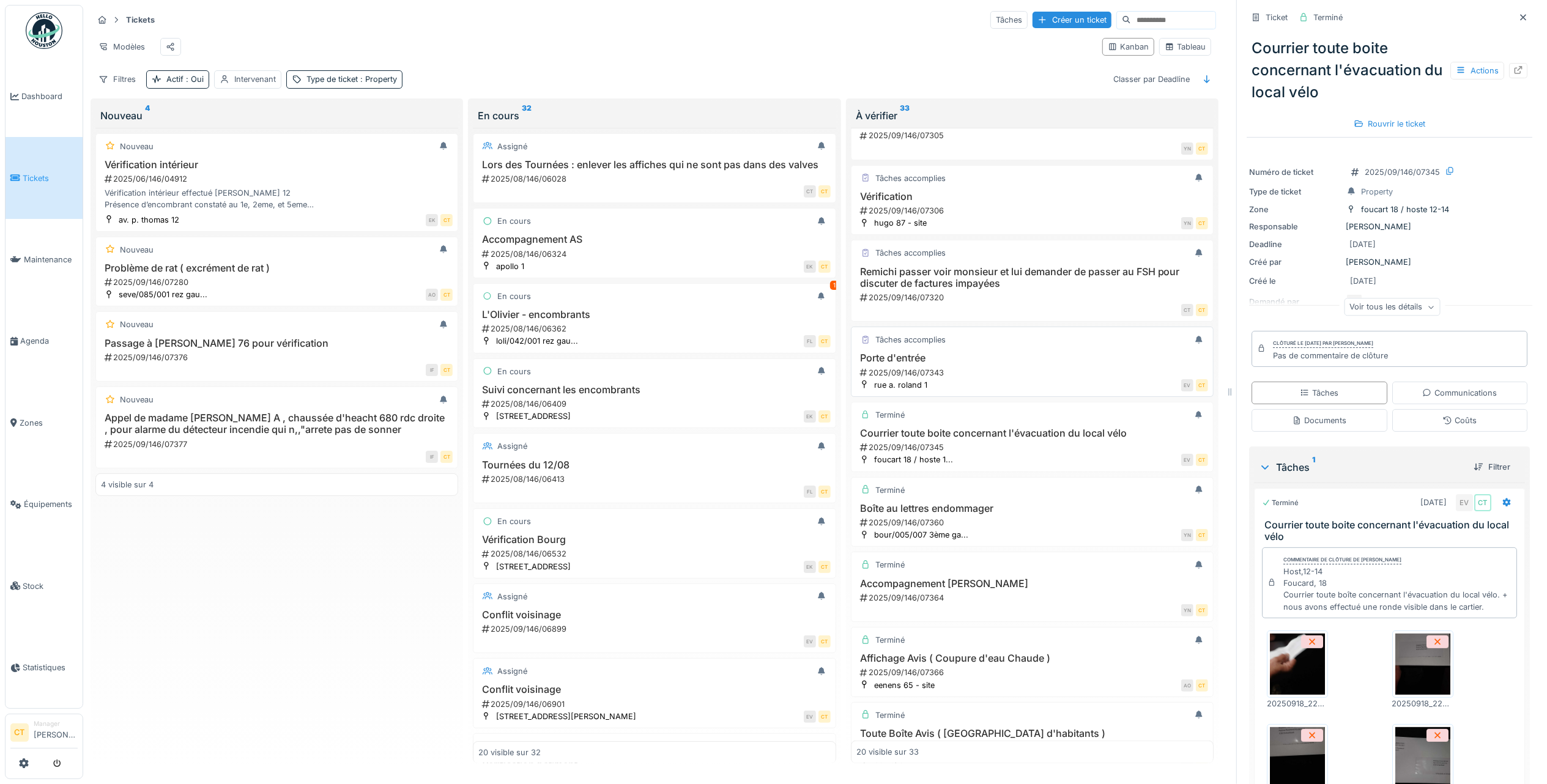
click at [977, 378] on div "Porte d'entrée 2025/09/146/07343" at bounding box center [1032, 365] width 351 height 26
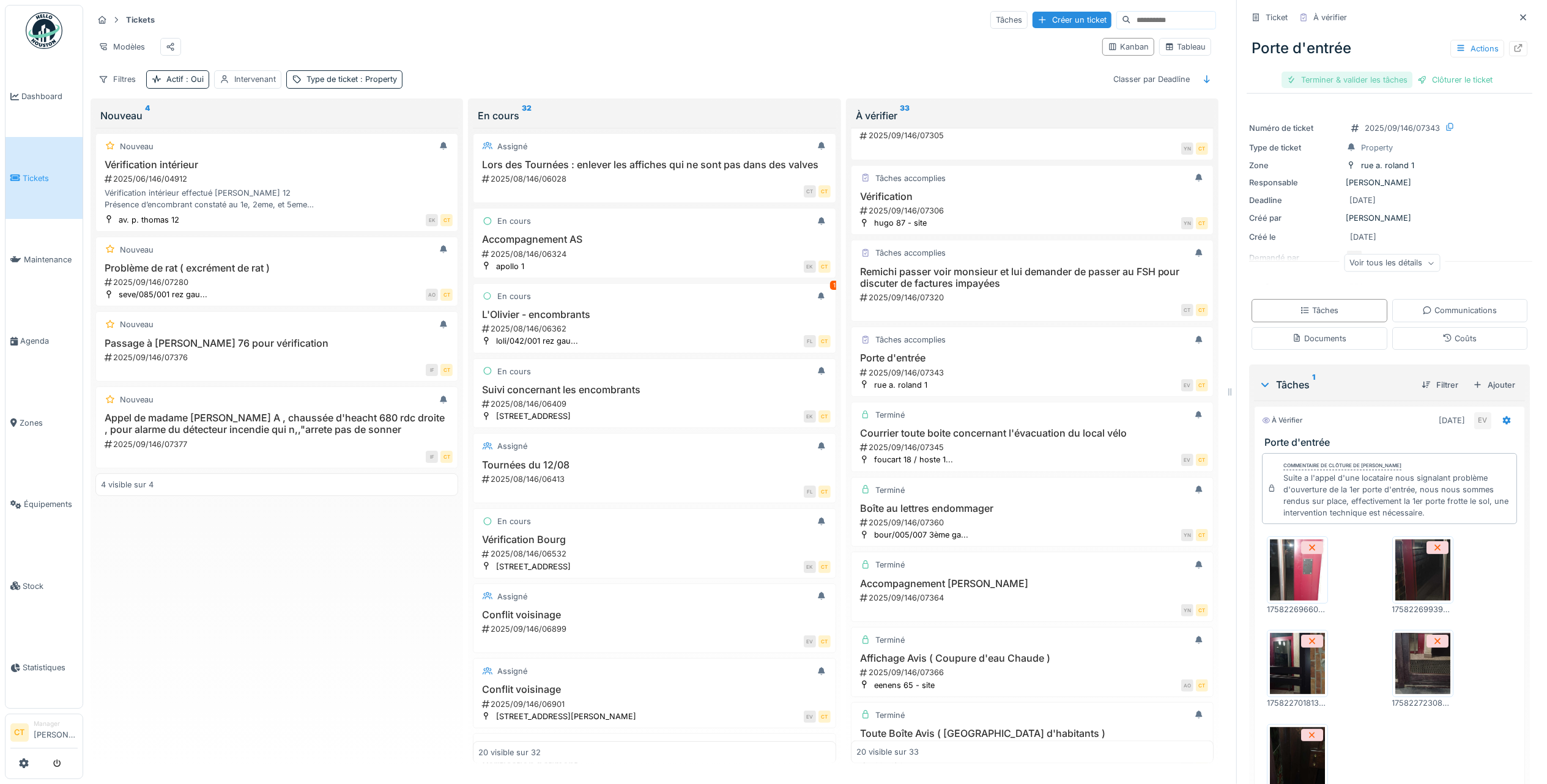
click at [1320, 73] on div "Terminer & valider les tâches" at bounding box center [1347, 80] width 131 height 16
click at [1389, 72] on div "Clôturer le ticket" at bounding box center [1389, 80] width 85 height 16
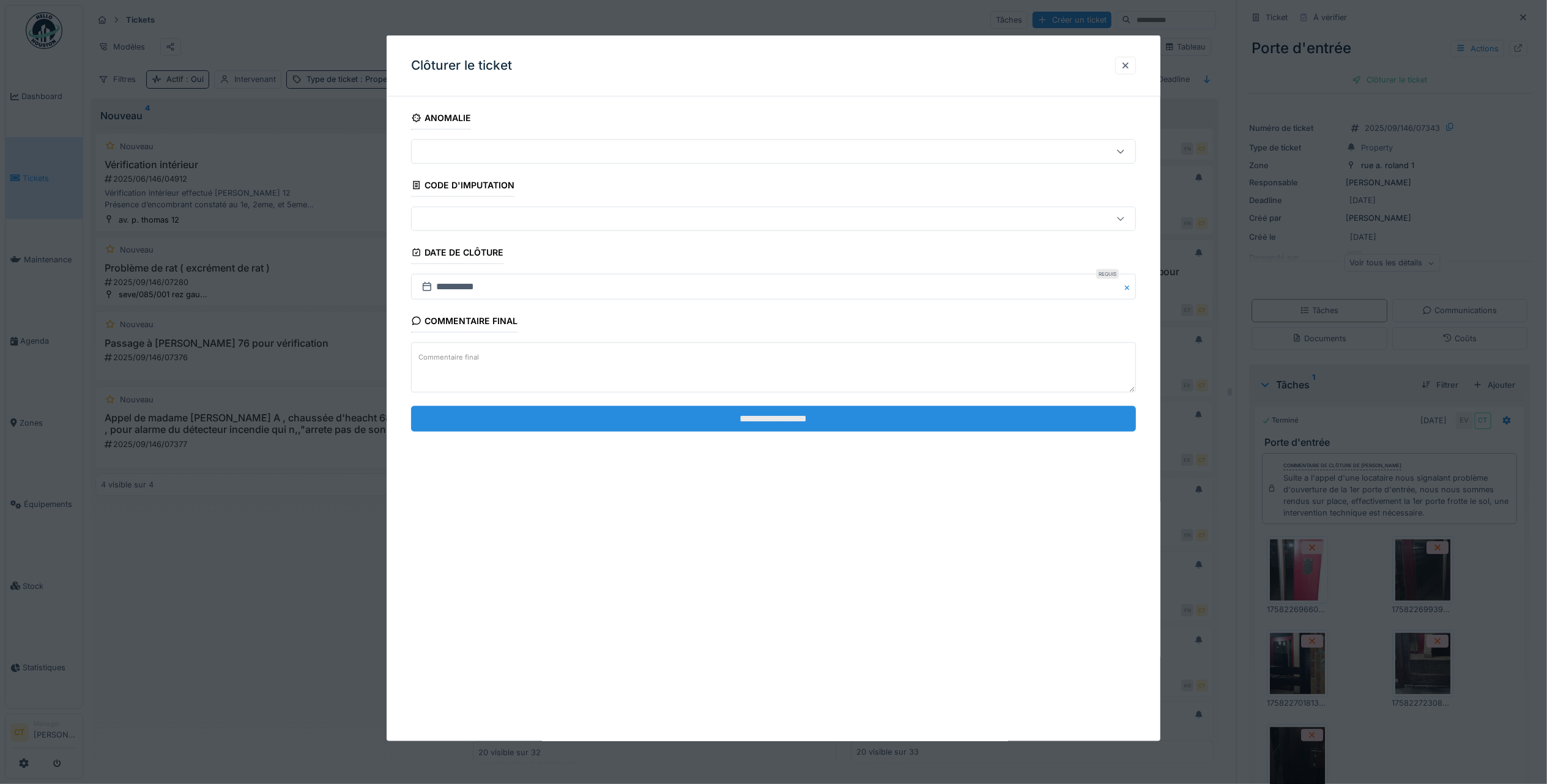
click at [970, 423] on input "**********" at bounding box center [773, 418] width 725 height 26
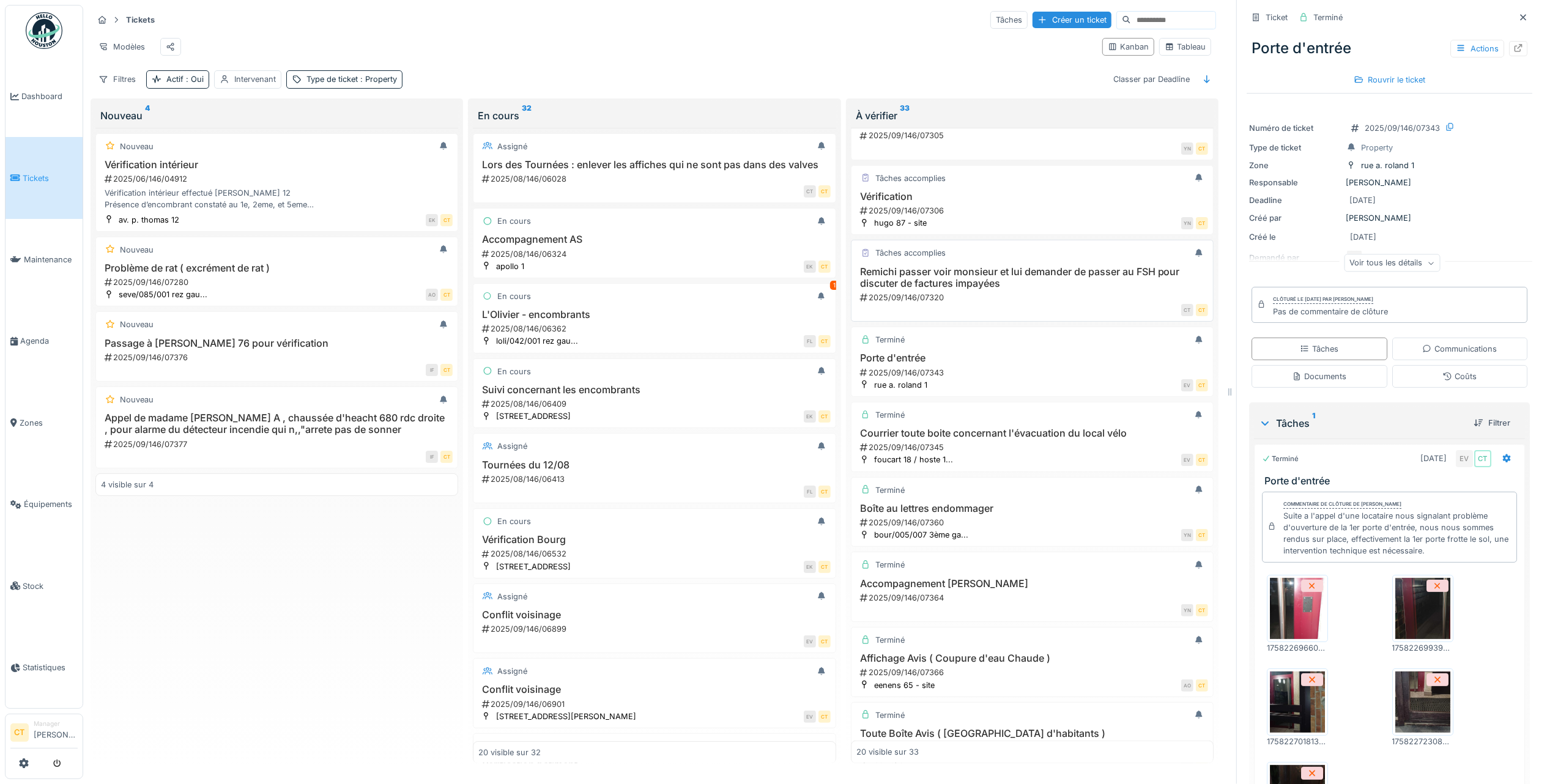
click at [1007, 289] on h3 "Remichi passer voir monsieur et lui demander de passer au FSH pour discuter de …" at bounding box center [1032, 277] width 351 height 23
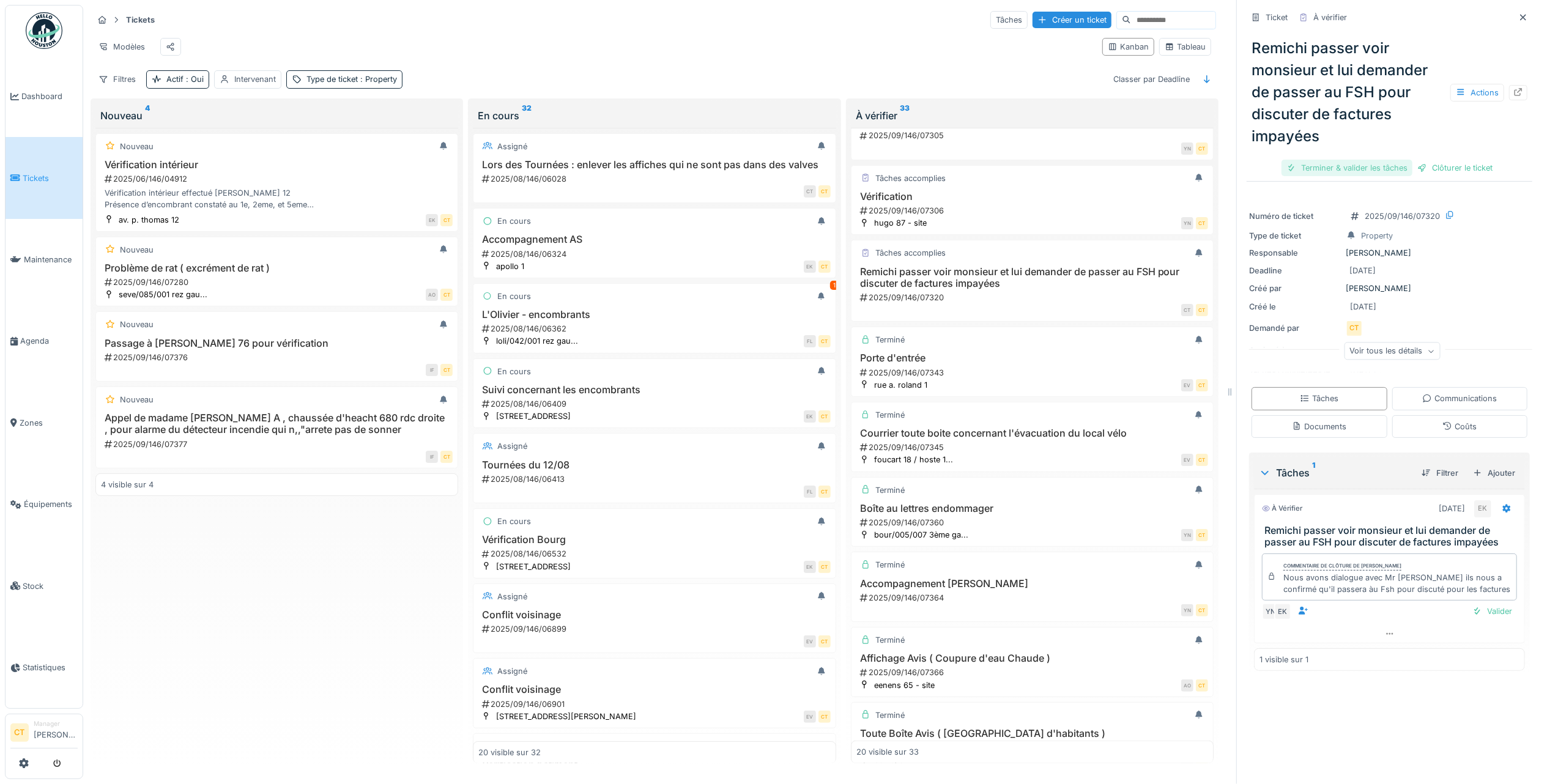
click at [1322, 160] on div "Terminer & valider les tâches" at bounding box center [1347, 168] width 131 height 16
click at [1396, 162] on div "Clôturer le ticket" at bounding box center [1389, 168] width 85 height 16
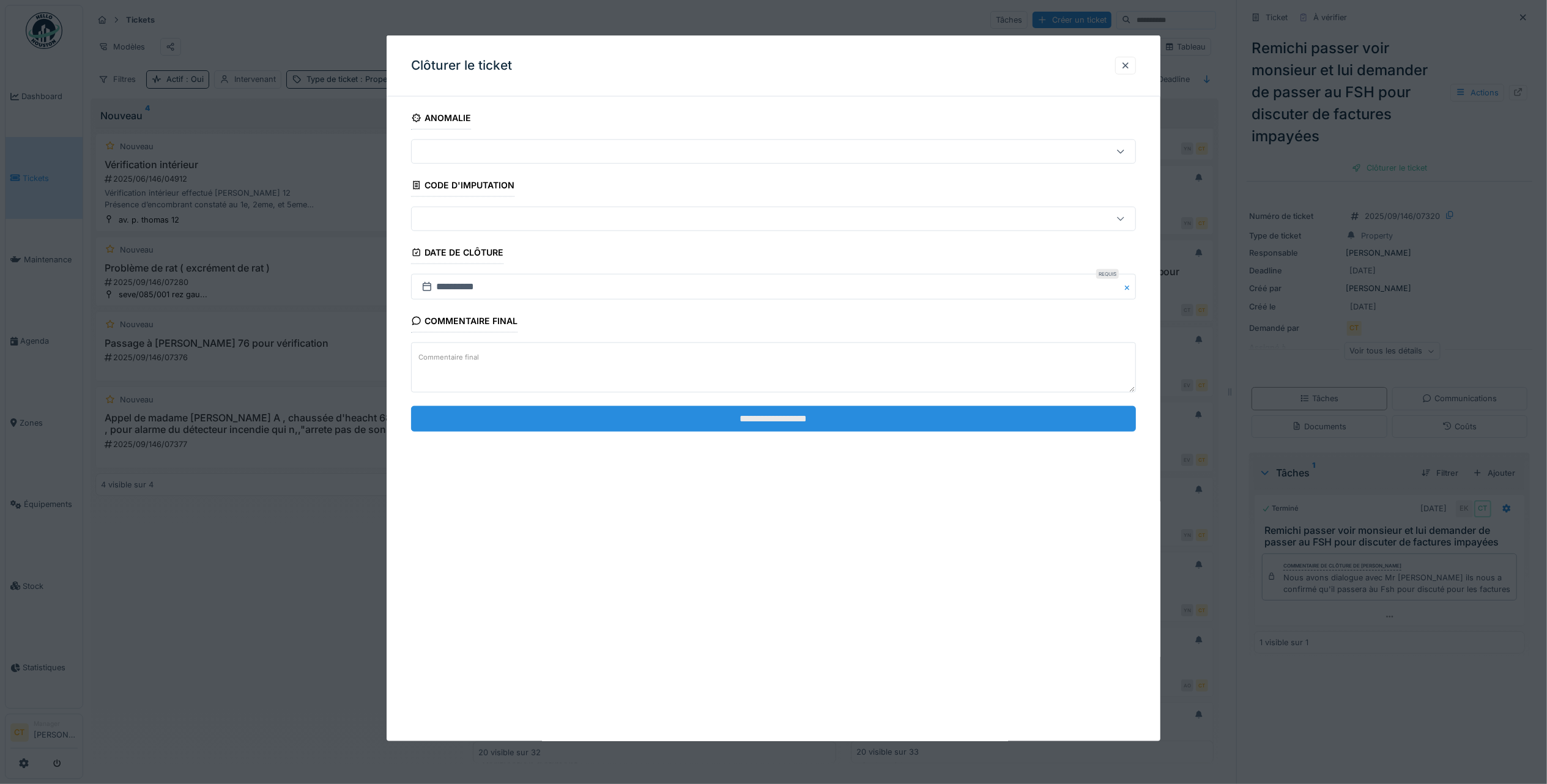
click at [792, 426] on input "**********" at bounding box center [773, 418] width 725 height 26
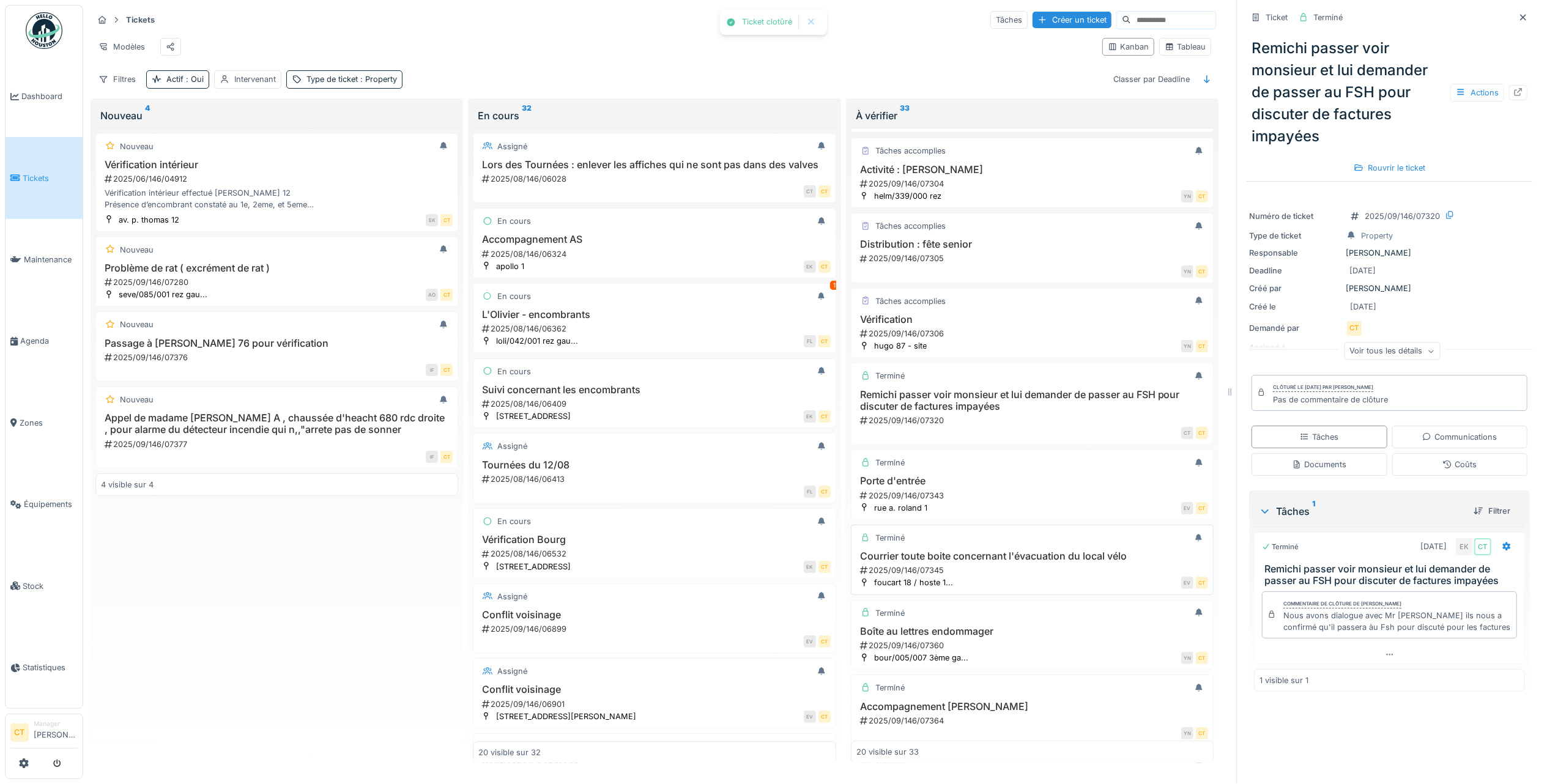
scroll to position [642, 0]
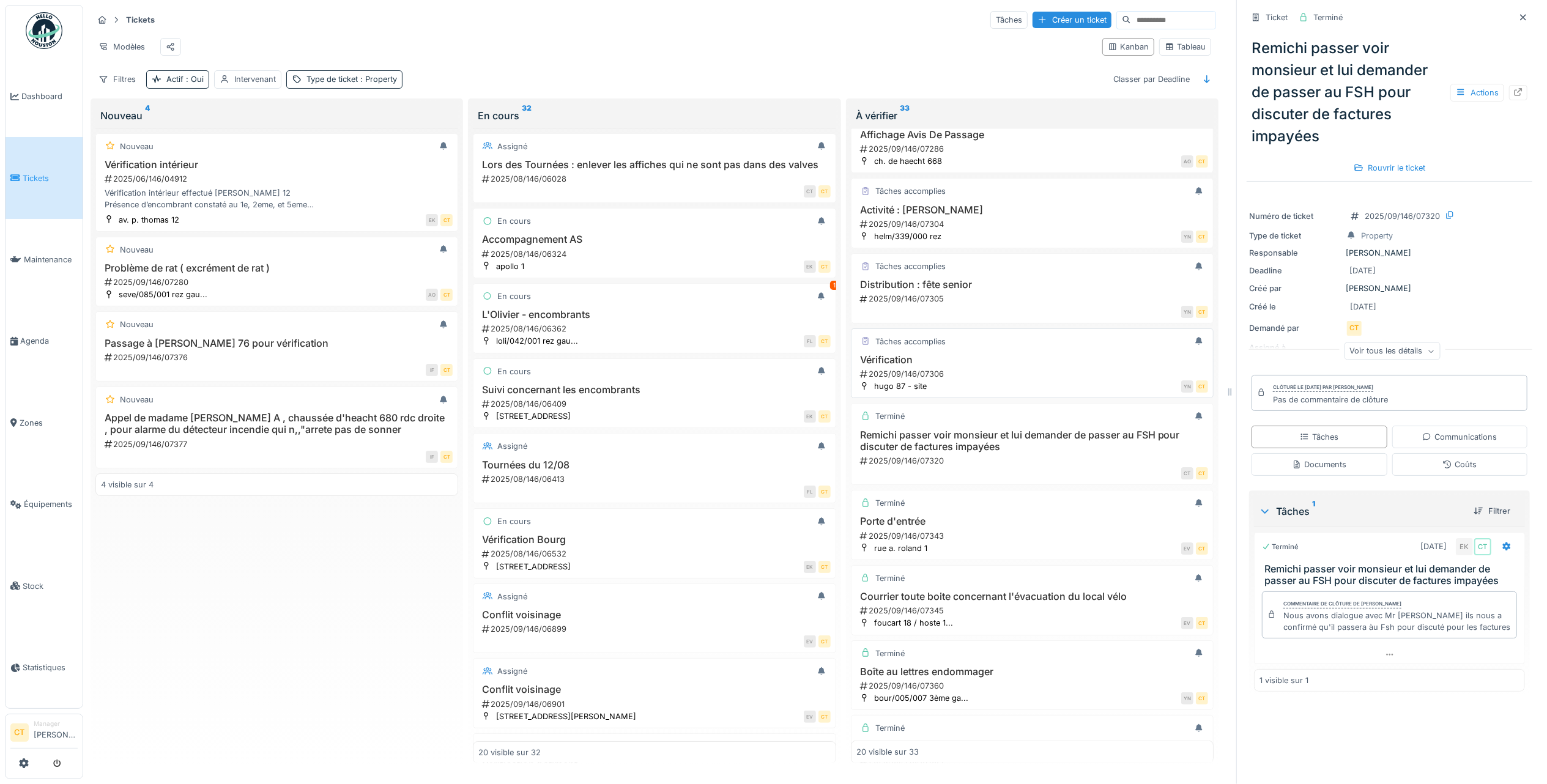
click at [1009, 366] on h3 "Vérification" at bounding box center [1032, 359] width 351 height 11
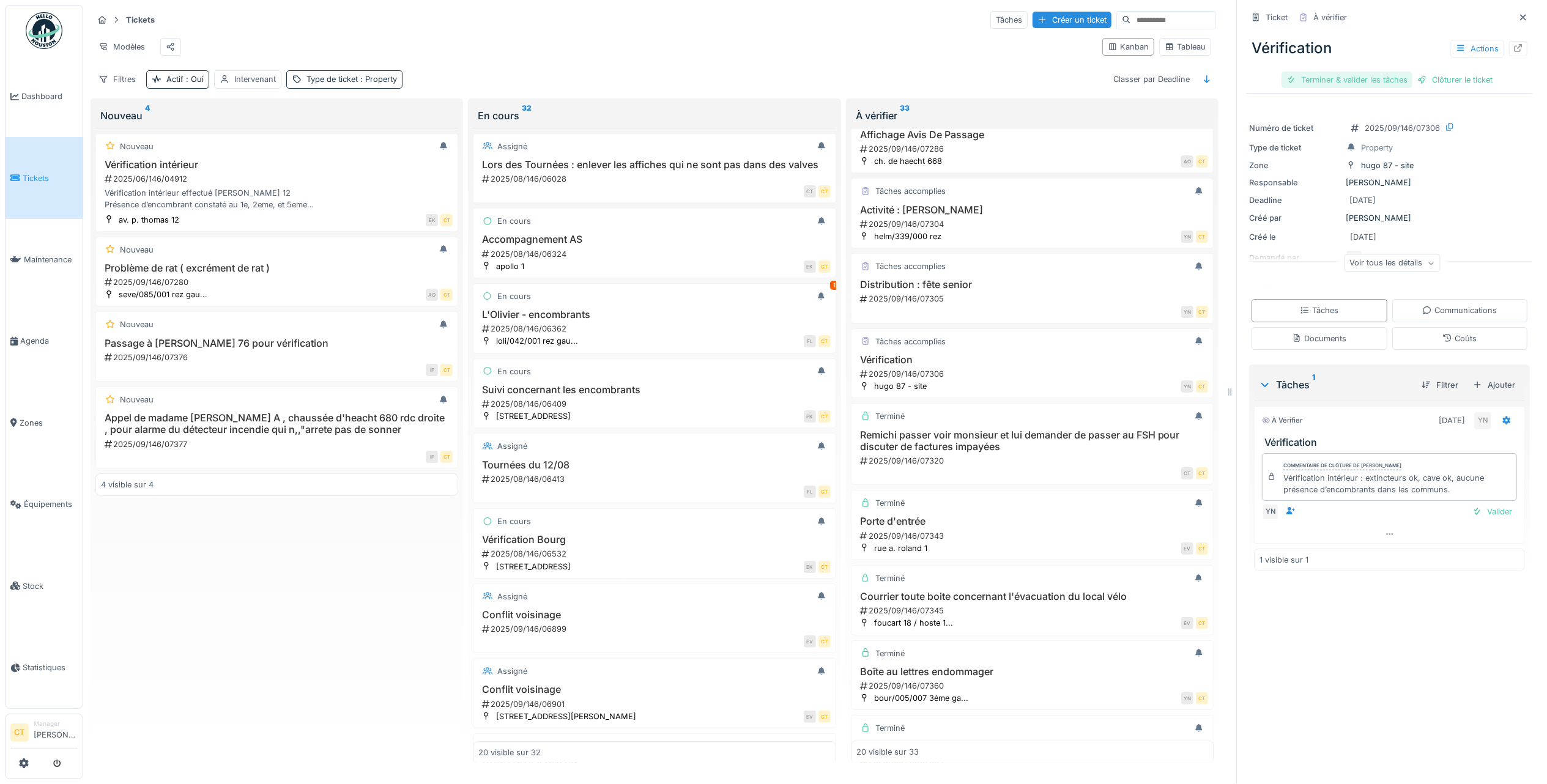
click at [1322, 72] on div "Terminer & valider les tâches" at bounding box center [1347, 80] width 131 height 16
click at [1389, 77] on div "Clôturer le ticket" at bounding box center [1389, 80] width 85 height 16
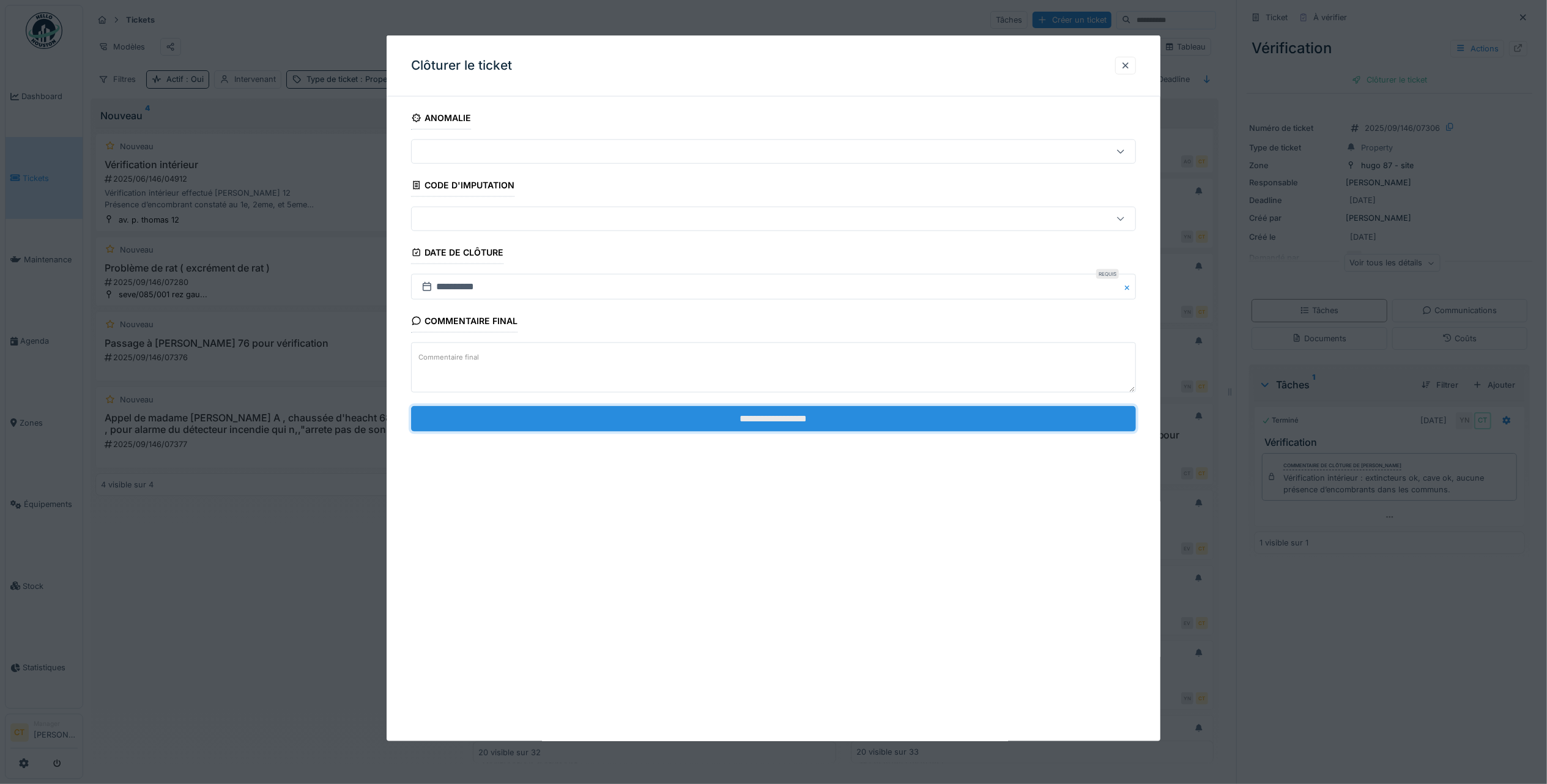
click at [784, 423] on input "**********" at bounding box center [773, 418] width 725 height 26
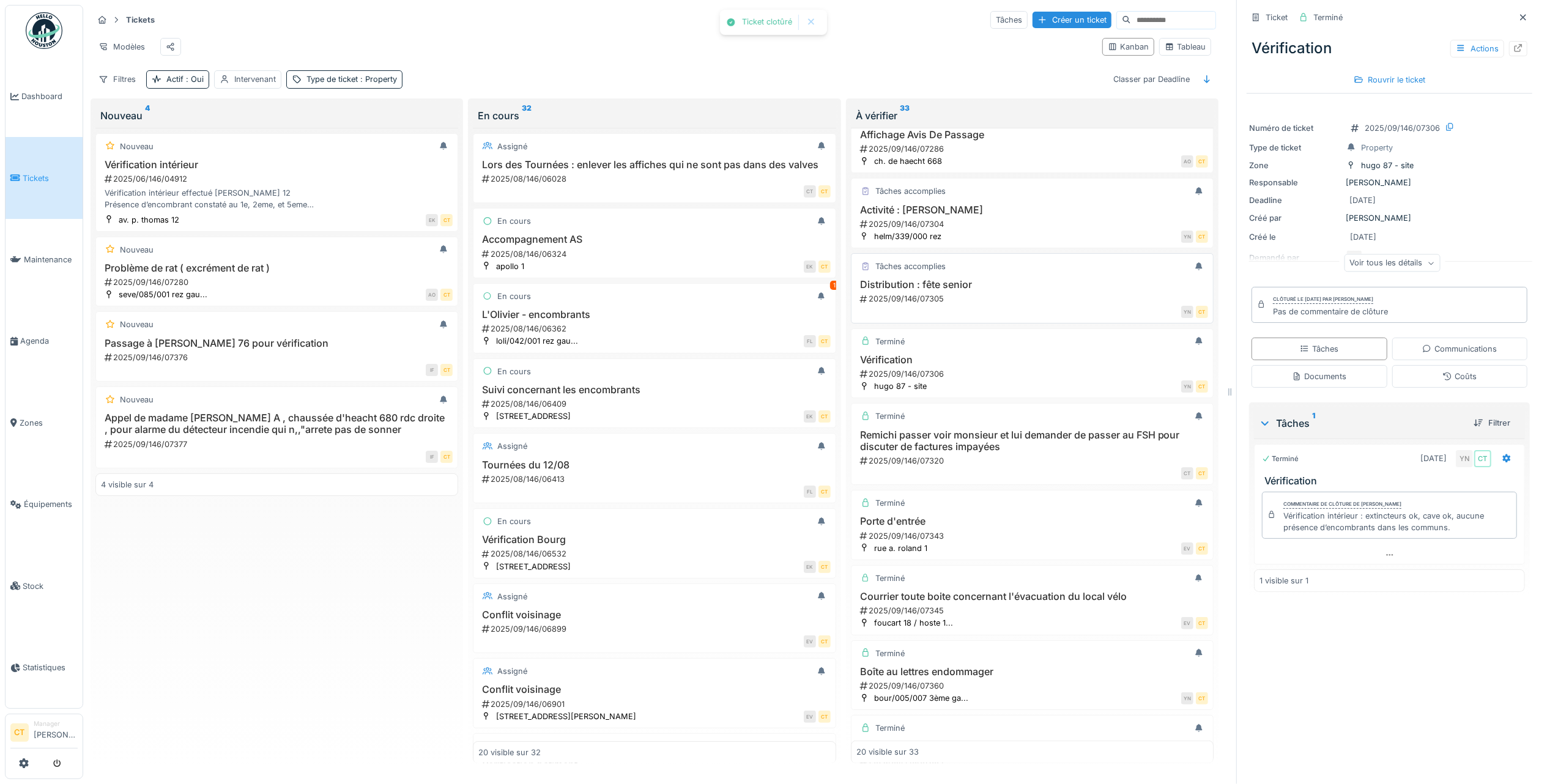
click at [1024, 291] on h3 "Distribution : fête senior" at bounding box center [1032, 284] width 351 height 11
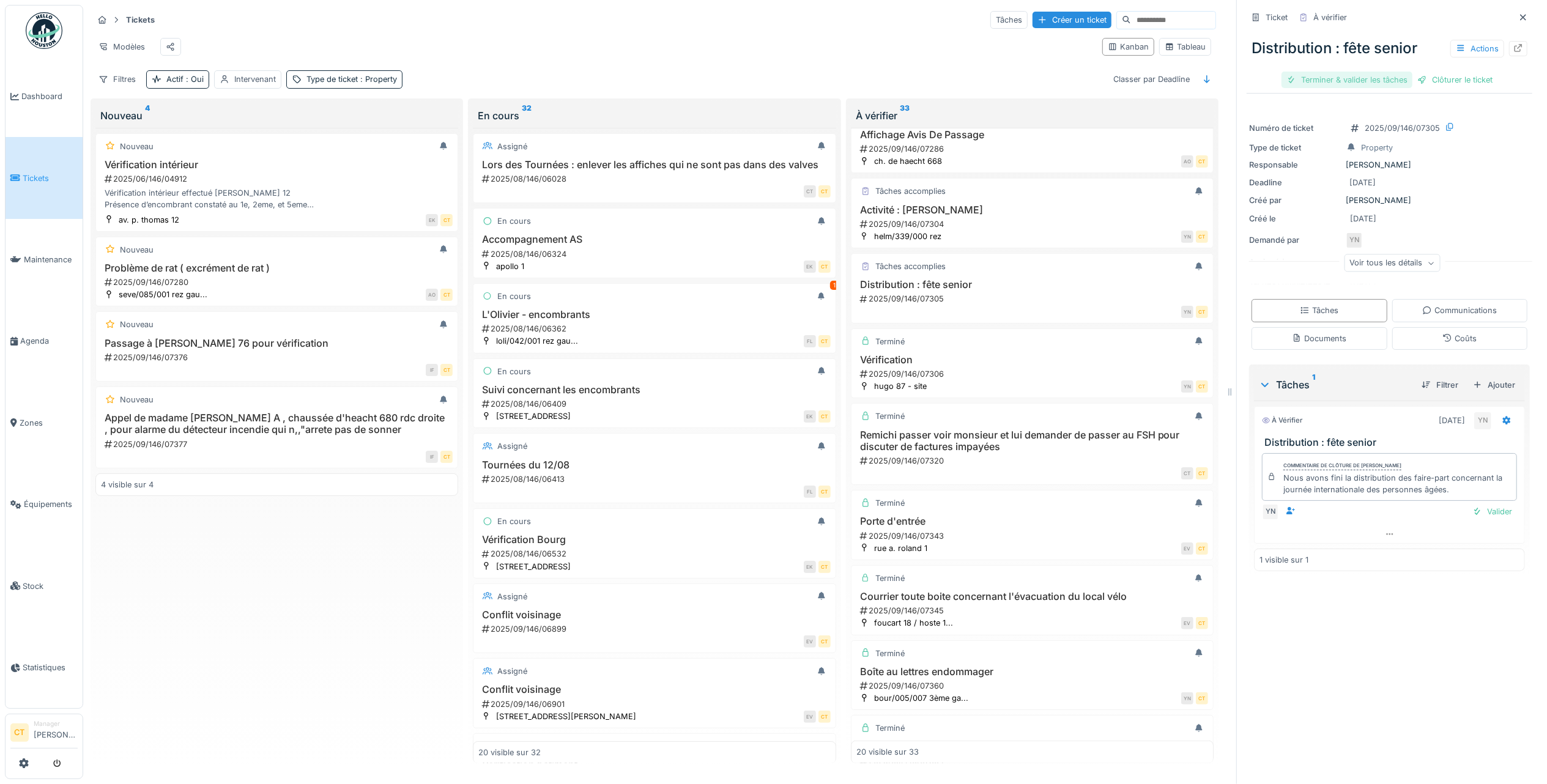
click at [1324, 74] on div "Terminer & valider les tâches" at bounding box center [1347, 80] width 131 height 16
click at [1390, 74] on div "Clôturer le ticket" at bounding box center [1389, 80] width 85 height 16
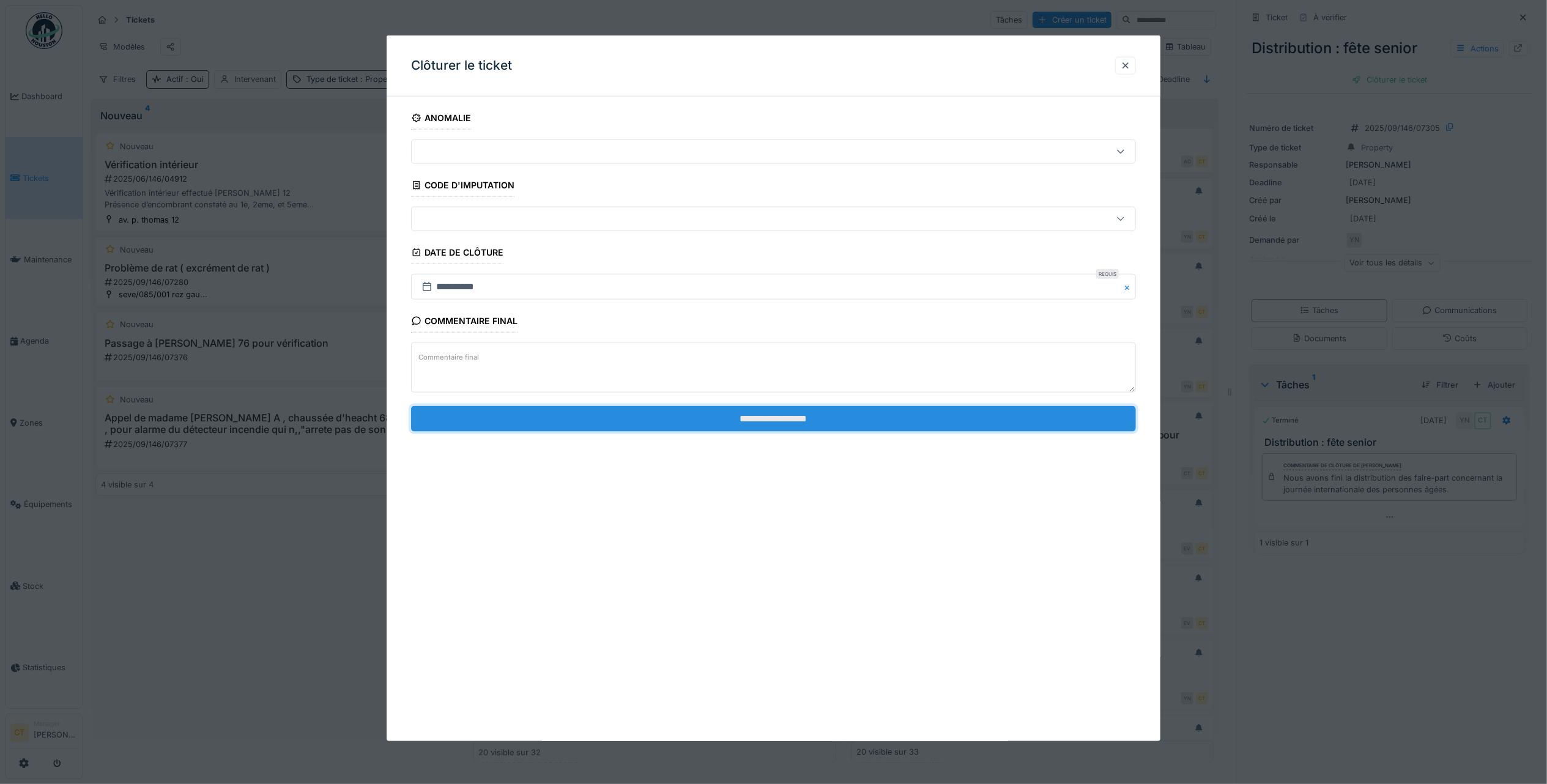
click at [936, 418] on input "**********" at bounding box center [773, 418] width 725 height 26
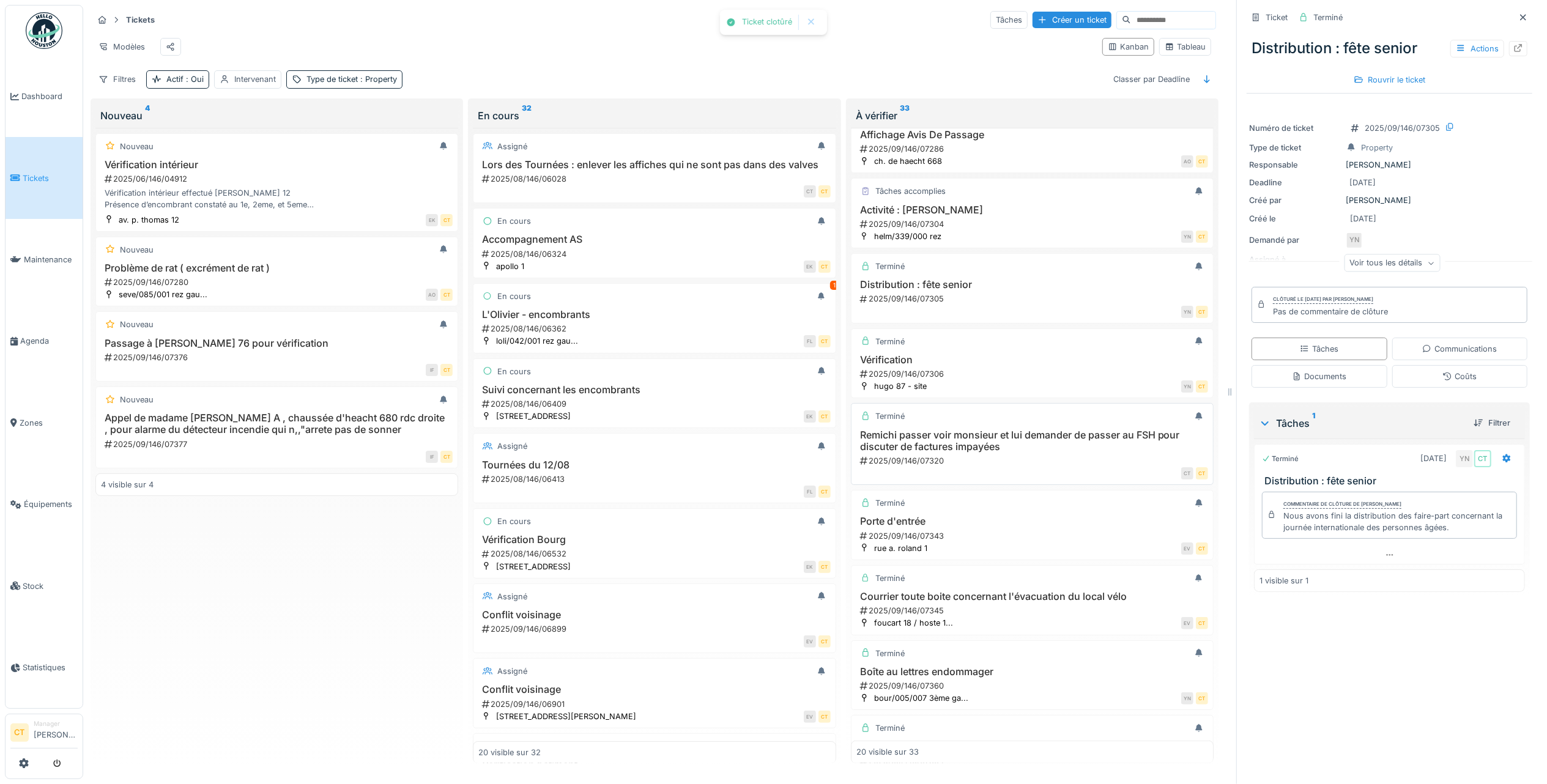
scroll to position [560, 0]
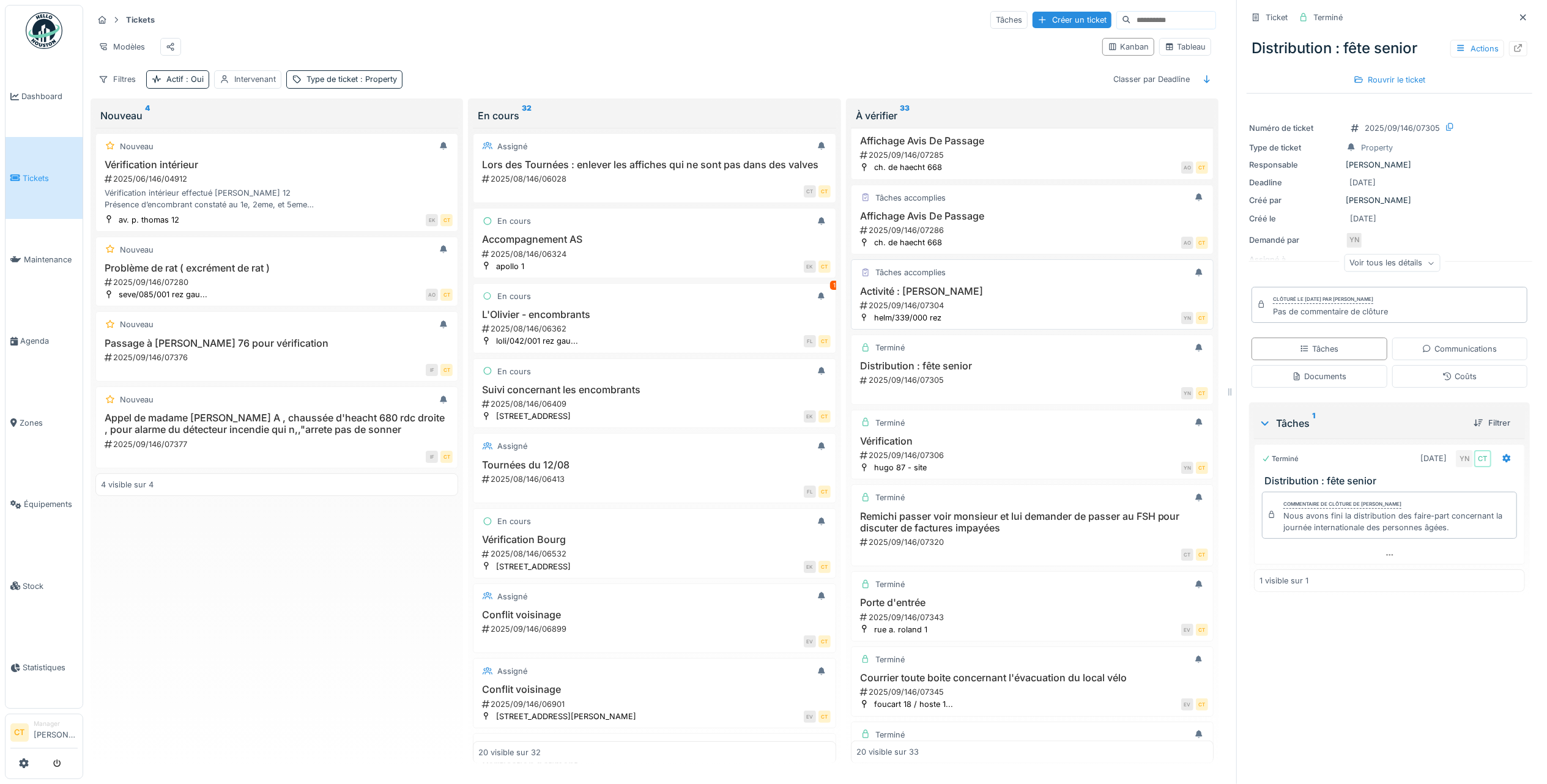
click at [982, 311] on div "2025/09/146/07304" at bounding box center [1033, 305] width 349 height 11
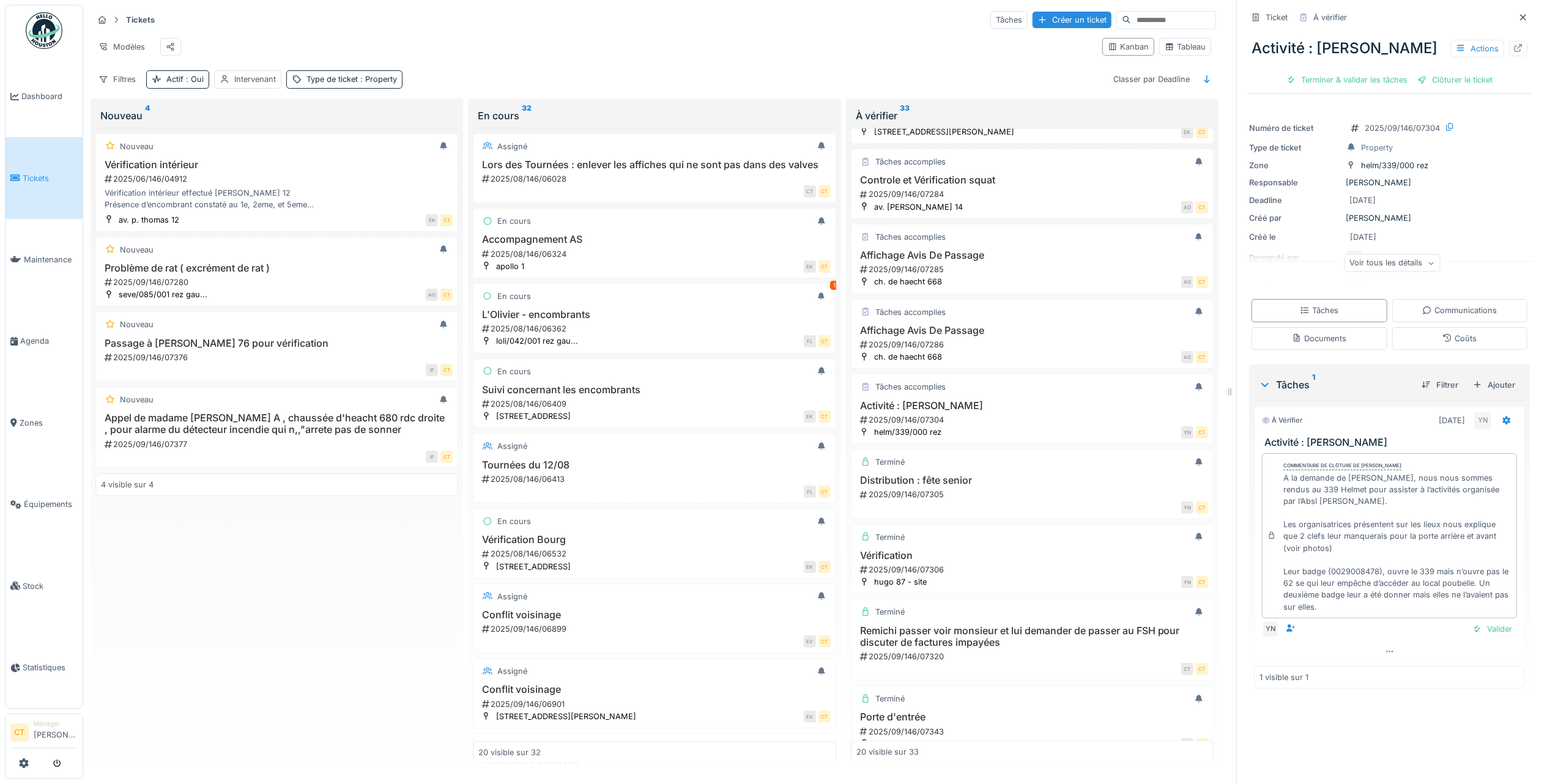
scroll to position [397, 0]
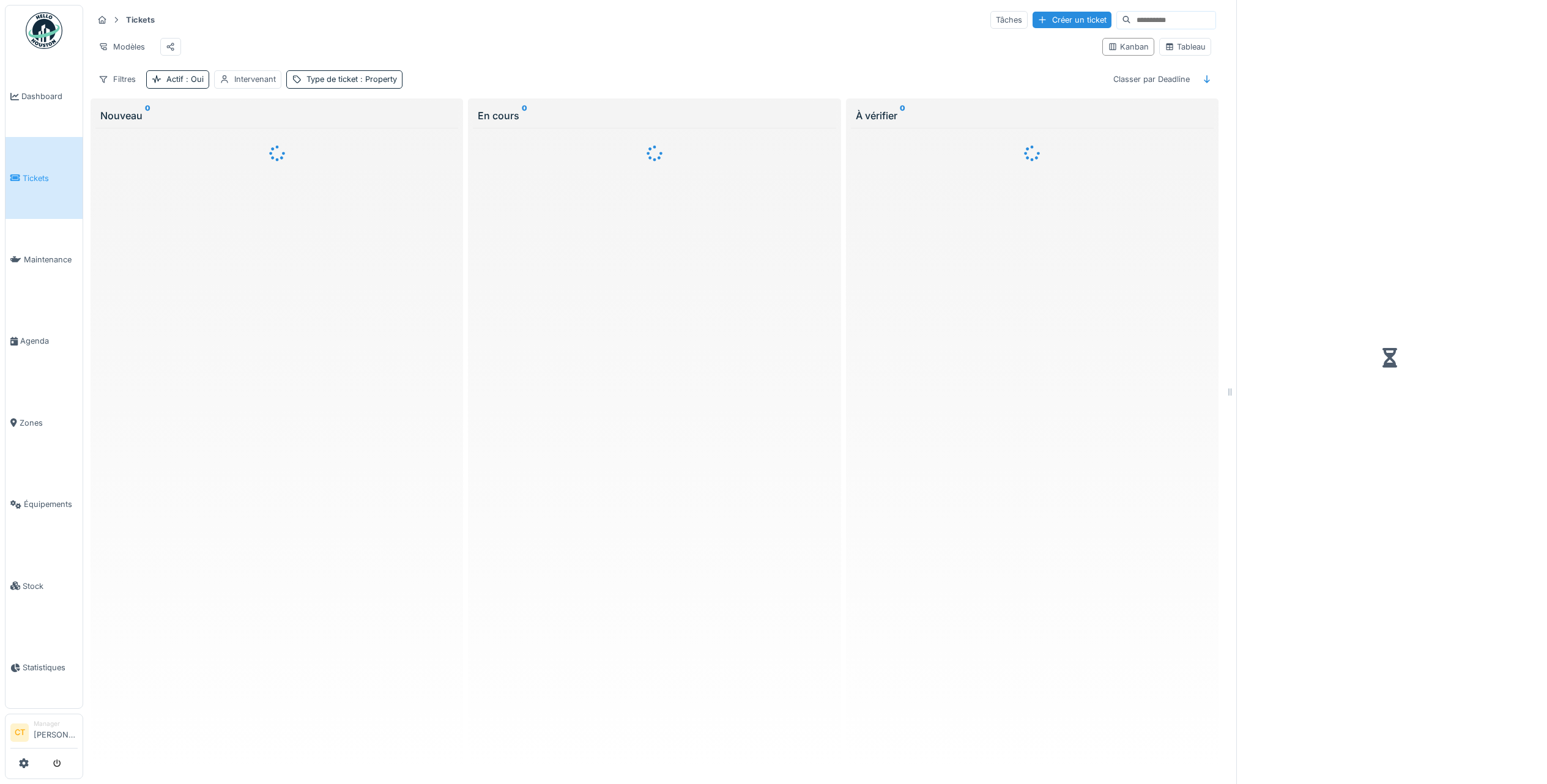
scroll to position [6, 0]
